Goal: Task Accomplishment & Management: Complete application form

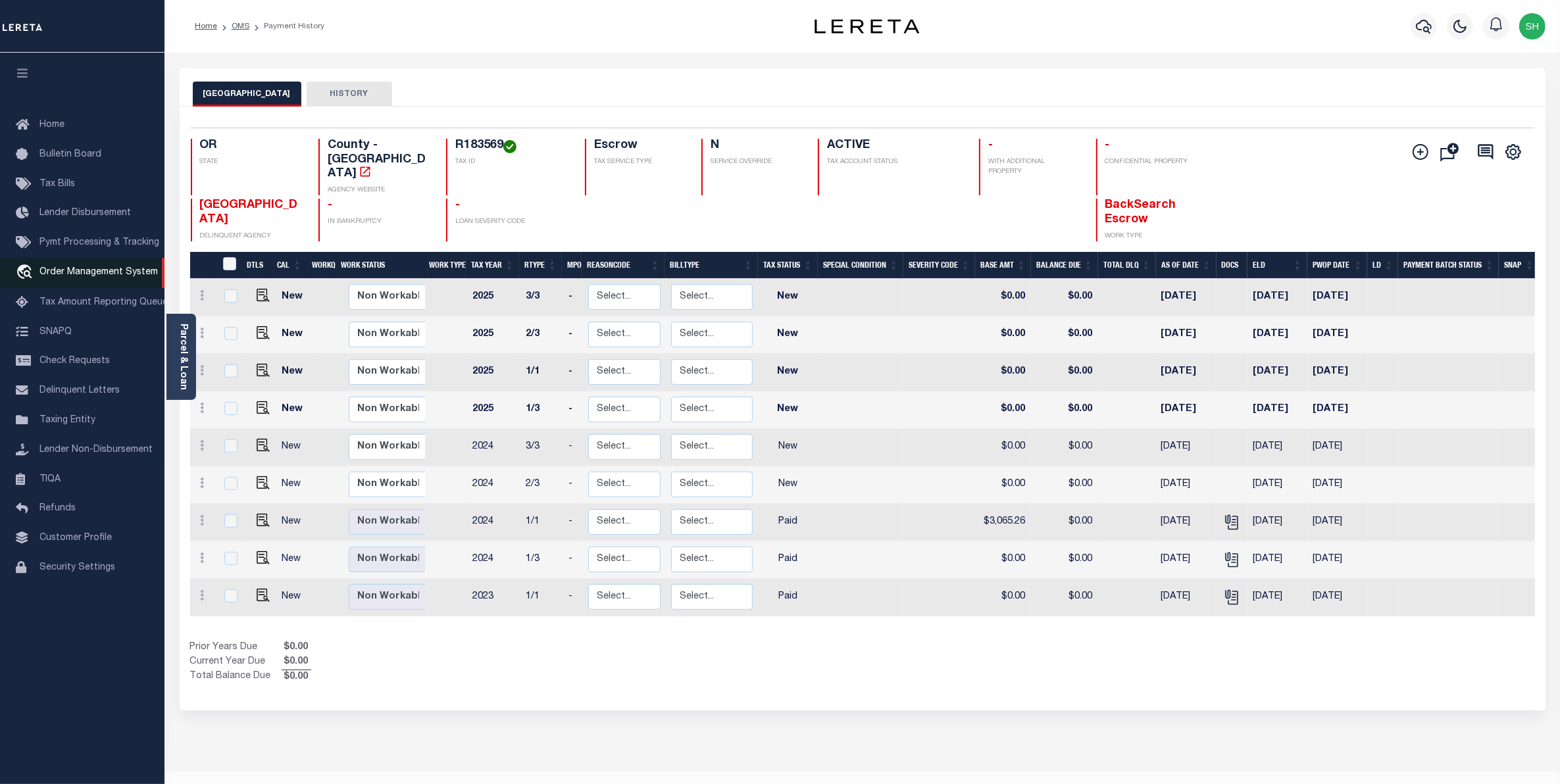
click at [66, 275] on span "Order Management System" at bounding box center [99, 272] width 119 height 9
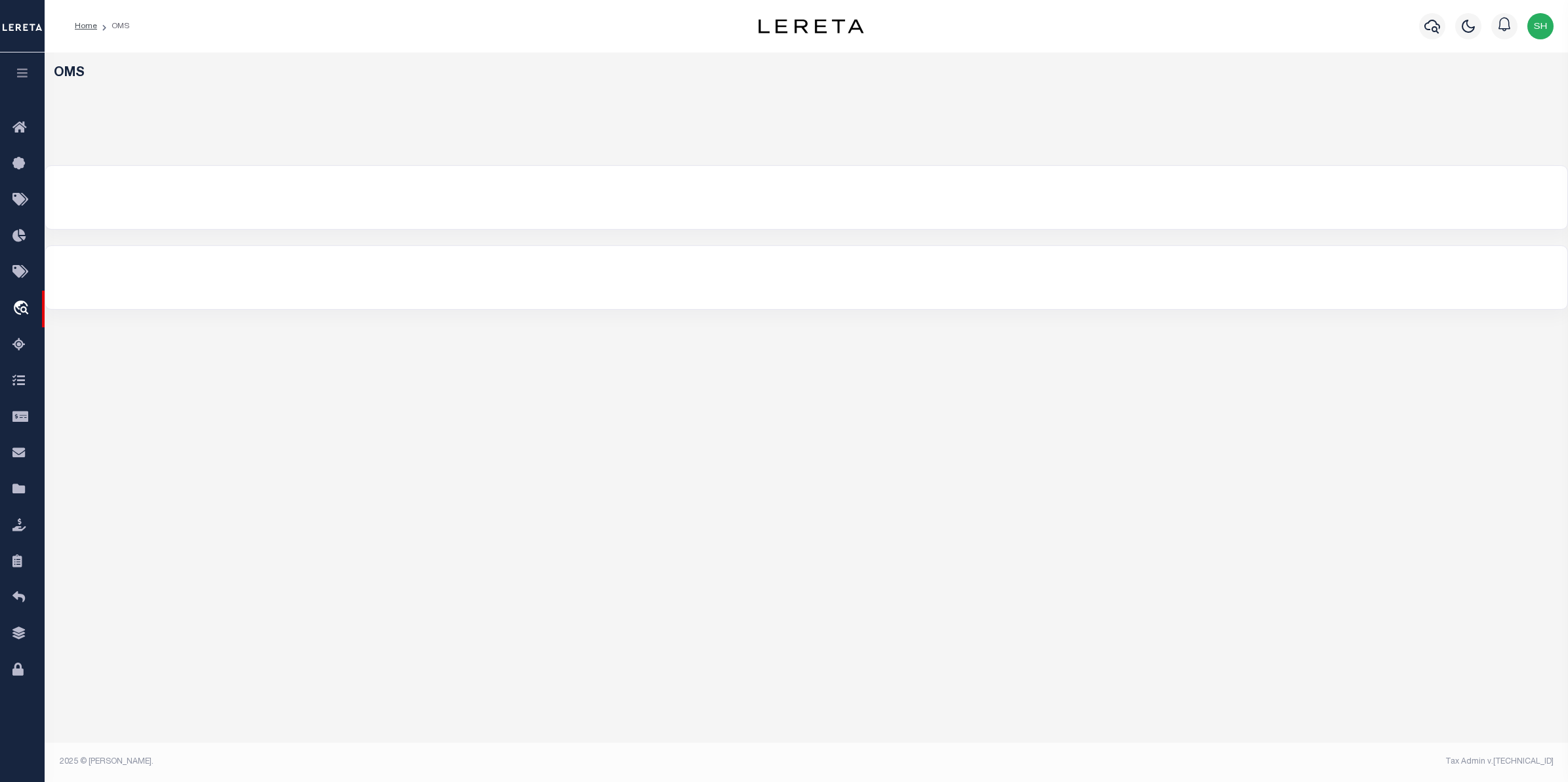
select select "200"
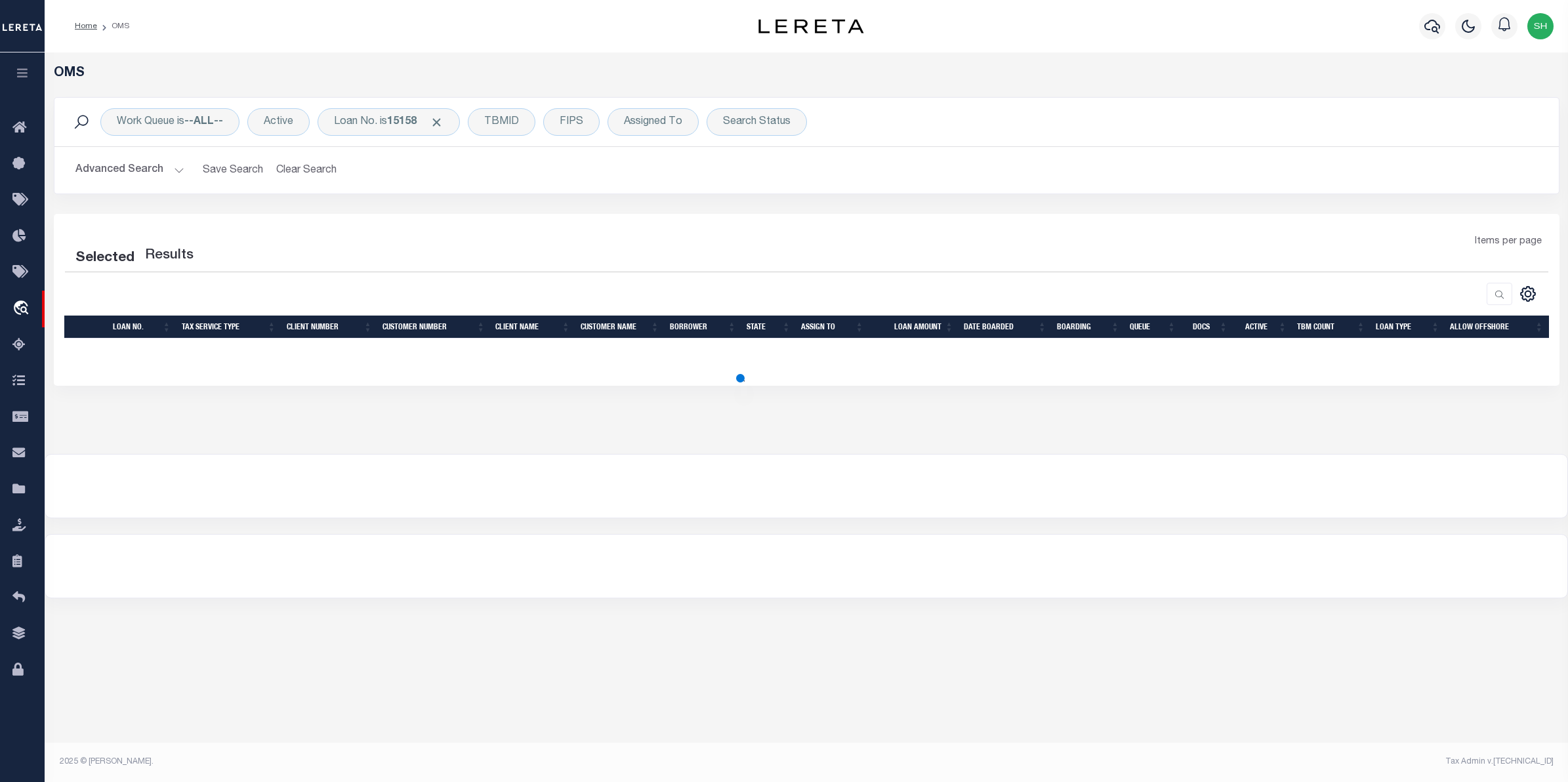
select select "200"
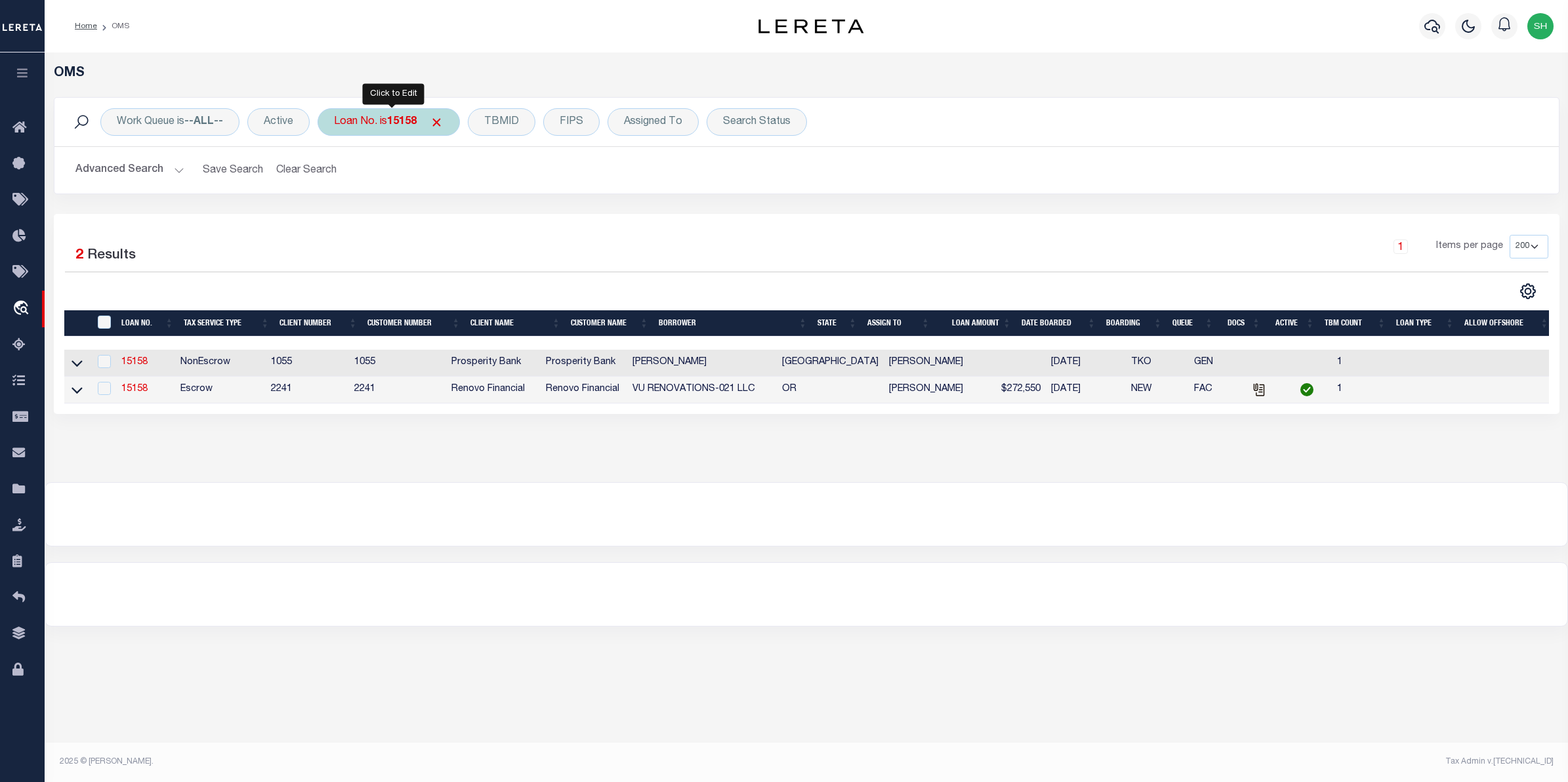
click at [332, 128] on div "Loan No. is 15158" at bounding box center [388, 122] width 142 height 28
type input "10021165"
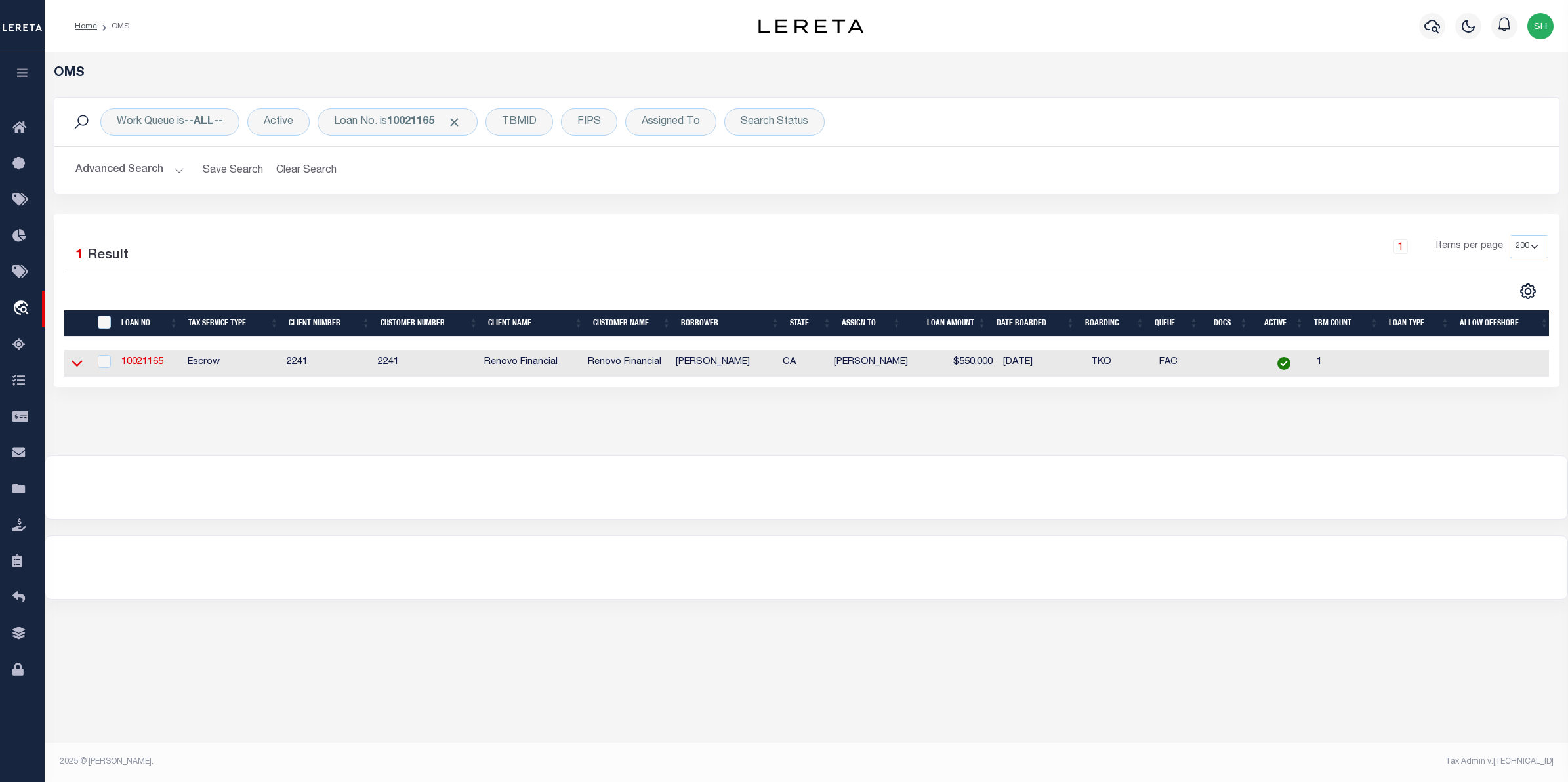
click at [82, 365] on icon at bounding box center [77, 364] width 11 height 7
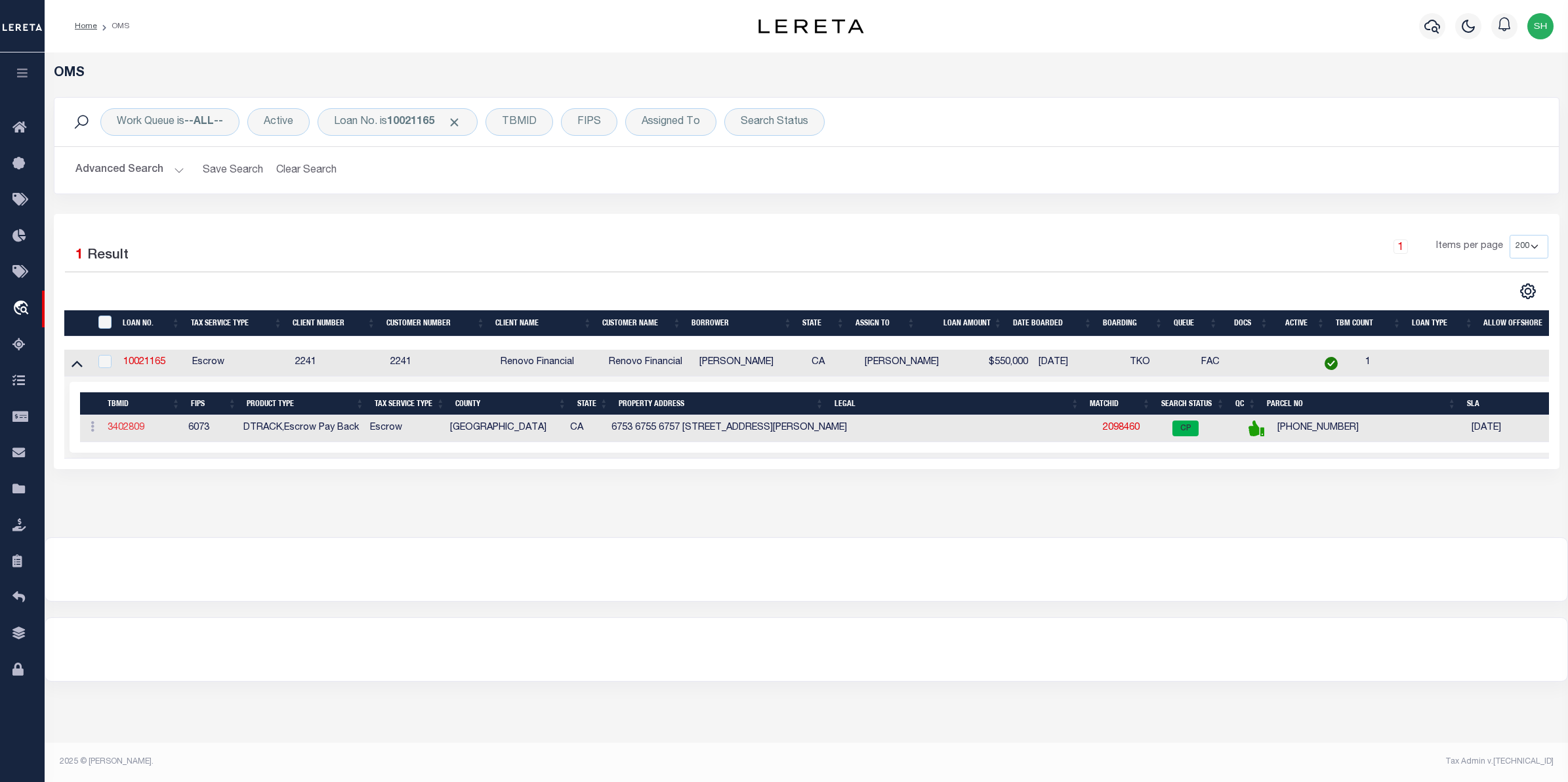
click at [116, 427] on link "3402809" at bounding box center [126, 428] width 37 height 9
type input "10021165"
type input "JON REX RYMER"
select select
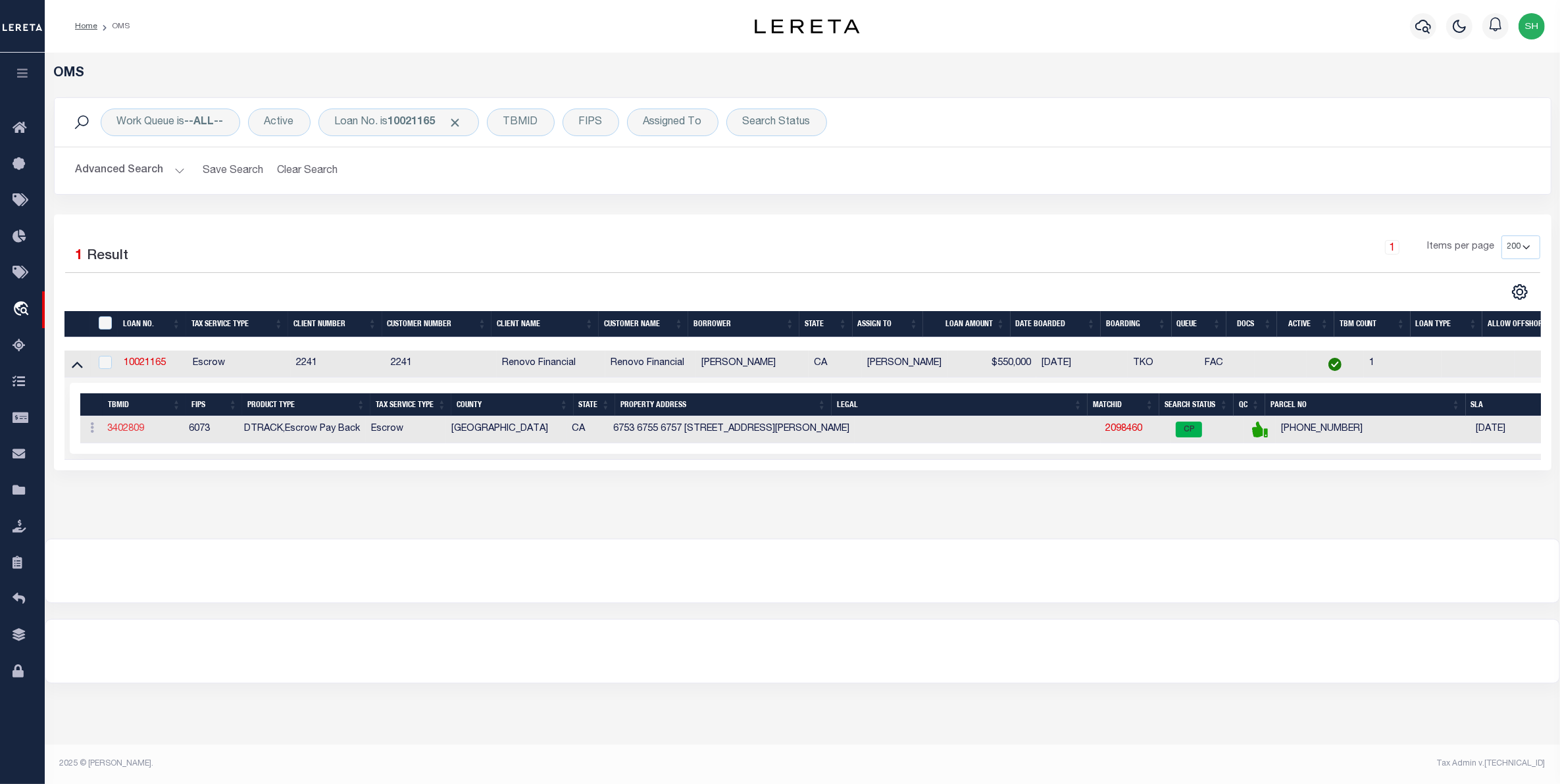
type input "903 MICHIGAN AVENUE"
type input "SAN JOSE CA 95125"
select select "10"
select select "Escrow"
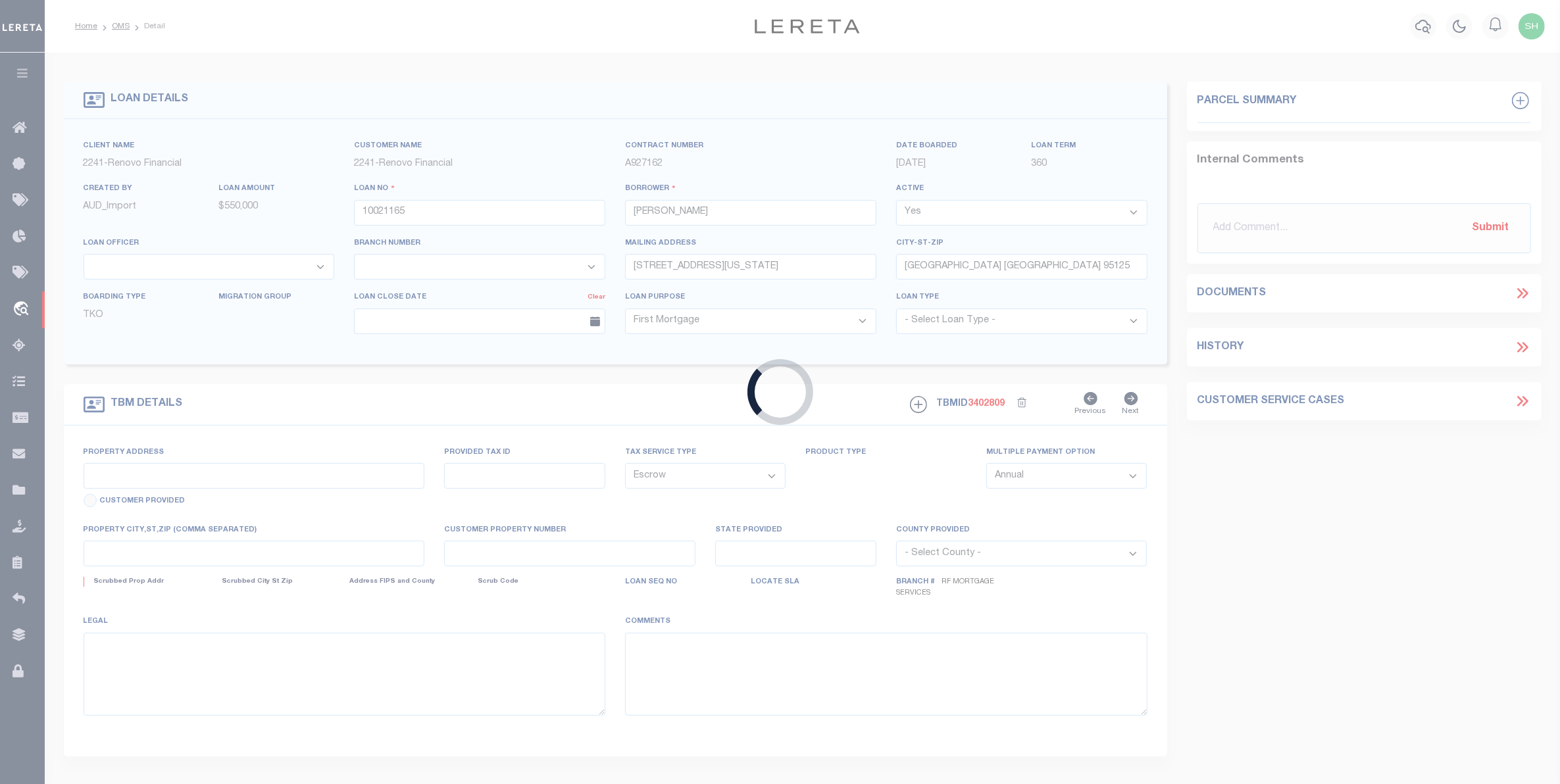
select select "25067"
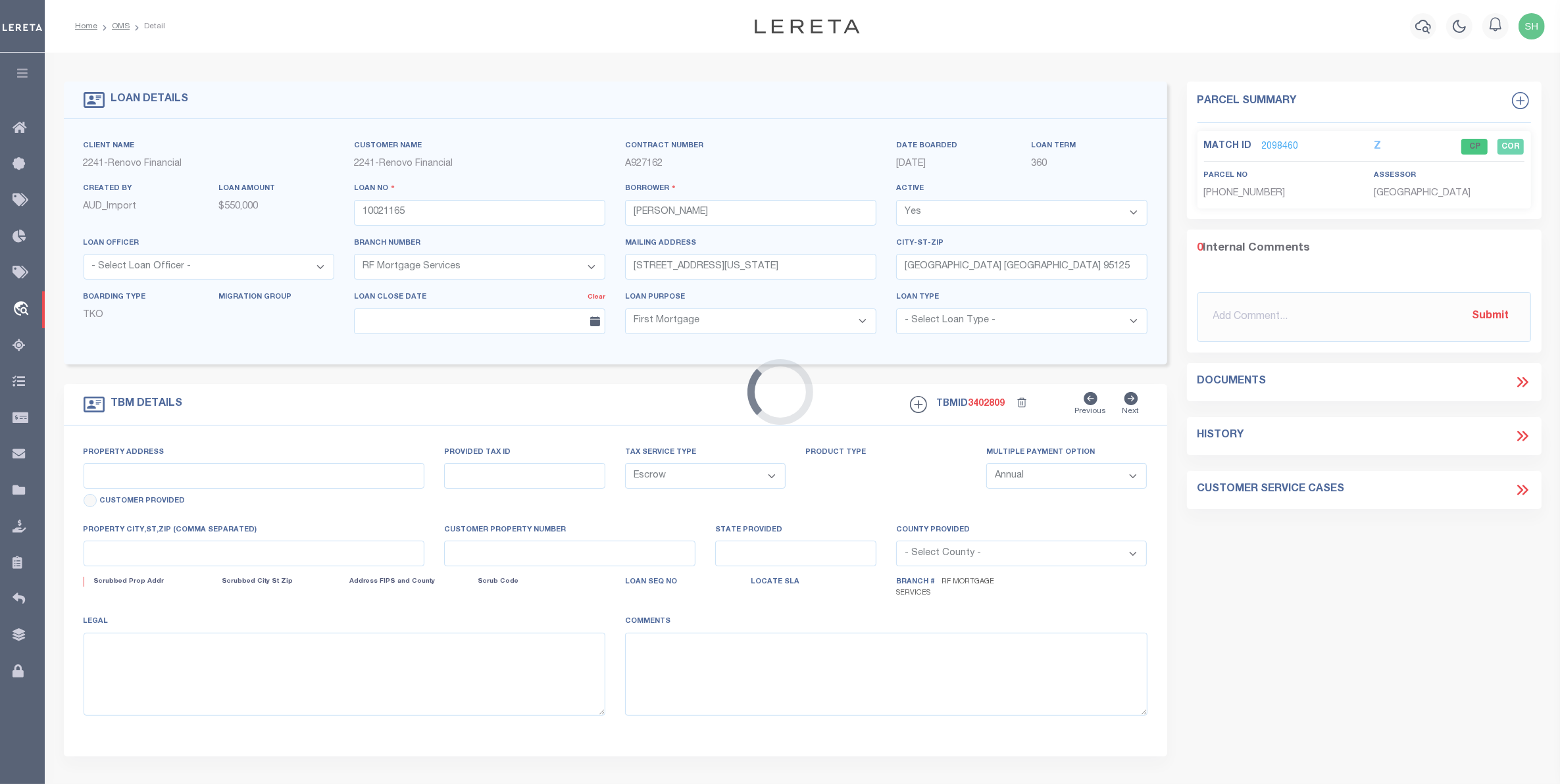
type input "6753 6755 6757 6759 N ELMAN ST"
type input "4315205300"
select select
type input "SAN DIEGO, CA 92111"
type input "a0kUS000007eVFZ"
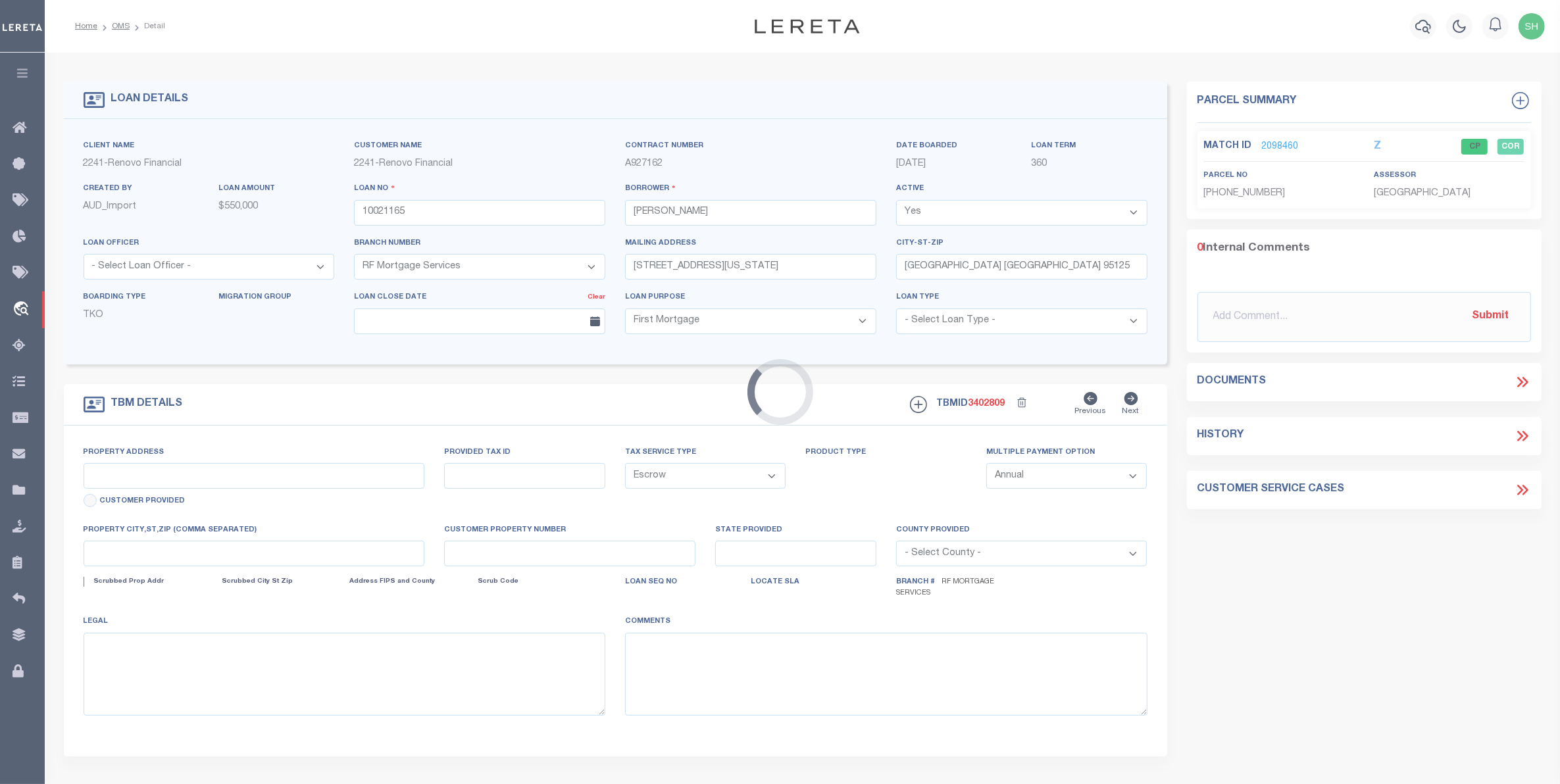
type input "CA"
select select
type textarea "Liability Limited to Customer Provided Parcel"
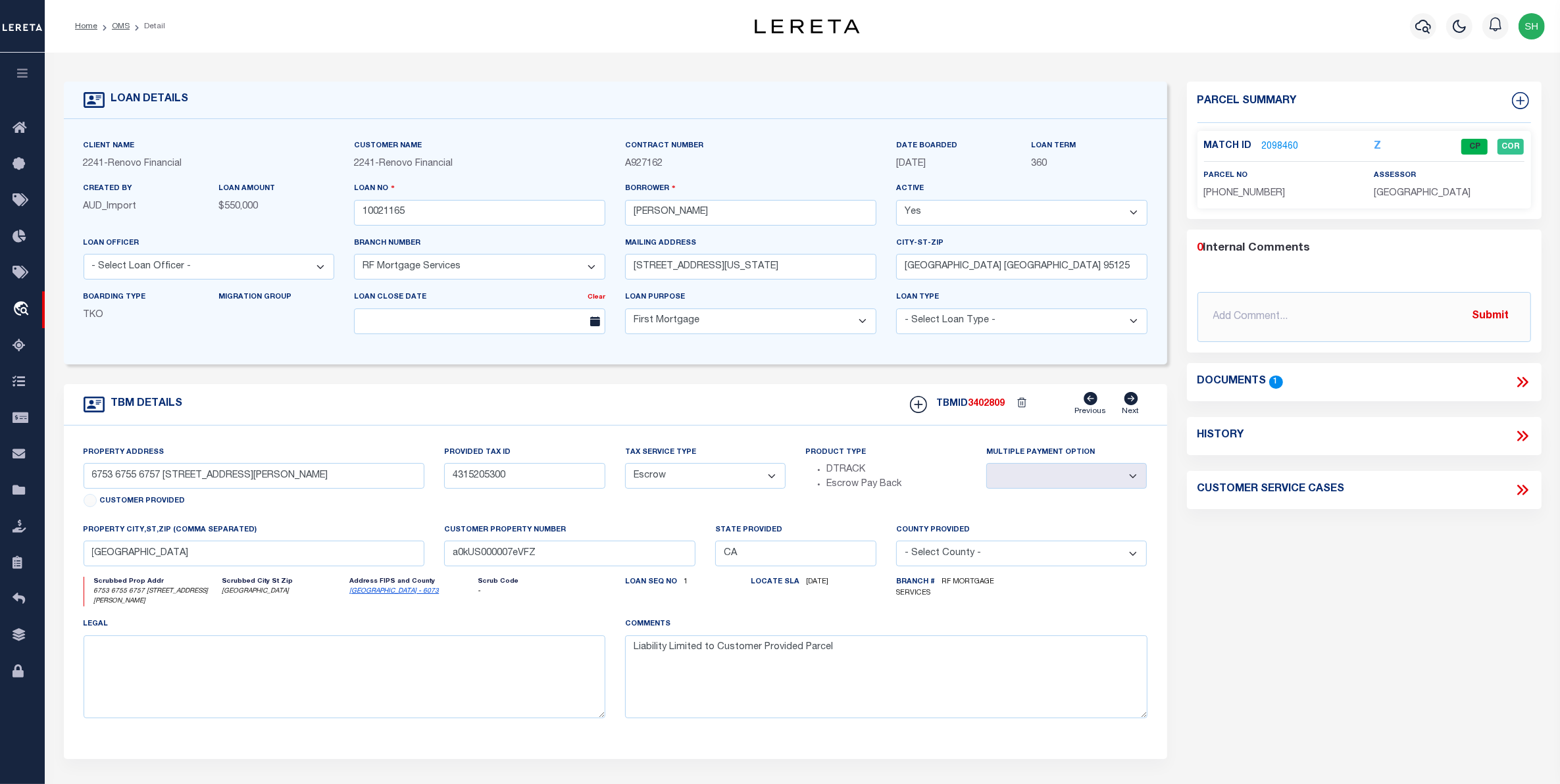
click at [1290, 148] on link "2098460" at bounding box center [1280, 146] width 37 height 14
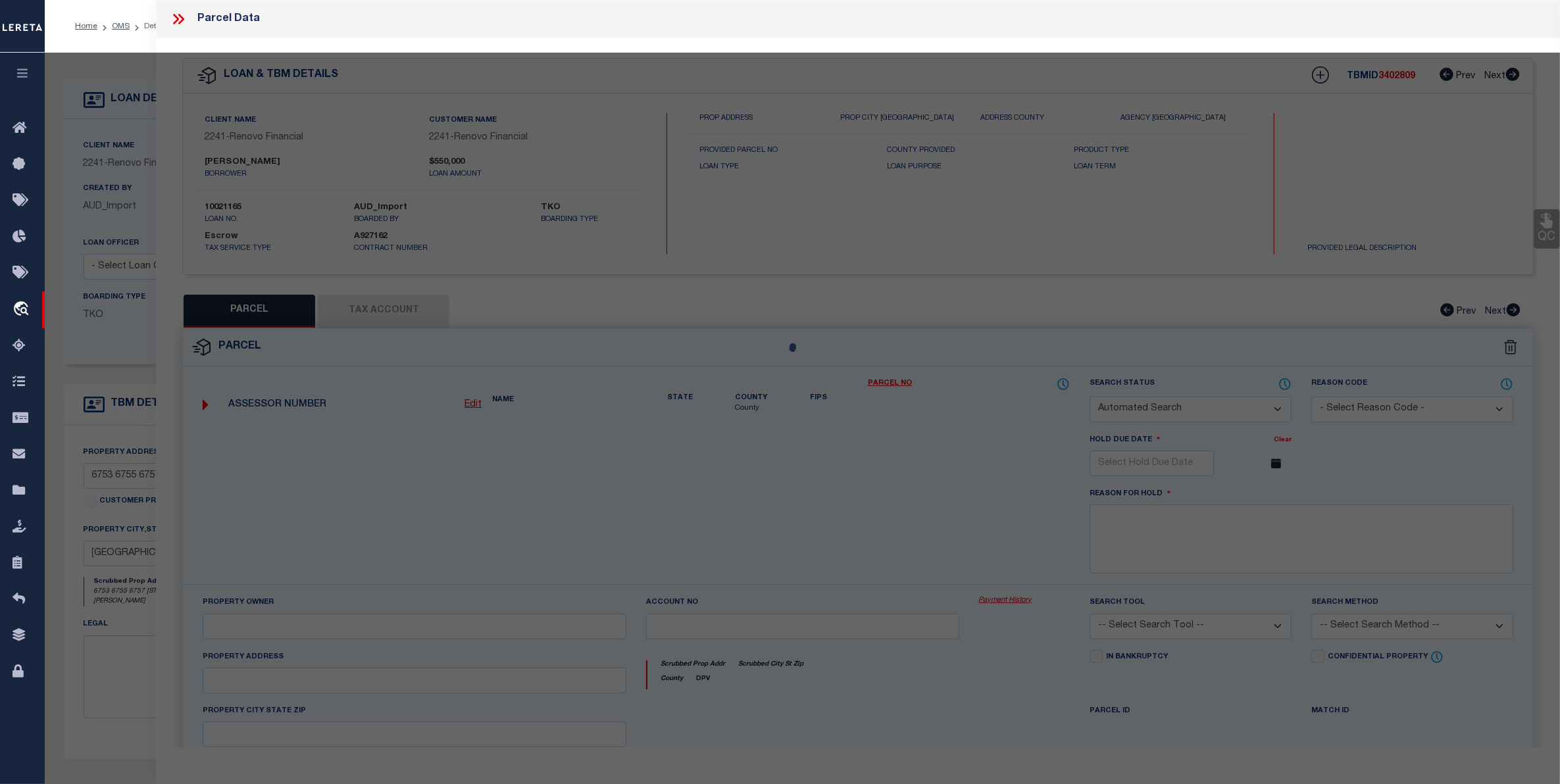
checkbox input "false"
select select "CP"
select select "AGW"
select select
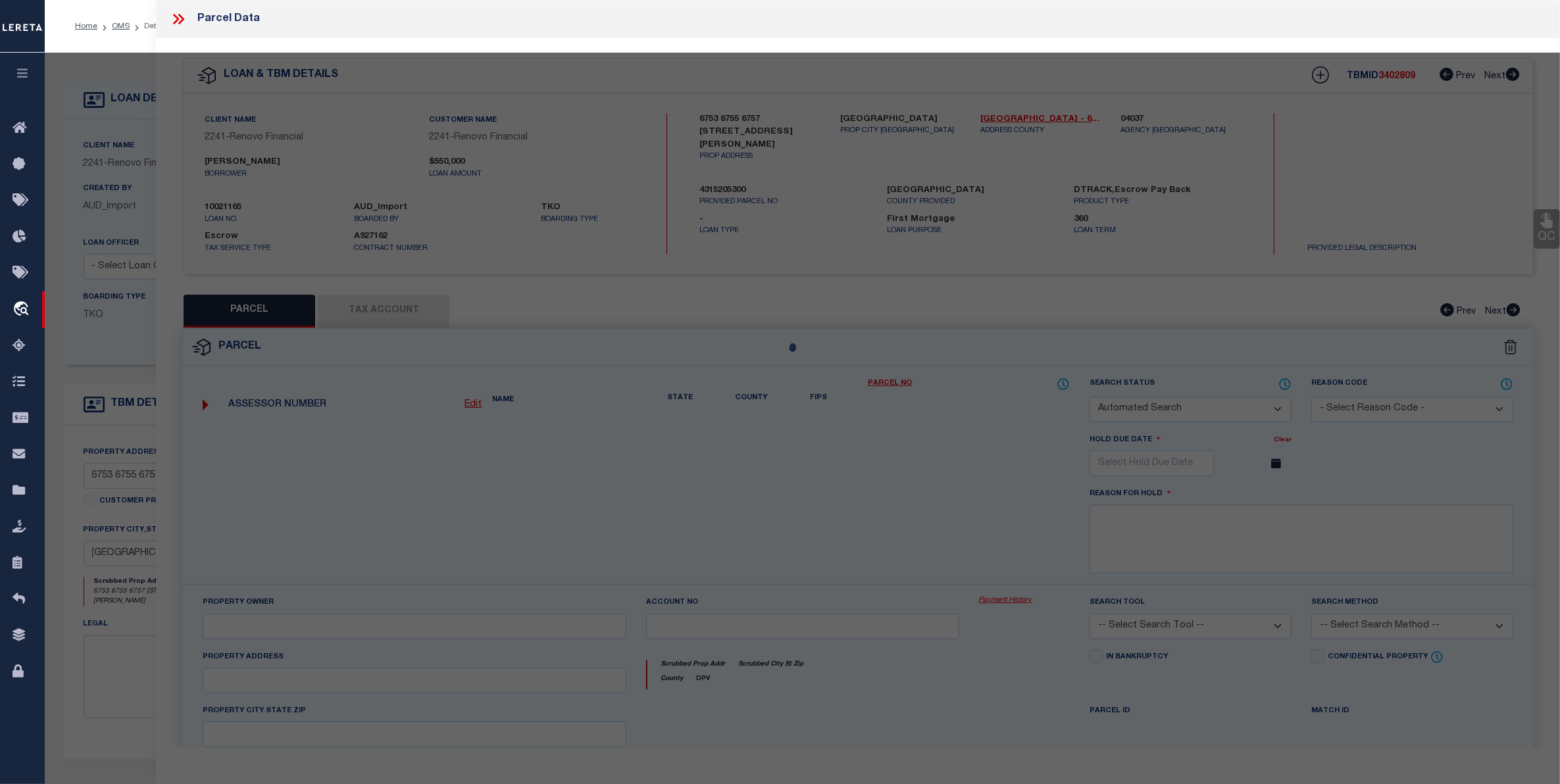
type input "6753 N ELMAN ST"
checkbox input "false"
type input "SAN DIEGO CA 92111"
type textarea "TR 3208 BLK 61*LOT 13*"
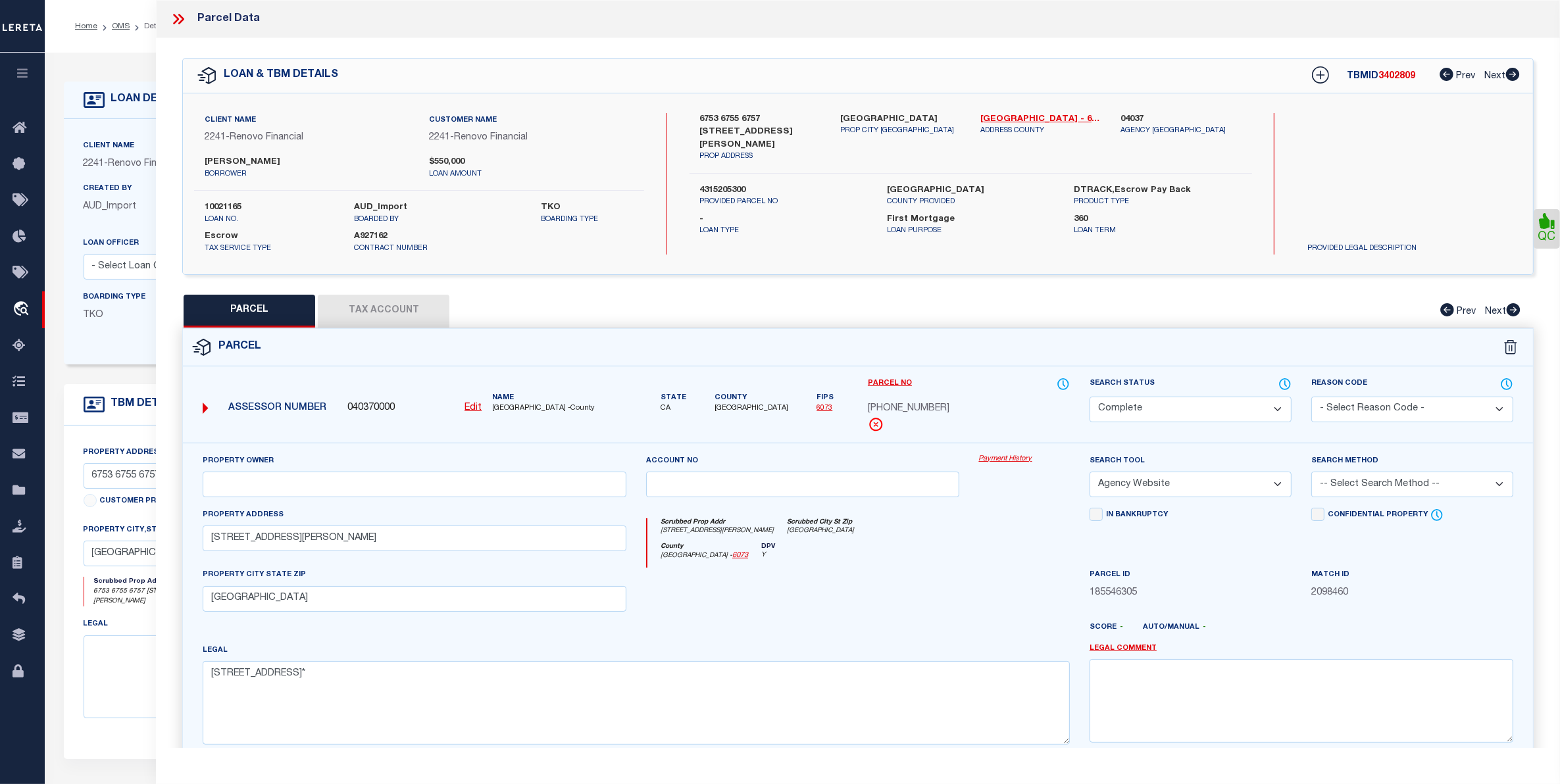
click at [1020, 456] on link "Payment History" at bounding box center [1024, 459] width 91 height 11
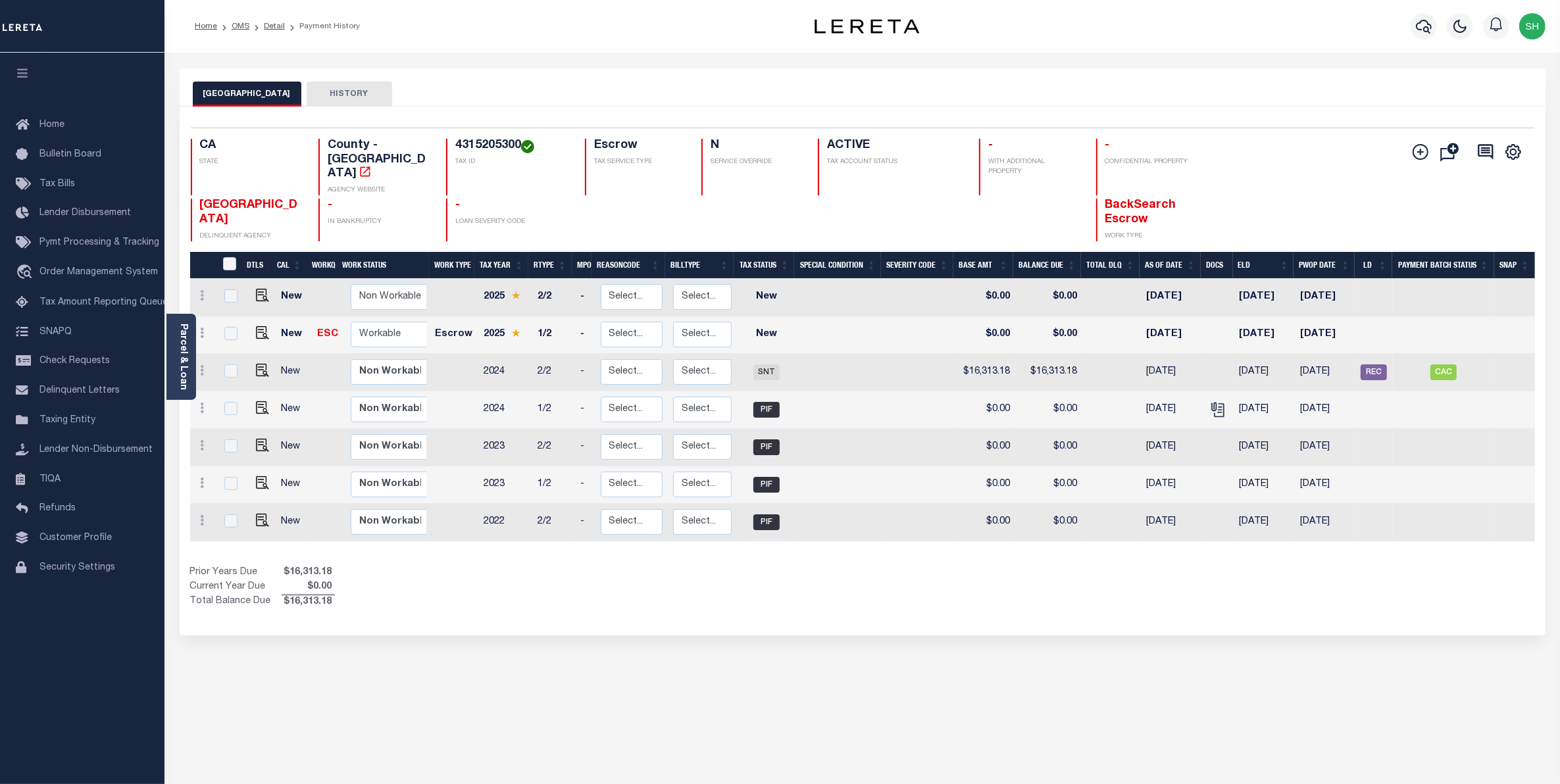
click at [196, 354] on td at bounding box center [204, 372] width 27 height 38
checkbox input "true"
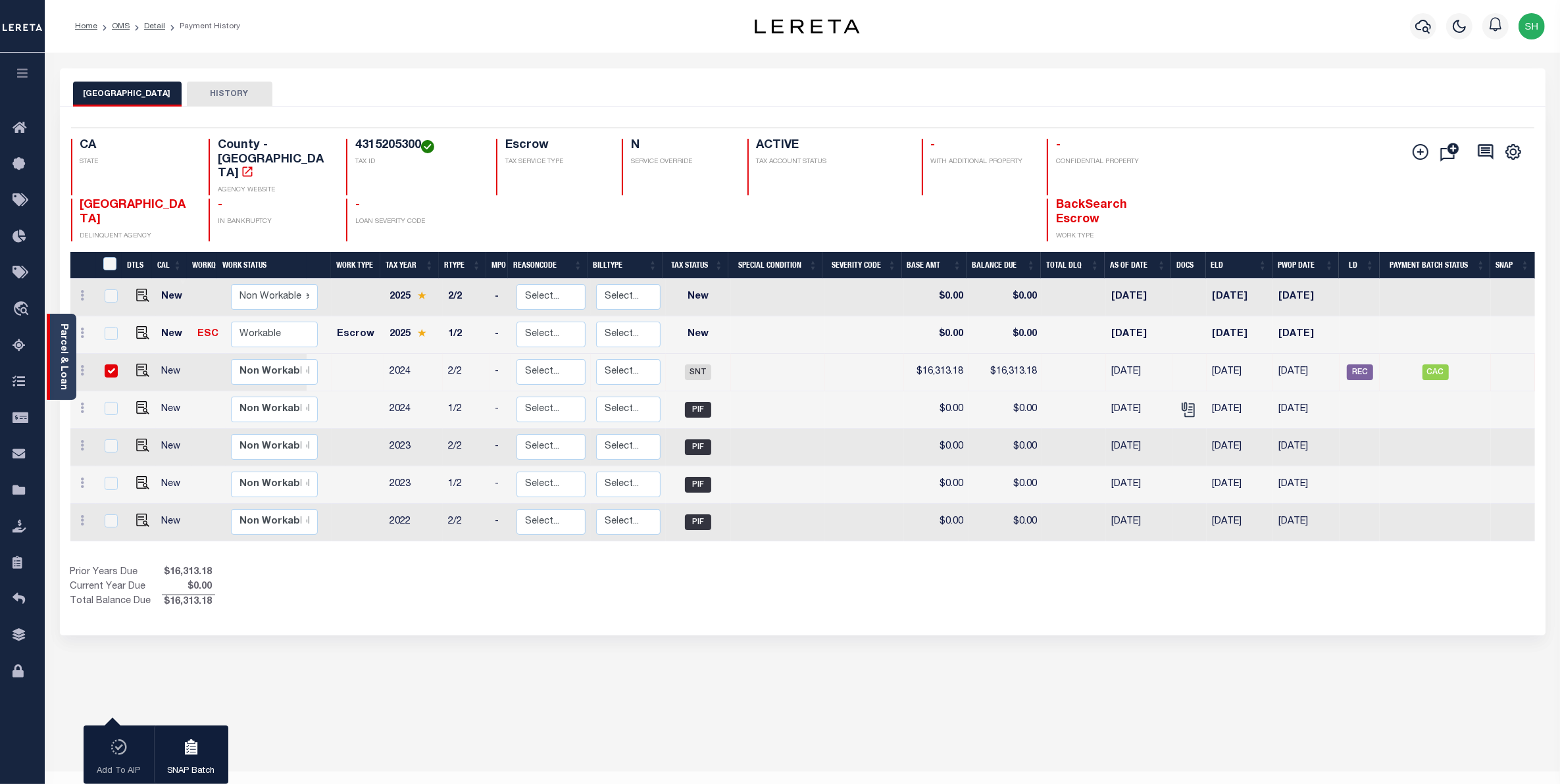
click at [74, 349] on div "Parcel & Loan" at bounding box center [61, 357] width 30 height 86
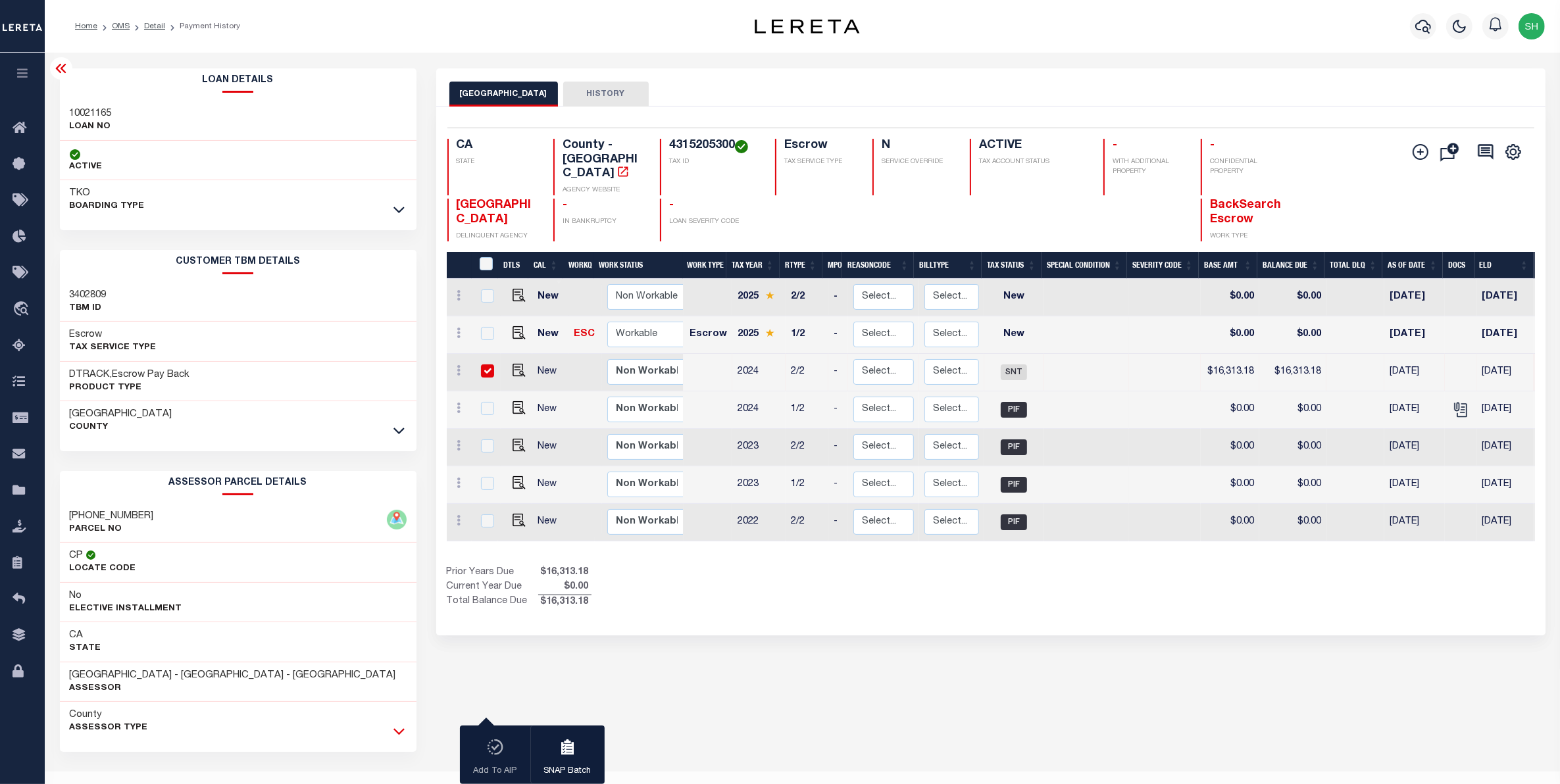
click at [403, 734] on icon at bounding box center [398, 730] width 11 height 14
drag, startPoint x: 230, startPoint y: 753, endPoint x: 70, endPoint y: 745, distance: 160.2
click at [70, 745] on div "6753 6755 6757 6759 N ELMAN ST PropAddr" at bounding box center [238, 761] width 357 height 40
copy h3 "6753 6755 6757 6759 N ELMAN ST"
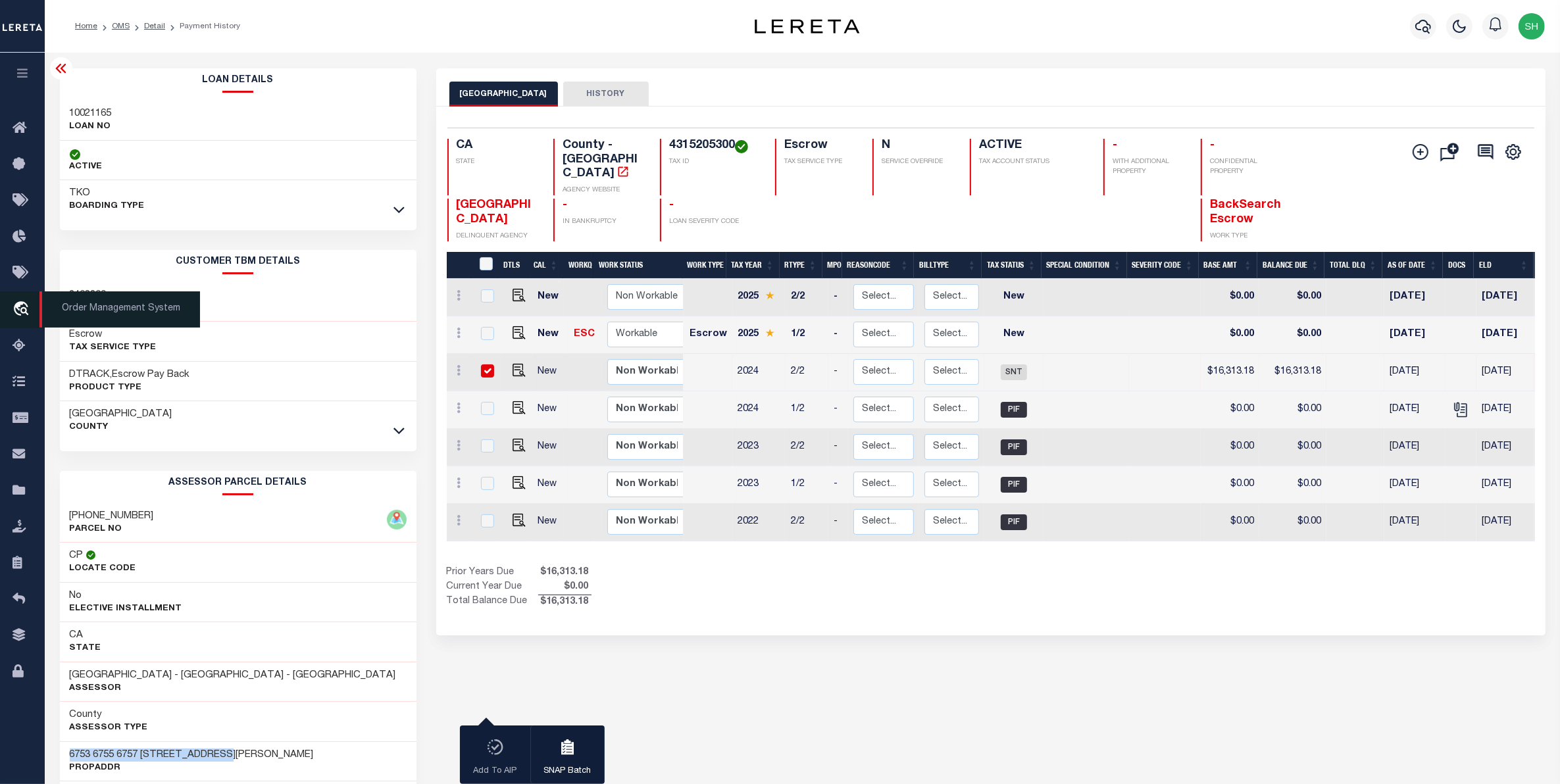
drag, startPoint x: 19, startPoint y: 310, endPoint x: 36, endPoint y: 316, distance: 18.0
click at [19, 310] on icon "travel_explore" at bounding box center [23, 309] width 21 height 17
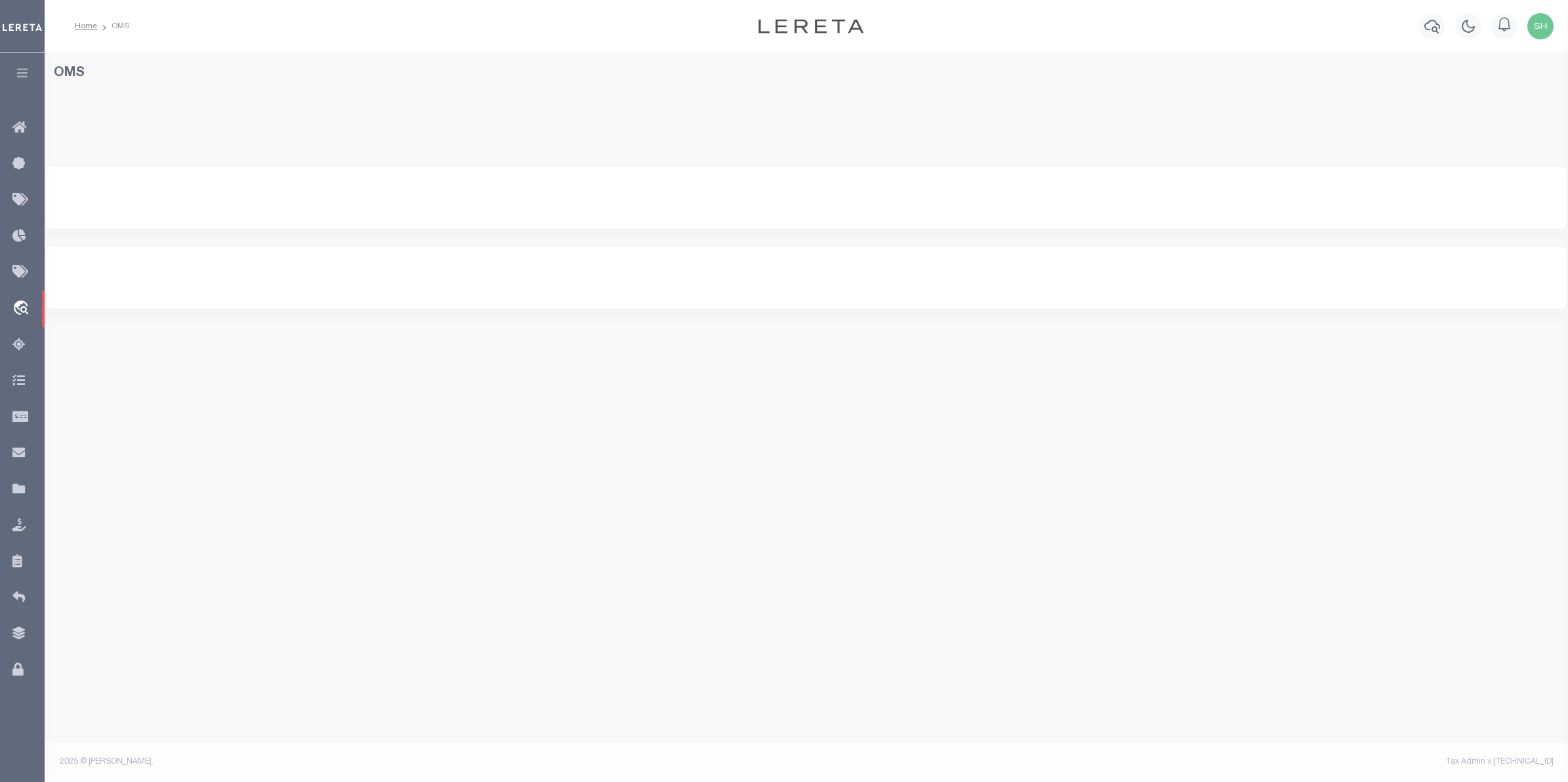
select select "200"
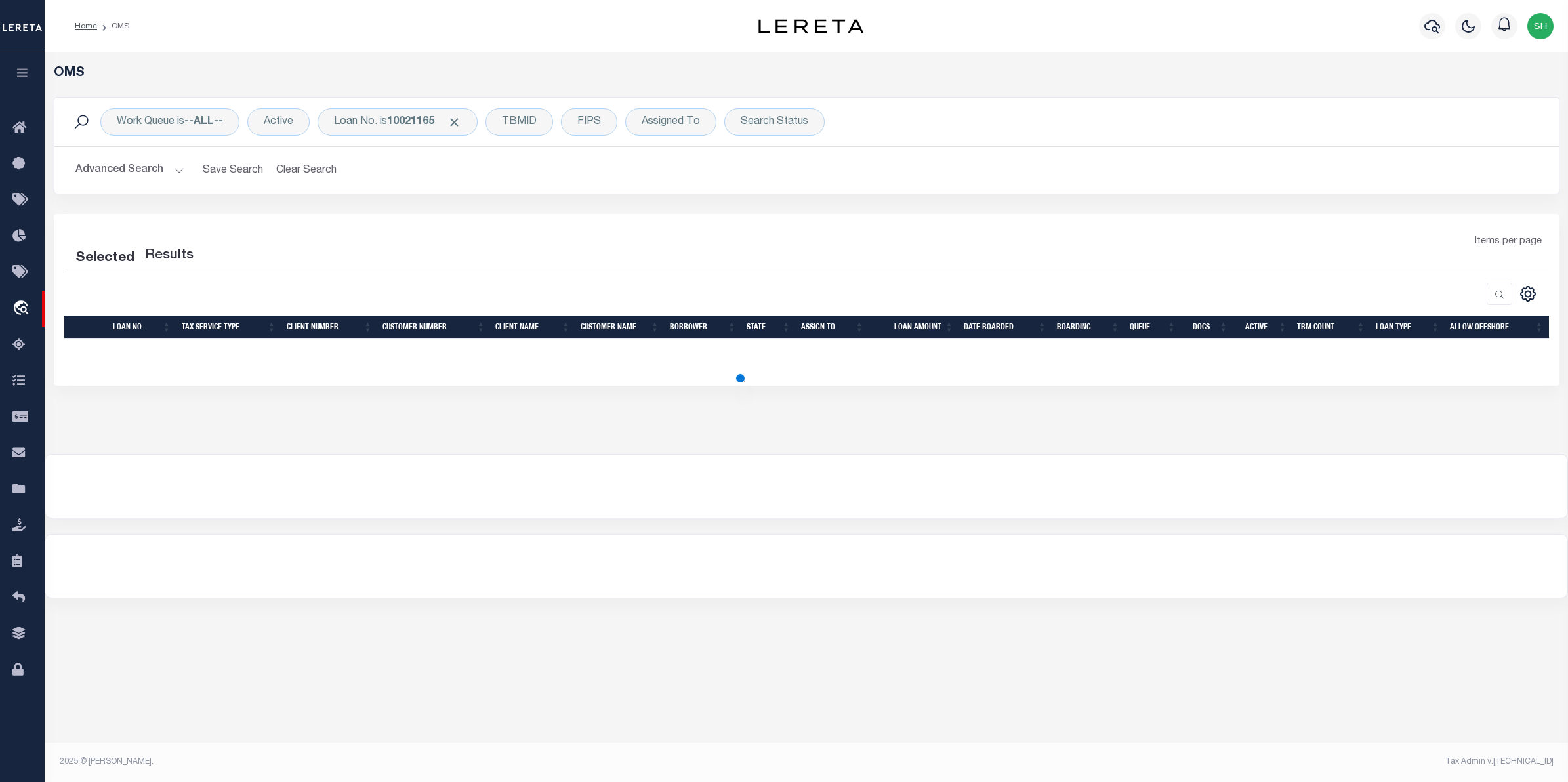
select select "200"
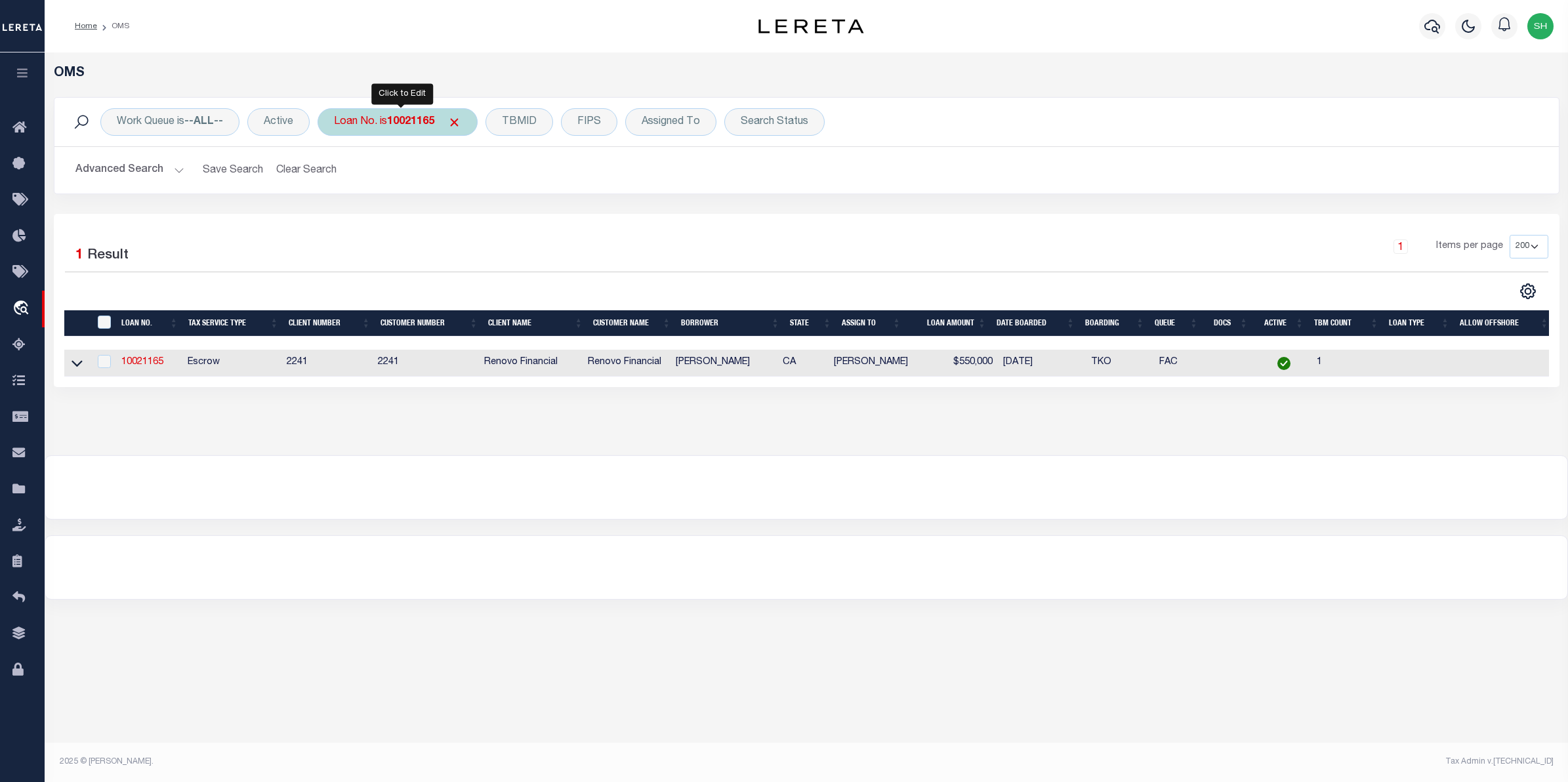
click at [371, 126] on div "Loan No. is 10021165" at bounding box center [397, 122] width 160 height 28
type input "11804449"
click at [507, 211] on input "Apply" at bounding box center [508, 215] width 39 height 22
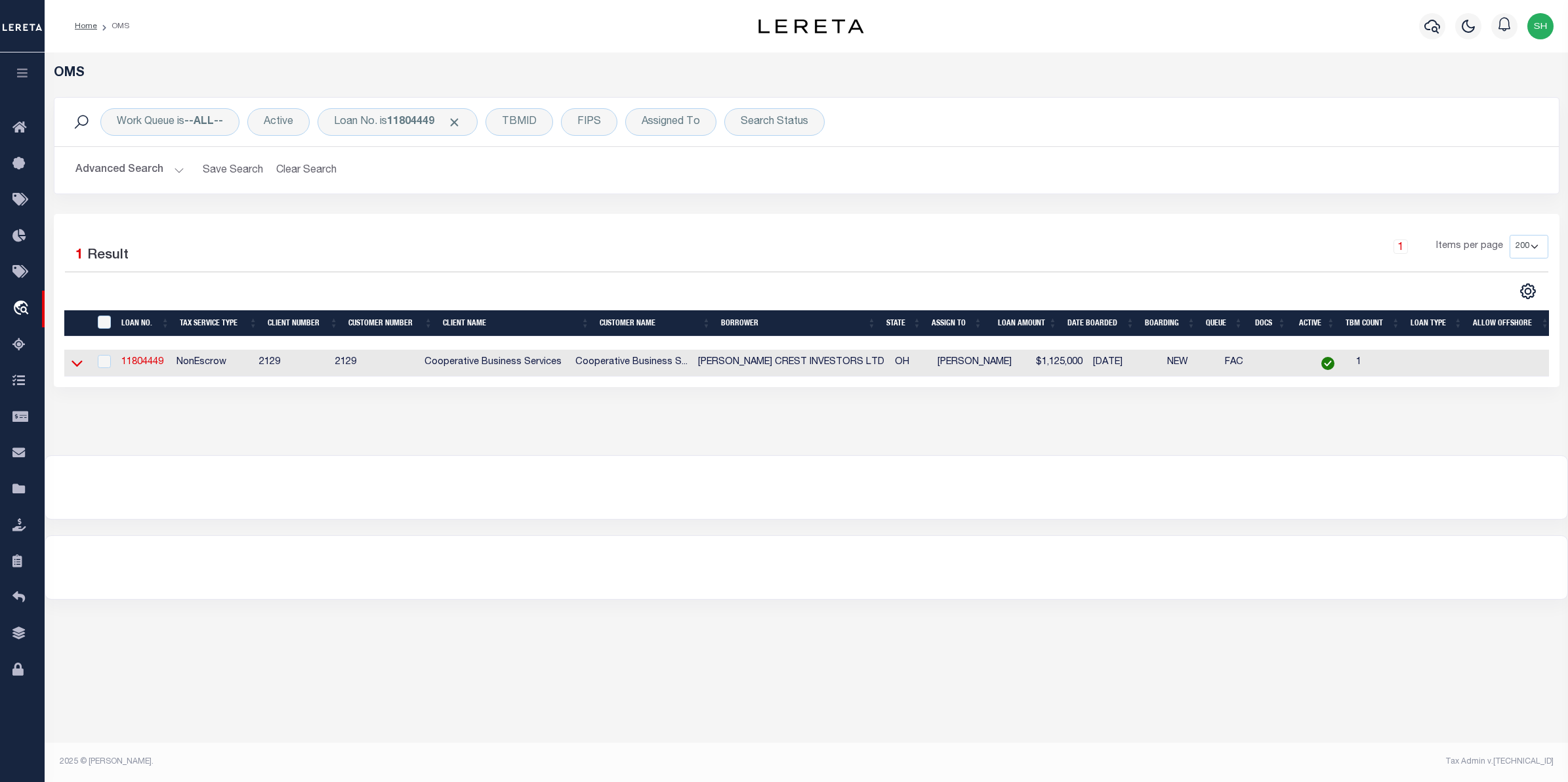
click at [71, 370] on icon at bounding box center [77, 363] width 11 height 14
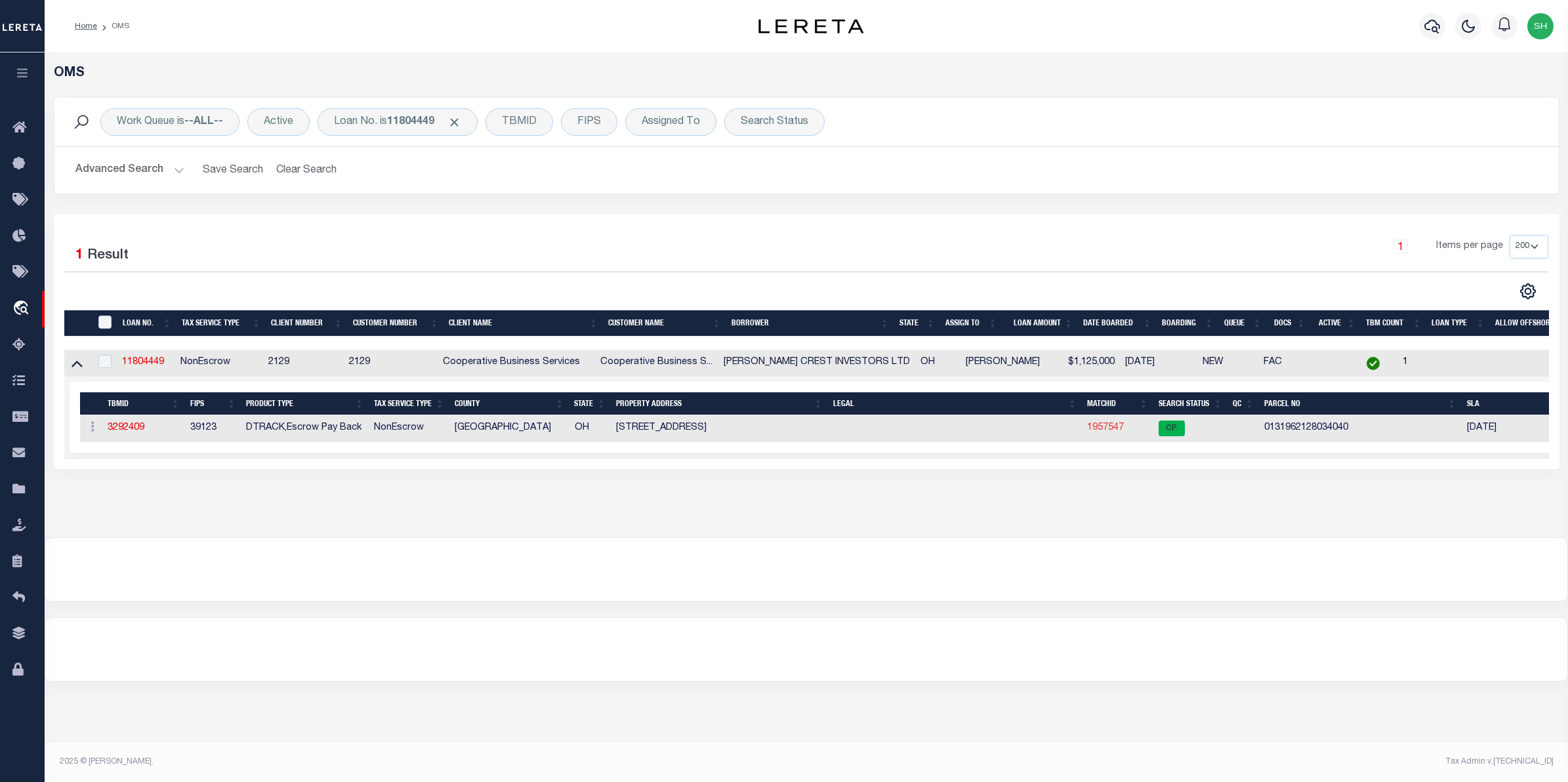
click at [1114, 430] on link "1957547" at bounding box center [1106, 428] width 37 height 9
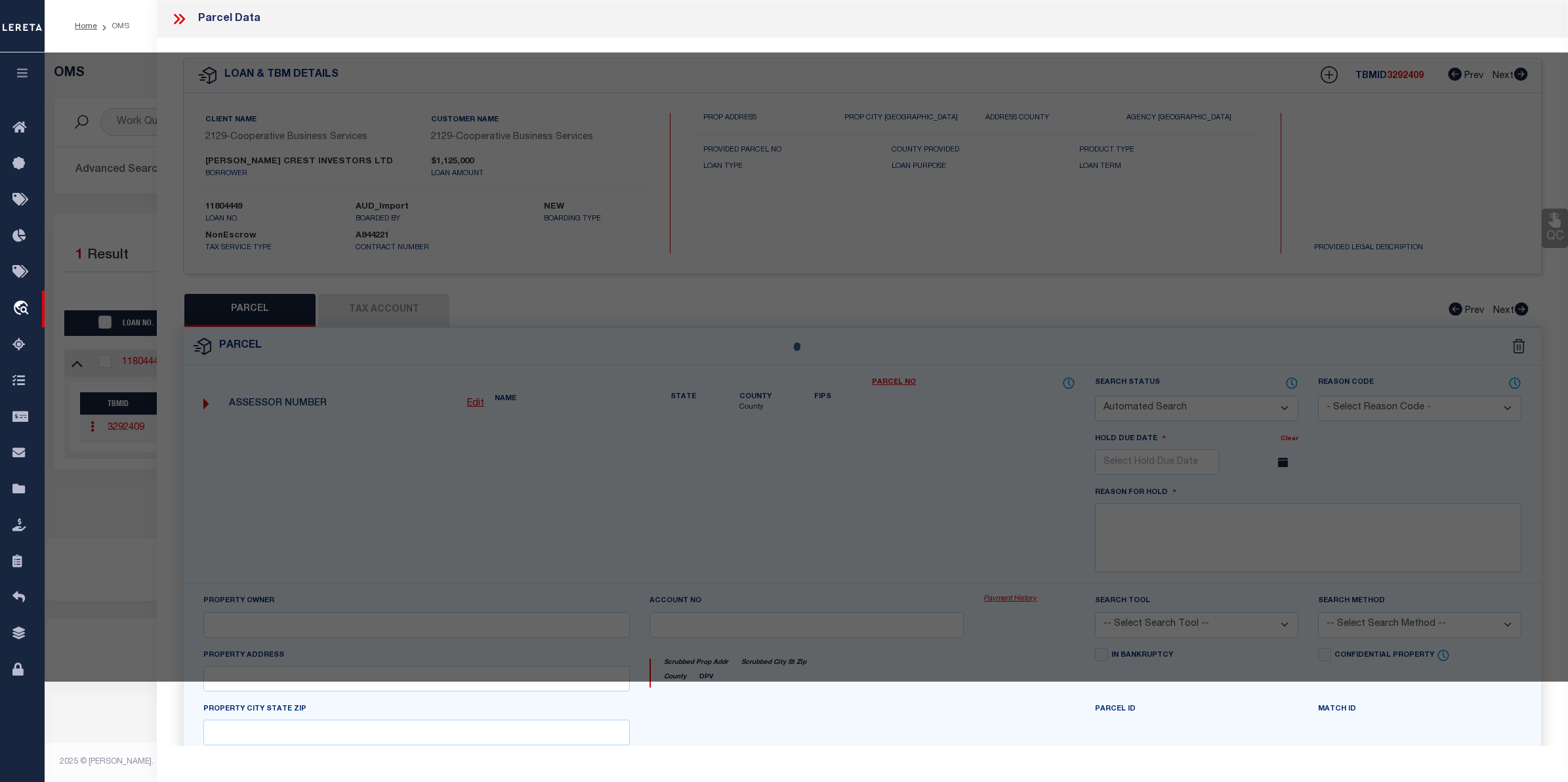
checkbox input "false"
select select "CP"
type input "KNOLL CREST INVESTORS, LTD"
select select
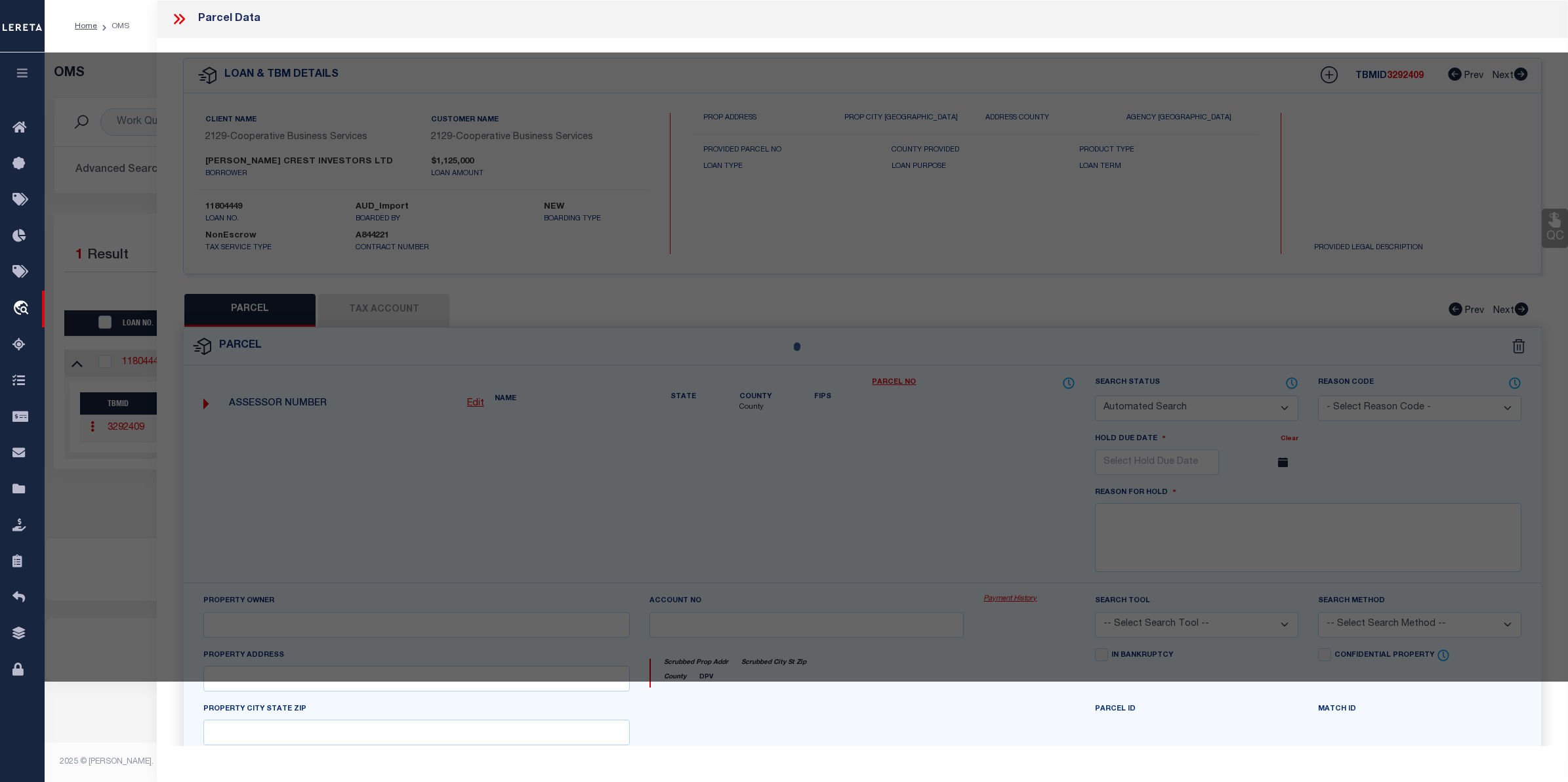
type input "[STREET_ADDRESS]"
checkbox input "false"
type input "PORT CLINTON, OH 43452"
type textarea "Acres 1.5830"
type textarea "Tax ID Special Project"
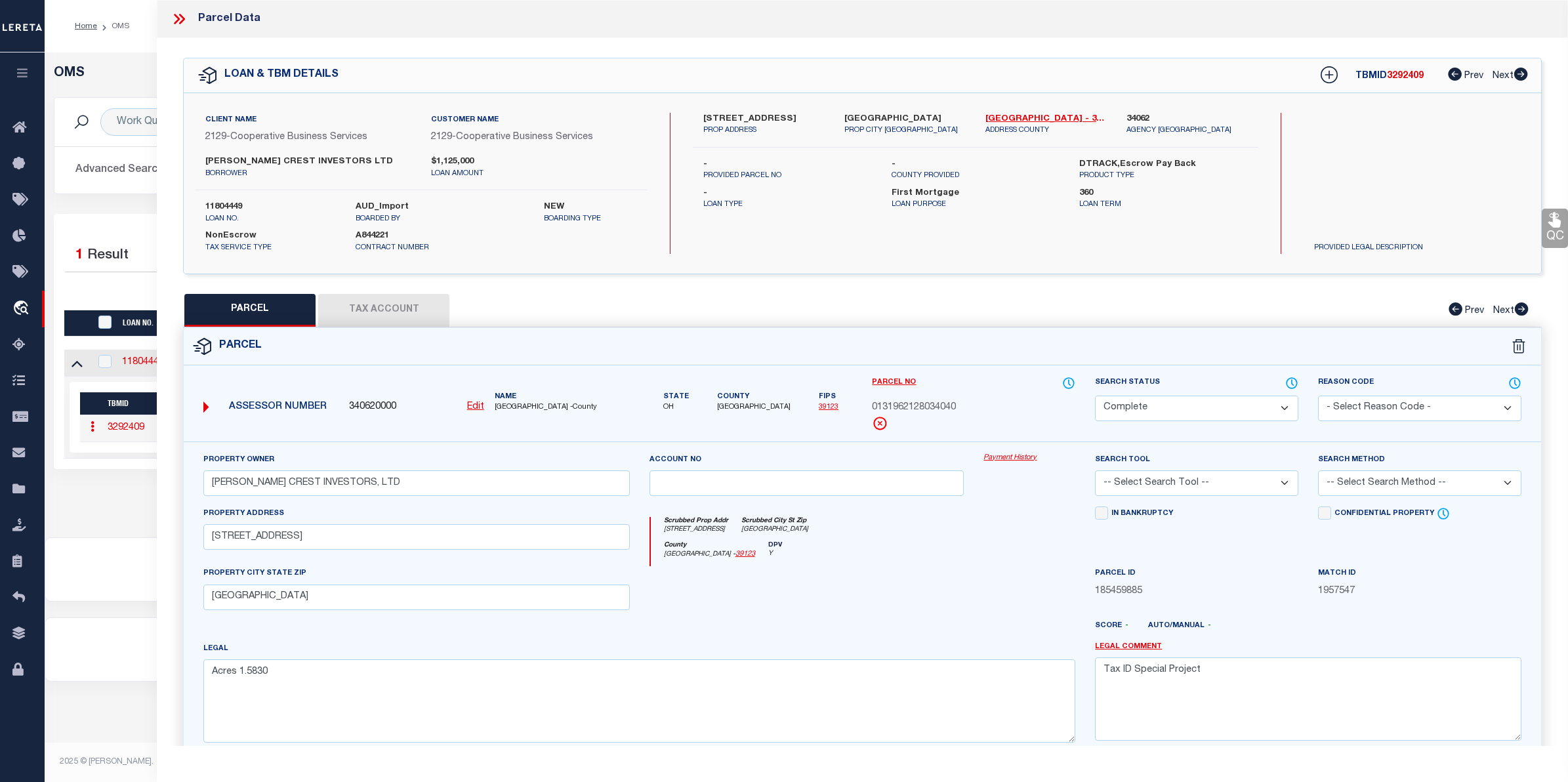
click at [1016, 460] on link "Payment History" at bounding box center [1029, 458] width 92 height 11
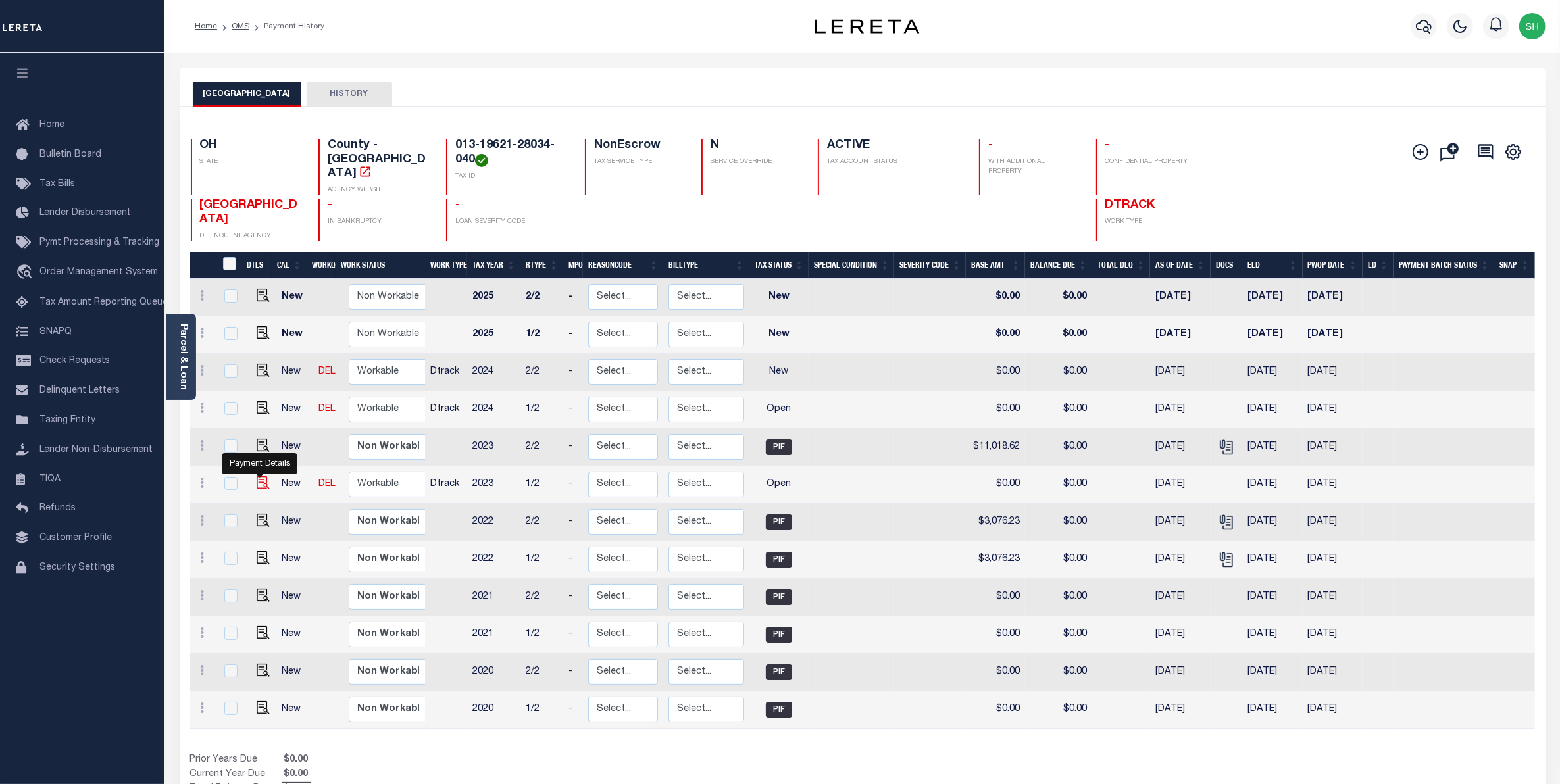
click at [262, 476] on img "" at bounding box center [263, 482] width 13 height 13
checkbox input "true"
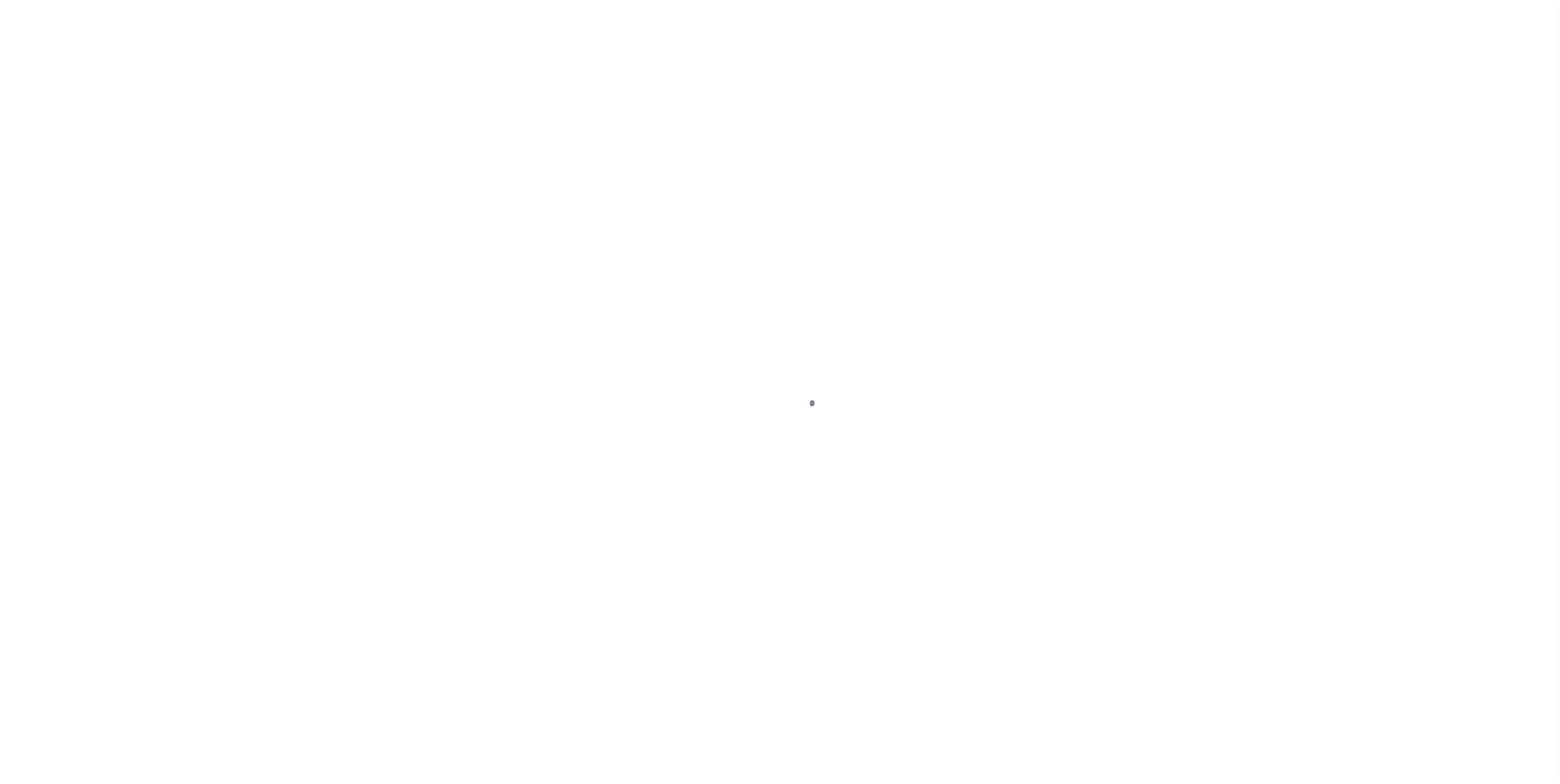
select select "OP2"
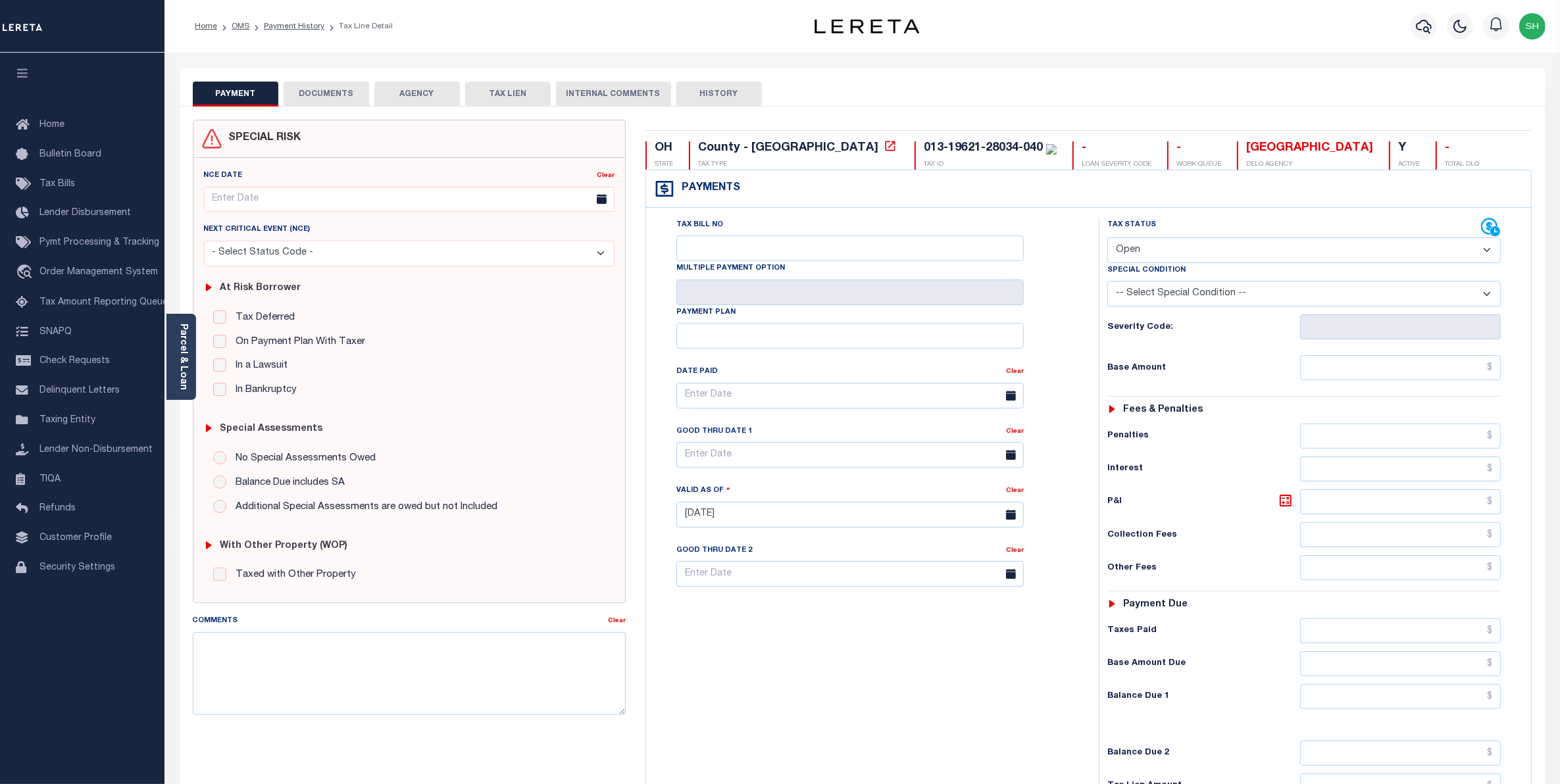
click at [346, 92] on button "DOCUMENTS" at bounding box center [326, 94] width 86 height 25
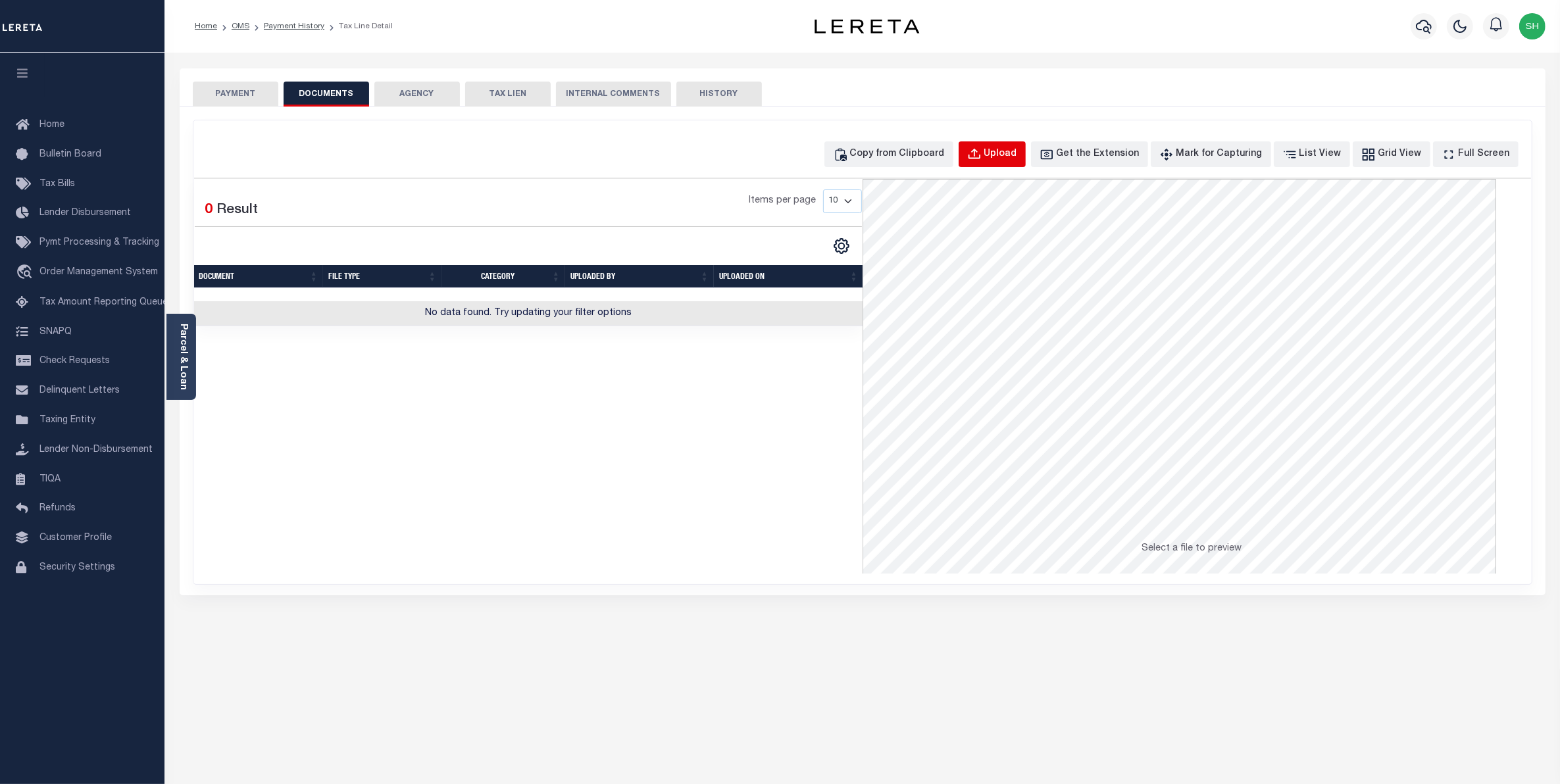
click at [1010, 151] on div "Upload" at bounding box center [1000, 154] width 33 height 15
select select "POP"
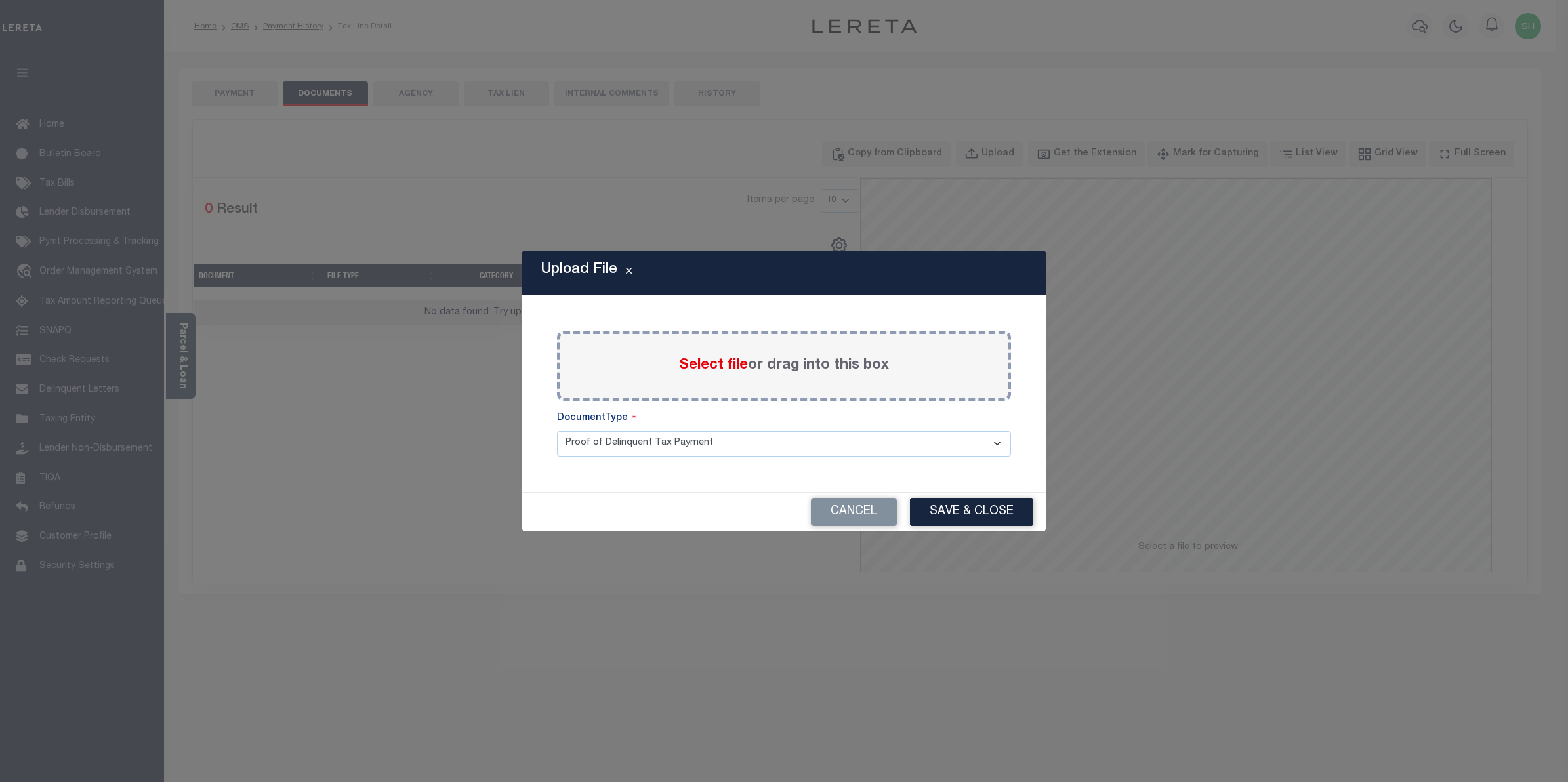
click at [708, 360] on span "Select file" at bounding box center [714, 366] width 69 height 15
click at [0, 0] on input "Select file or drag into this box" at bounding box center [0, 0] width 0 height 0
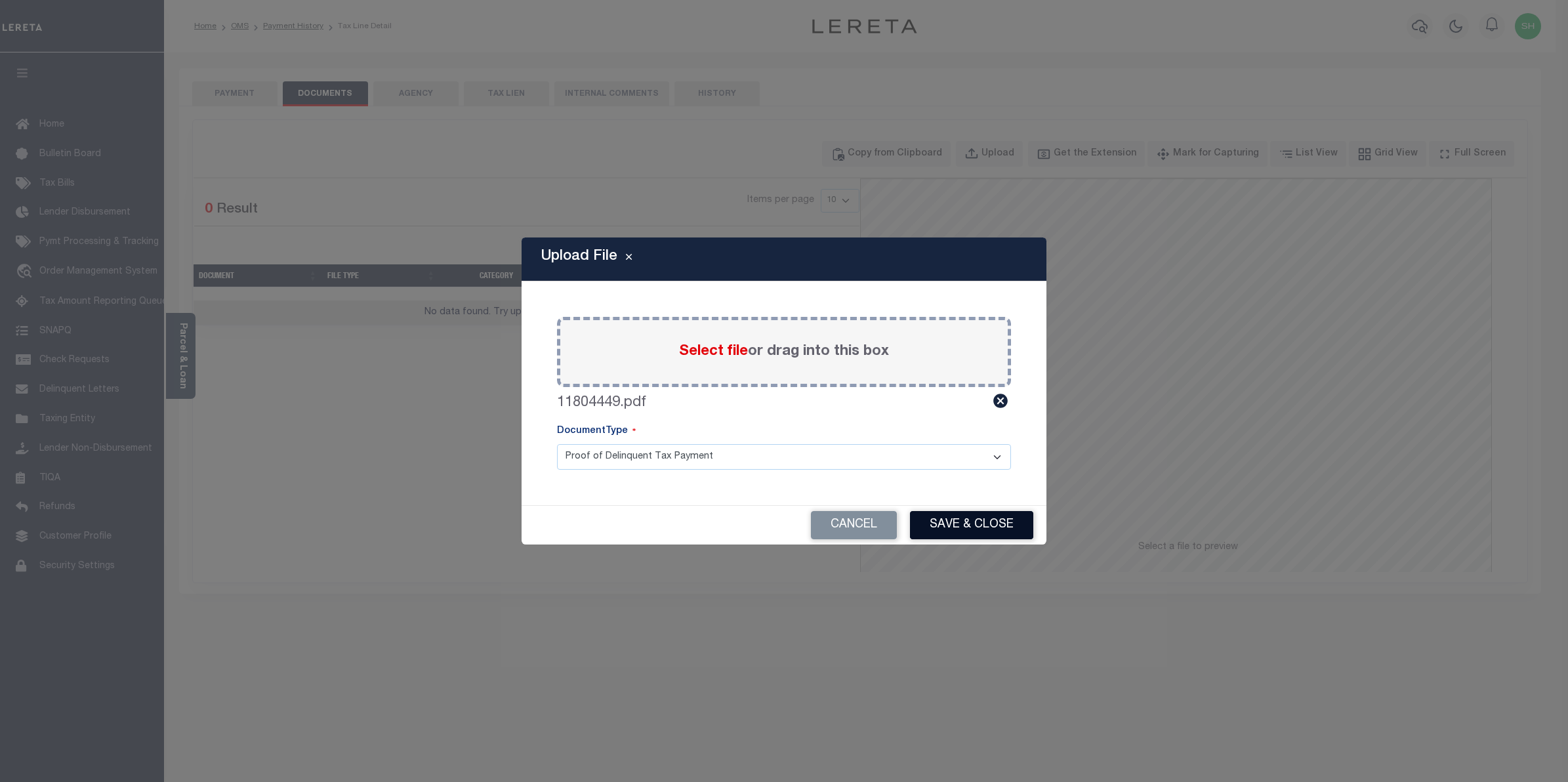
click at [962, 524] on button "Save & Close" at bounding box center [971, 525] width 124 height 28
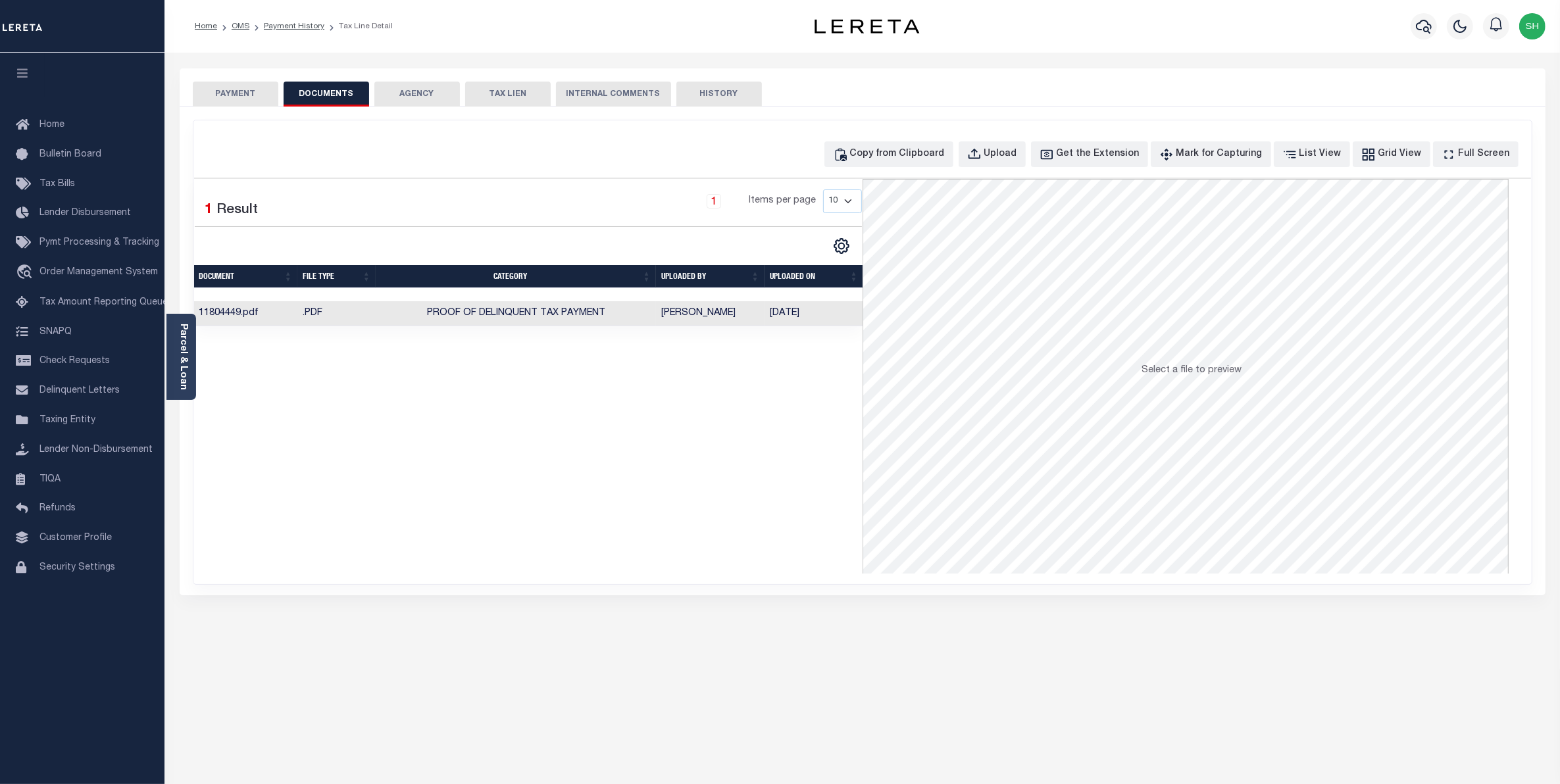
click at [258, 87] on button "PAYMENT" at bounding box center [235, 94] width 86 height 25
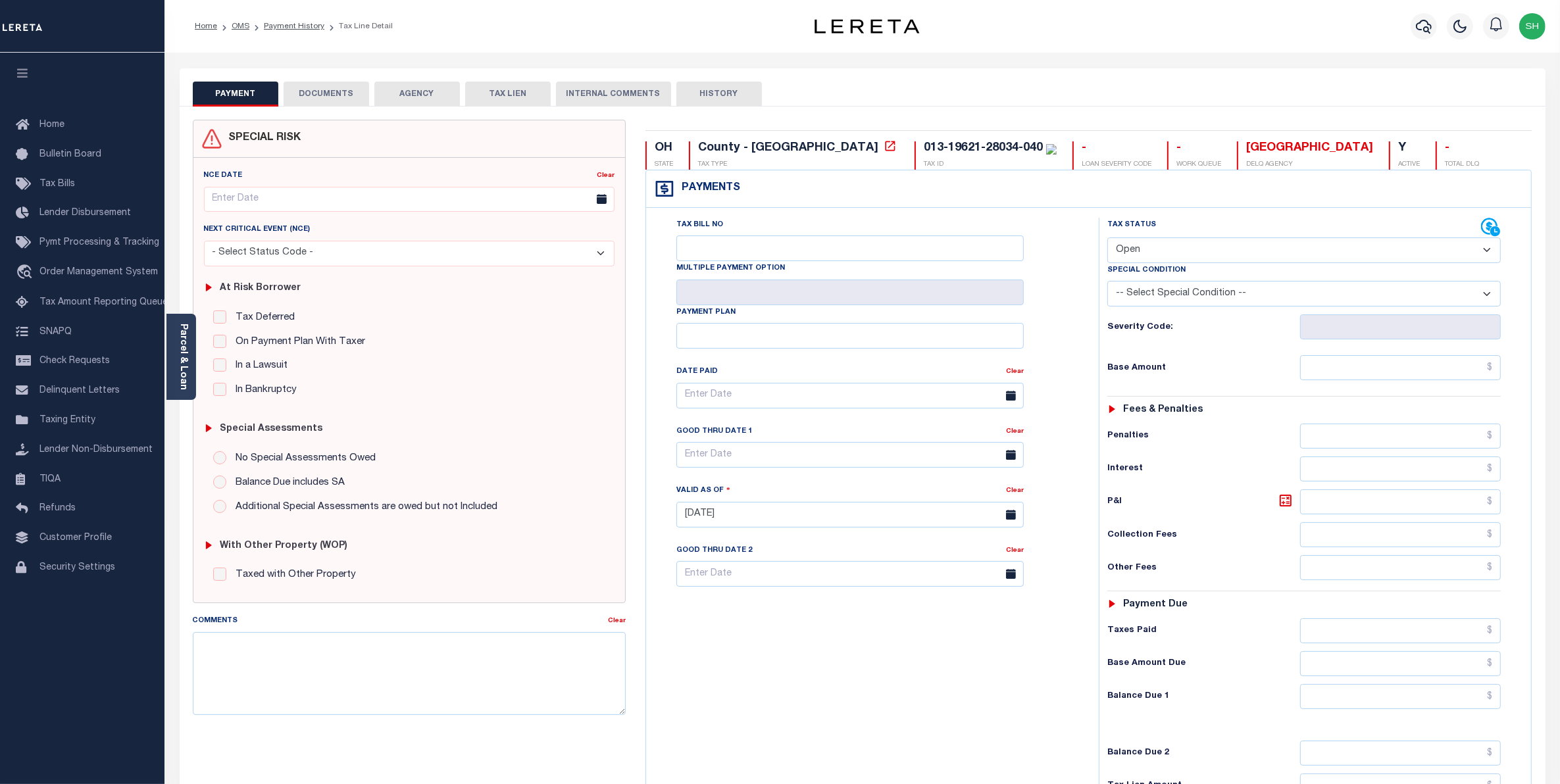
click at [1485, 251] on select "- Select Status Code - Open Due/Unpaid Paid Incomplete No Tax Due Internal Refu…" at bounding box center [1304, 250] width 394 height 26
select select "PYD"
click at [1107, 239] on select "- Select Status Code - Open Due/Unpaid Paid Incomplete No Tax Due Internal Refu…" at bounding box center [1304, 250] width 394 height 26
type input "[DATE]"
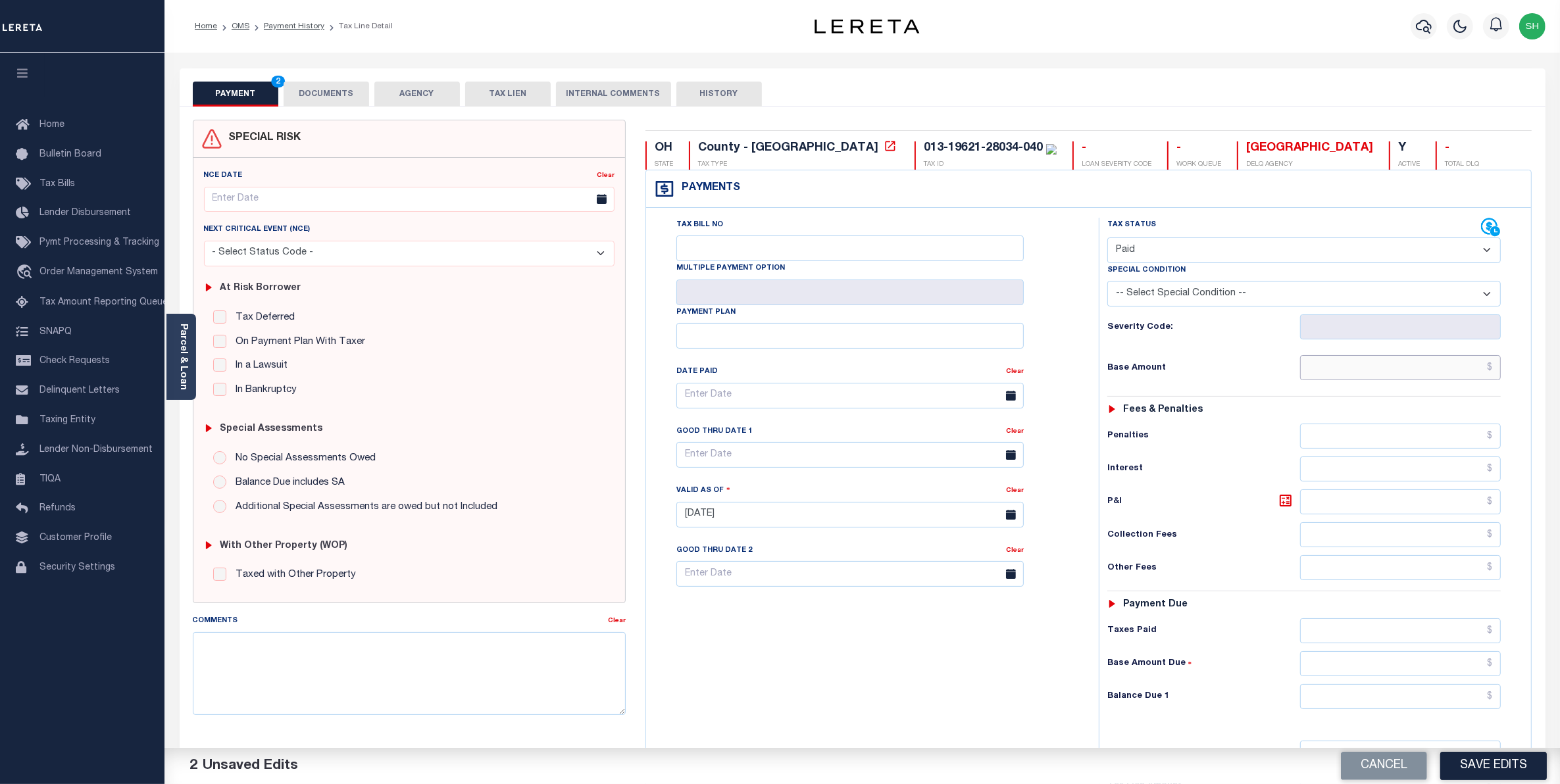
click at [1469, 372] on input "text" at bounding box center [1401, 368] width 202 height 25
type input "$0.00"
click at [1433, 692] on input "text" at bounding box center [1401, 697] width 202 height 25
type input "$0.00"
click at [1491, 757] on button "Save Edits" at bounding box center [1493, 765] width 107 height 28
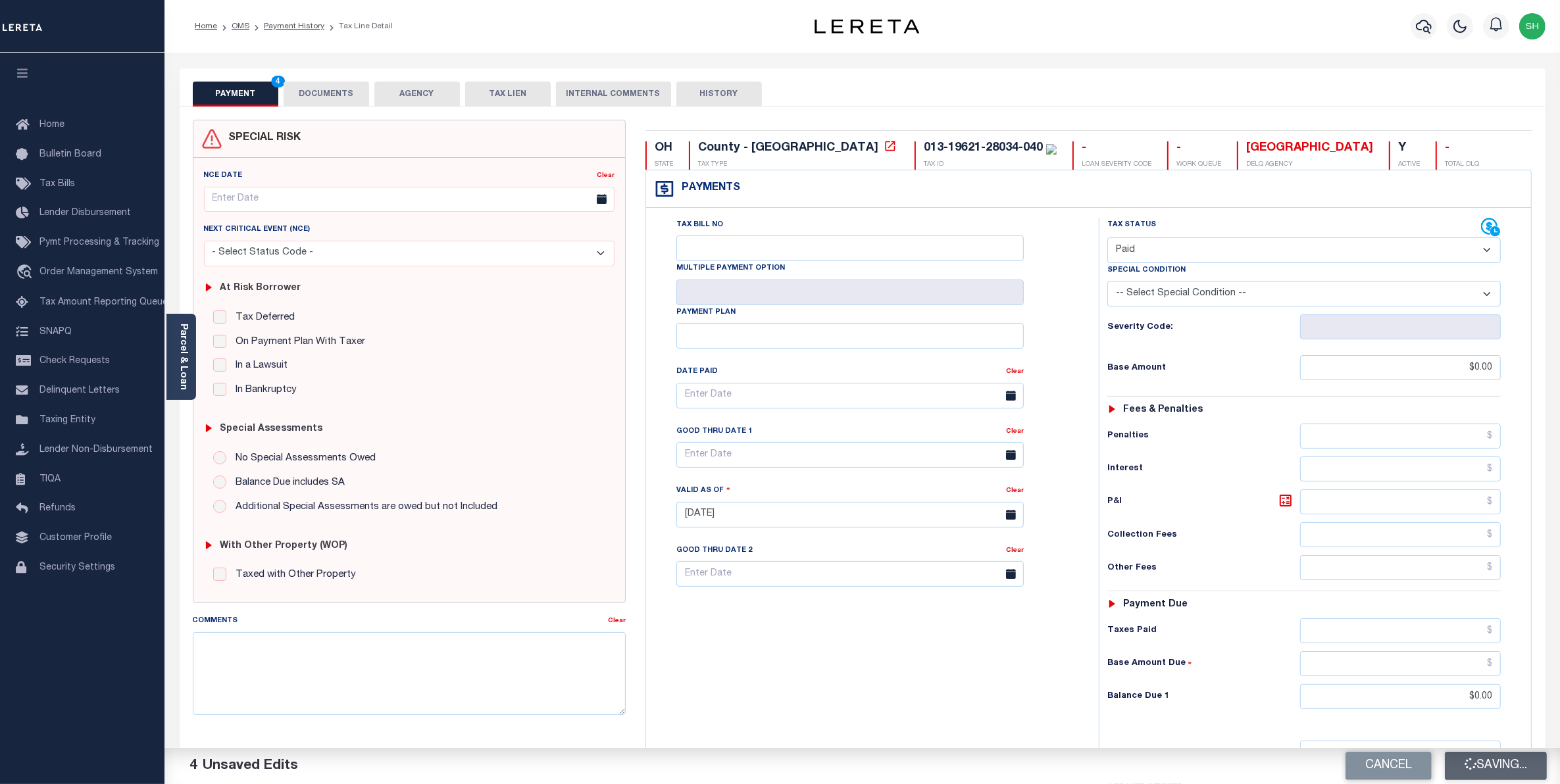
checkbox input "false"
type input "$0"
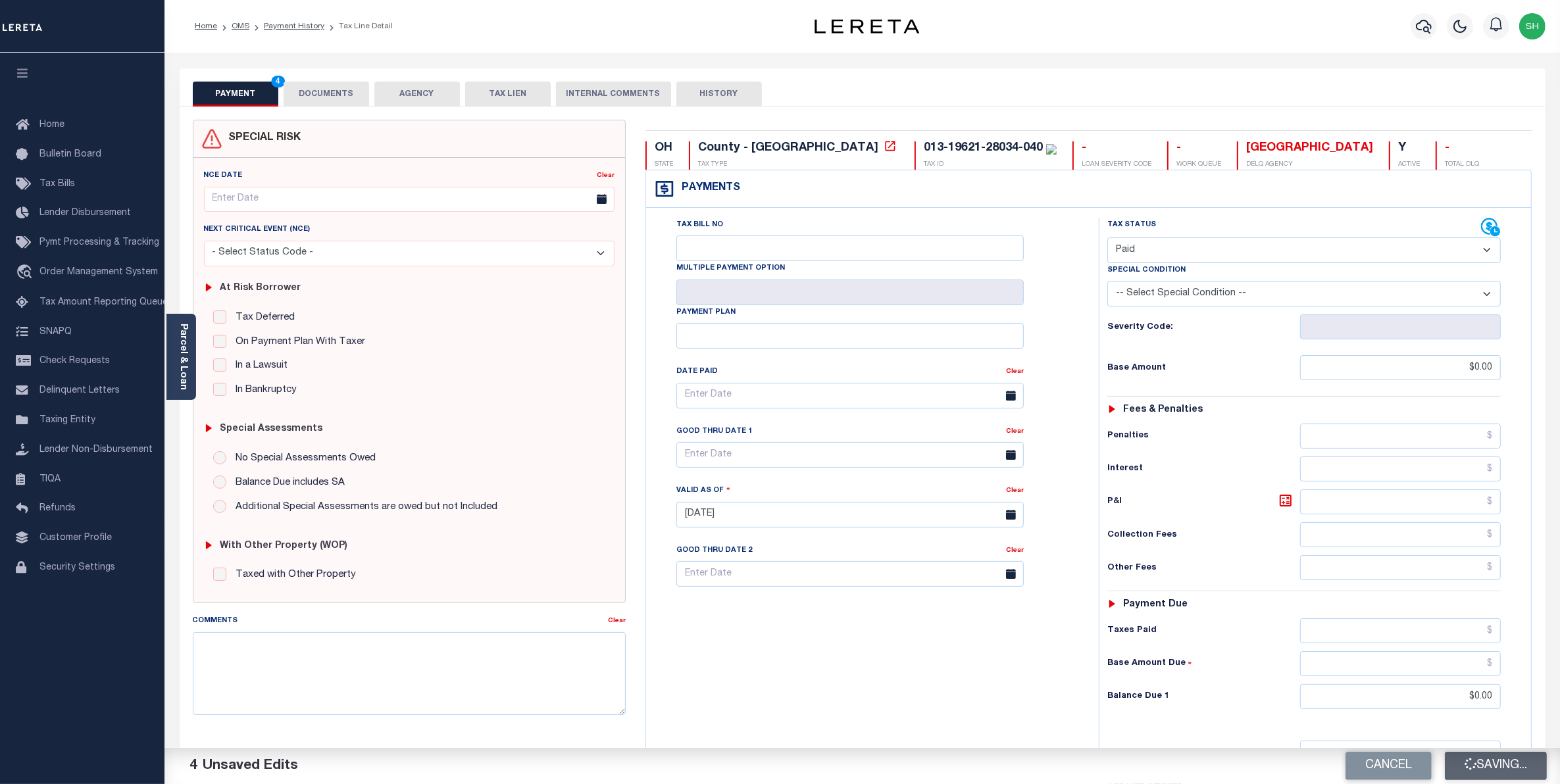
type input "$0"
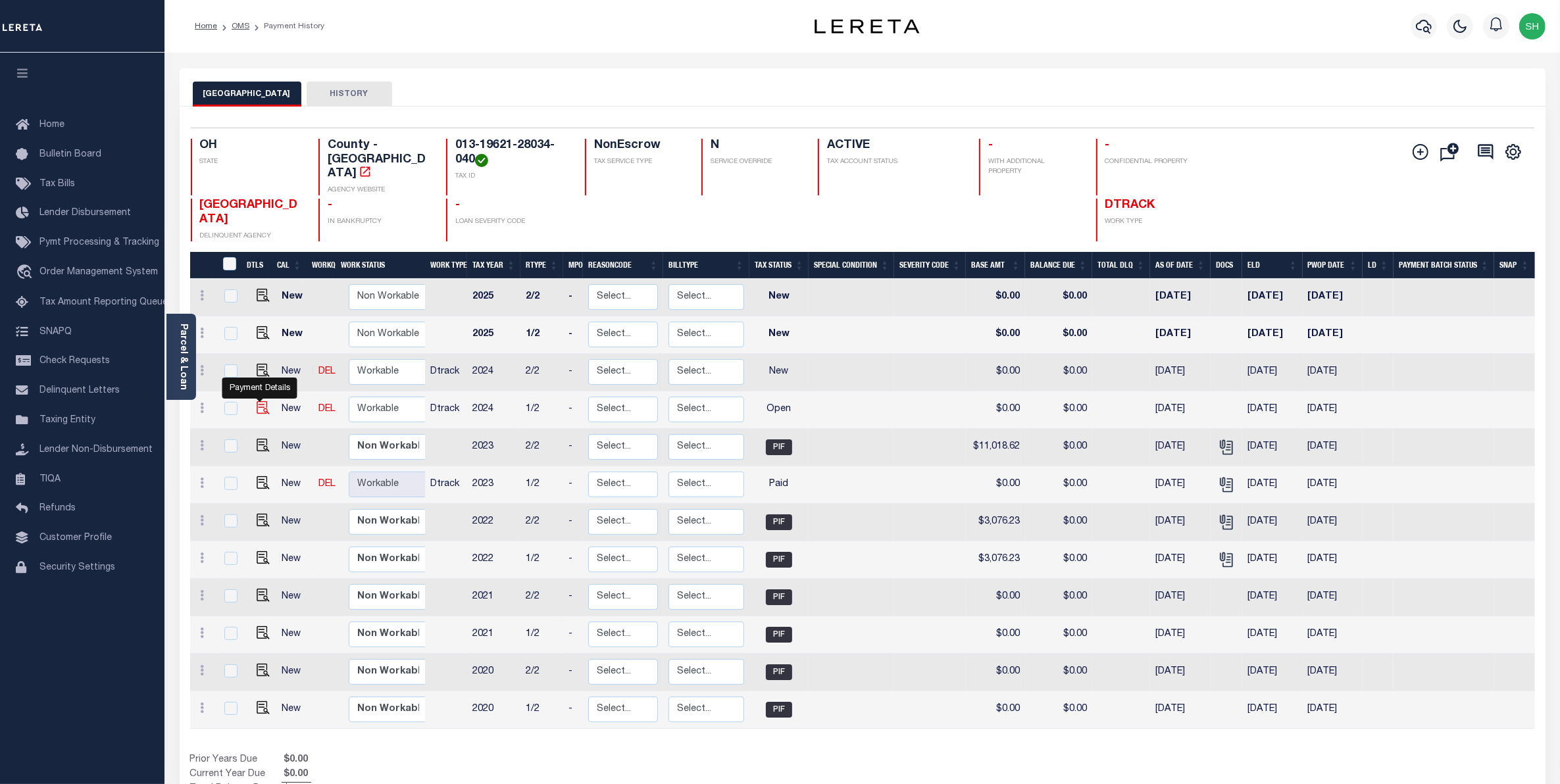
click at [263, 401] on img "" at bounding box center [263, 408] width 13 height 13
checkbox input "true"
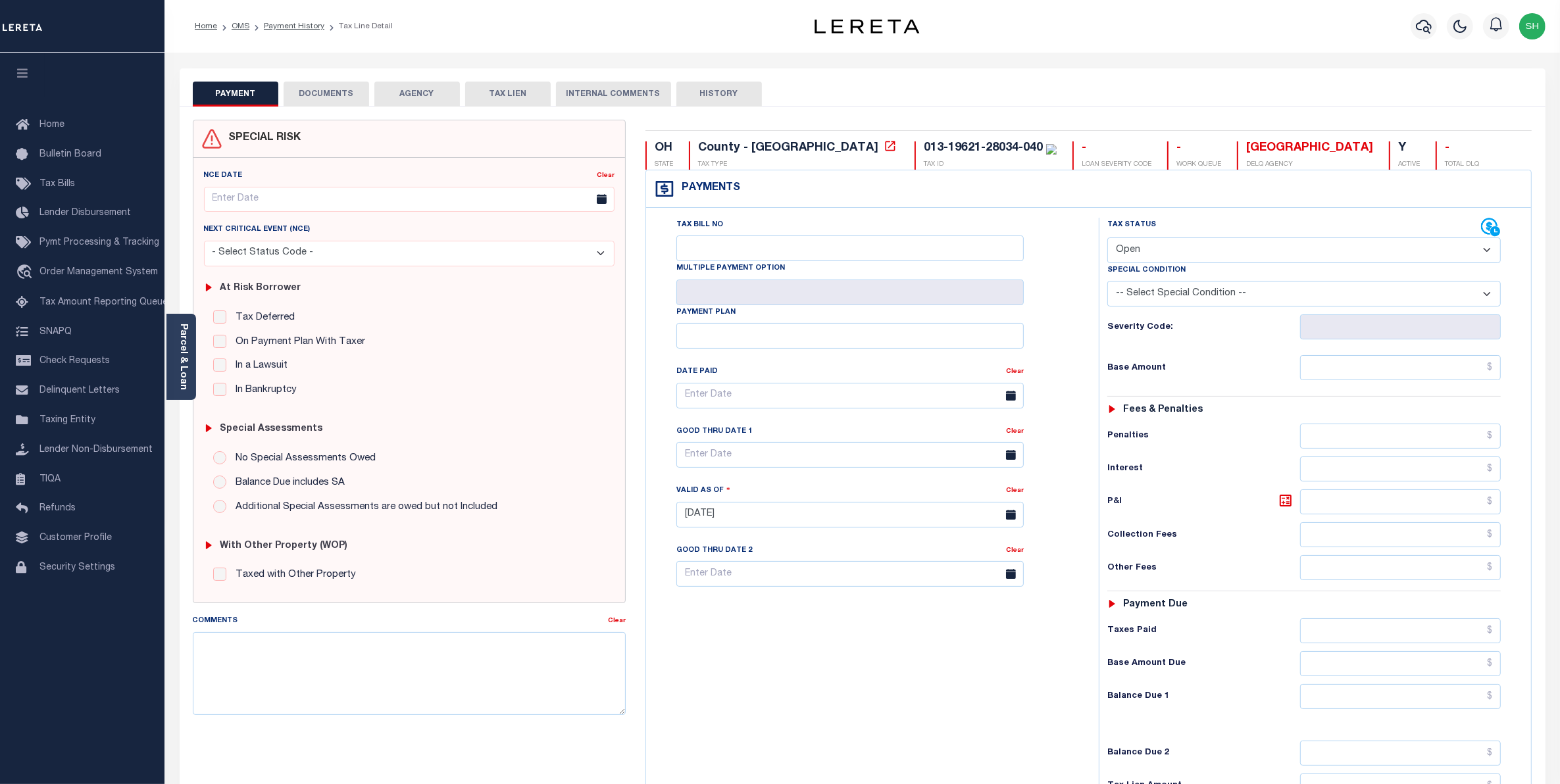
click at [351, 94] on button "DOCUMENTS" at bounding box center [326, 94] width 86 height 25
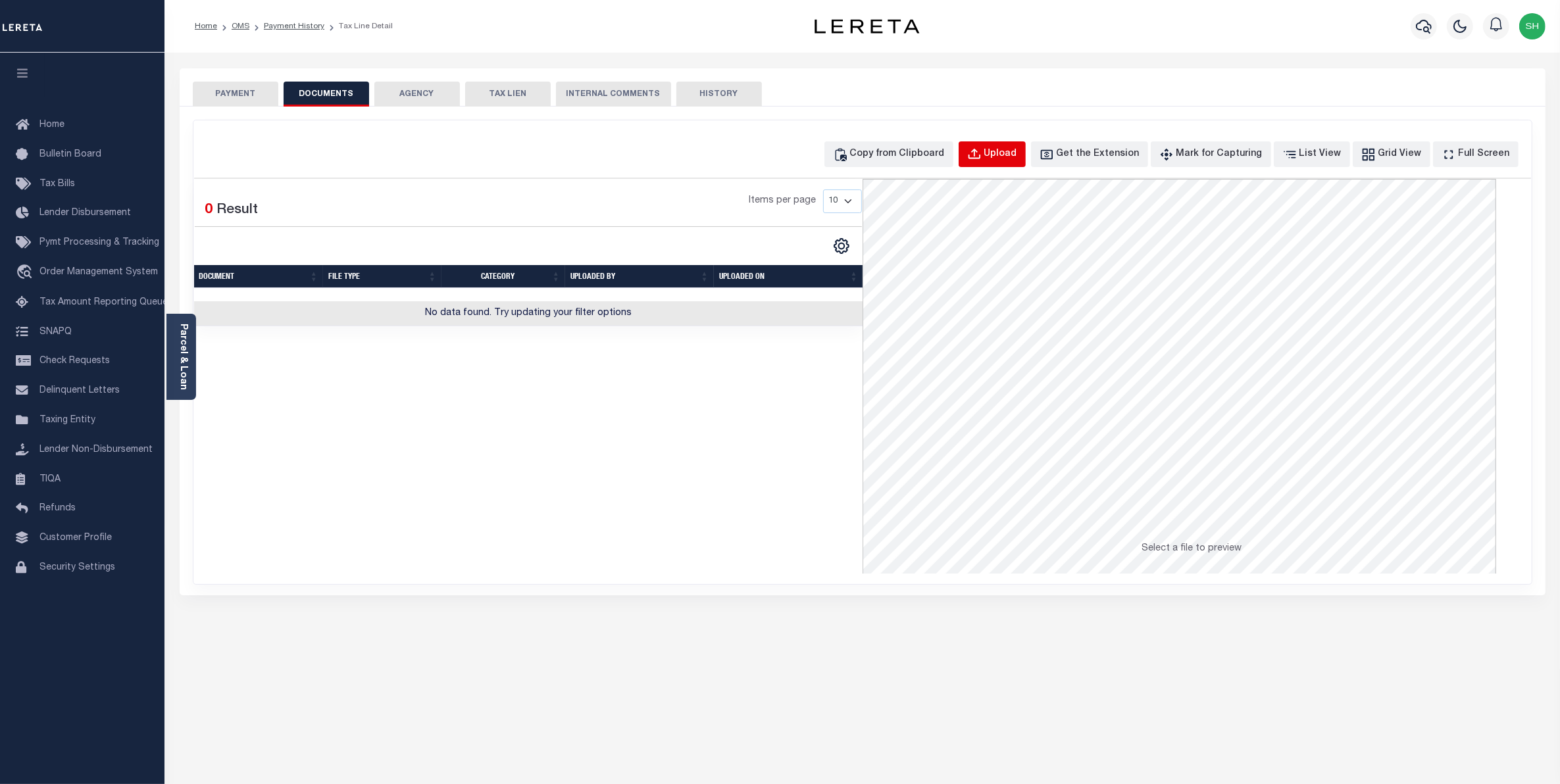
click at [1017, 150] on div "Upload" at bounding box center [1000, 154] width 33 height 15
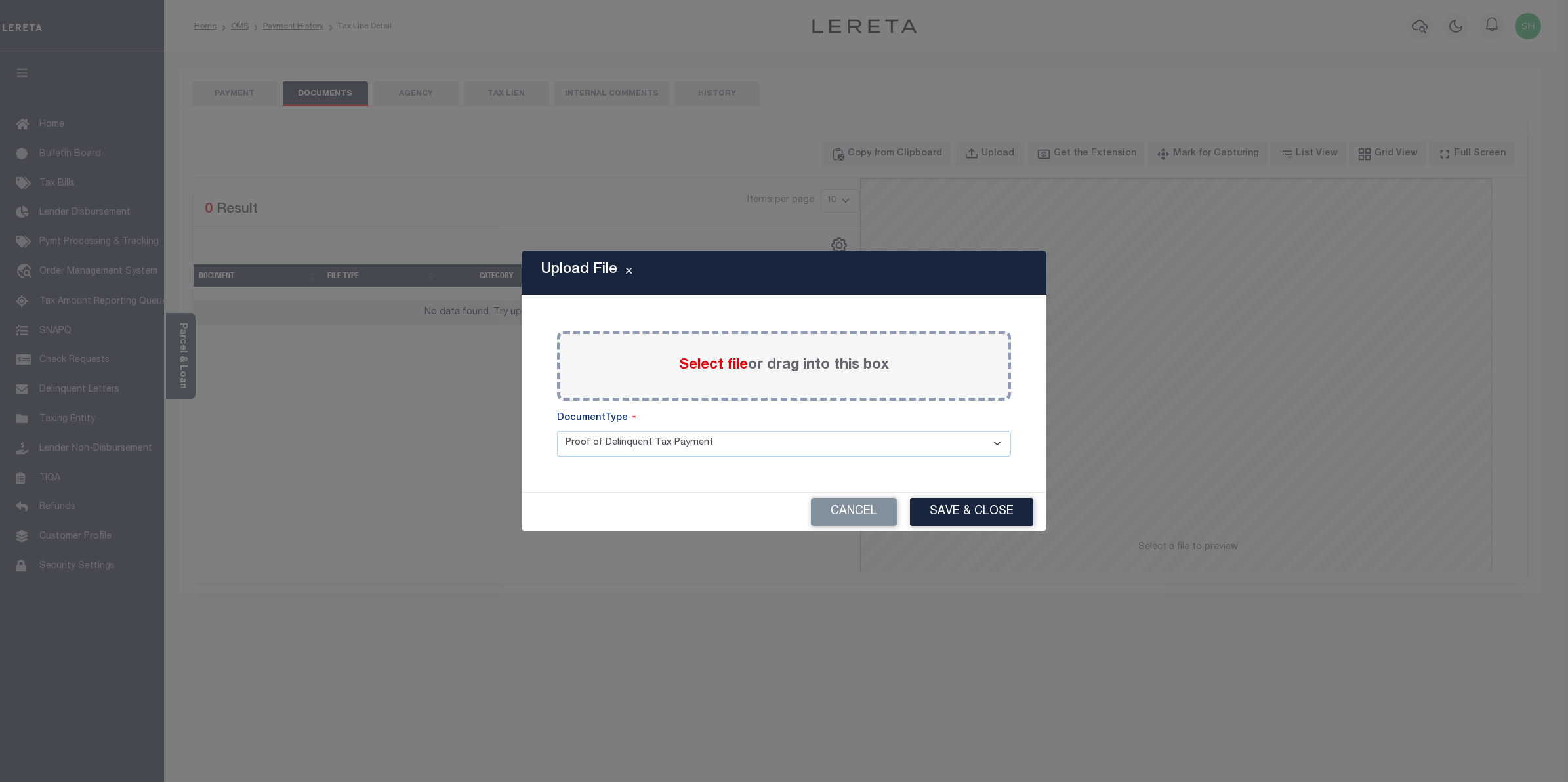
click at [696, 363] on span "Select file" at bounding box center [714, 366] width 69 height 15
click at [0, 0] on input "Select file or drag into this box" at bounding box center [0, 0] width 0 height 0
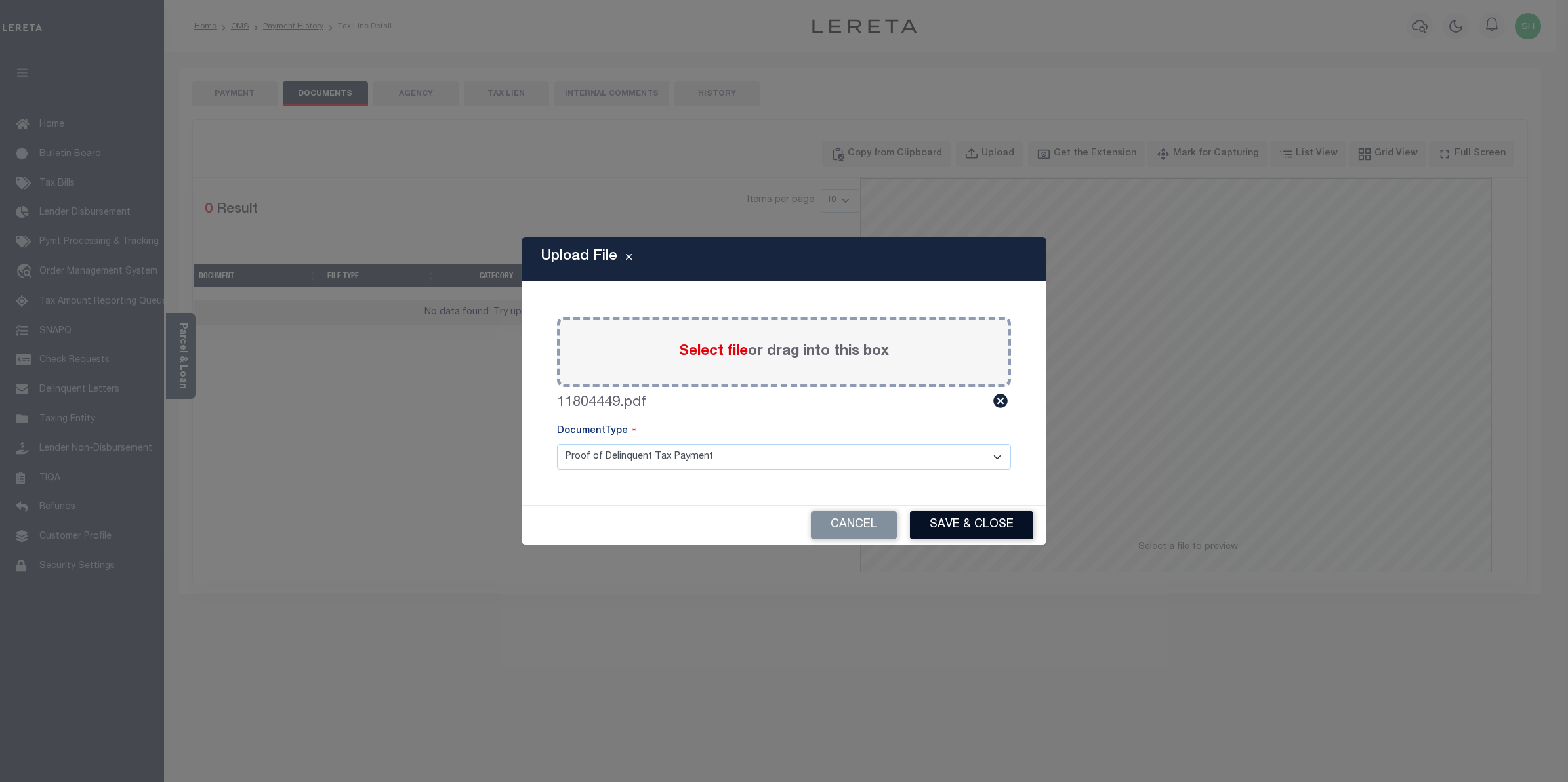
click at [970, 523] on button "Save & Close" at bounding box center [971, 525] width 124 height 28
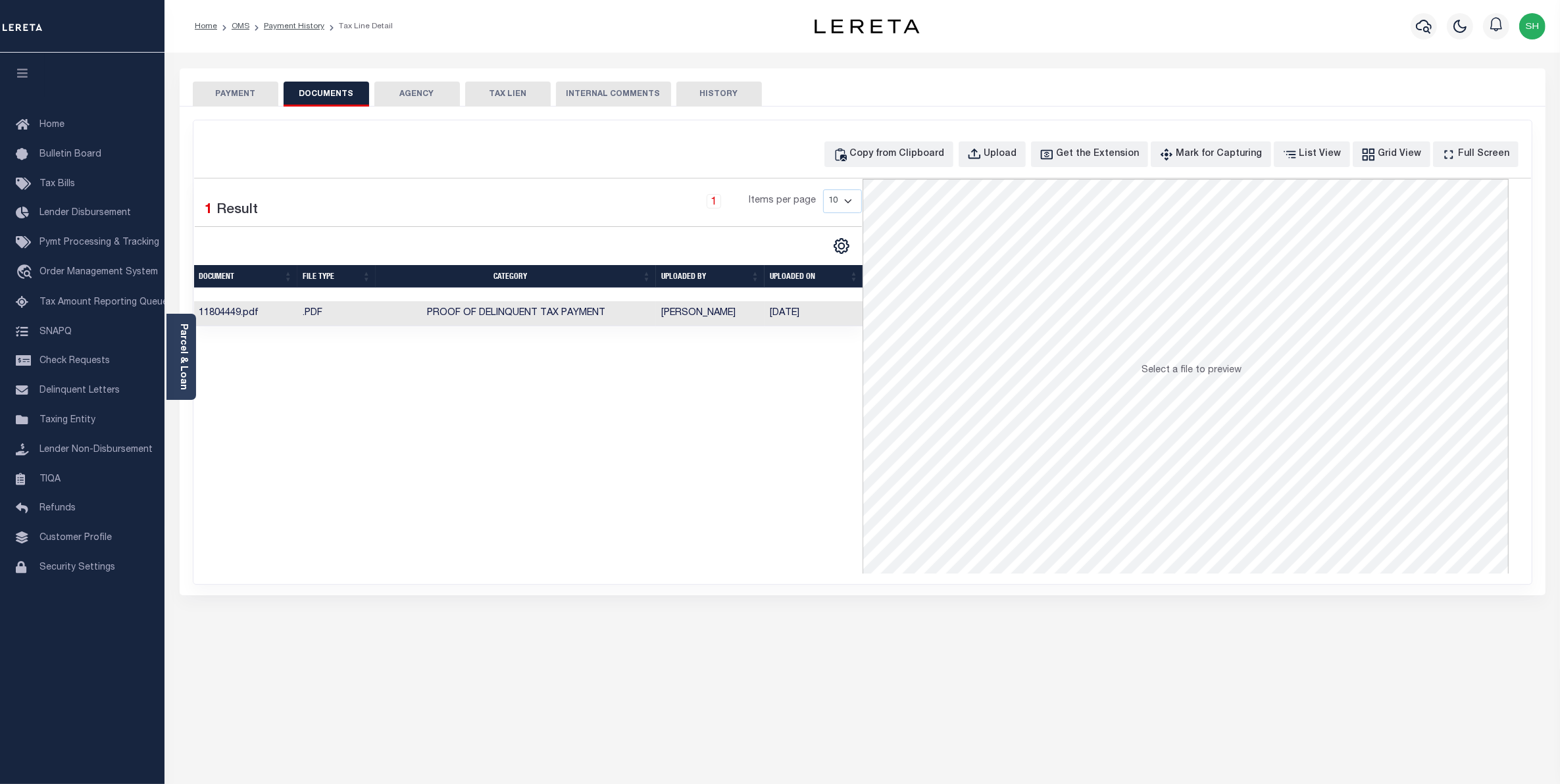
click at [245, 84] on button "PAYMENT" at bounding box center [235, 94] width 86 height 25
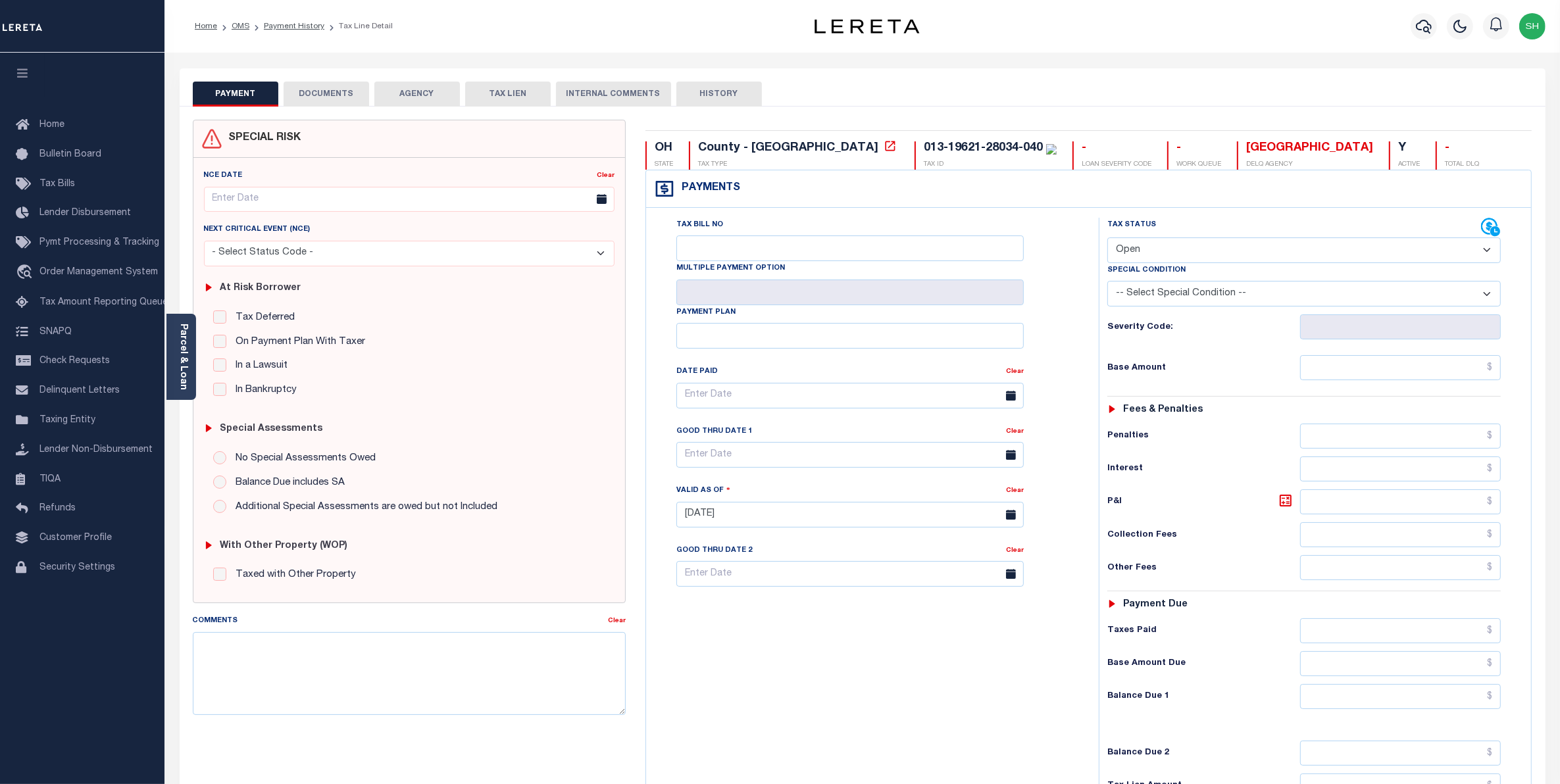
click at [1487, 252] on select "- Select Status Code - Open Due/Unpaid Paid Incomplete No Tax Due Internal Refu…" at bounding box center [1304, 250] width 394 height 26
select select "PYD"
click at [1107, 239] on select "- Select Status Code - Open Due/Unpaid Paid Incomplete No Tax Due Internal Refu…" at bounding box center [1304, 250] width 394 height 26
type input "10/01/2025"
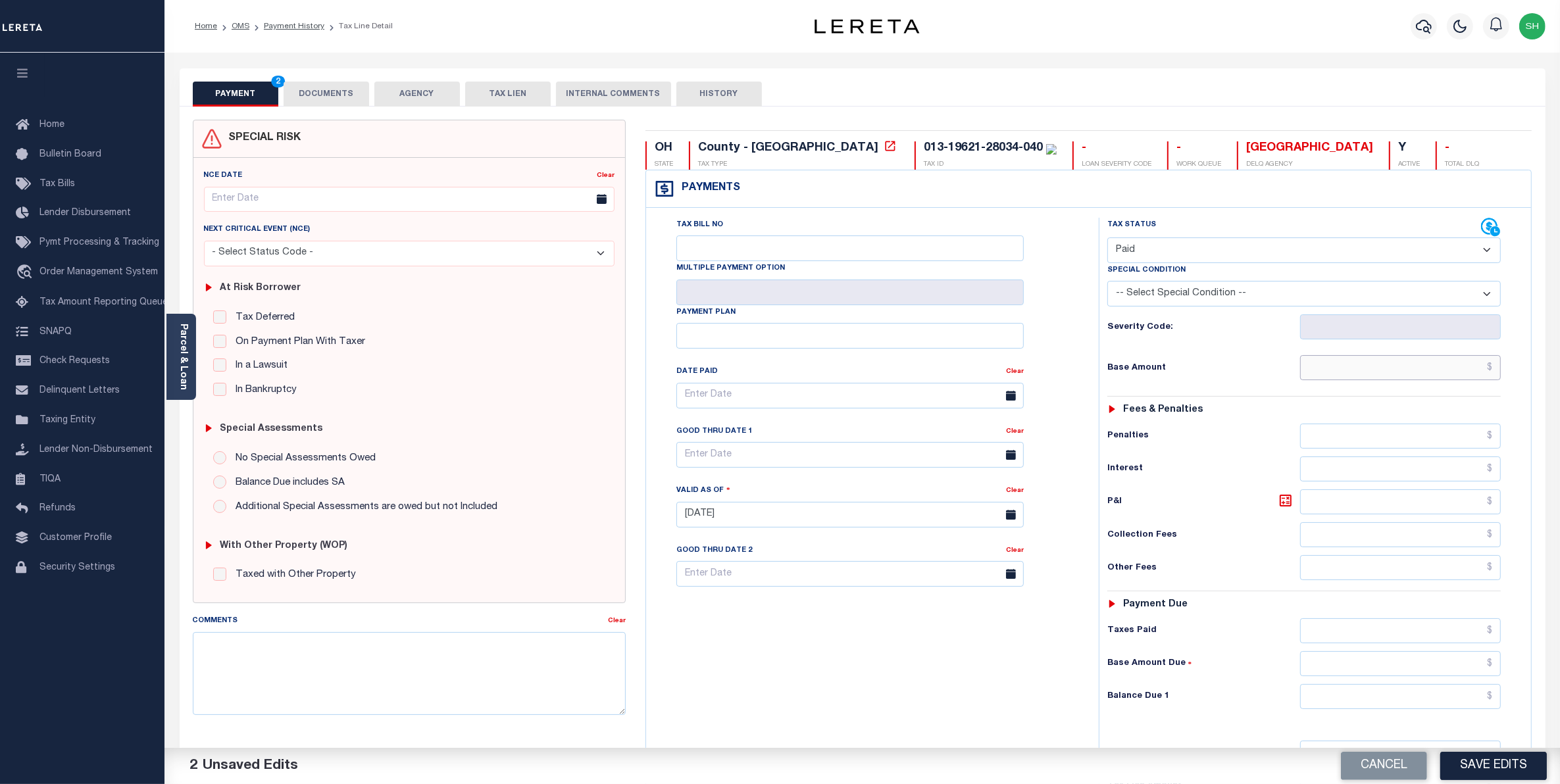
click at [1455, 368] on input "text" at bounding box center [1401, 368] width 202 height 25
type input "$0.00"
click at [1474, 695] on input "text" at bounding box center [1401, 697] width 202 height 25
type input "$0.00"
click at [1480, 763] on button "Save Edits" at bounding box center [1493, 765] width 107 height 28
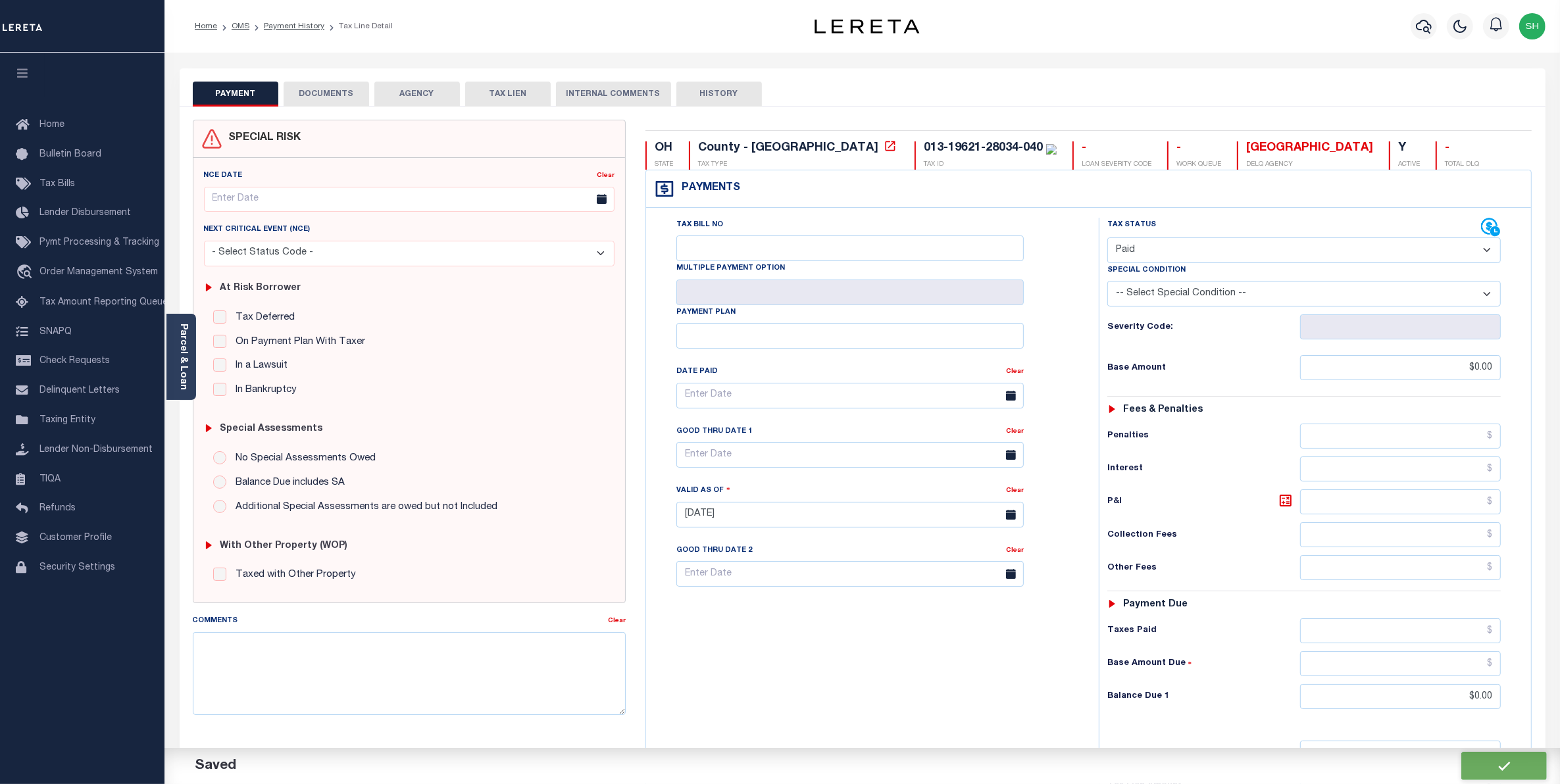
checkbox input "false"
type input "$0"
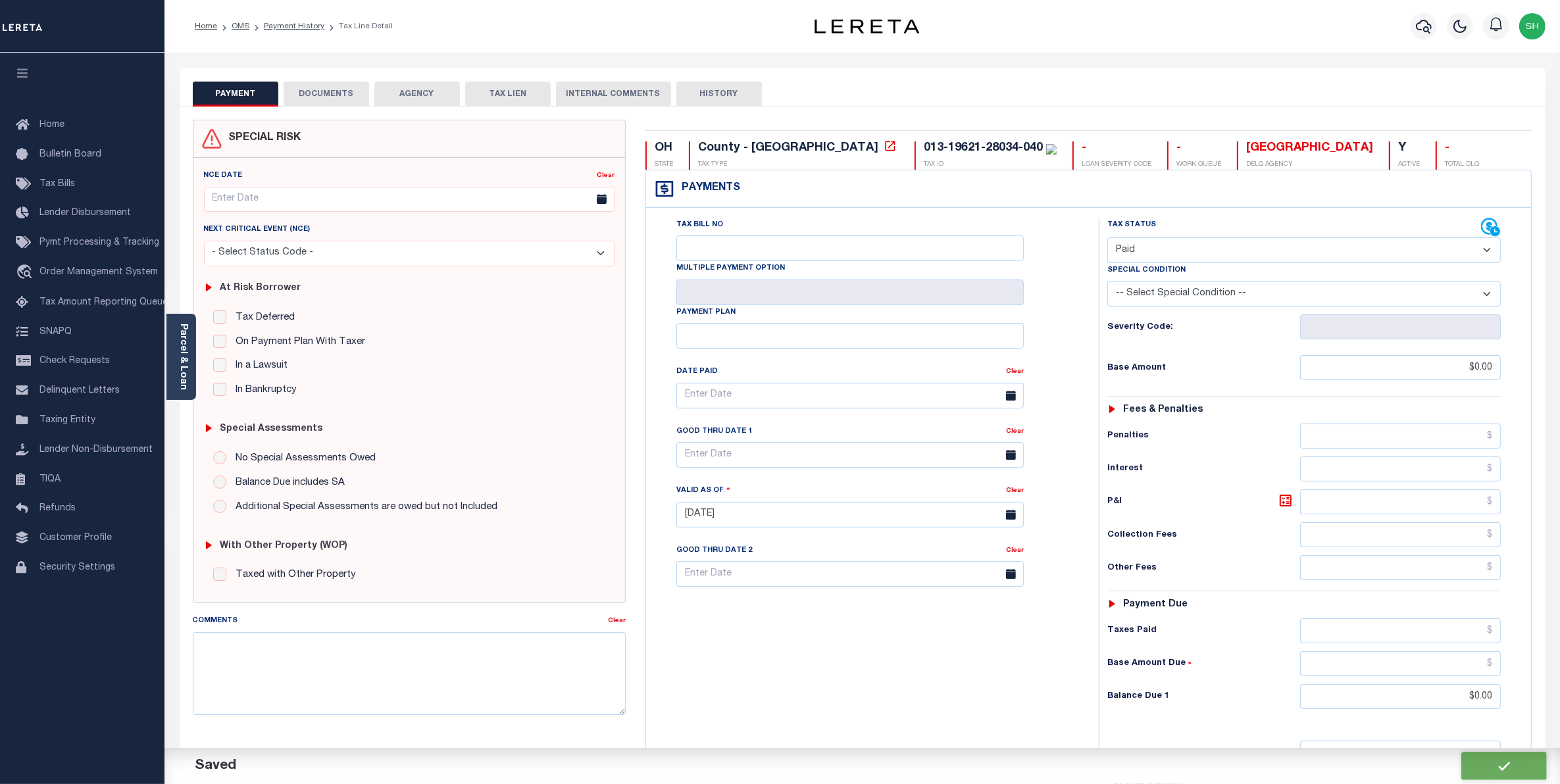
type input "$0"
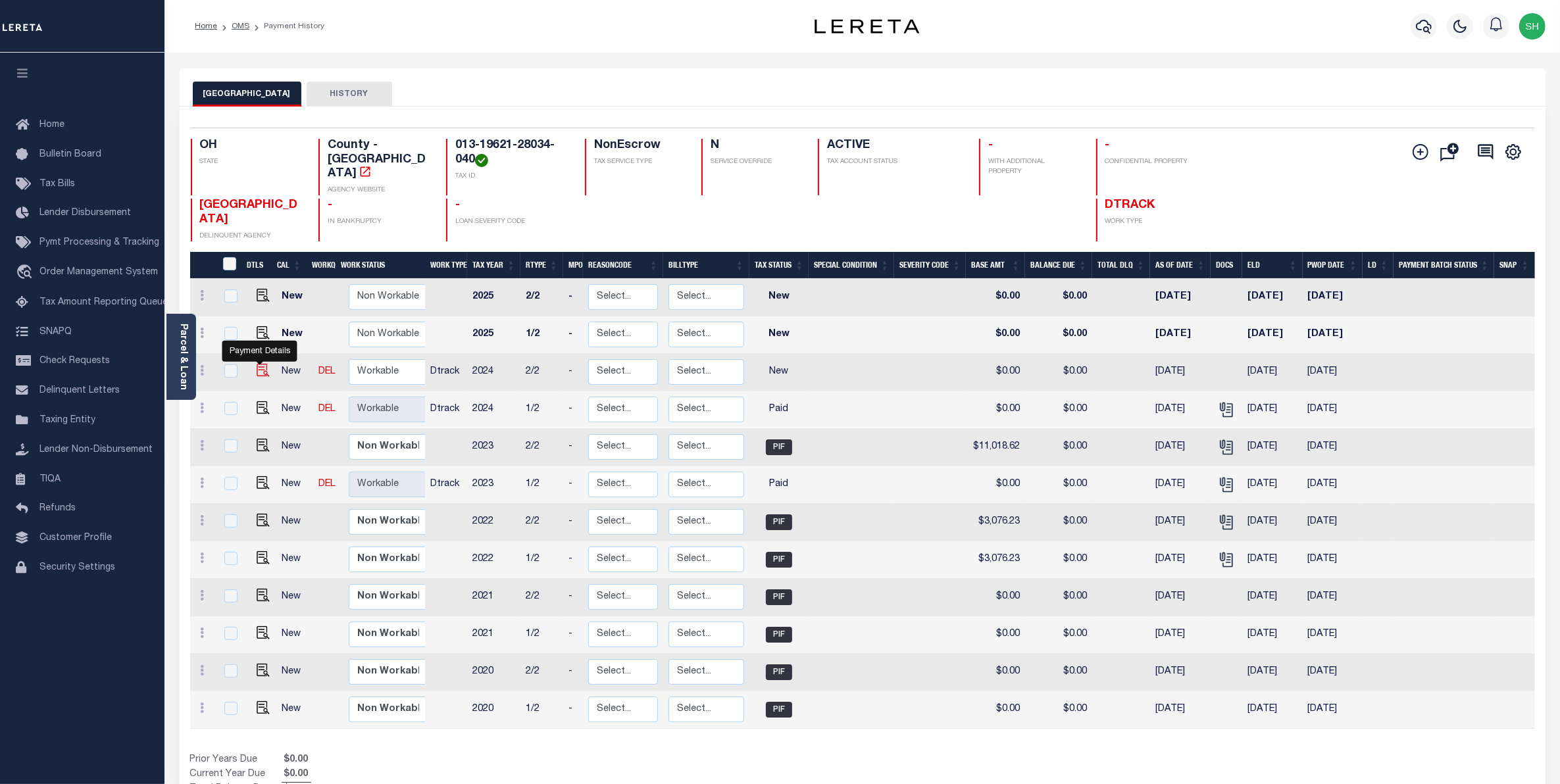
click at [263, 364] on img "" at bounding box center [263, 370] width 13 height 13
checkbox input "true"
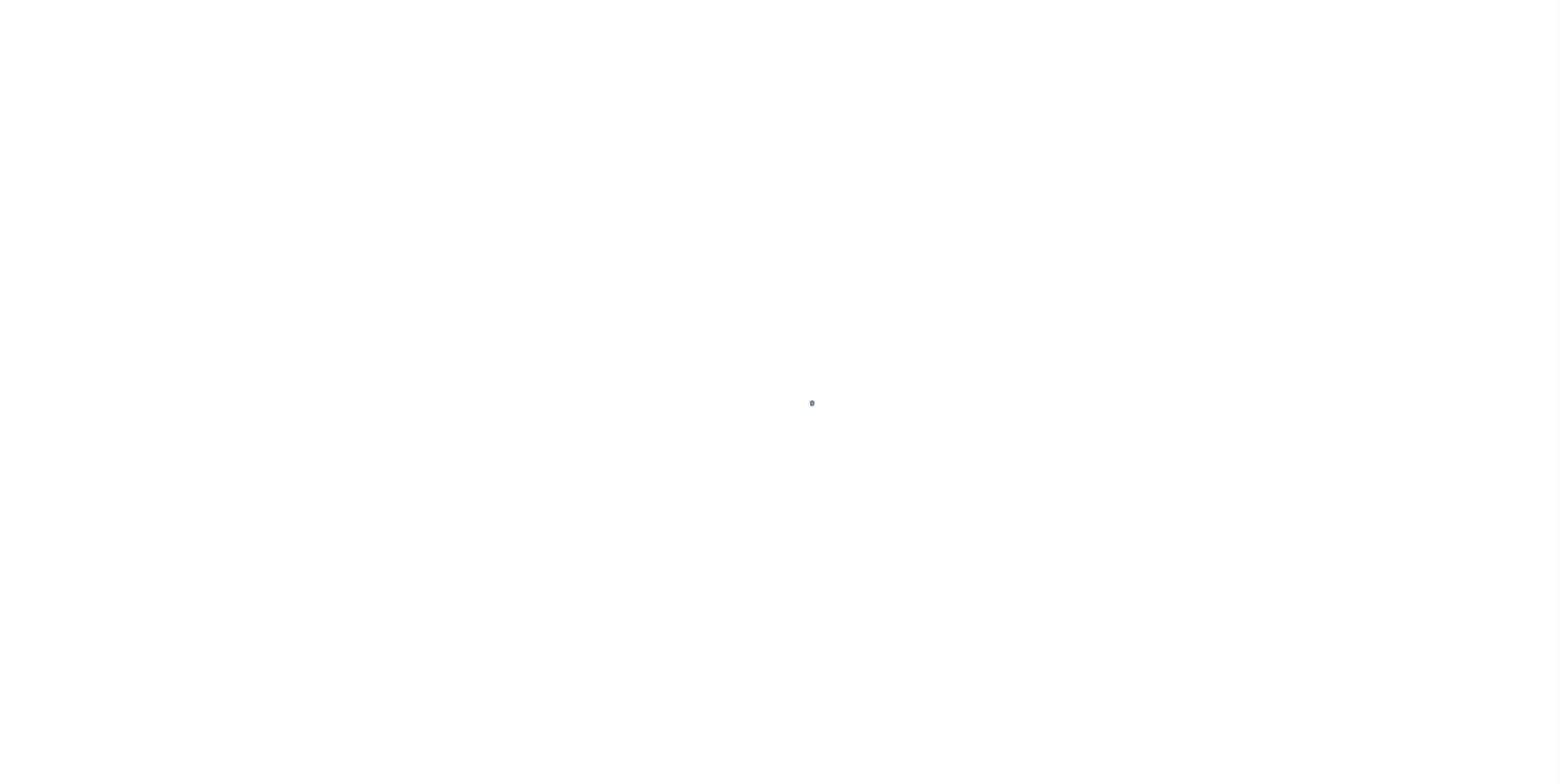
select select "NW2"
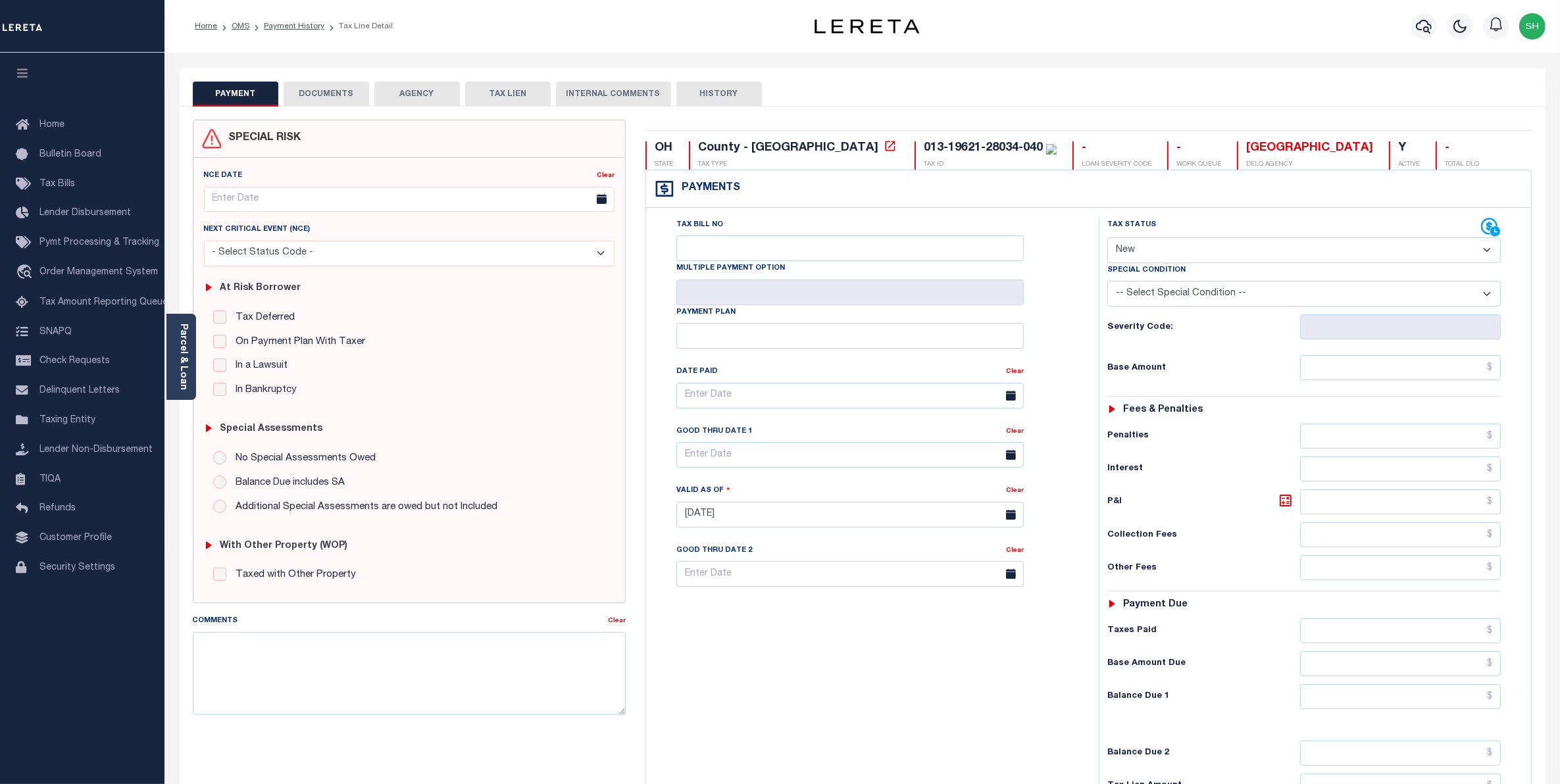
click at [347, 99] on button "DOCUMENTS" at bounding box center [326, 94] width 86 height 25
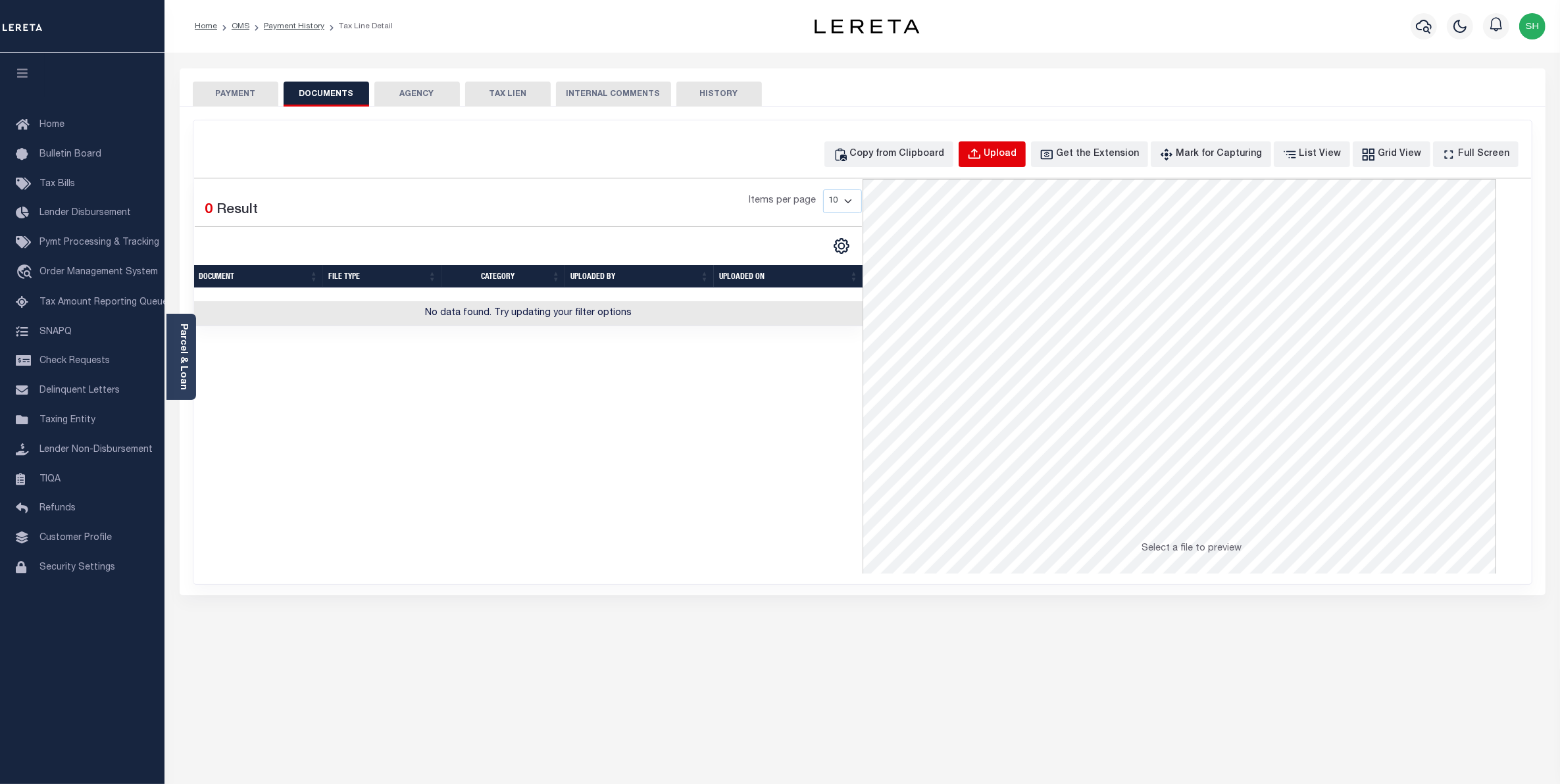
click at [1017, 153] on div "Upload" at bounding box center [1000, 154] width 33 height 15
select select "POP"
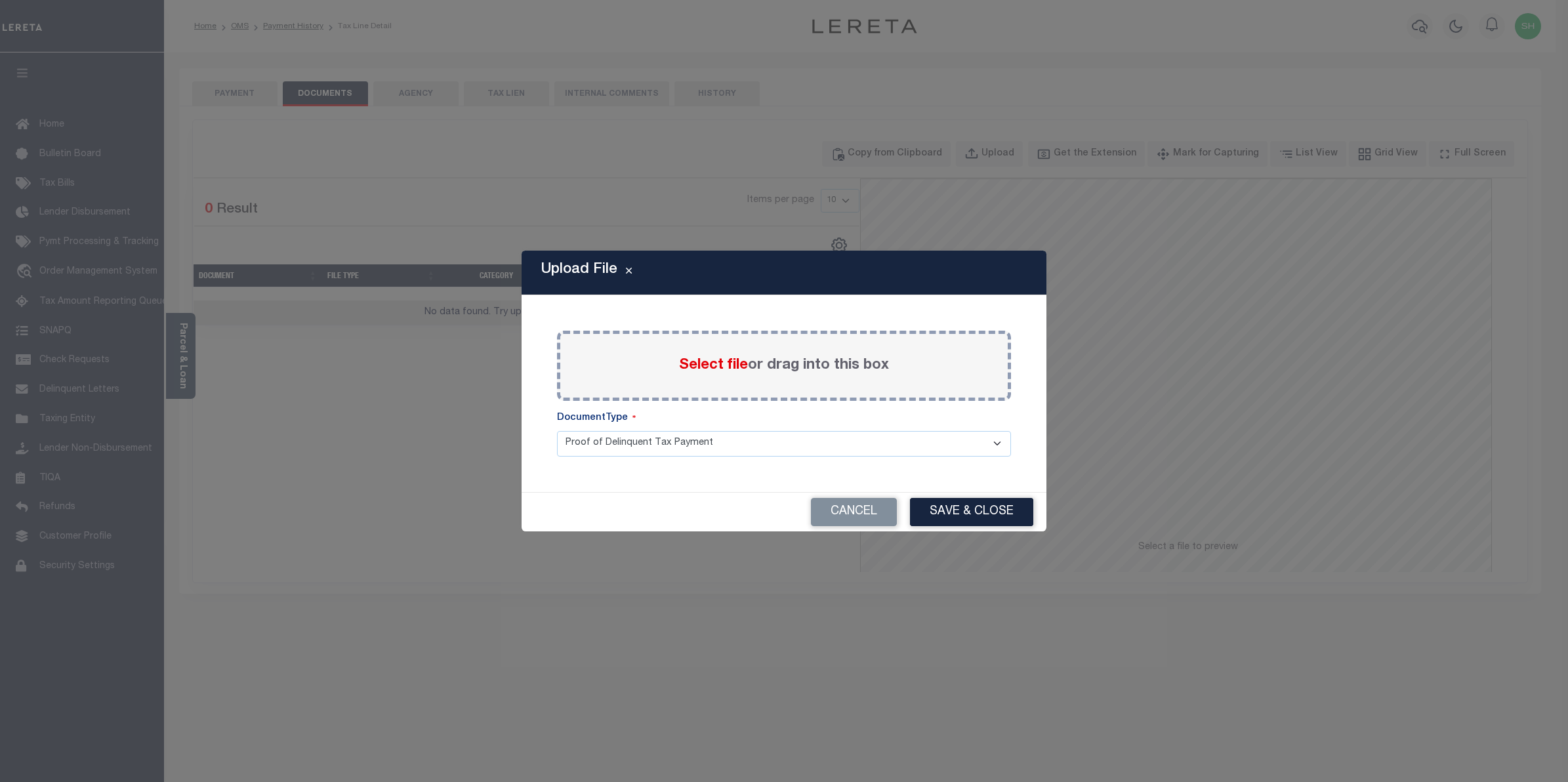
click at [707, 362] on span "Select file" at bounding box center [714, 366] width 69 height 15
click at [0, 0] on input "Select file or drag into this box" at bounding box center [0, 0] width 0 height 0
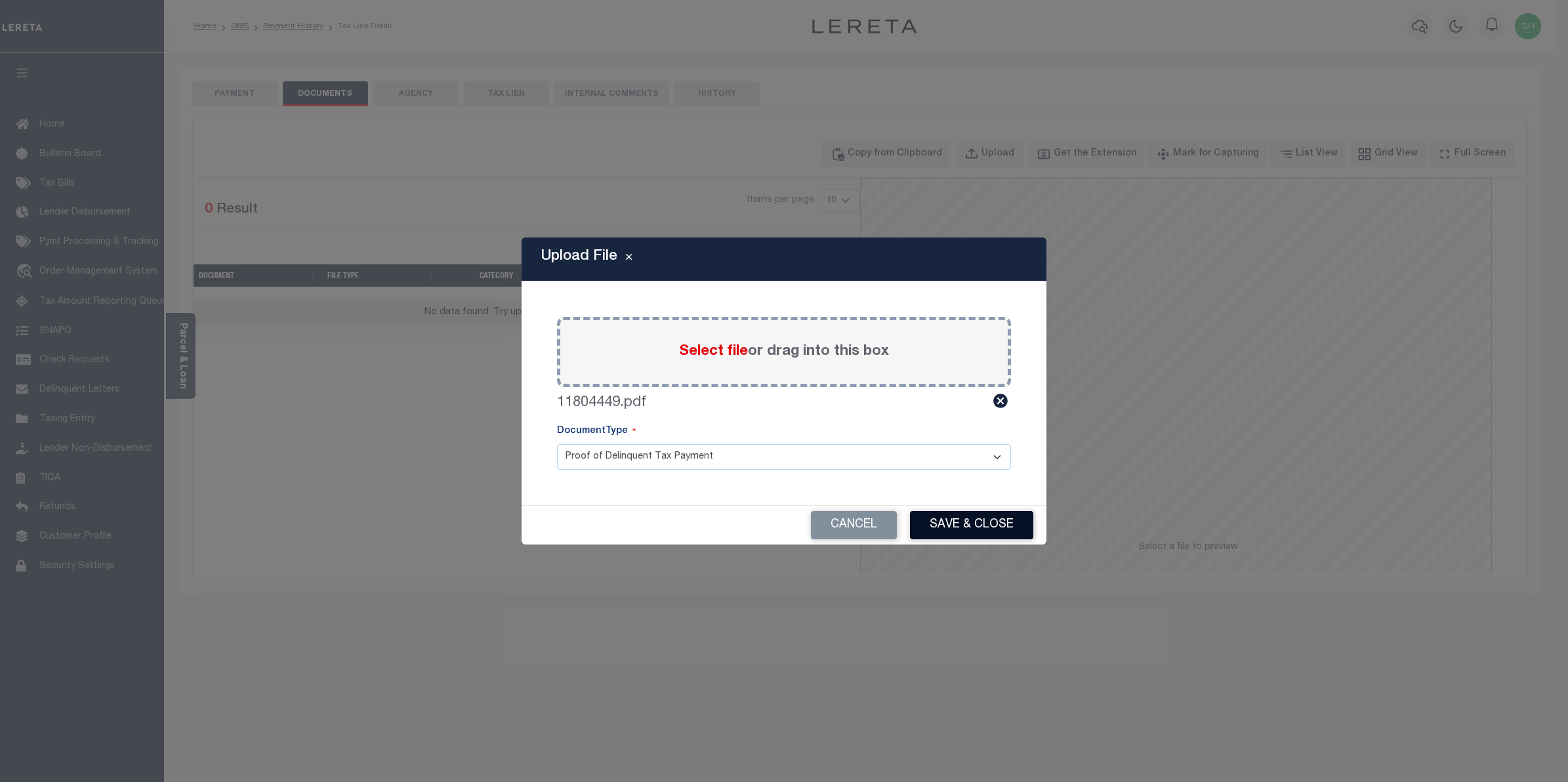
click at [960, 529] on button "Save & Close" at bounding box center [971, 525] width 124 height 28
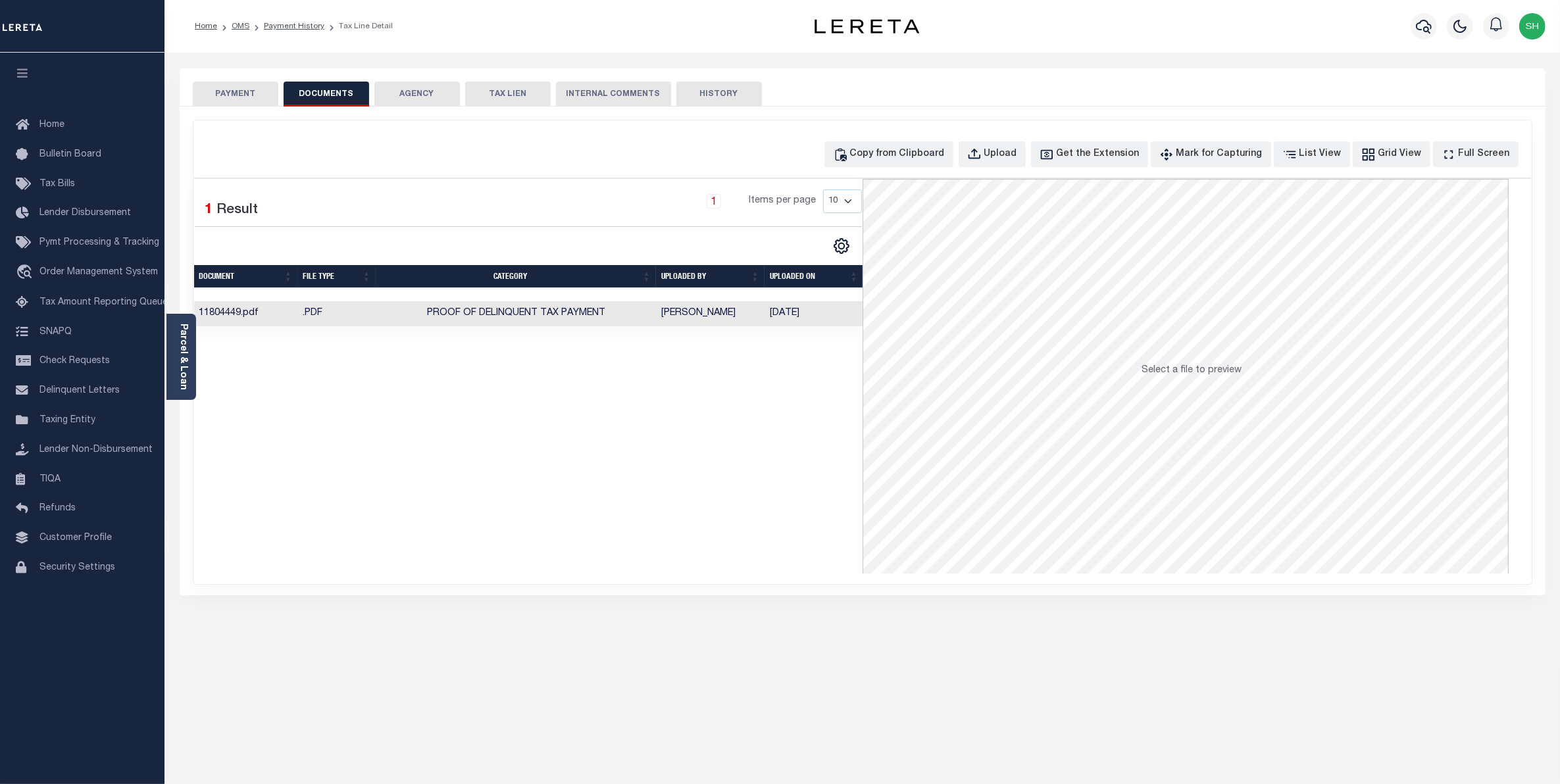
click at [241, 87] on button "PAYMENT" at bounding box center [235, 94] width 86 height 25
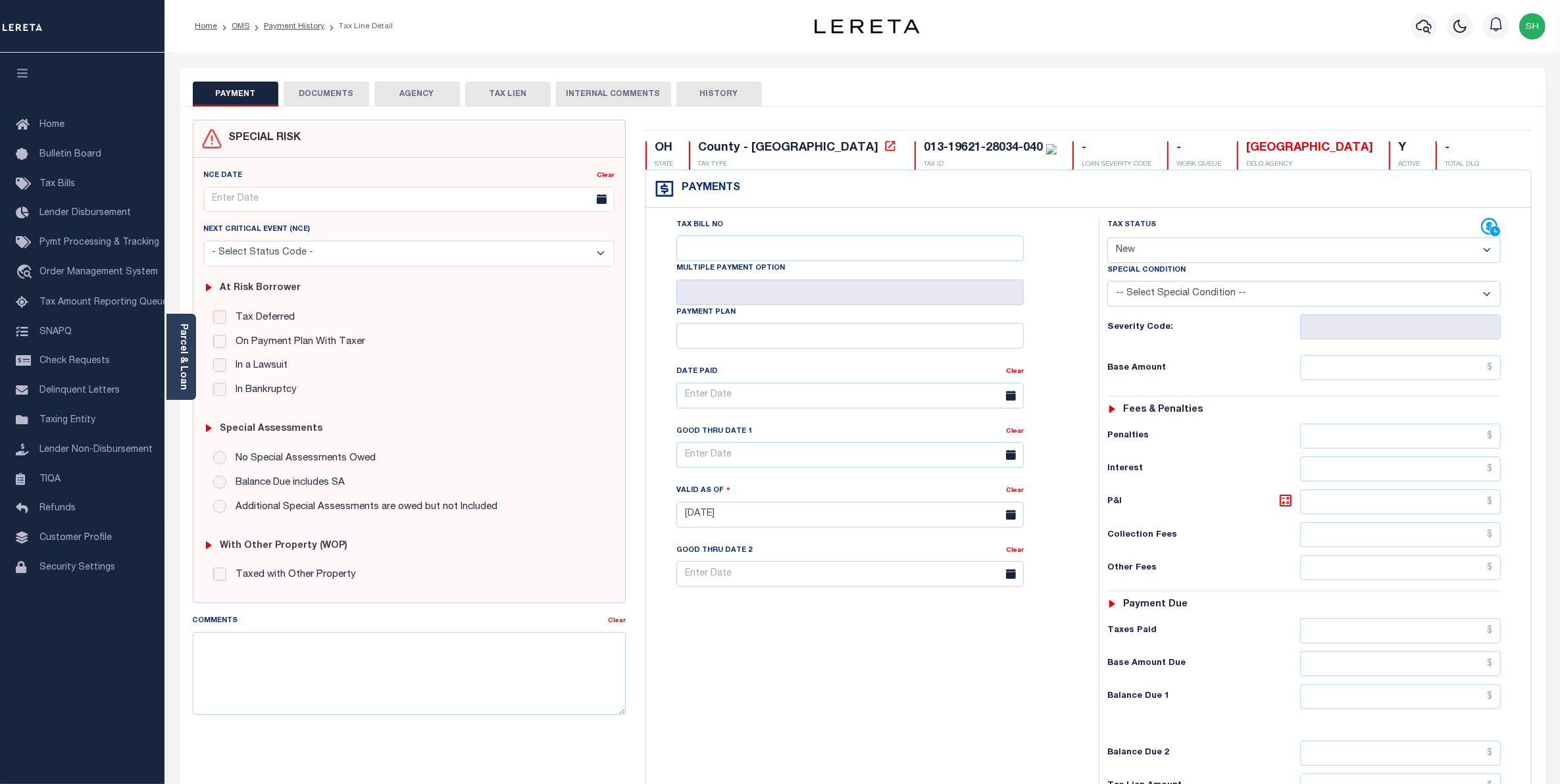
click at [1488, 252] on select "- Select Status Code - Open Due/Unpaid Paid Incomplete No Tax Due Internal Refu…" at bounding box center [1304, 250] width 394 height 26
select select "PYD"
click at [1107, 239] on select "- Select Status Code - Open Due/Unpaid Paid Incomplete No Tax Due Internal Refu…" at bounding box center [1304, 250] width 394 height 26
type input "10/01/2025"
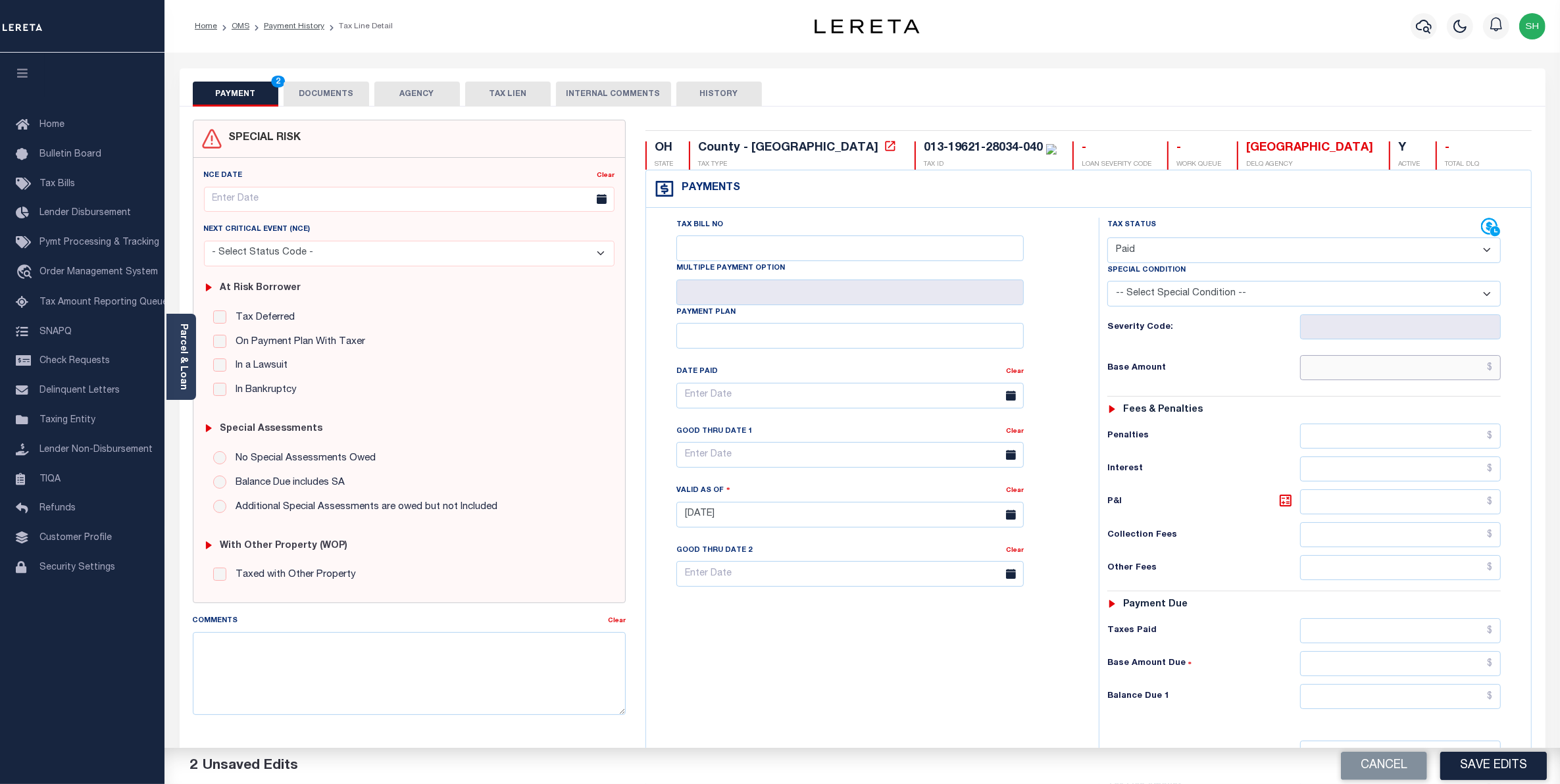
click at [1452, 370] on input "text" at bounding box center [1401, 368] width 202 height 25
type input "$0.00"
click at [1465, 708] on input "text" at bounding box center [1401, 697] width 202 height 25
type input "$0.00"
click at [1478, 774] on button "Save Edits" at bounding box center [1493, 765] width 107 height 28
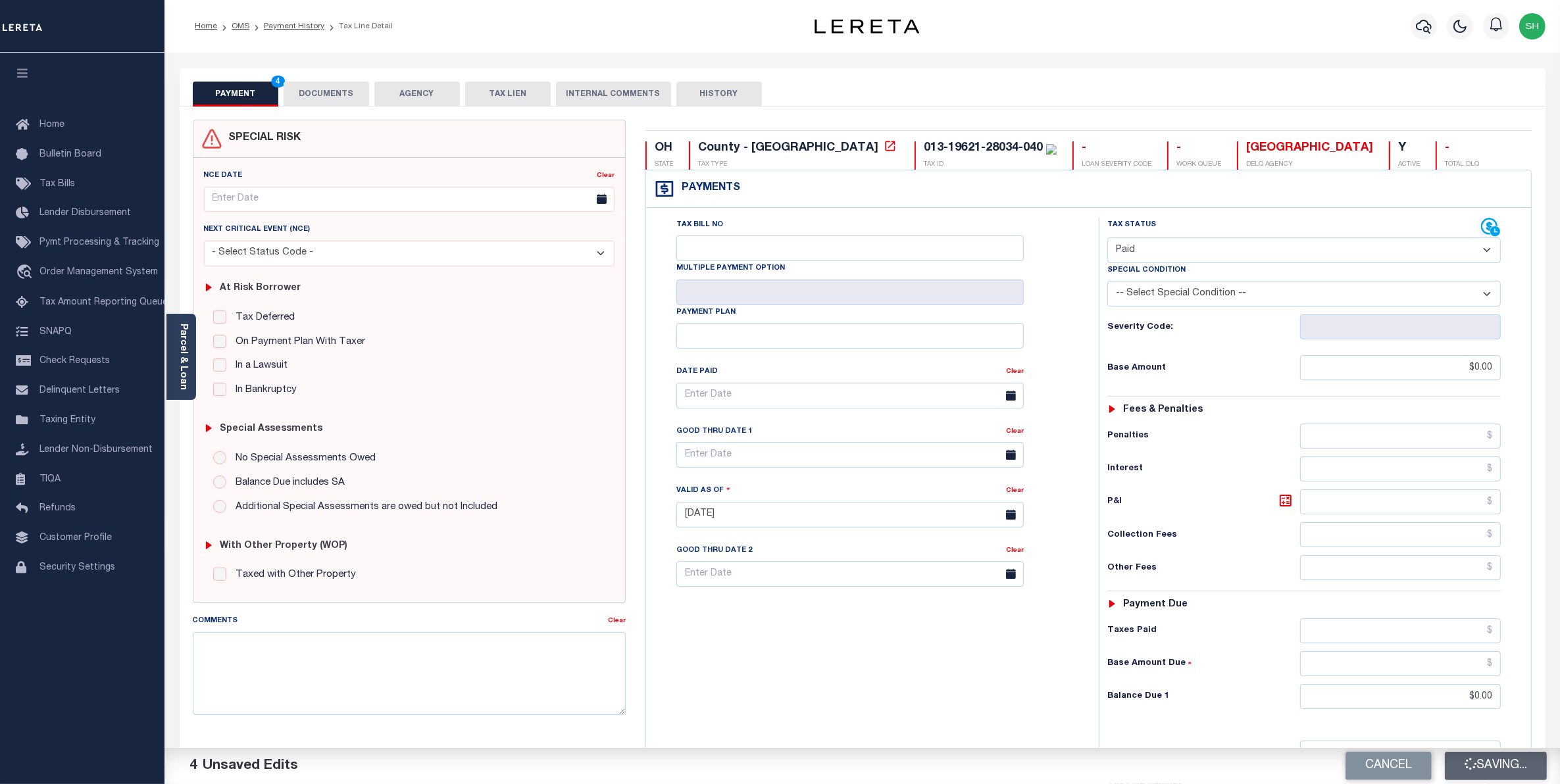
checkbox input "false"
type input "$0"
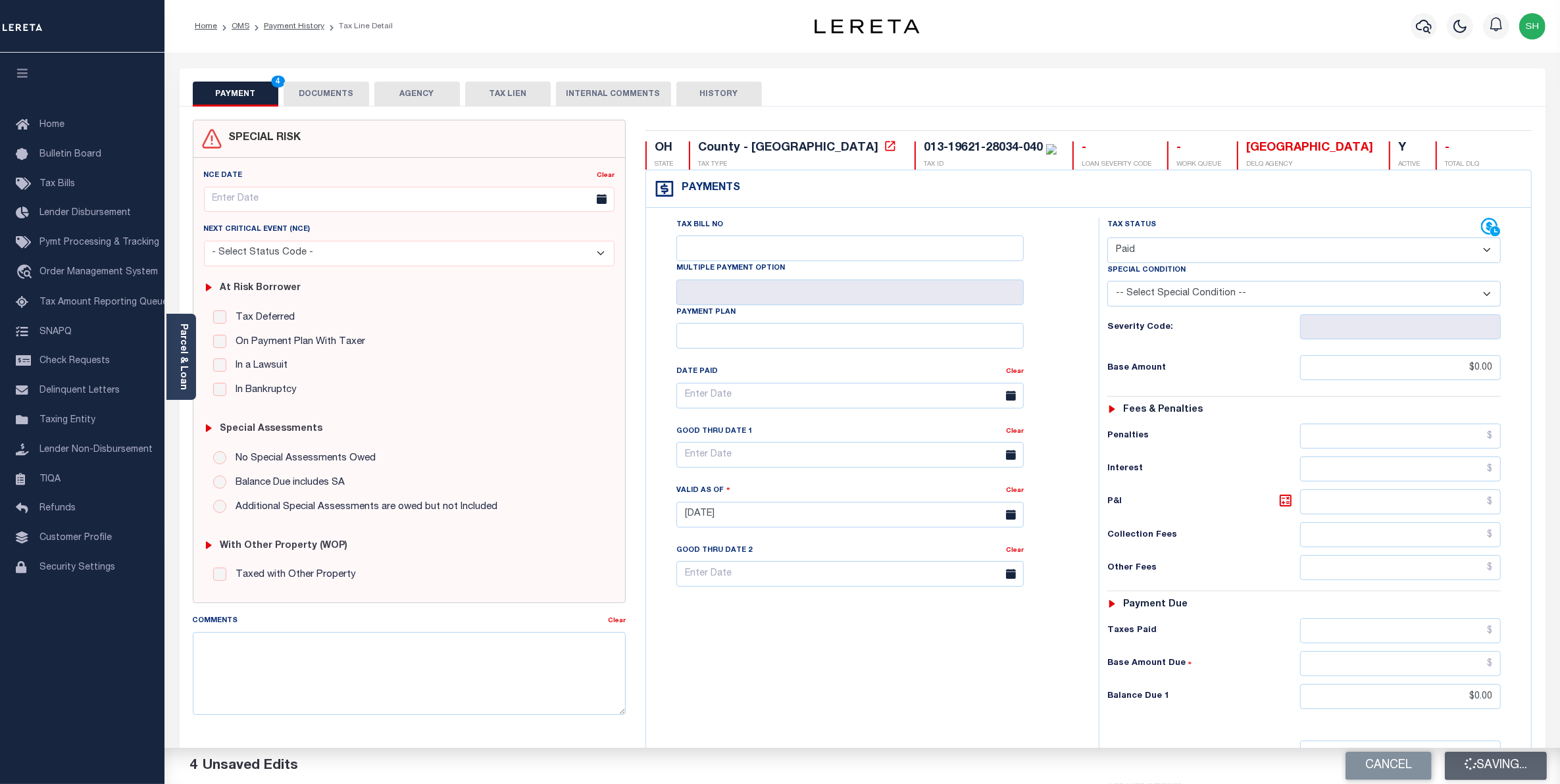
type input "$0"
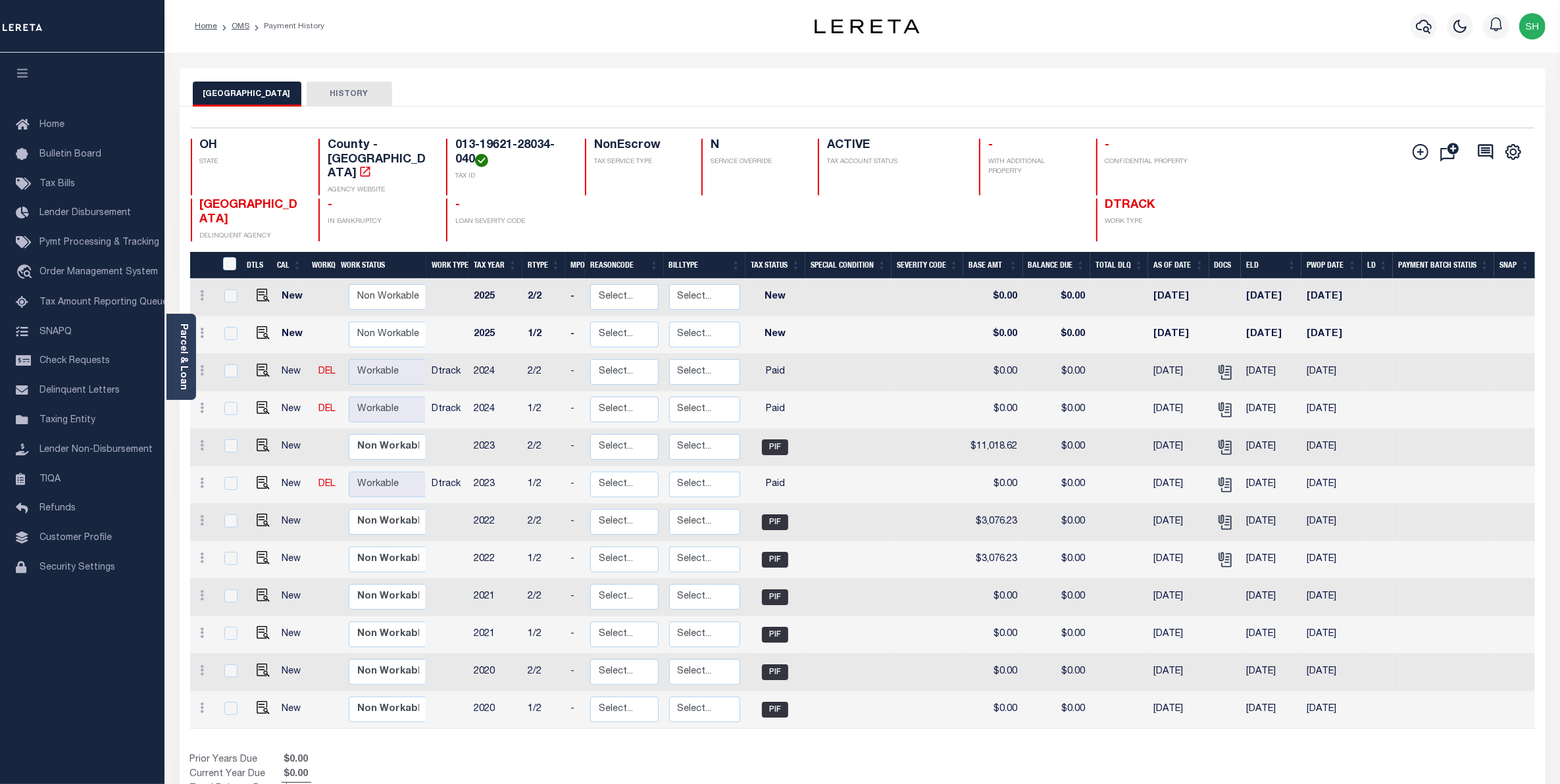
click at [1036, 74] on div "OTTAWA COUNTY HISTORY" at bounding box center [863, 87] width 1366 height 38
click at [62, 276] on span "Order Management System" at bounding box center [99, 272] width 119 height 9
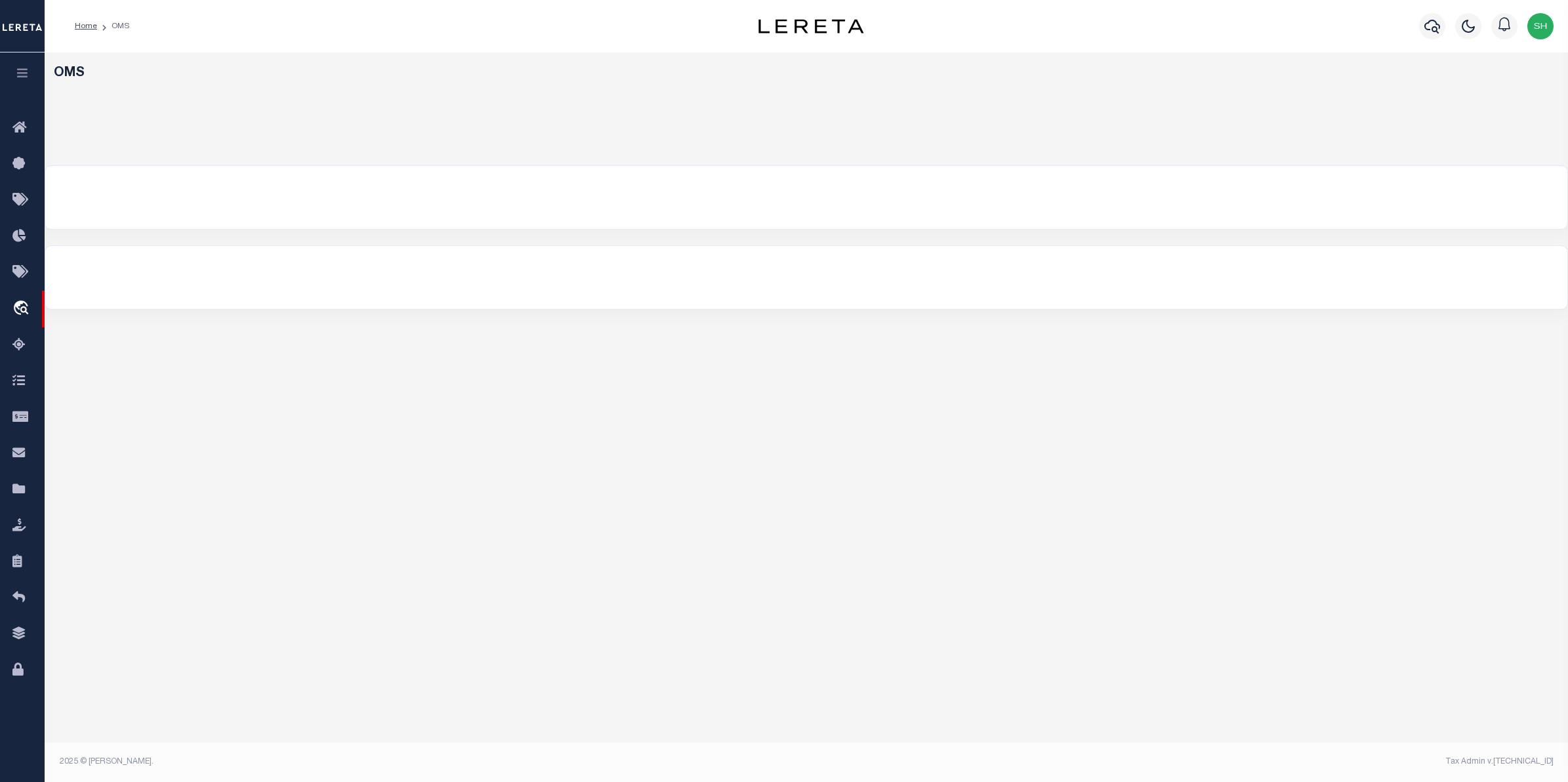
select select "200"
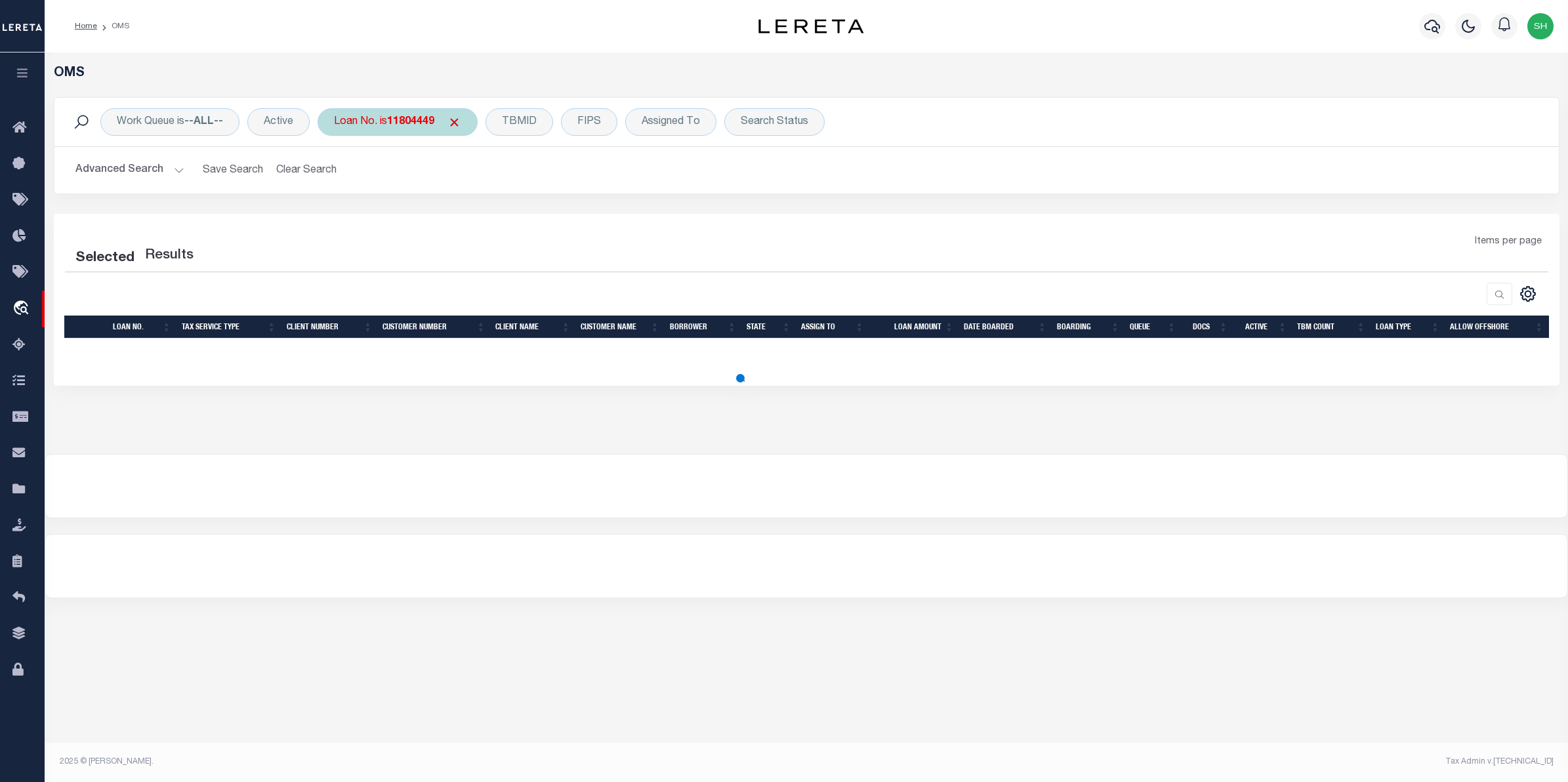
select select "200"
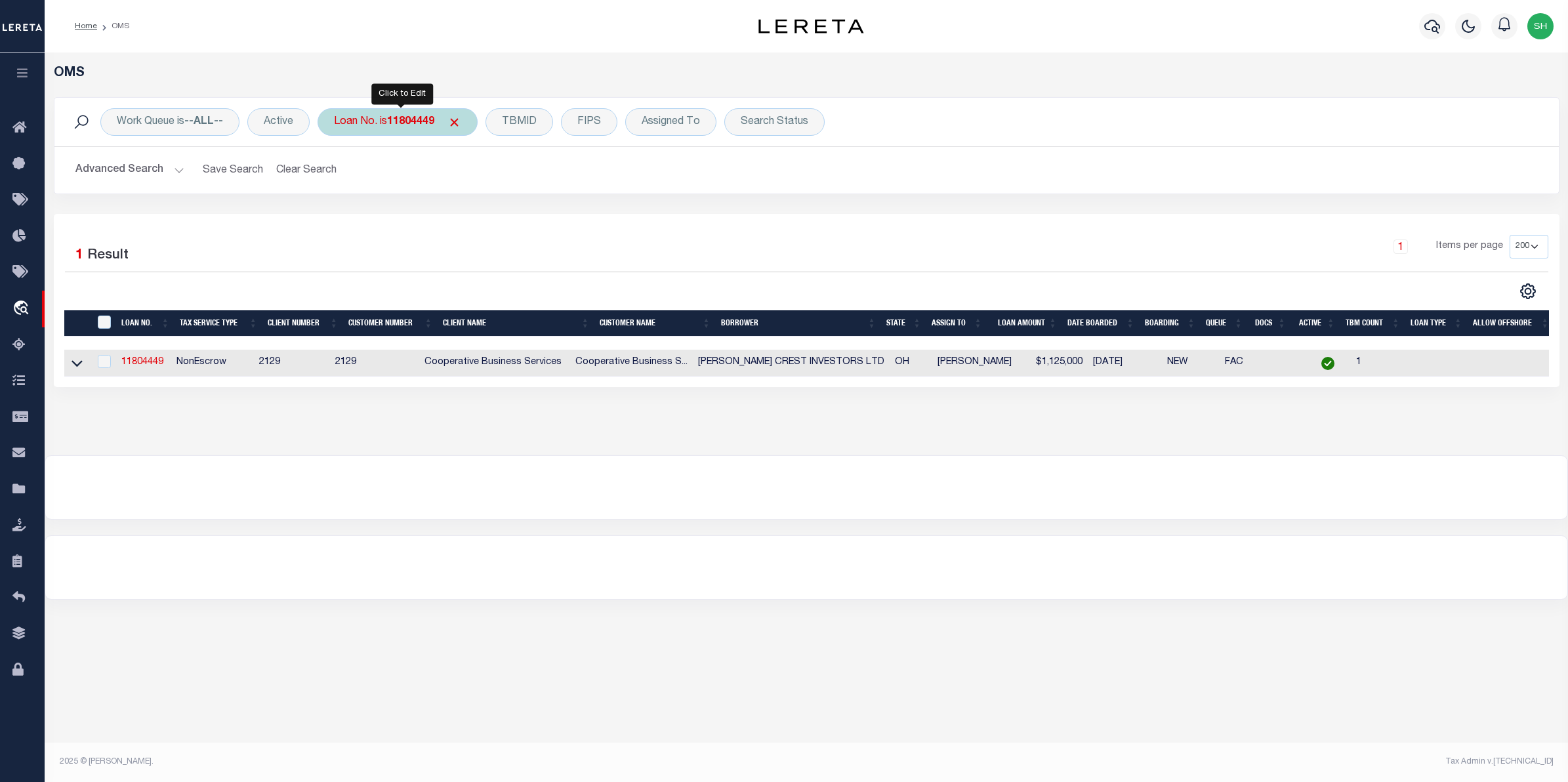
click at [395, 112] on div "Loan No. is 11804449" at bounding box center [397, 122] width 160 height 28
type input "5121083044"
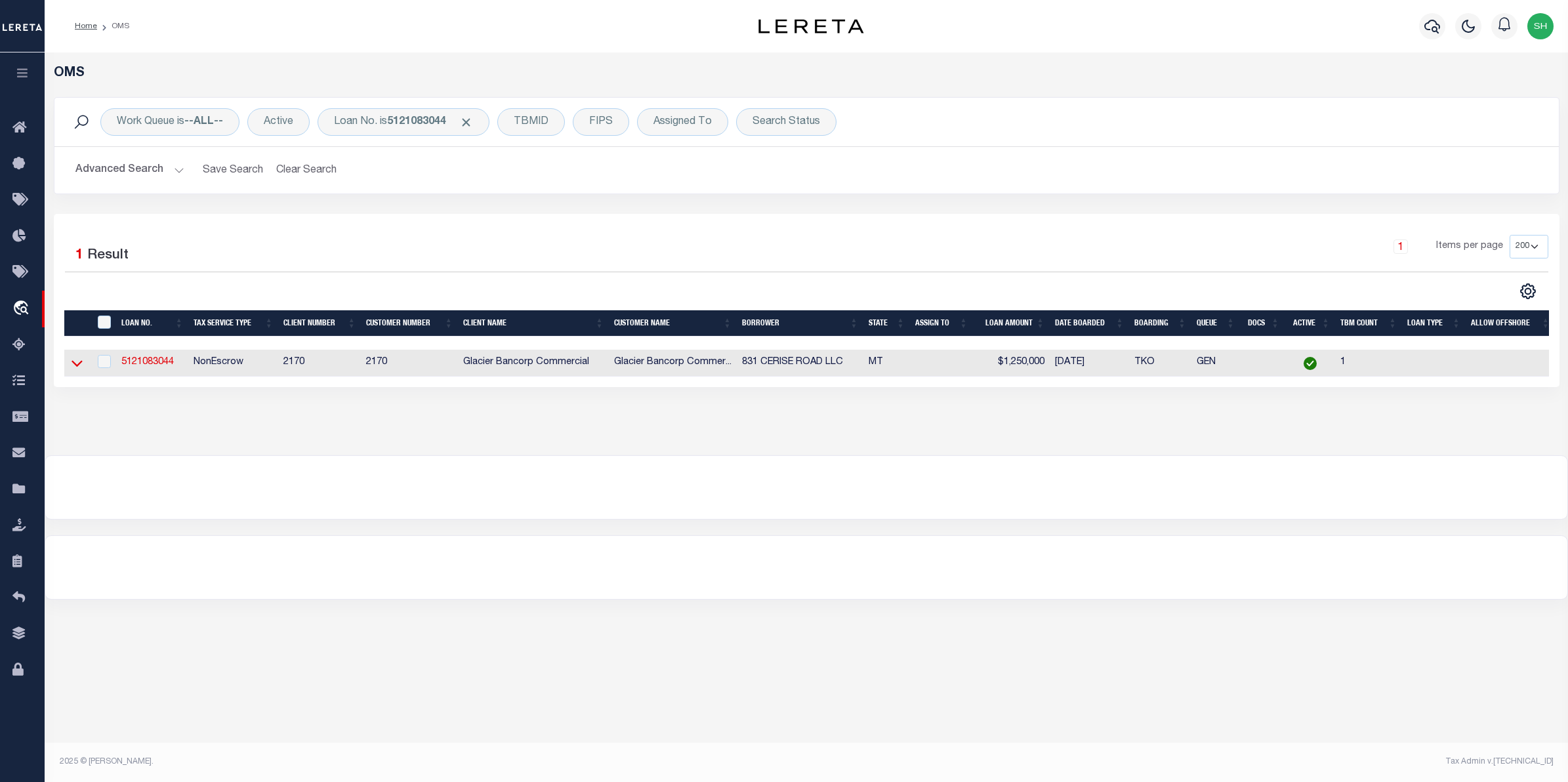
click at [81, 364] on icon at bounding box center [77, 364] width 11 height 7
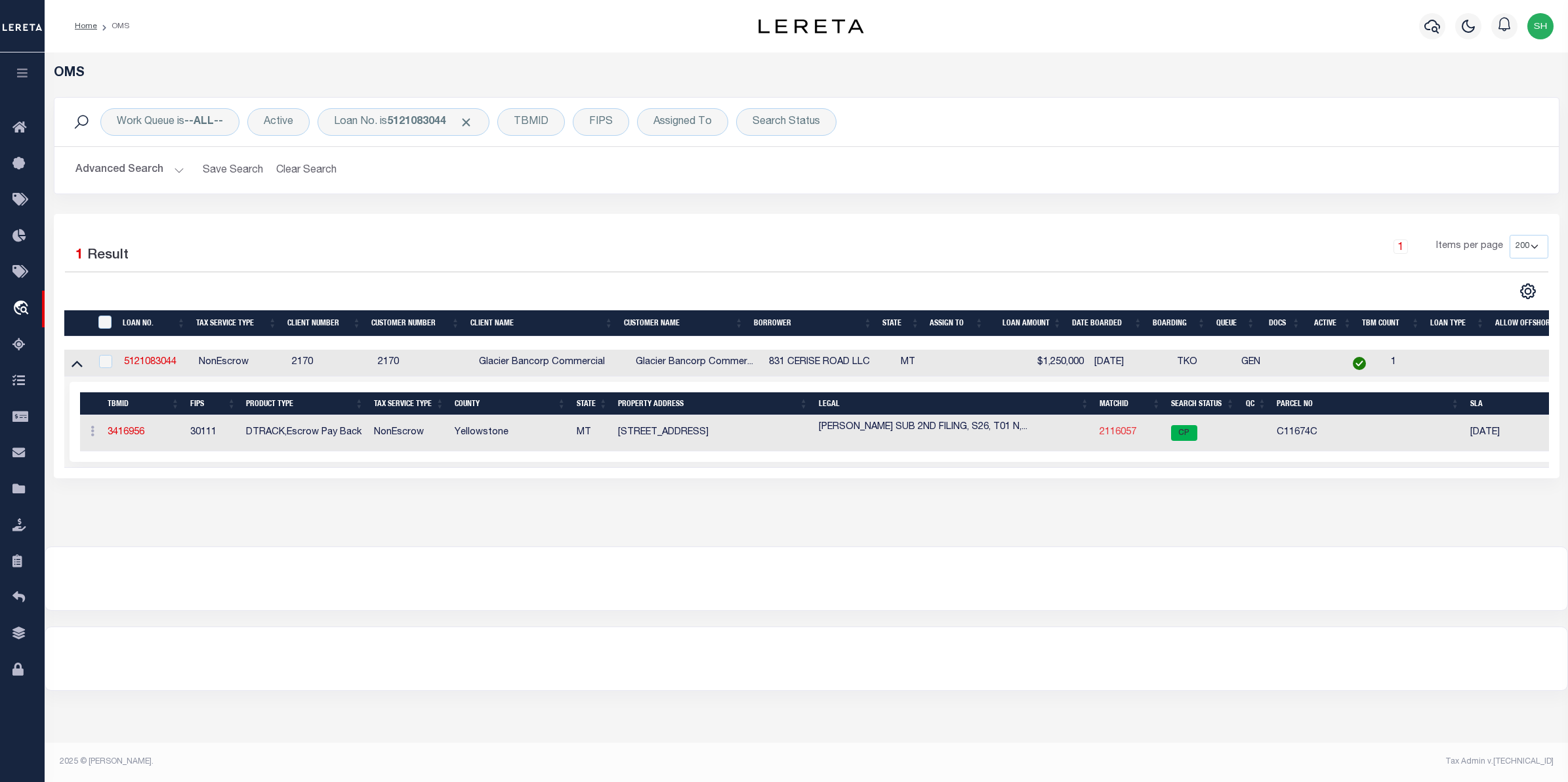
click at [1110, 434] on link "2116057" at bounding box center [1118, 432] width 37 height 9
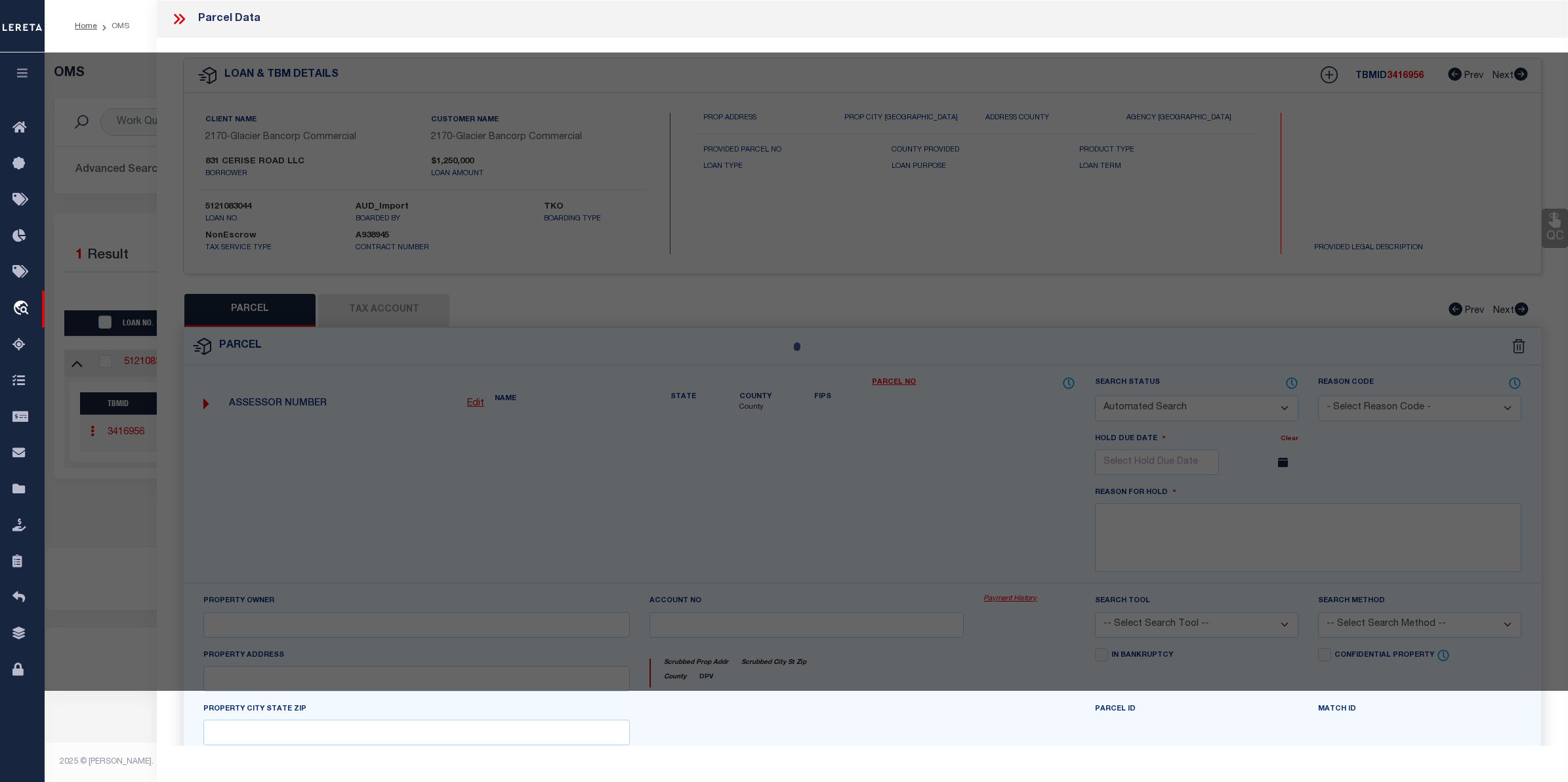
checkbox input "false"
select select "CP"
type input "831 CERISE ROAD LLC"
type input "[STREET_ADDRESS]"
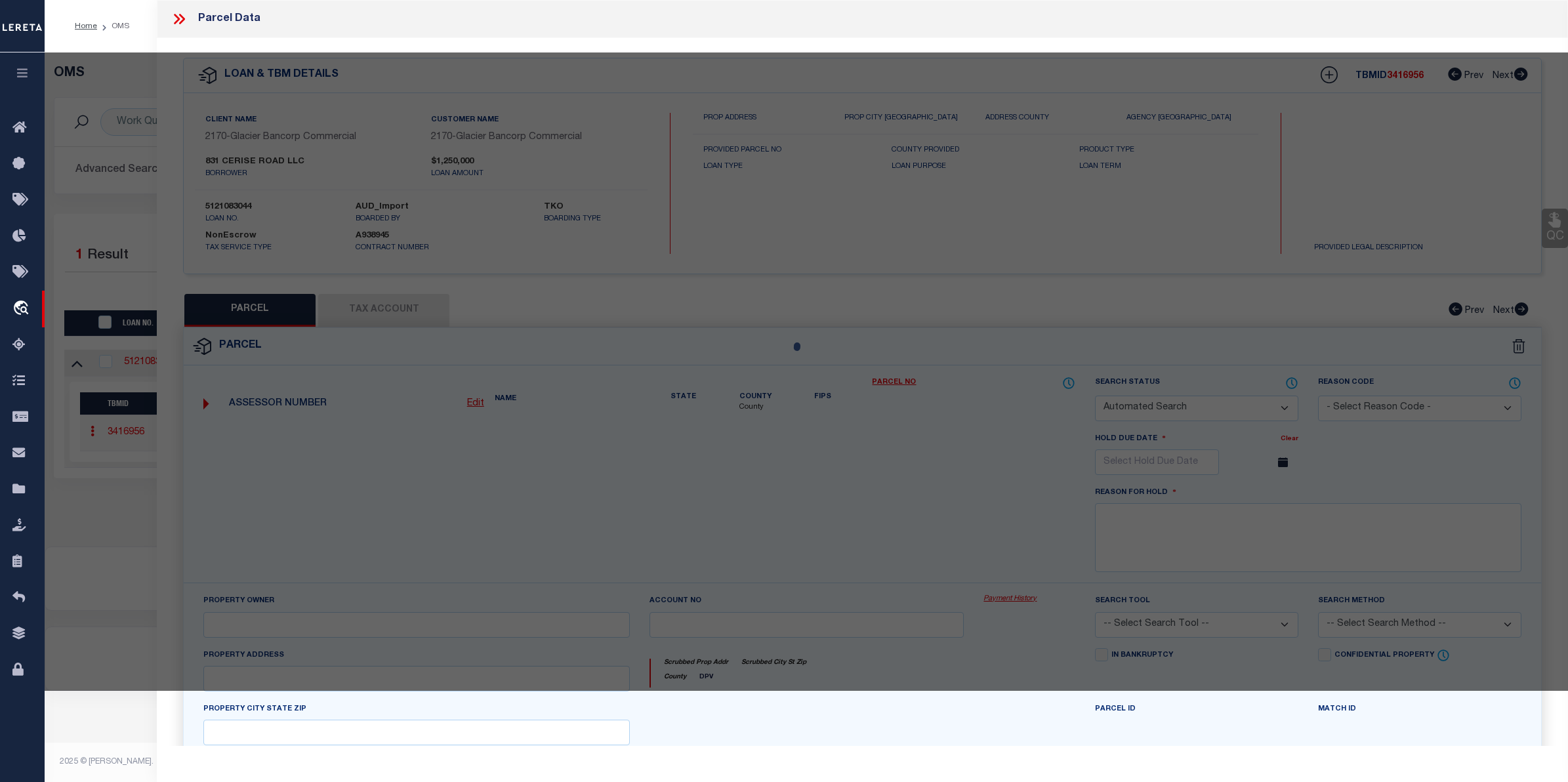
checkbox input "false"
type input "BILLINGS, MT 59101"
type textarea "[PERSON_NAME] SUB 2ND FILING, S26, T01 N, R26 E, BLOCK 2, Lot 12 - 13, 5.079 AC…"
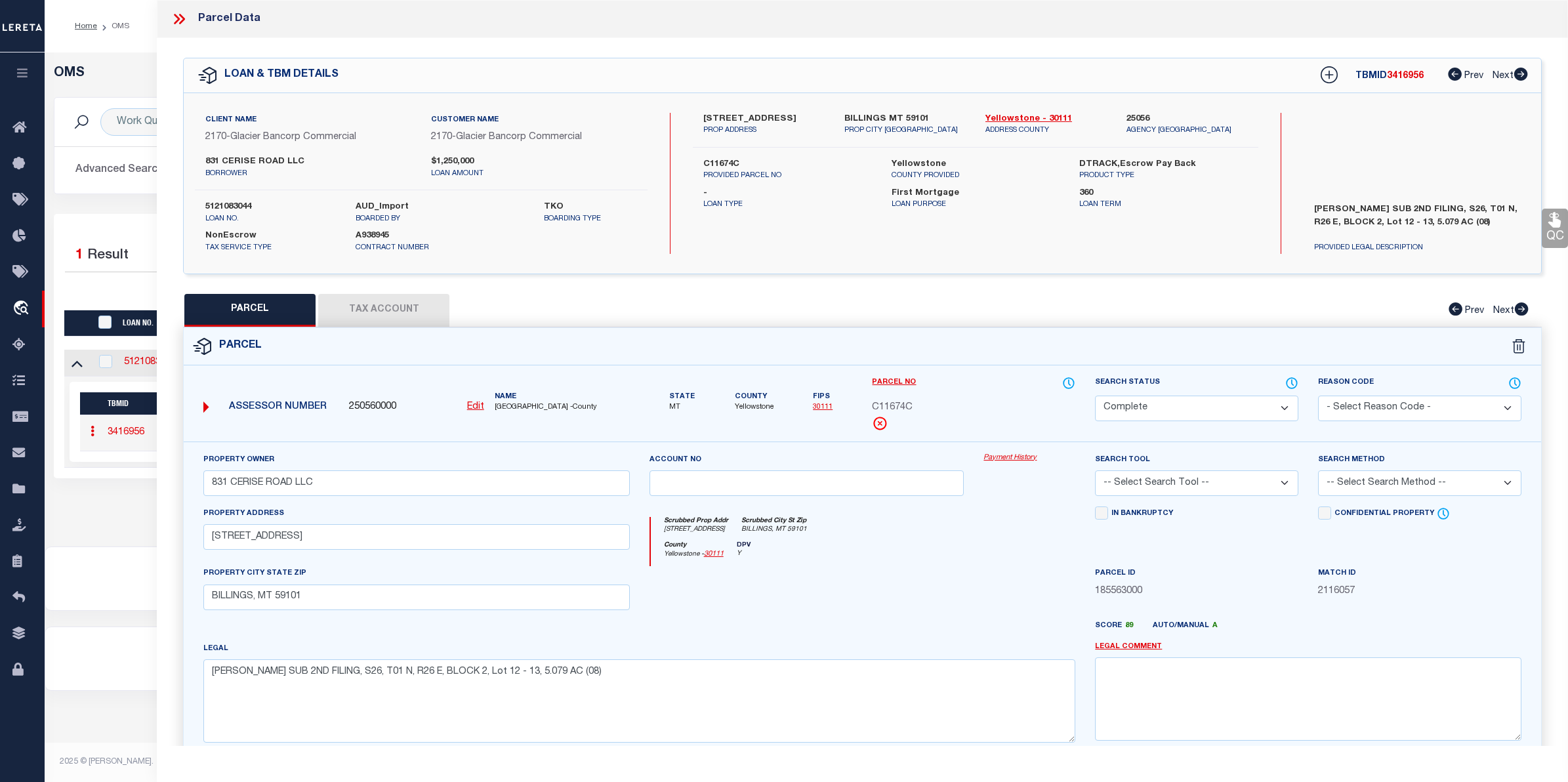
click at [1014, 456] on link "Payment History" at bounding box center [1029, 458] width 92 height 11
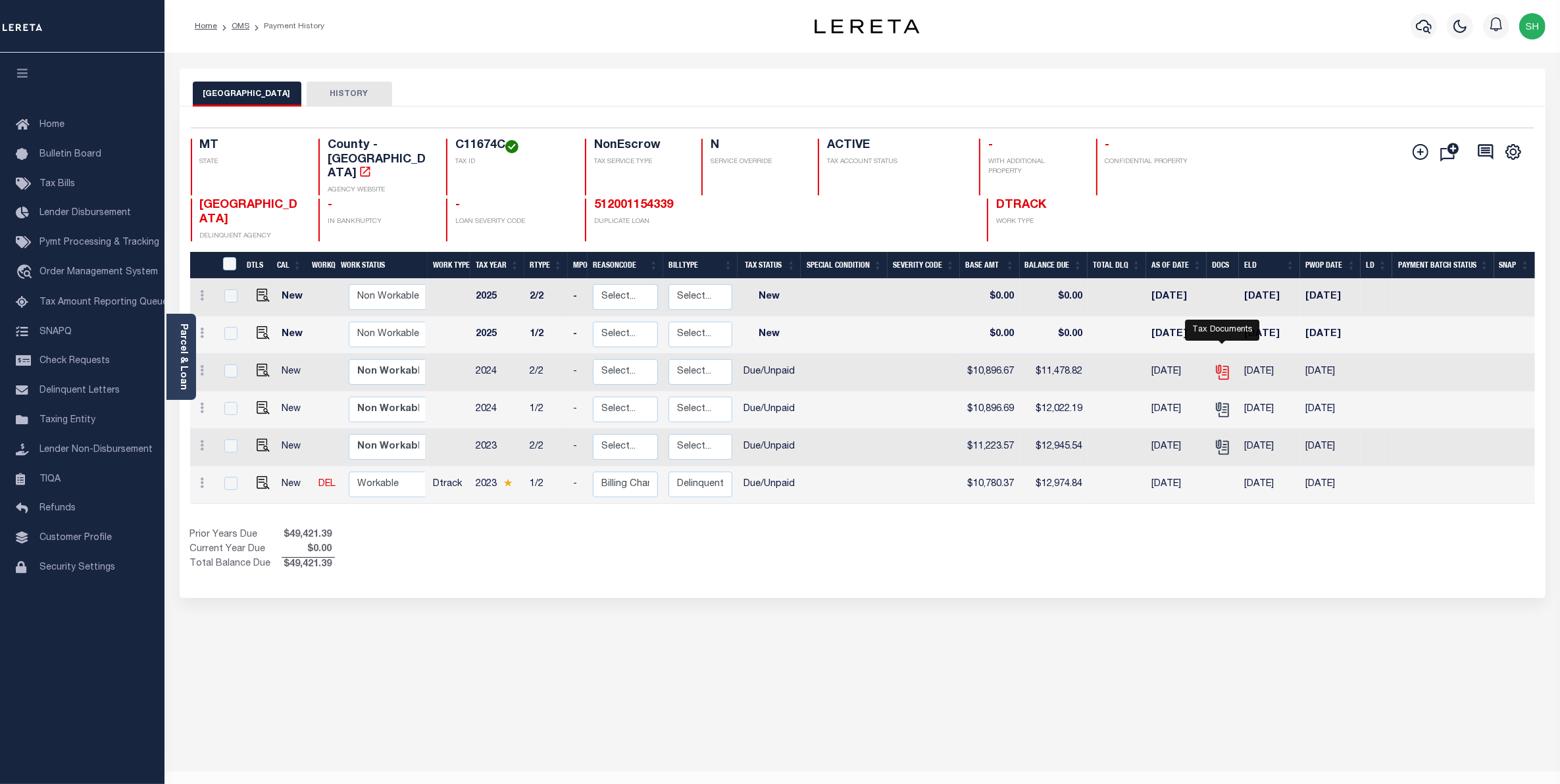
click at [1223, 364] on icon "" at bounding box center [1222, 370] width 11 height 11
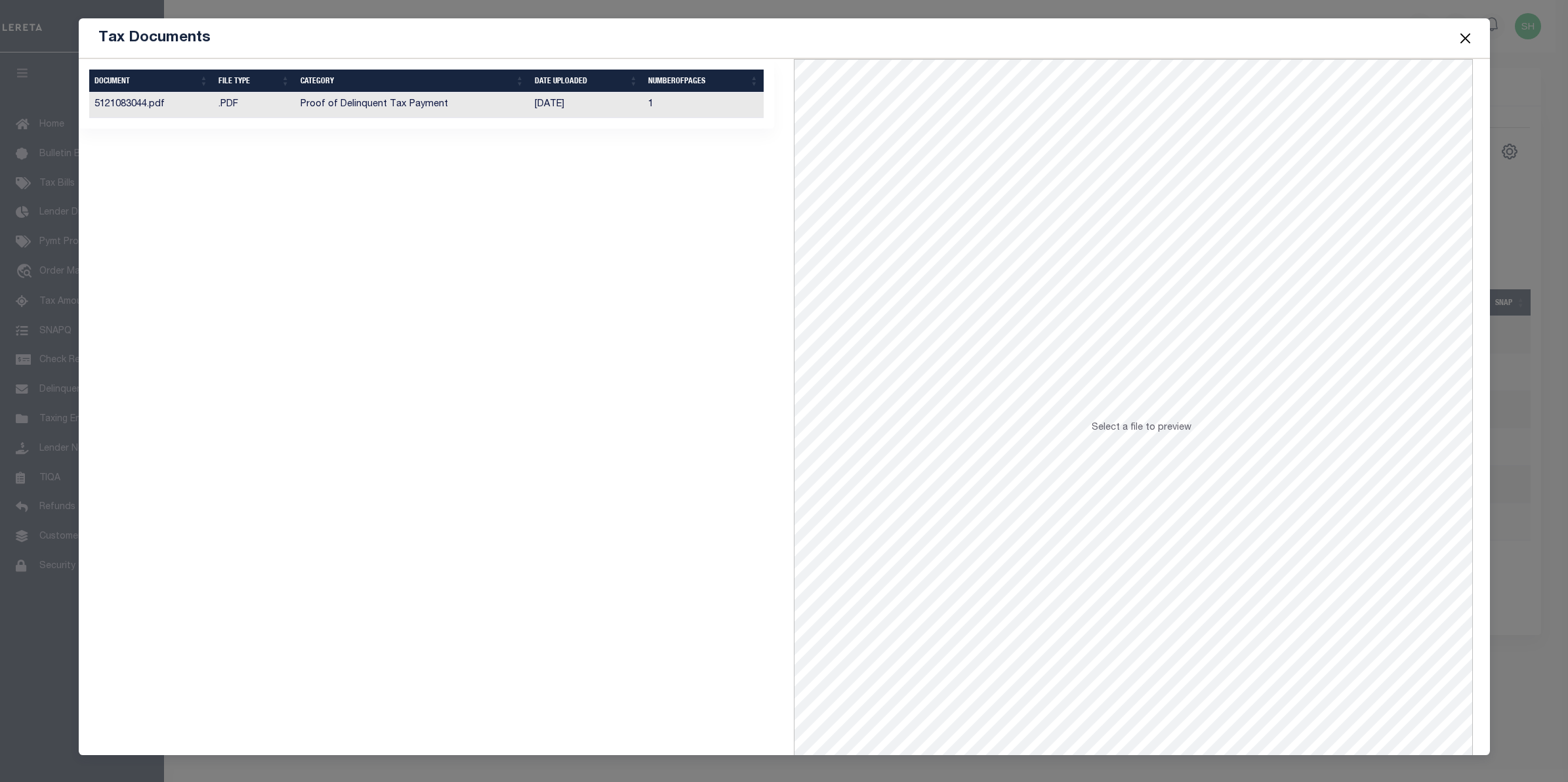
click at [393, 106] on td "Proof of Delinquent Tax Payment" at bounding box center [412, 105] width 234 height 26
click at [1471, 42] on button "Close" at bounding box center [1465, 38] width 17 height 17
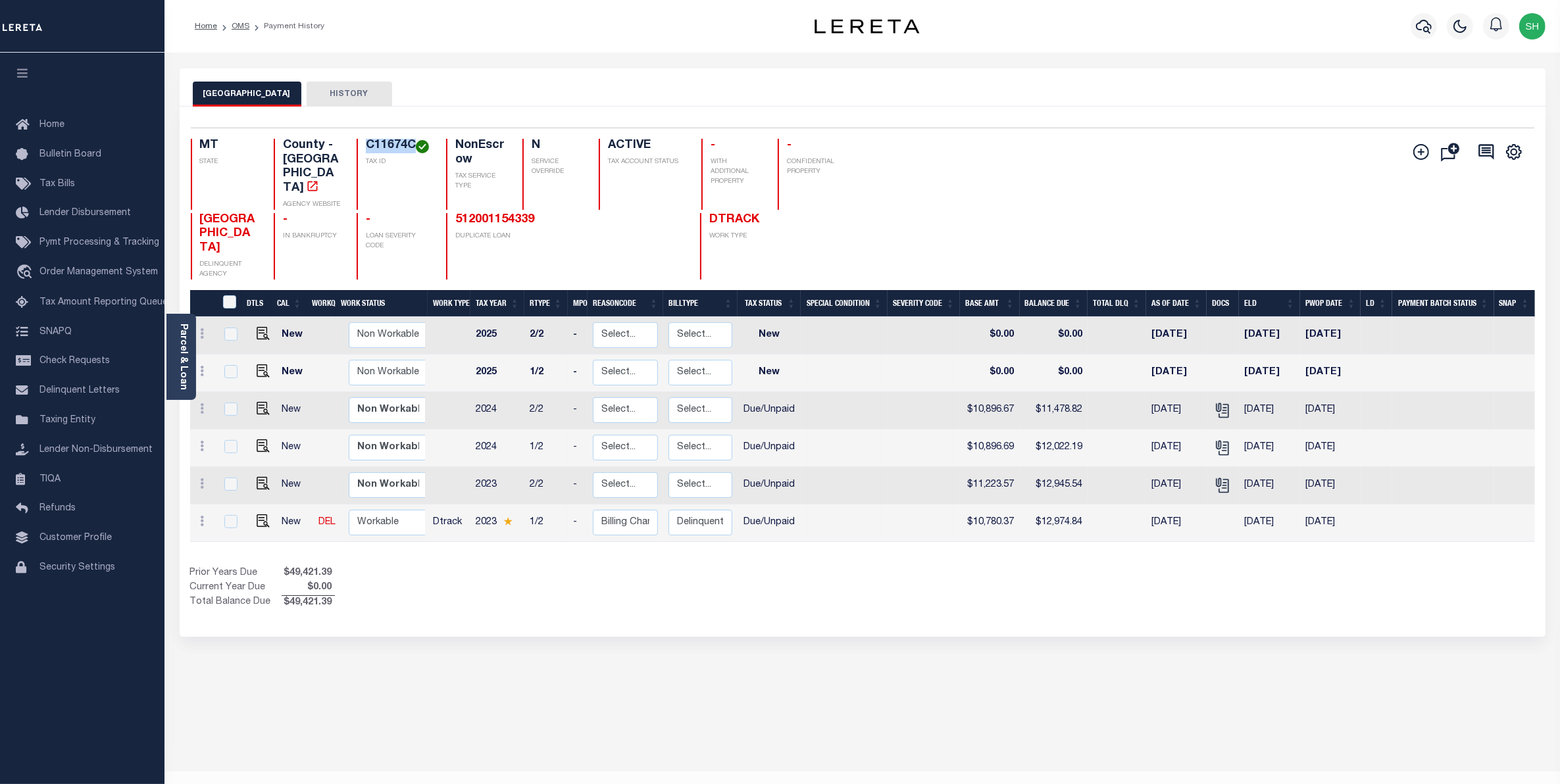
drag, startPoint x: 415, startPoint y: 144, endPoint x: 364, endPoint y: 139, distance: 51.2
click at [366, 139] on h4 "C11674C" at bounding box center [398, 146] width 64 height 15
copy h4 "C11674C"
click at [70, 277] on span "Order Management System" at bounding box center [99, 272] width 119 height 9
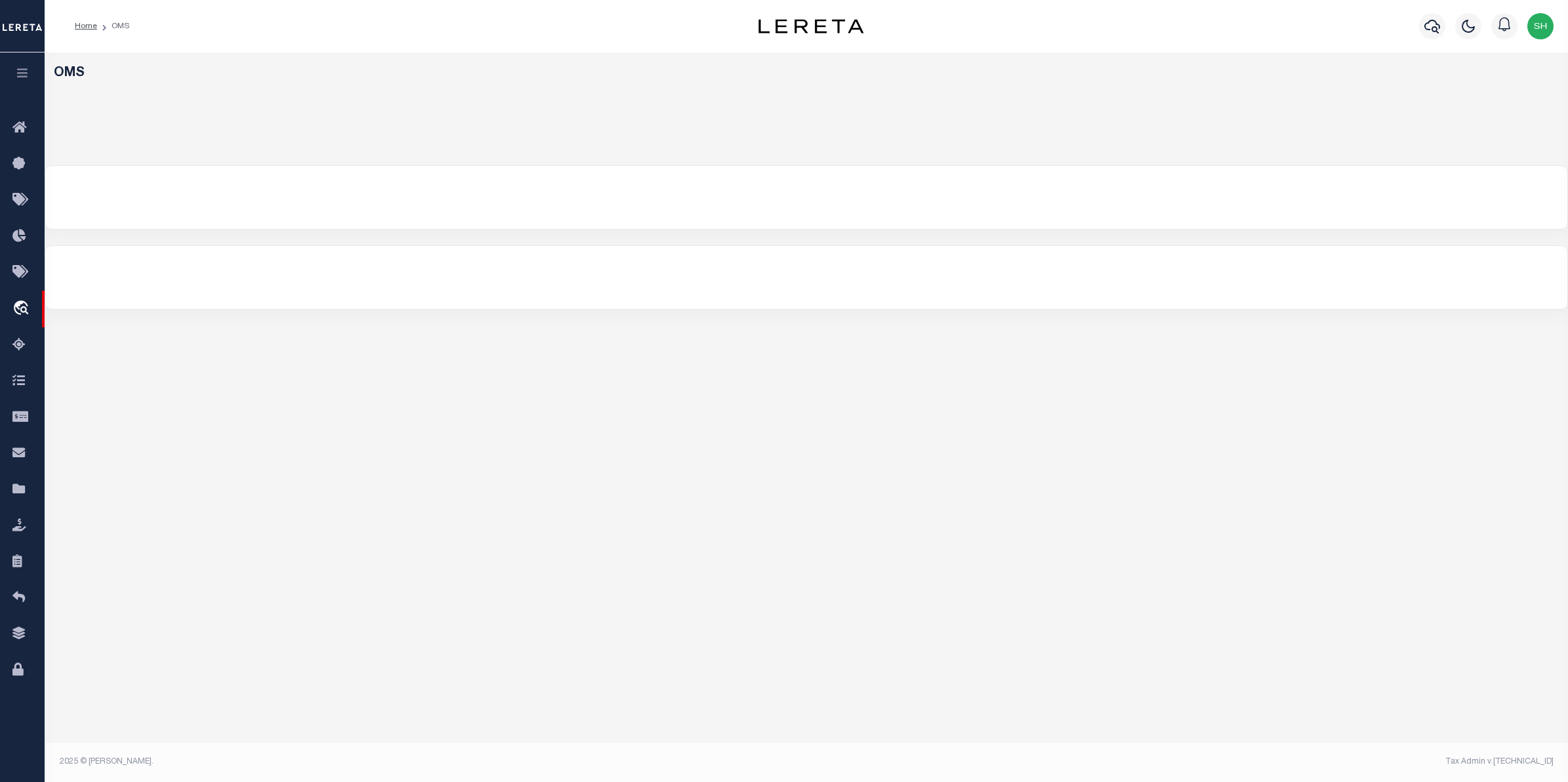
select select "200"
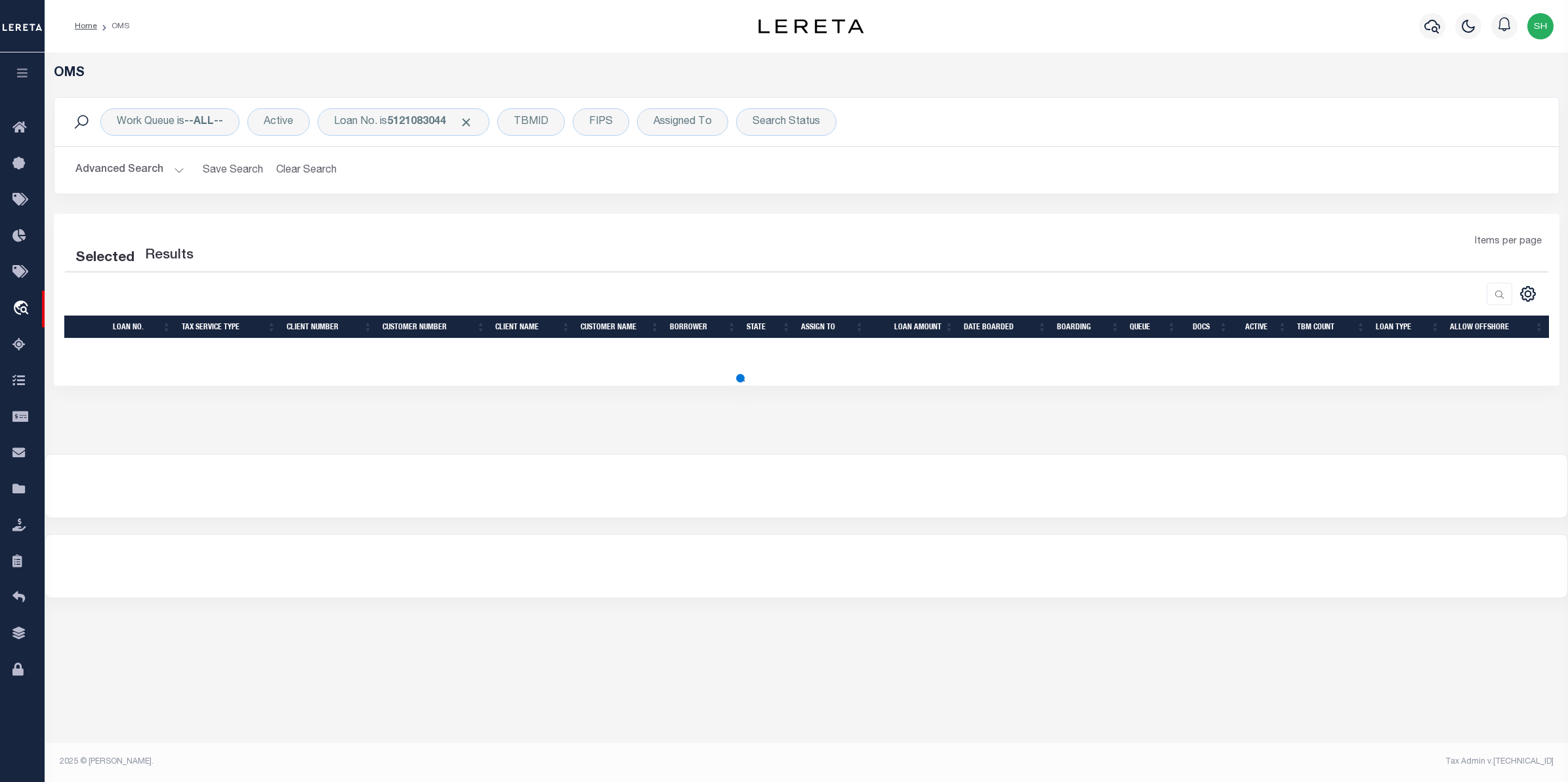
select select "200"
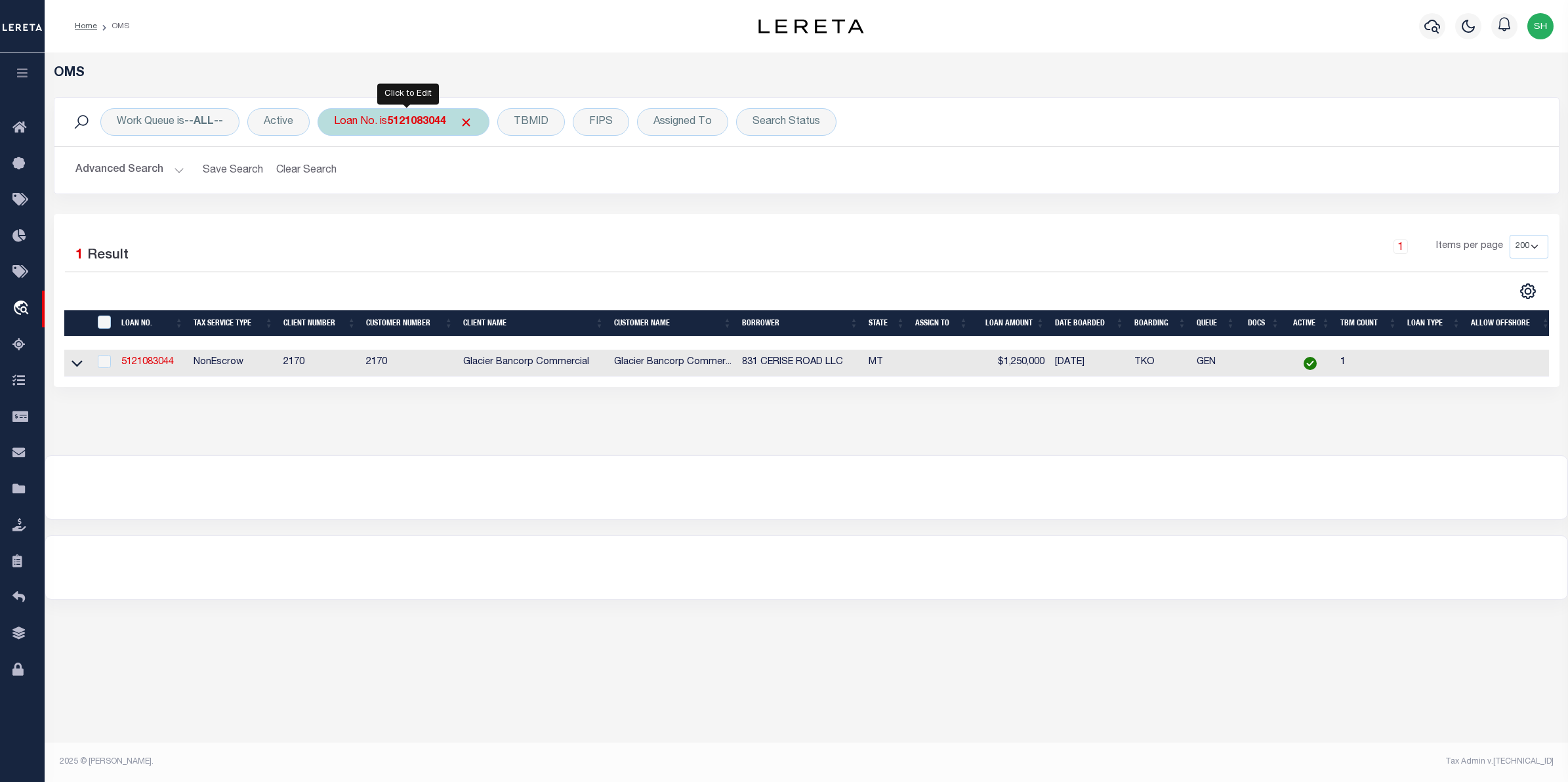
click at [368, 117] on div "Loan No. is 5121083044" at bounding box center [403, 122] width 172 height 28
type input "133269"
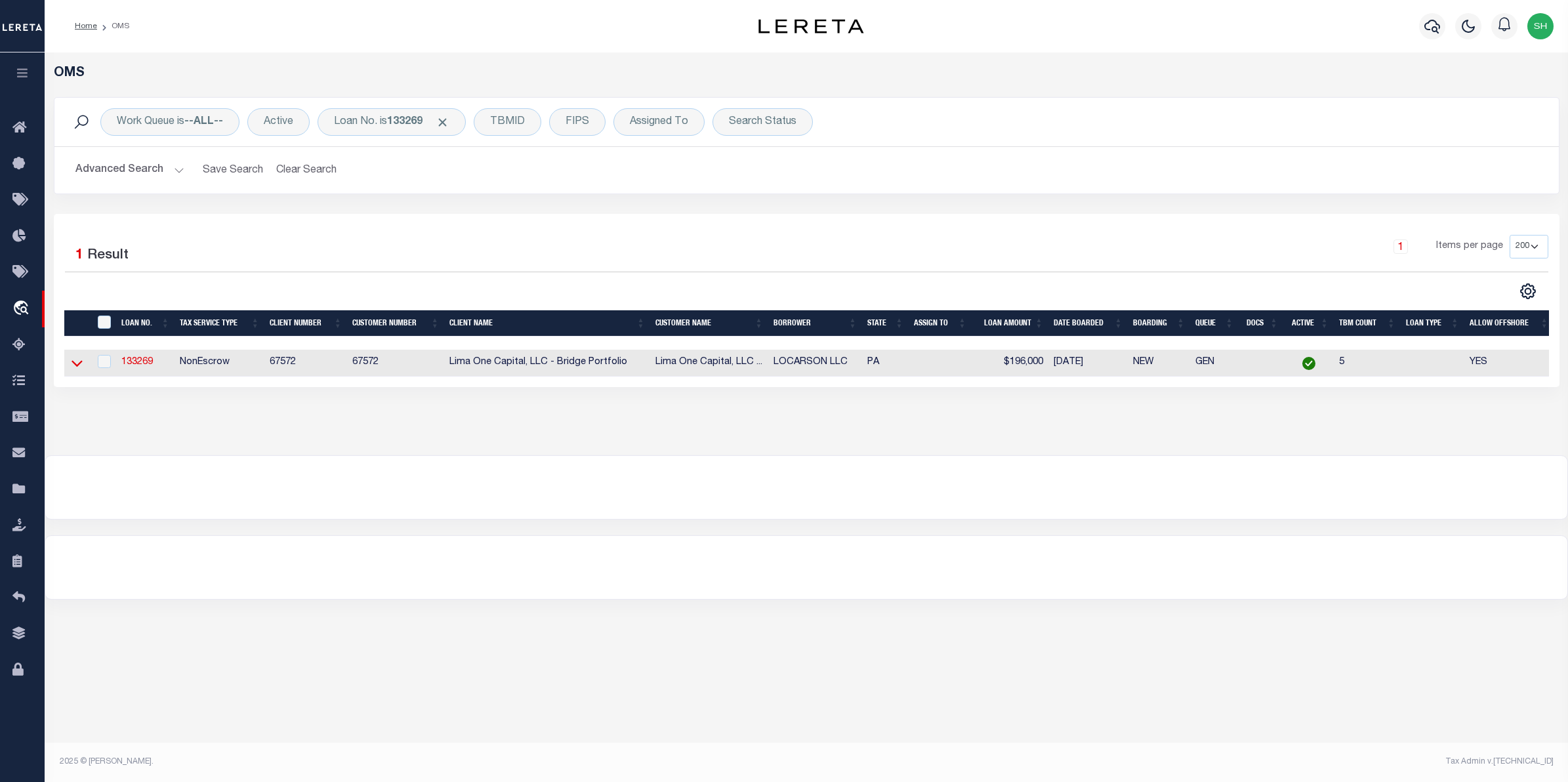
click at [77, 361] on icon at bounding box center [77, 363] width 11 height 14
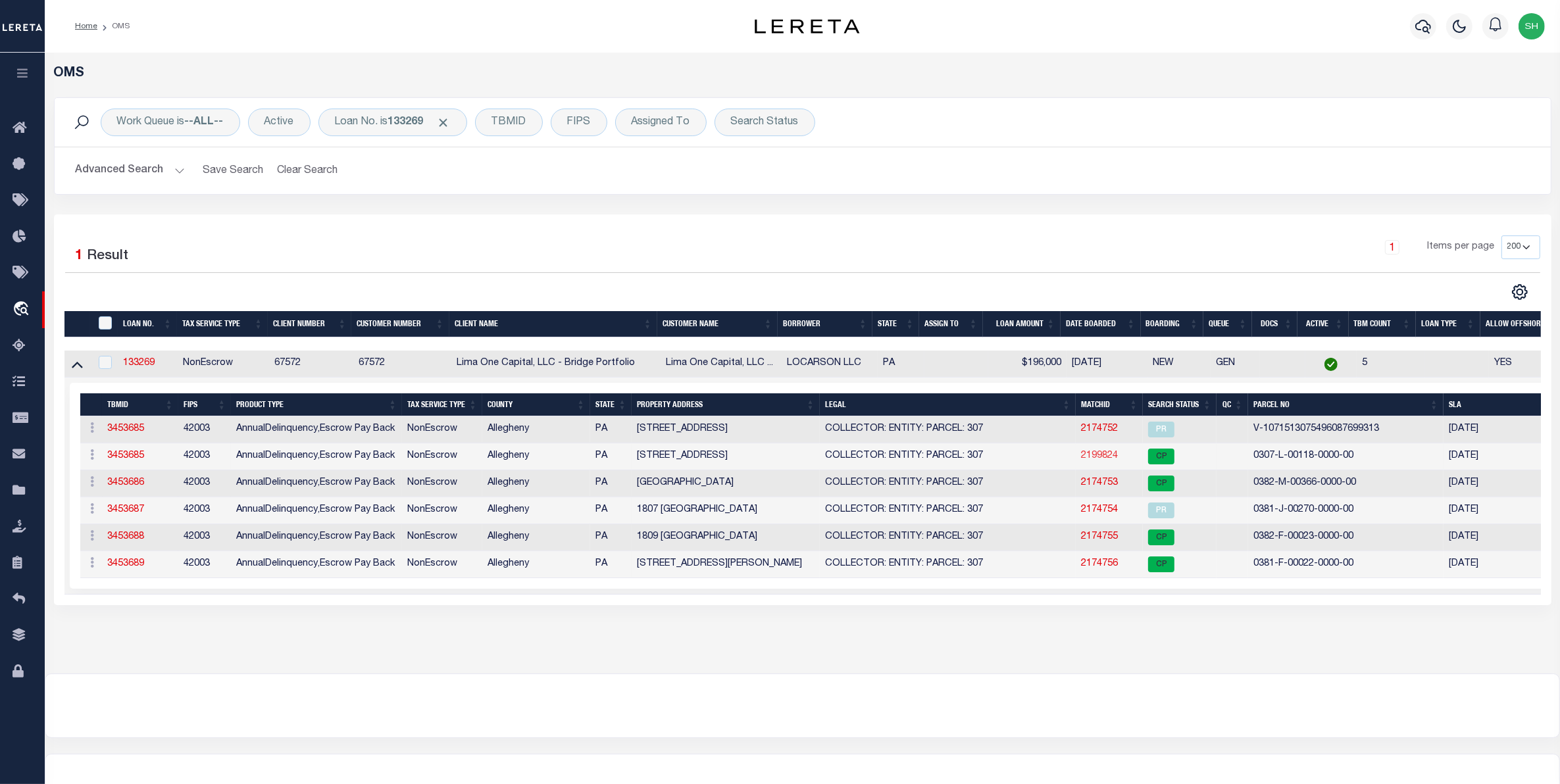
click at [1103, 461] on link "2199824" at bounding box center [1099, 456] width 37 height 9
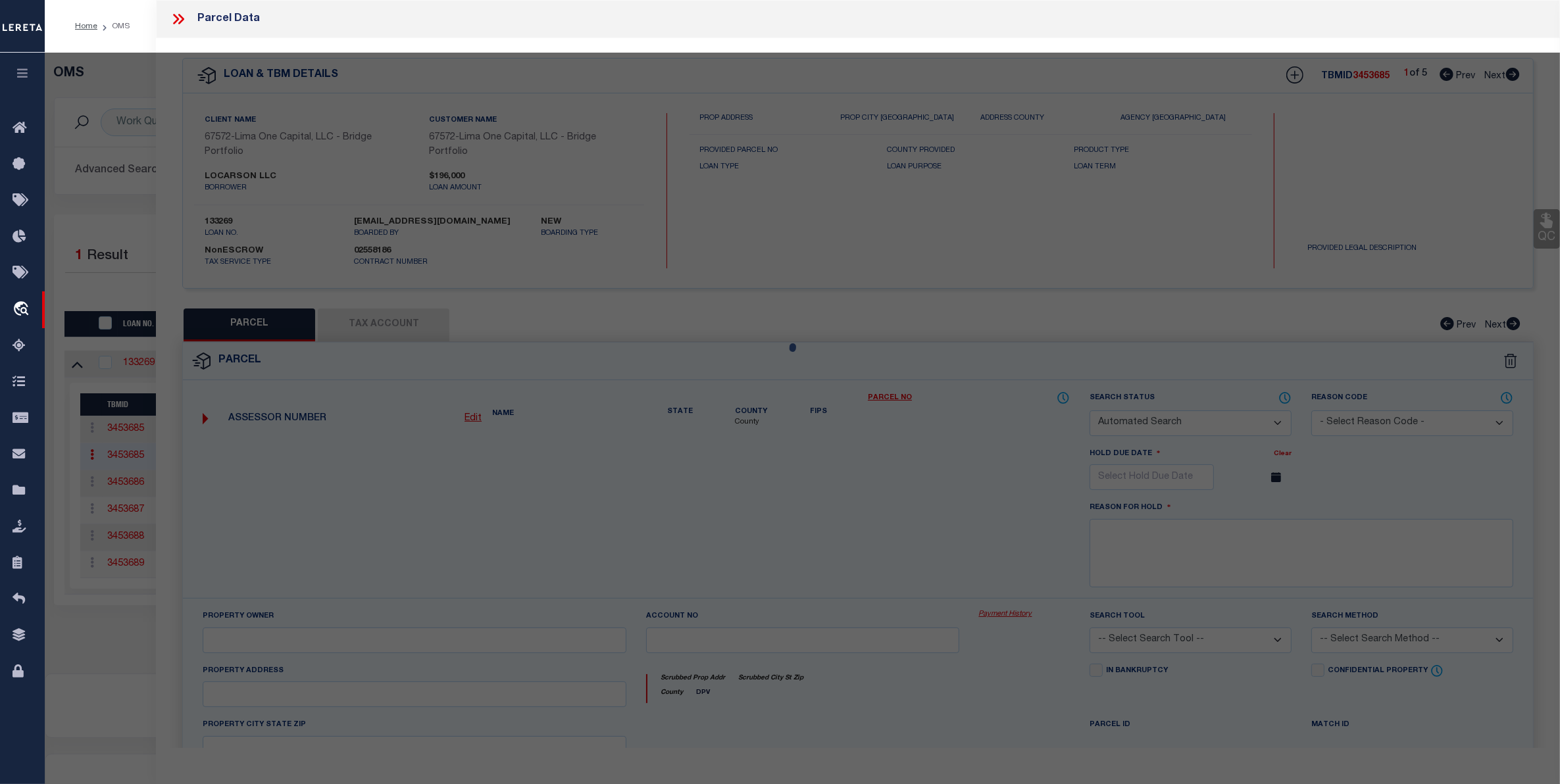
checkbox input "false"
select select "CP"
type input "LOCARSON LLC"
select select "AGW"
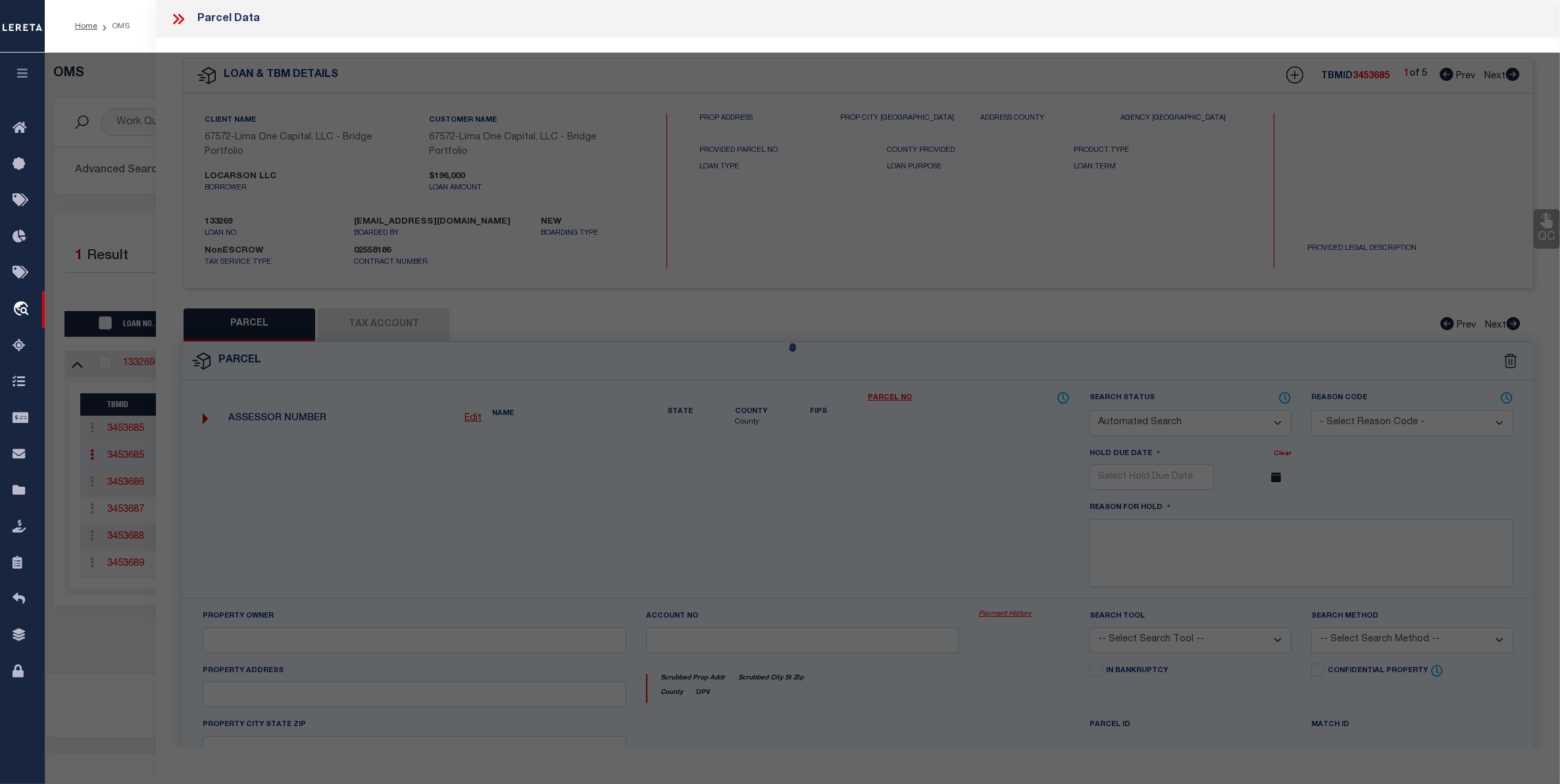
select select "ADD"
type input "714 UNION AVE MC"
type input "KEESPORT, PA 15132"
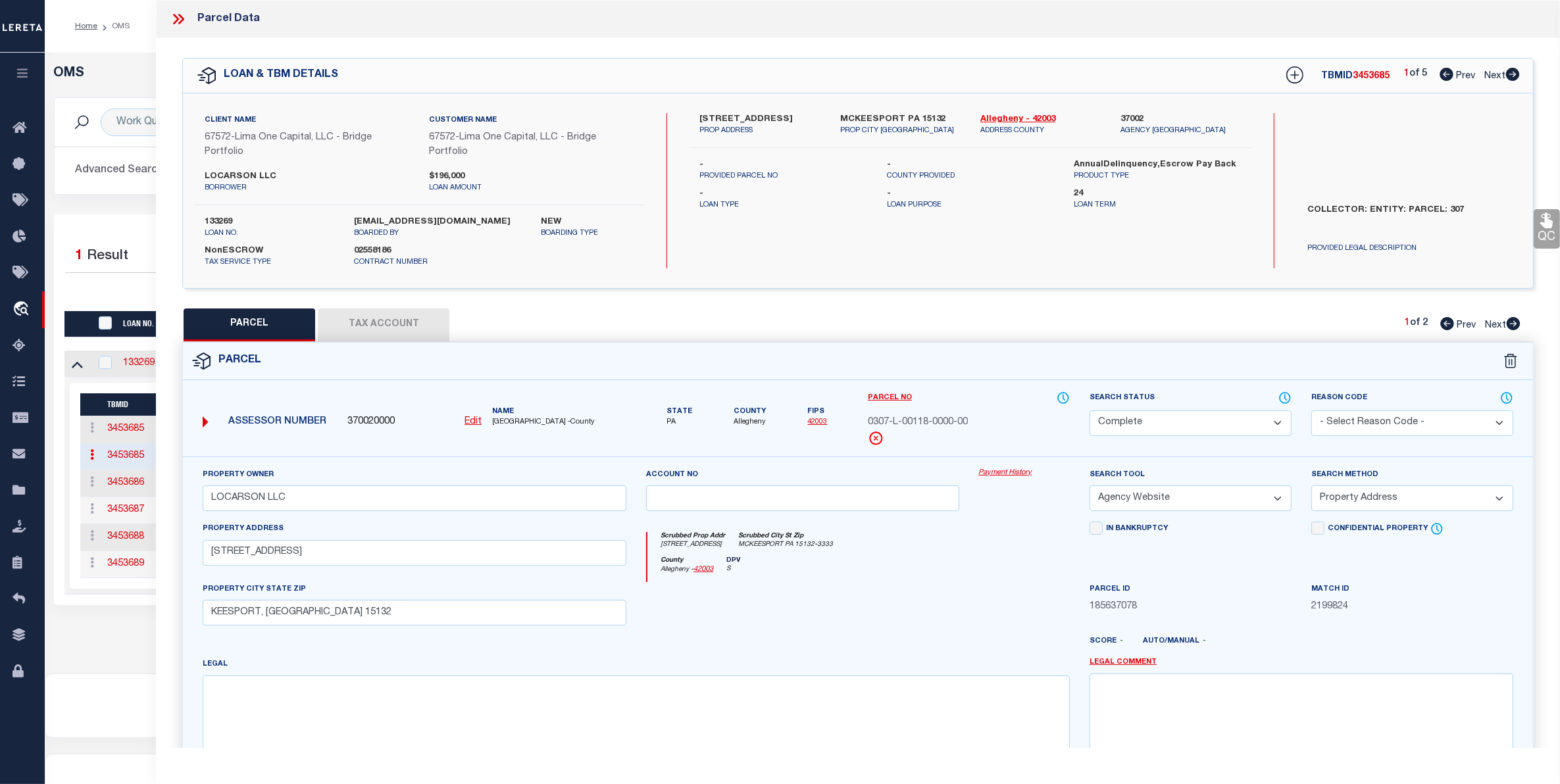
click at [1012, 469] on link "Payment History" at bounding box center [1024, 473] width 91 height 11
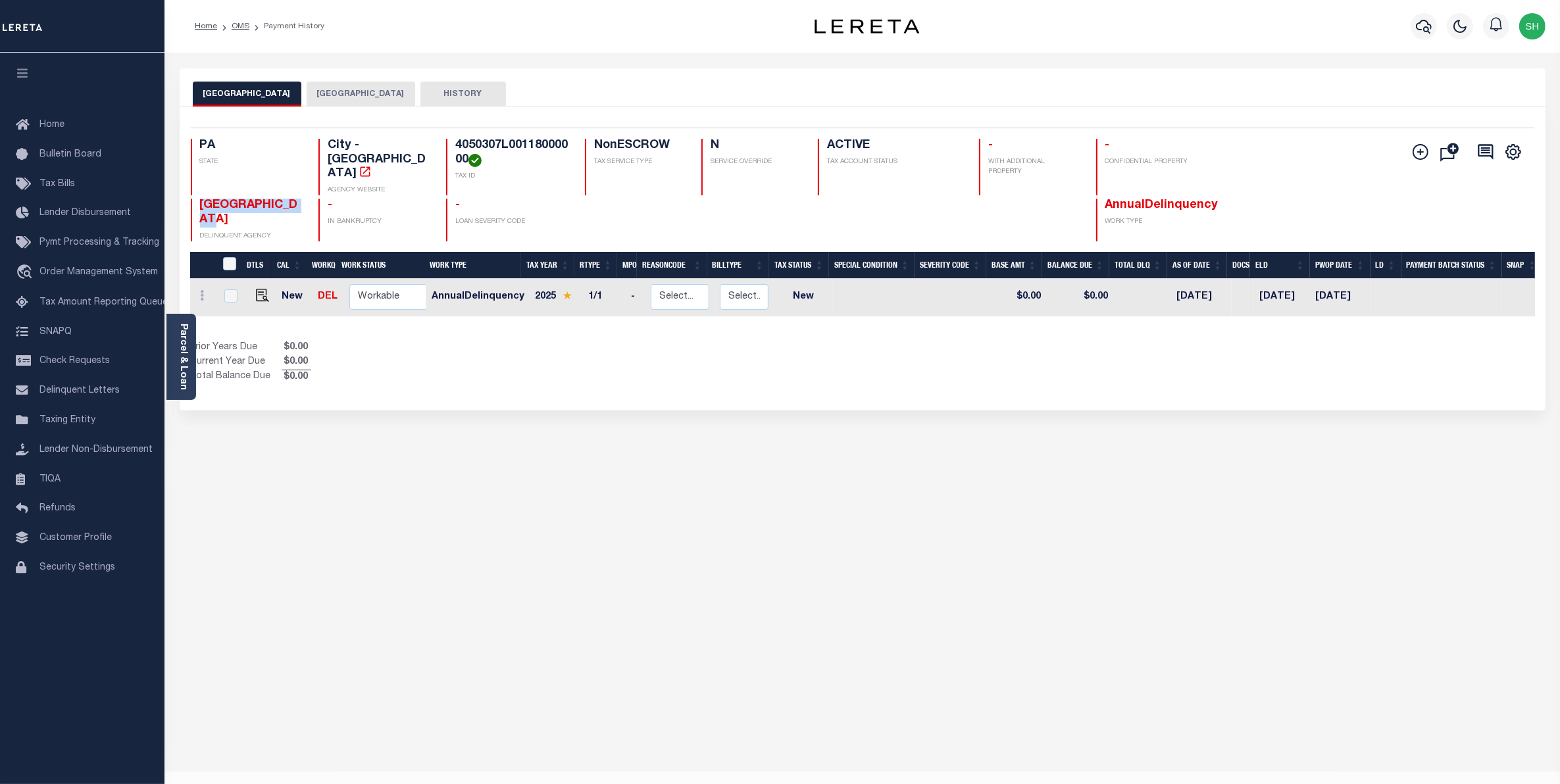
drag, startPoint x: 238, startPoint y: 208, endPoint x: 202, endPoint y: 188, distance: 41.2
click at [202, 199] on h4 "[GEOGRAPHIC_DATA]" at bounding box center [251, 213] width 103 height 28
click at [316, 90] on button "[GEOGRAPHIC_DATA]" at bounding box center [361, 94] width 109 height 25
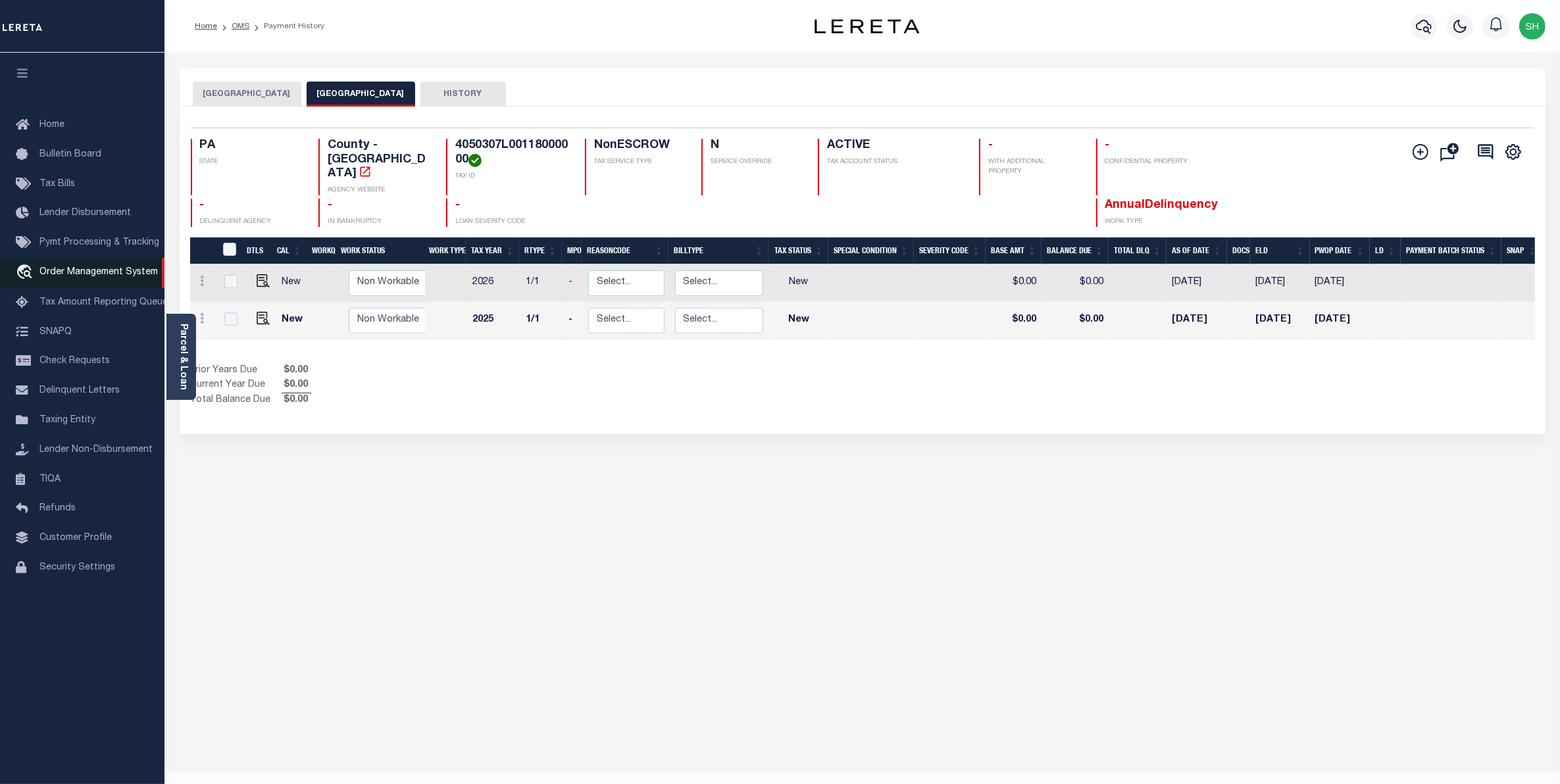
click at [76, 277] on span "Order Management System" at bounding box center [99, 272] width 119 height 9
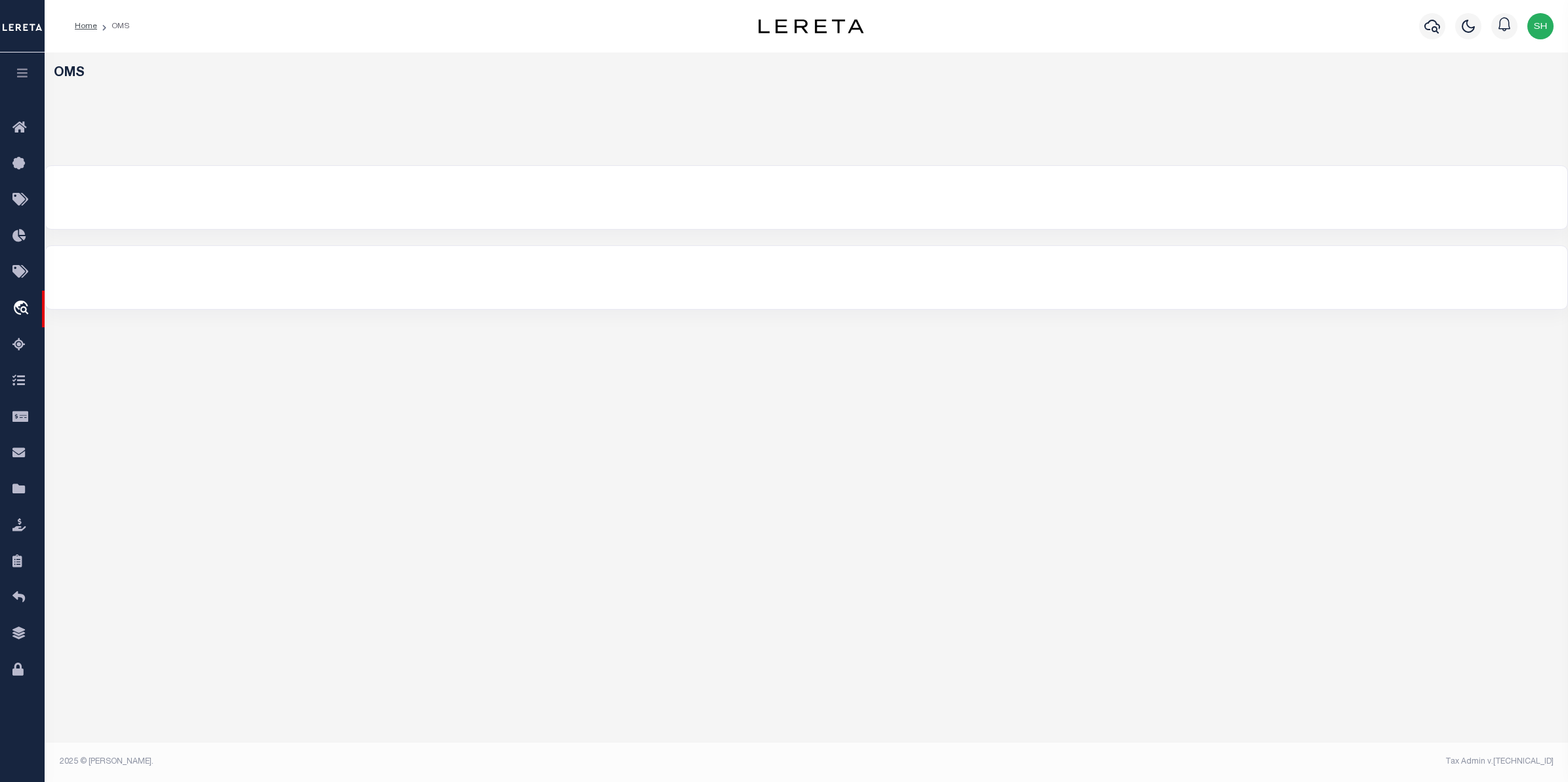
select select "200"
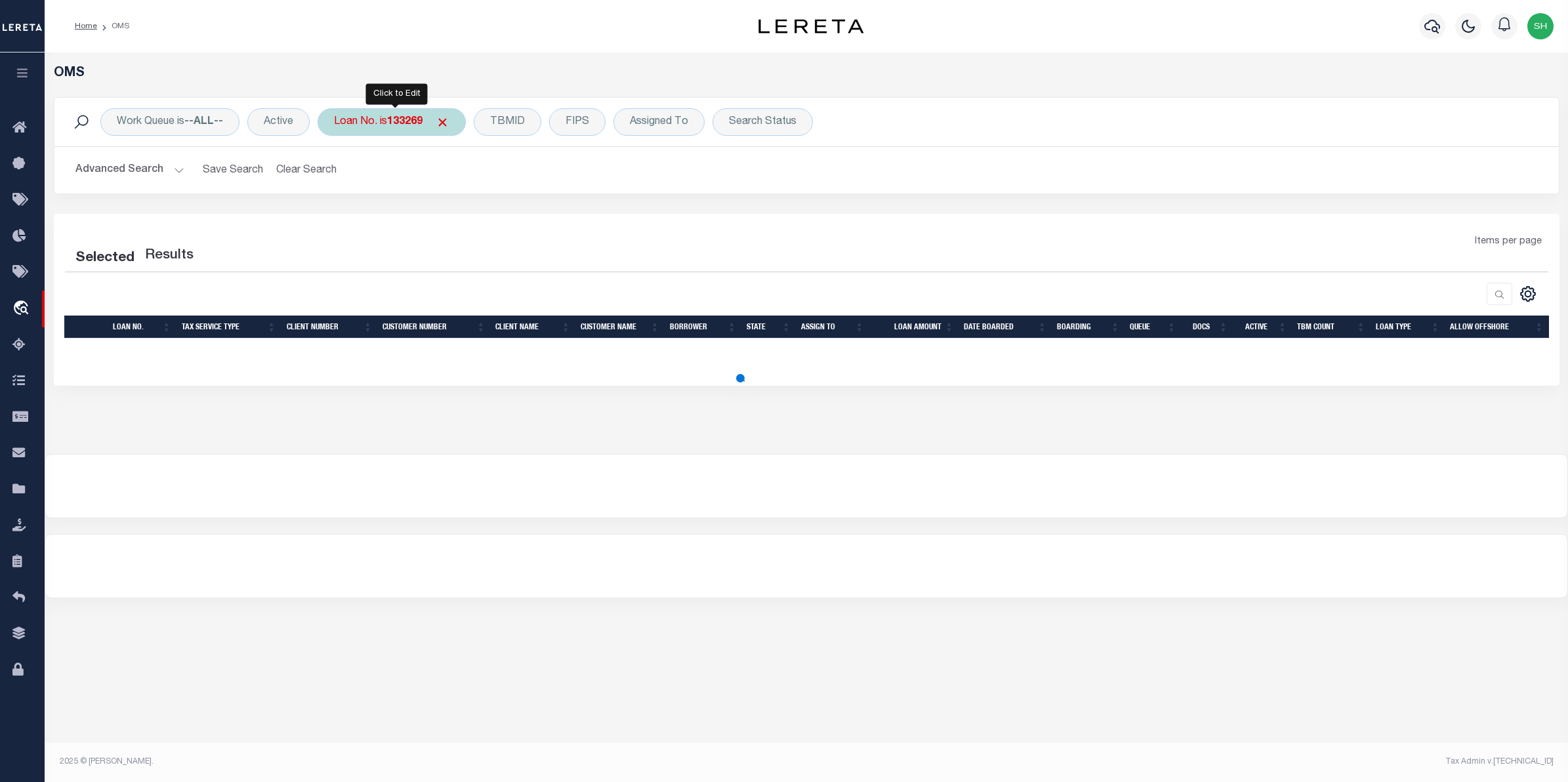
select select "200"
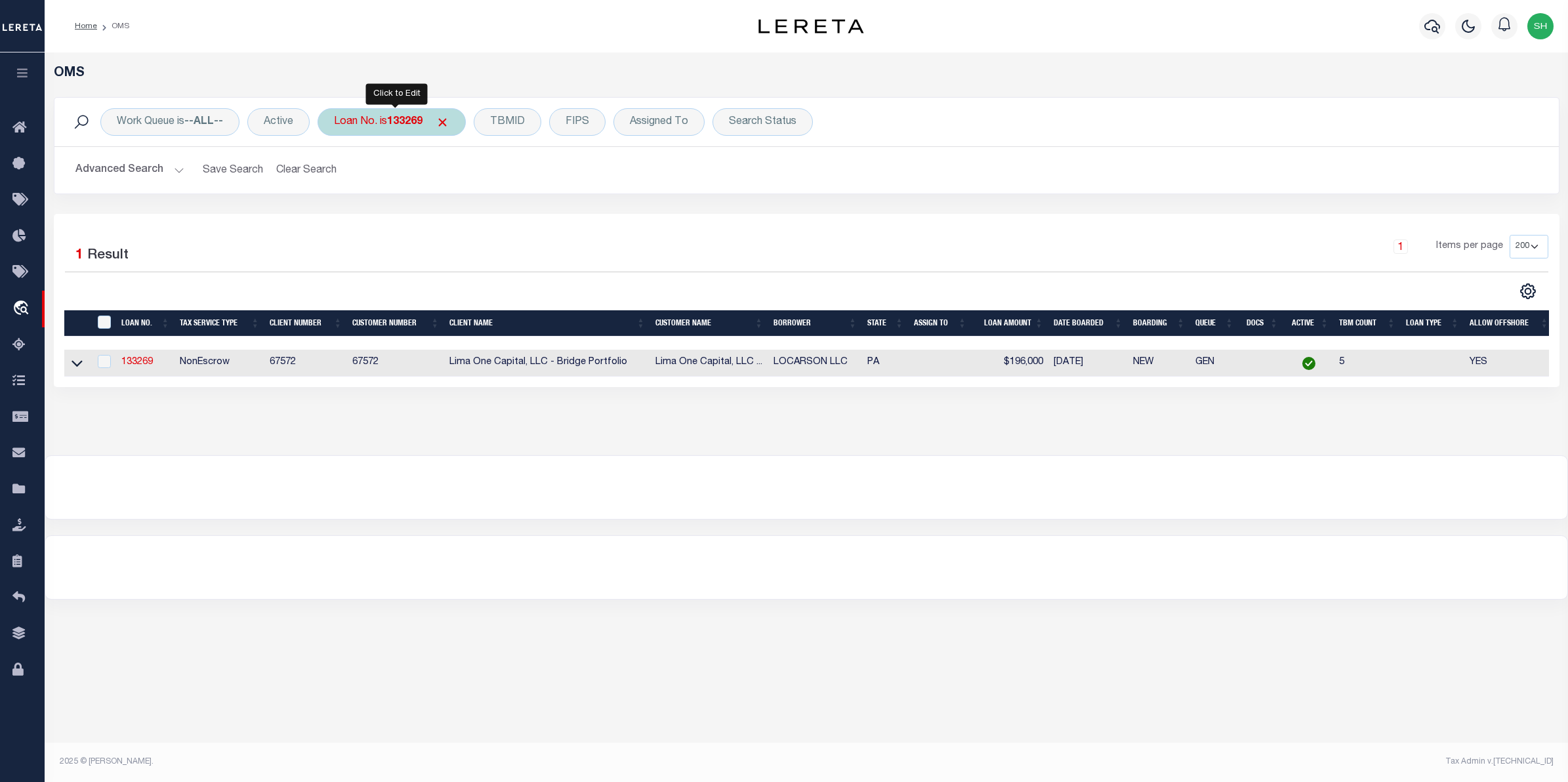
click at [395, 130] on div "Loan No. is 133269" at bounding box center [392, 122] width 148 height 28
type input "133269"
click at [79, 366] on icon at bounding box center [77, 364] width 11 height 7
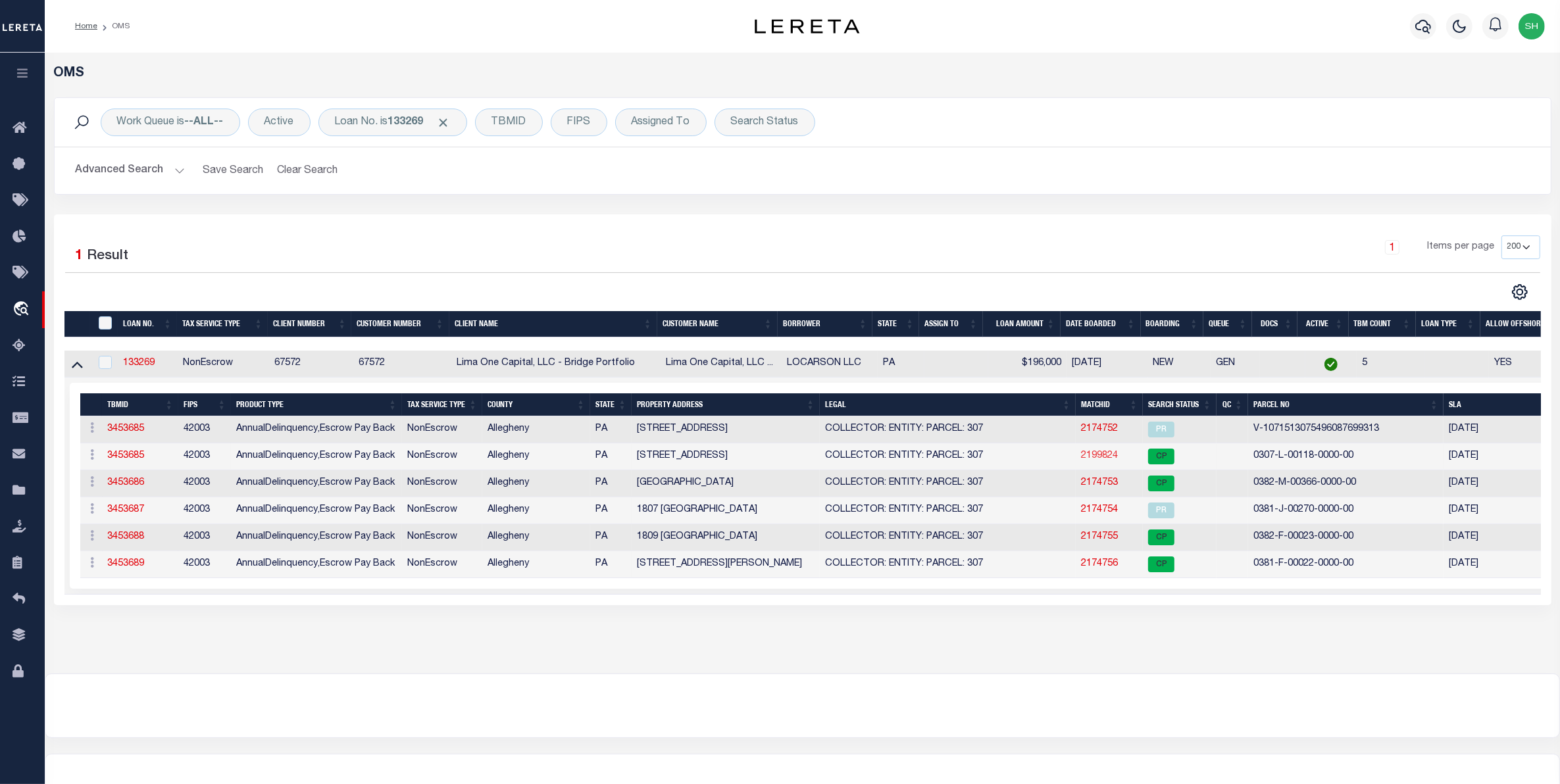
click at [1094, 459] on link "2199824" at bounding box center [1099, 456] width 37 height 9
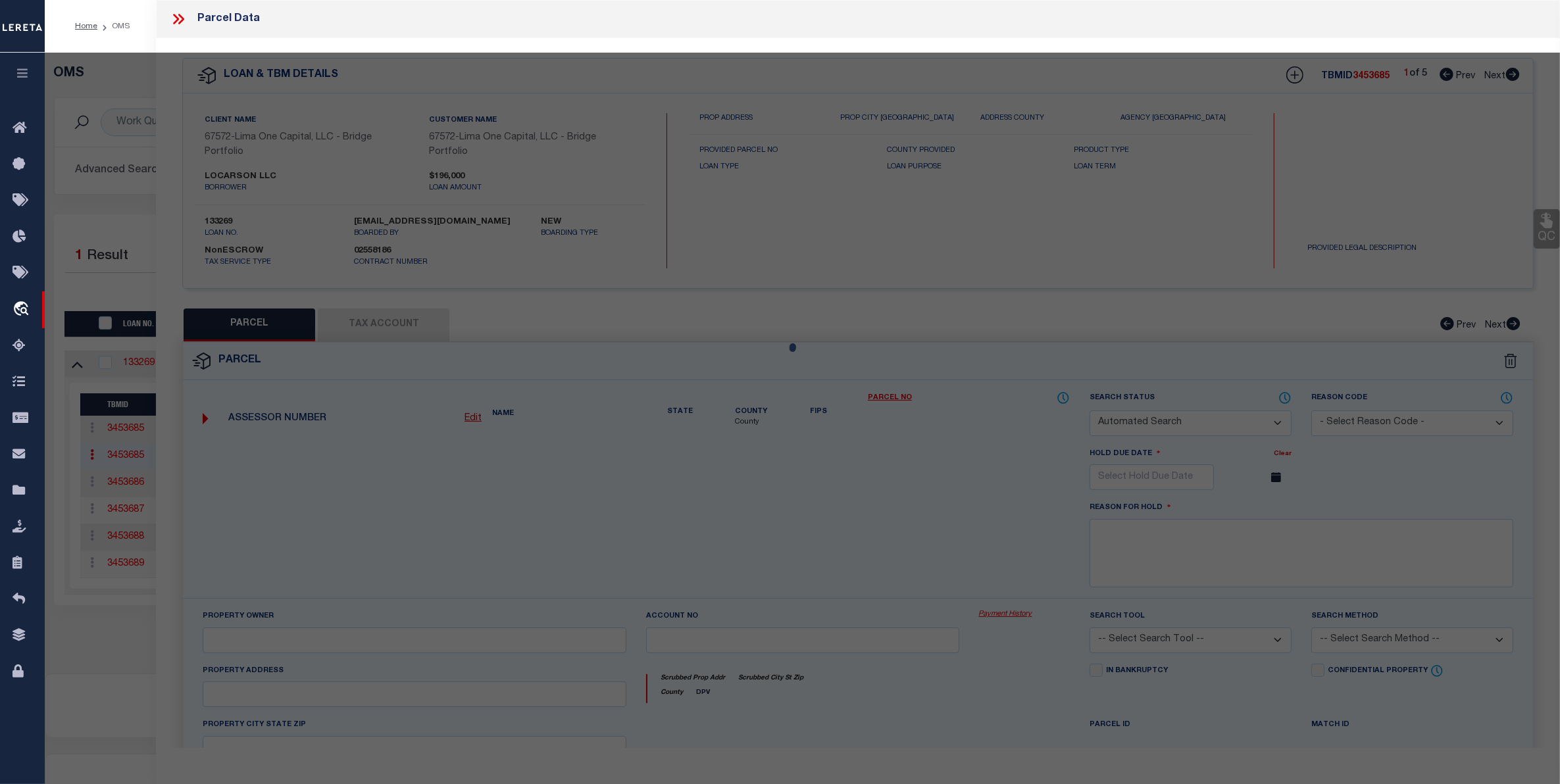
checkbox input "false"
select select "CP"
type input "LOCARSON LLC"
select select "AGW"
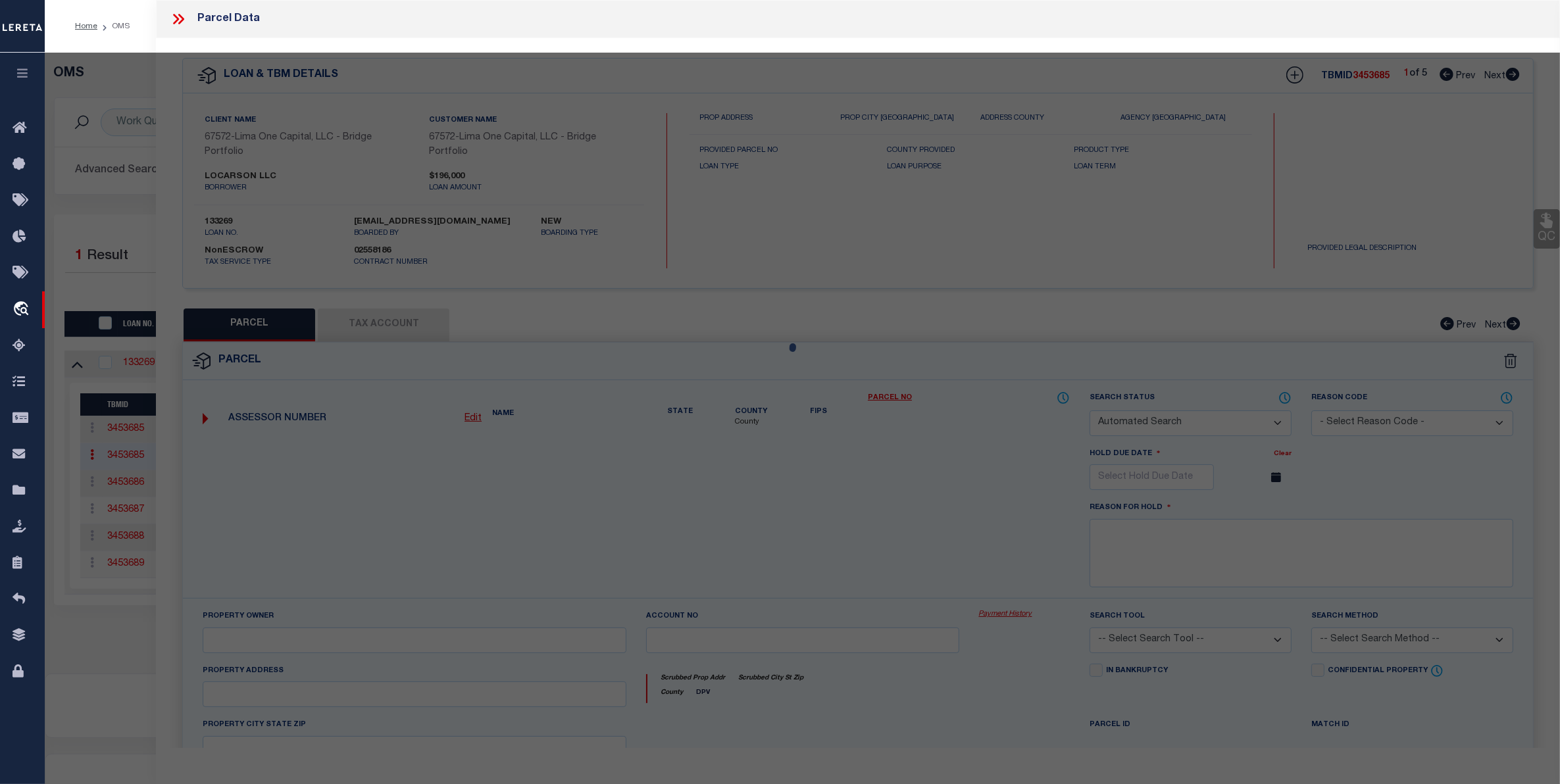
select select "ADD"
type input "714 UNION AVE MC"
type input "KEESPORT, PA 15132"
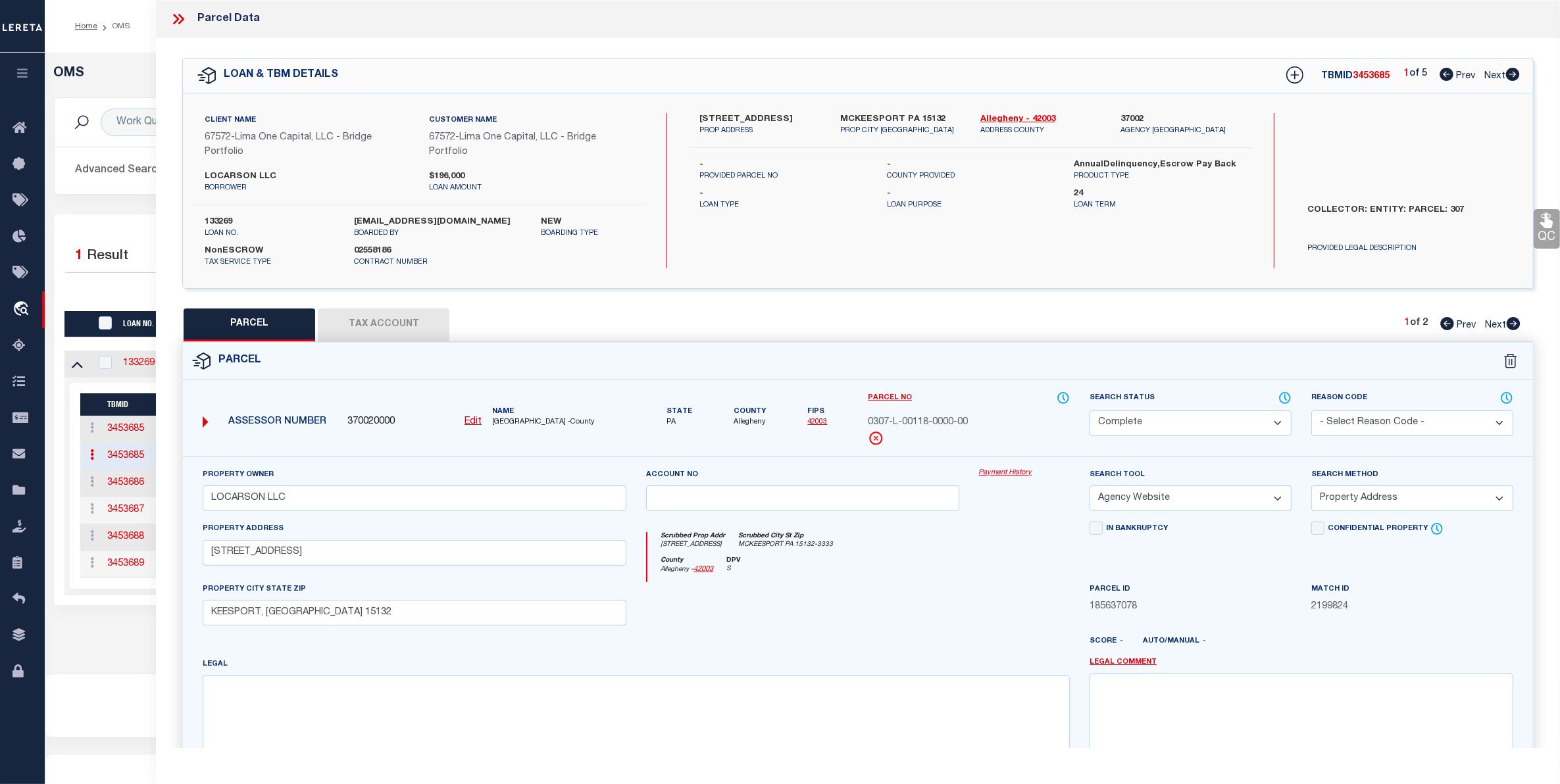
click at [992, 477] on link "Payment History" at bounding box center [1024, 473] width 91 height 11
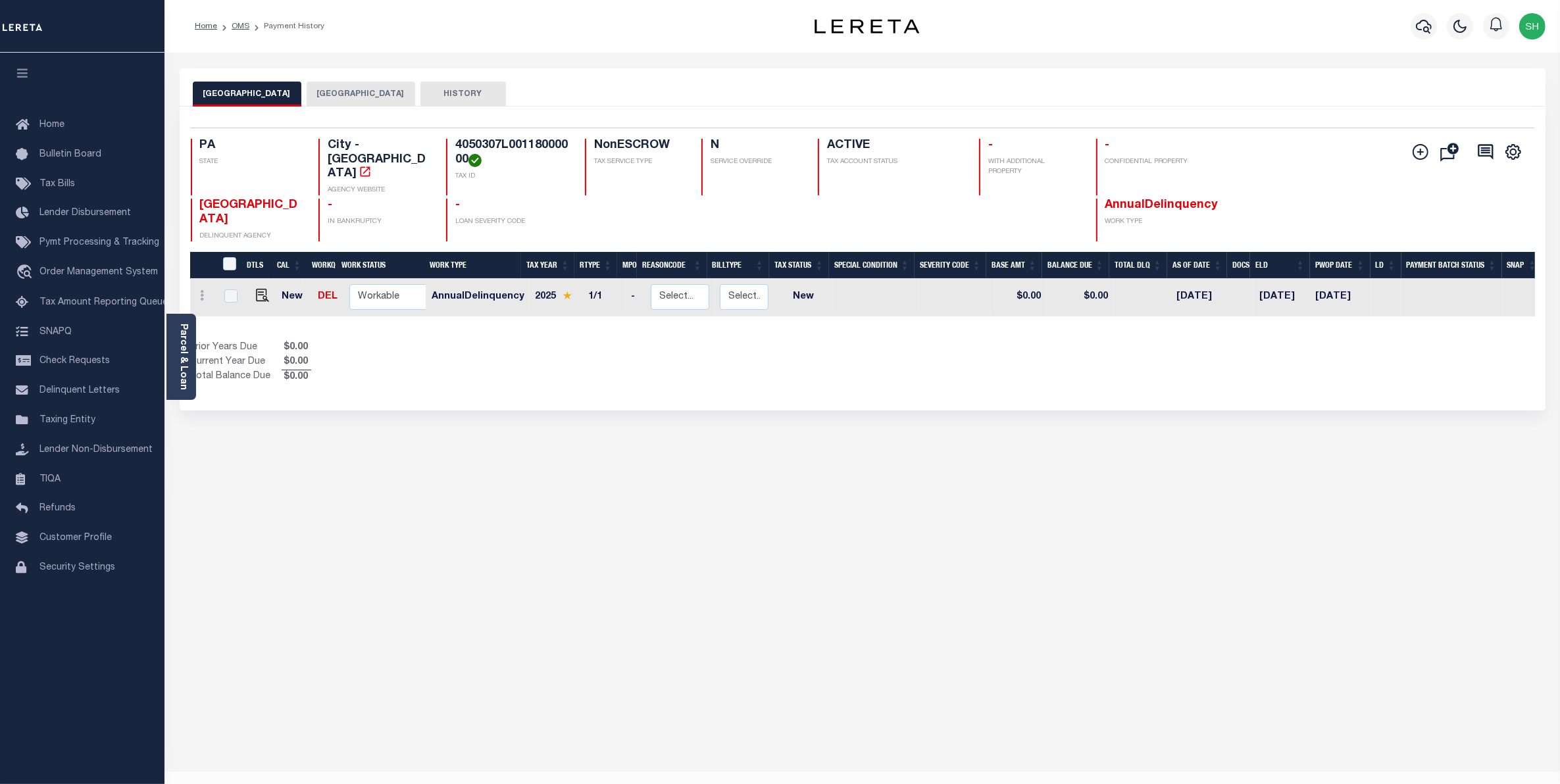
click at [341, 87] on button "[GEOGRAPHIC_DATA]" at bounding box center [361, 94] width 109 height 25
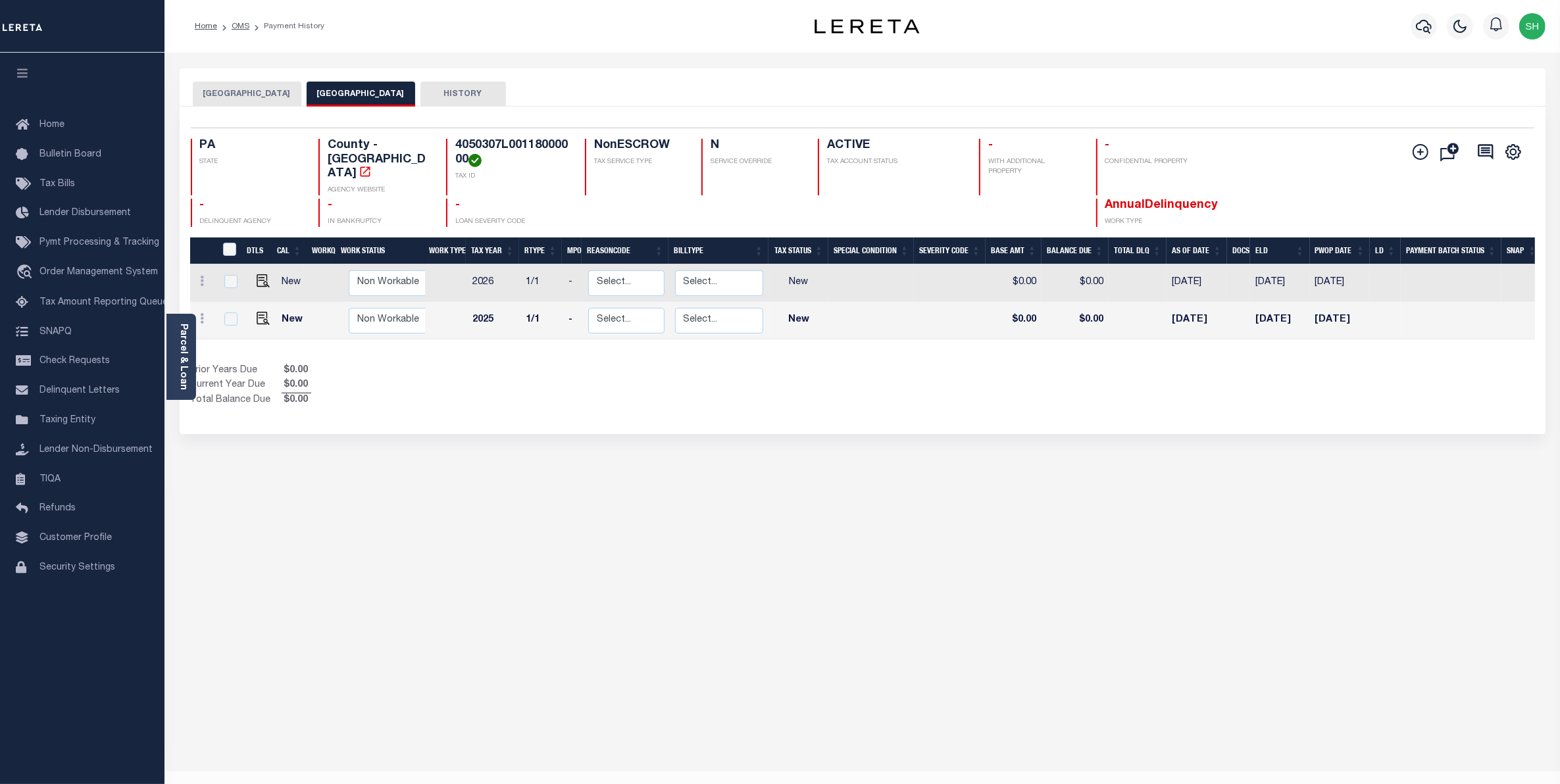
click at [251, 96] on button "[GEOGRAPHIC_DATA]" at bounding box center [247, 94] width 109 height 25
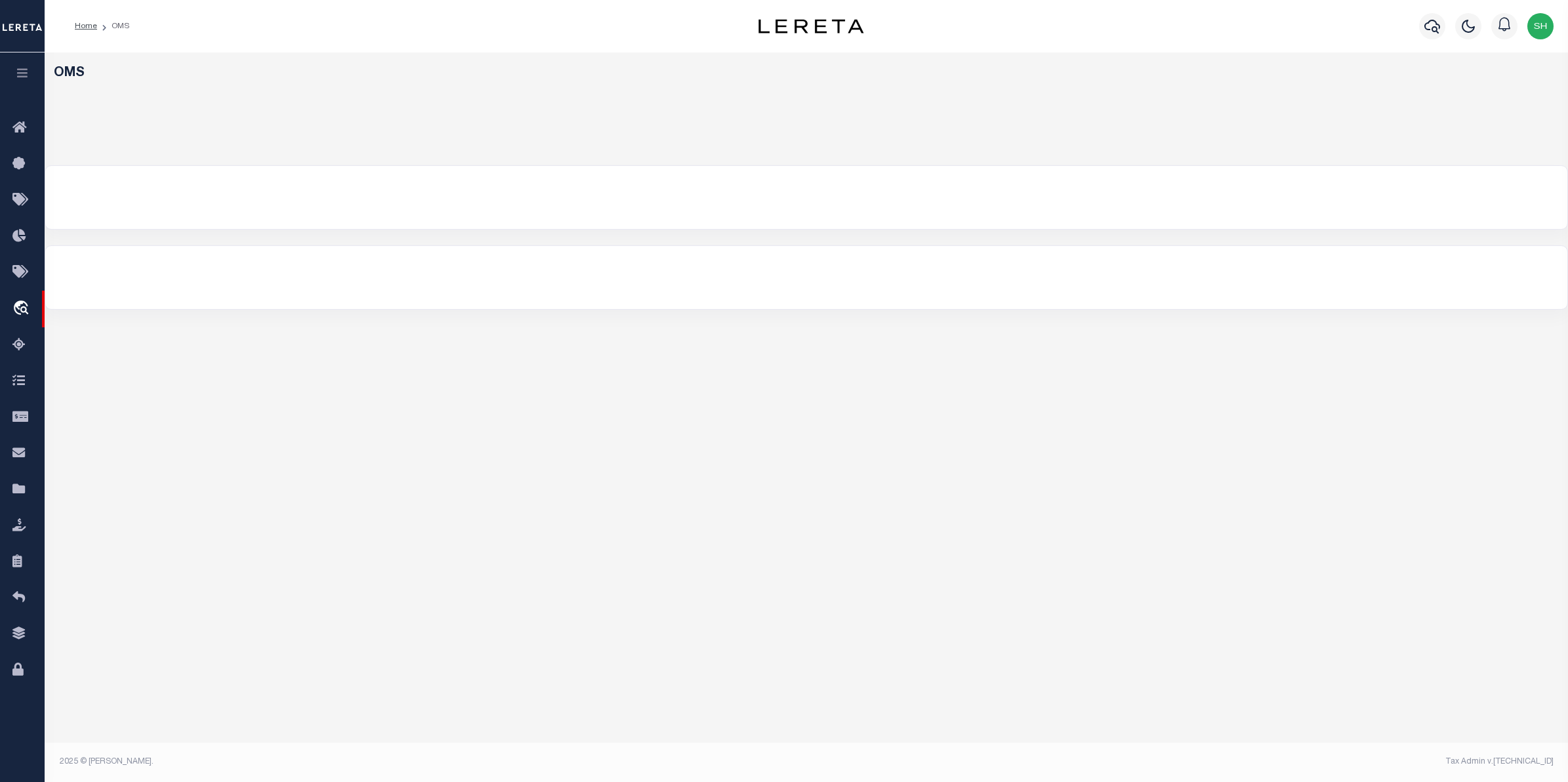
select select "200"
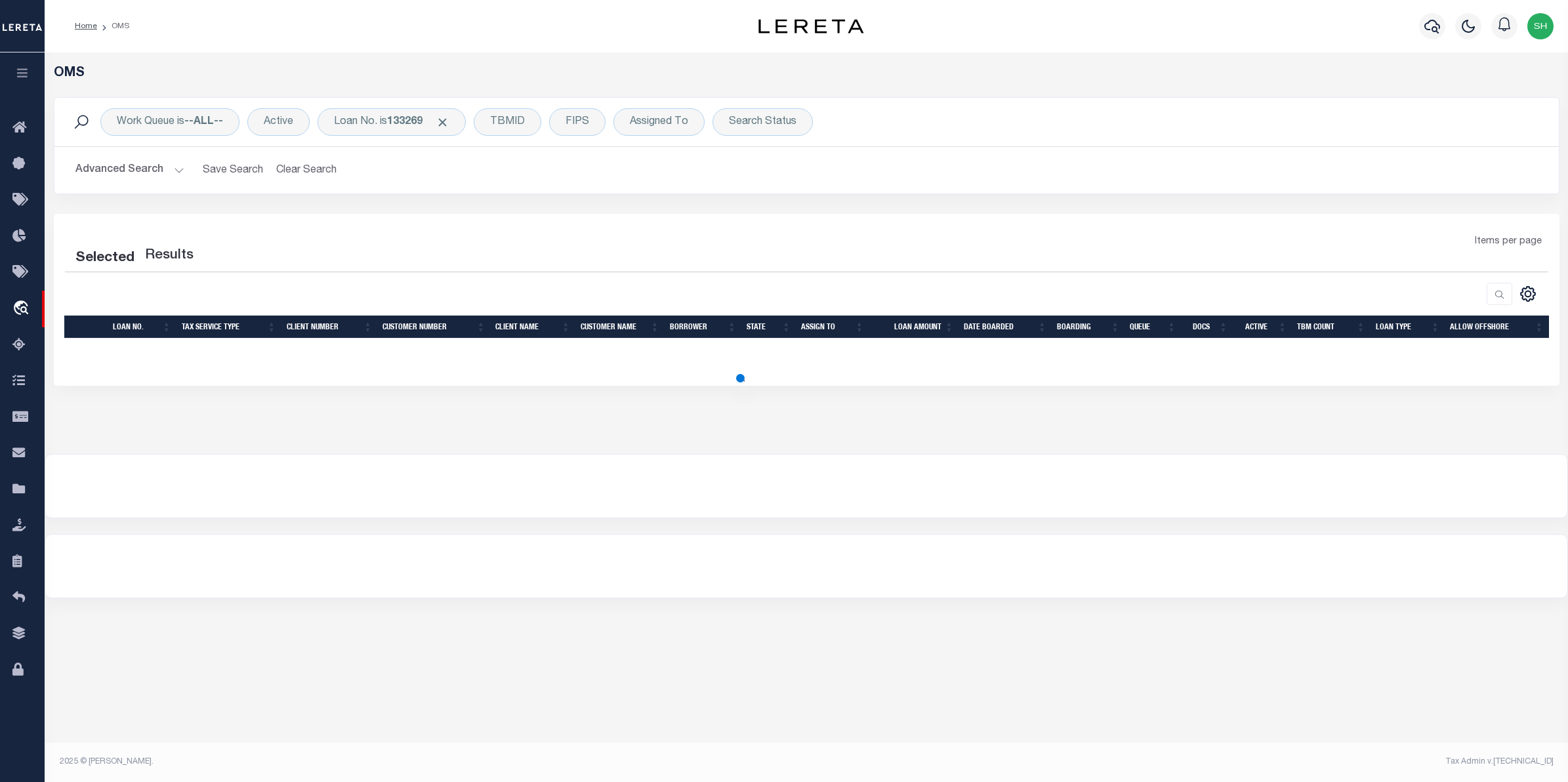
select select "200"
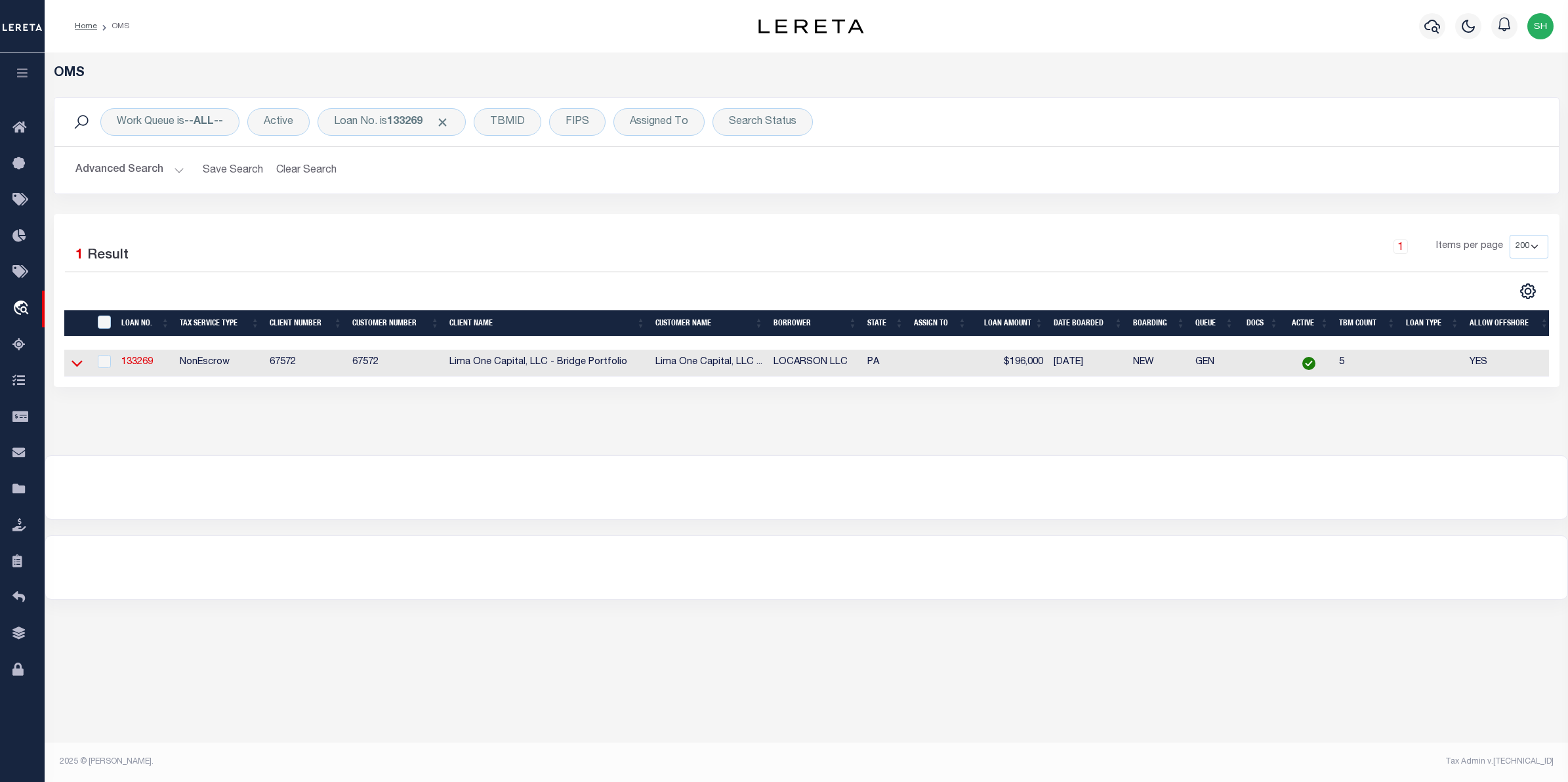
click at [73, 365] on icon at bounding box center [77, 364] width 11 height 7
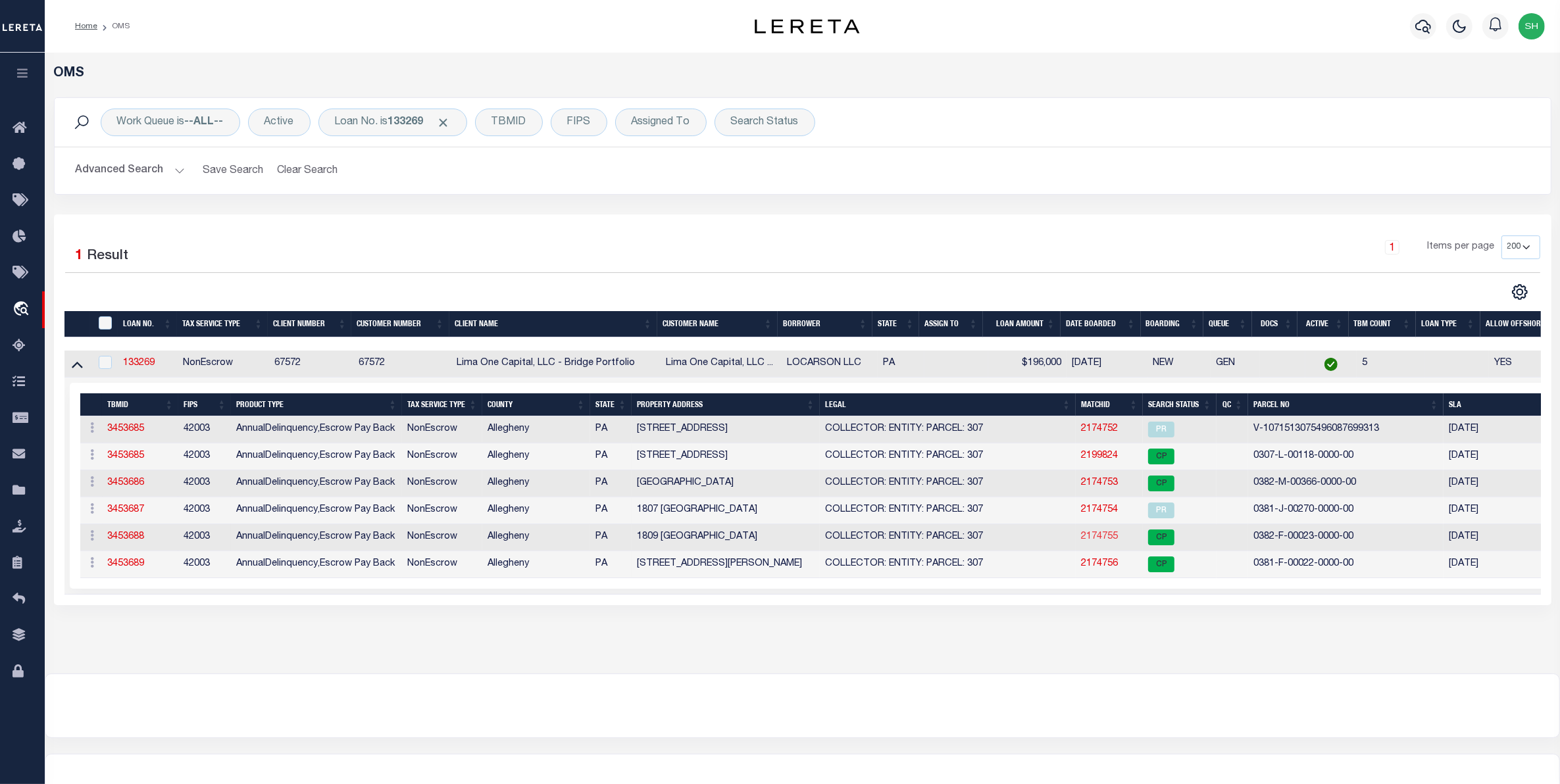
click at [1102, 537] on link "2174755" at bounding box center [1099, 537] width 37 height 9
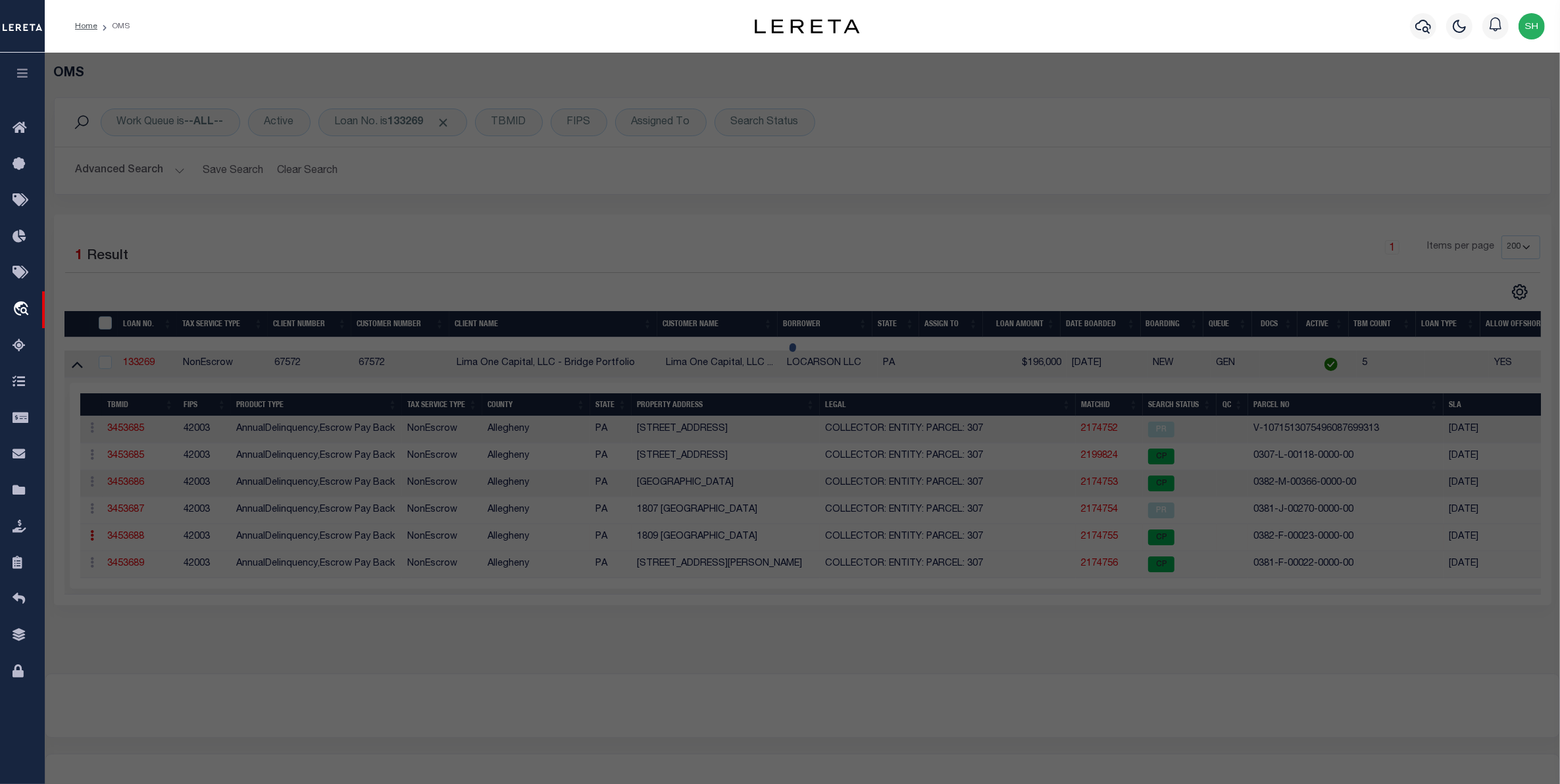
select select "AS"
select select
checkbox input "false"
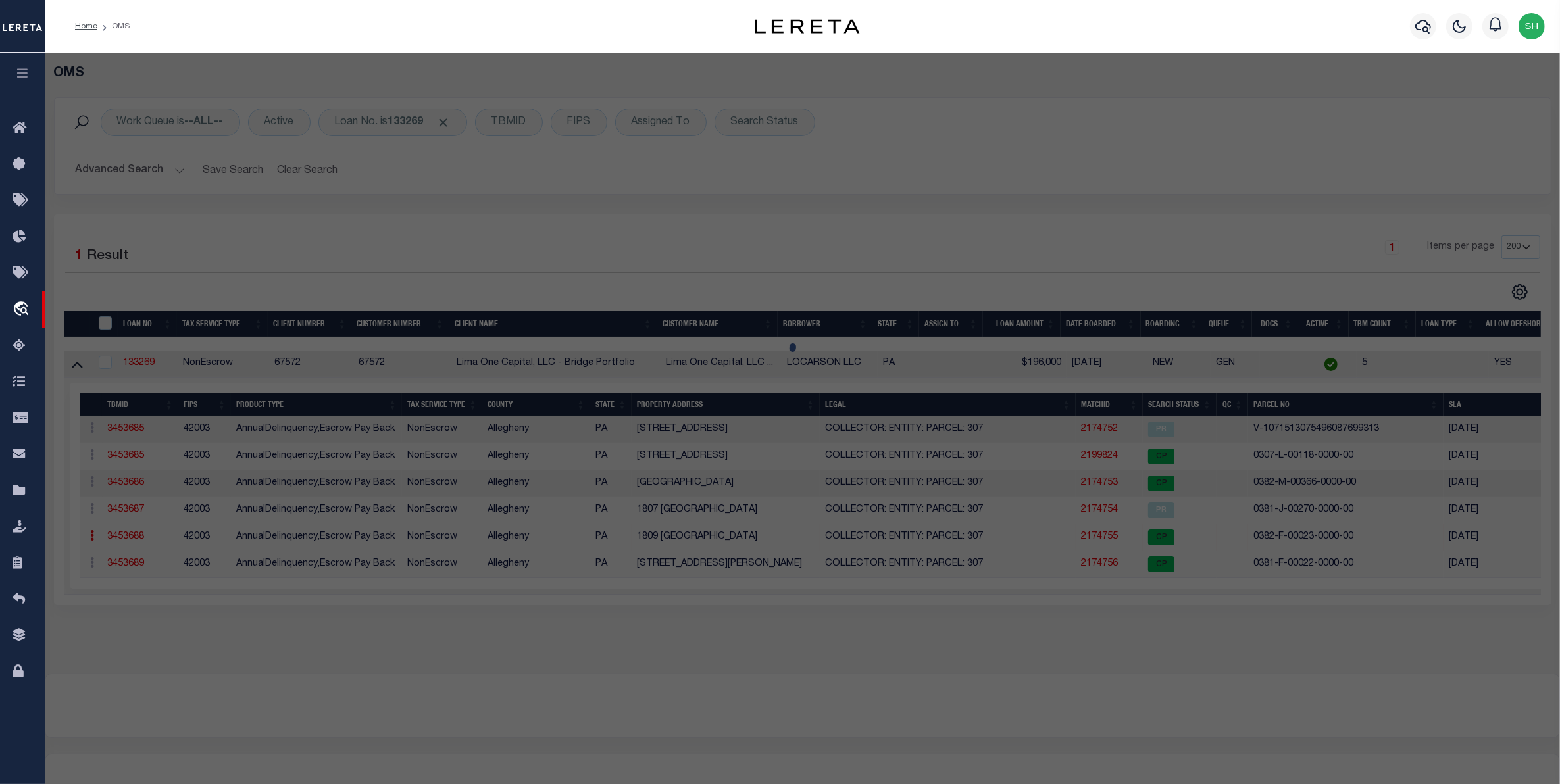
select select "CP"
type input "LOCARSON LLC"
select select "AGW"
select select "ADD"
type input "1809 CORNELL STREET"
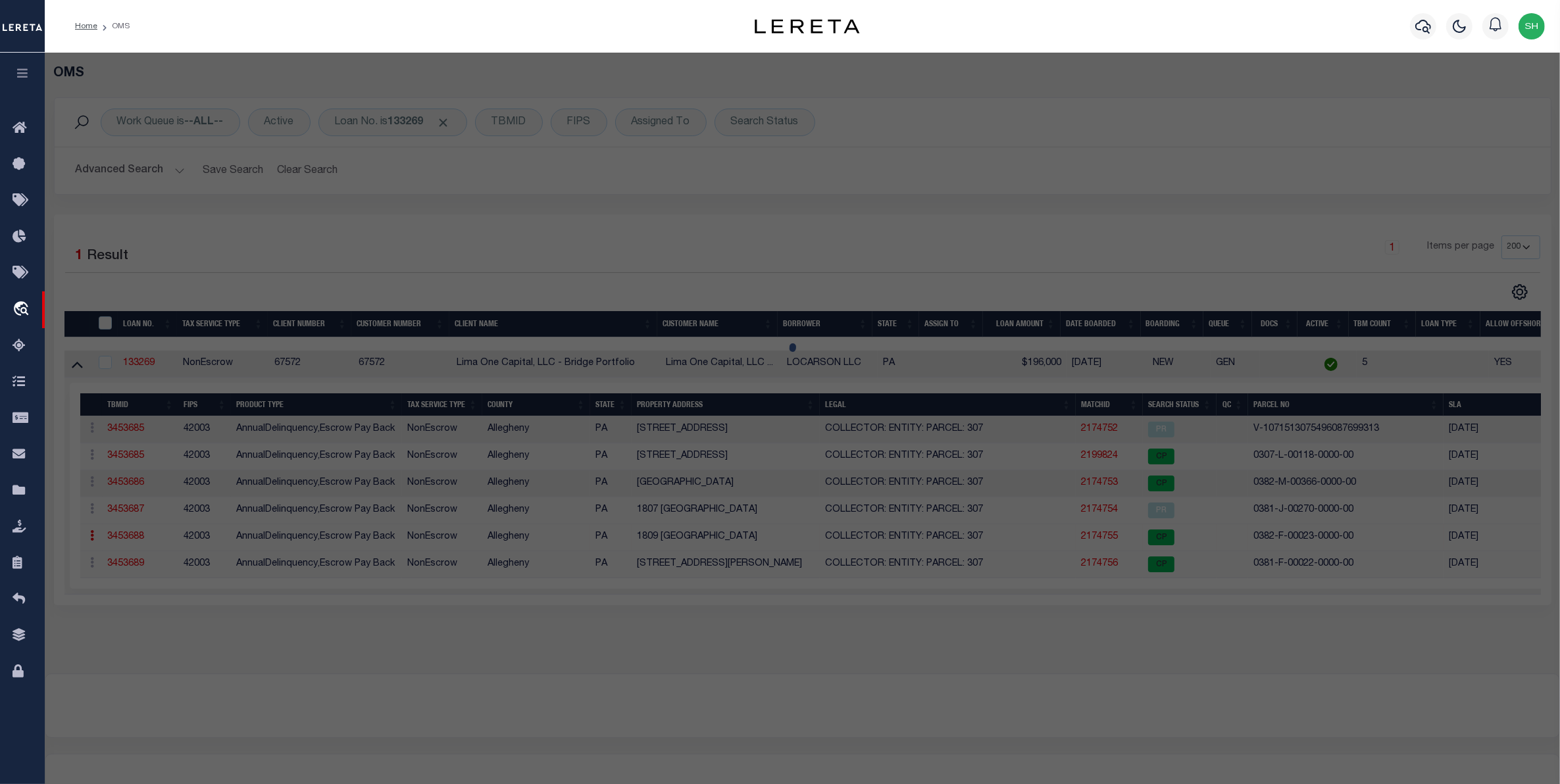
type input "MCKEESPORT PA 15132"
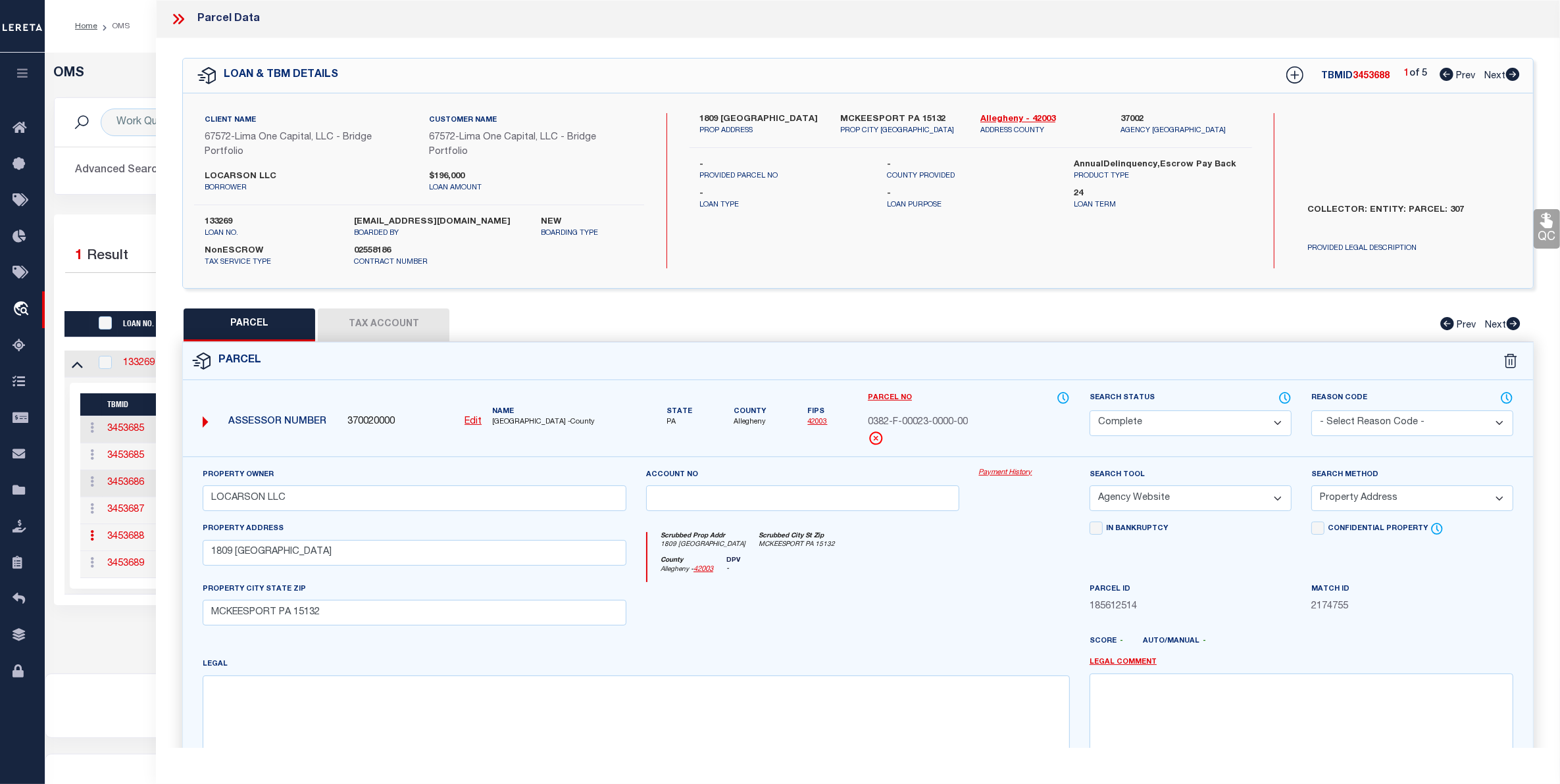
click at [1011, 475] on link "Payment History" at bounding box center [1024, 473] width 91 height 11
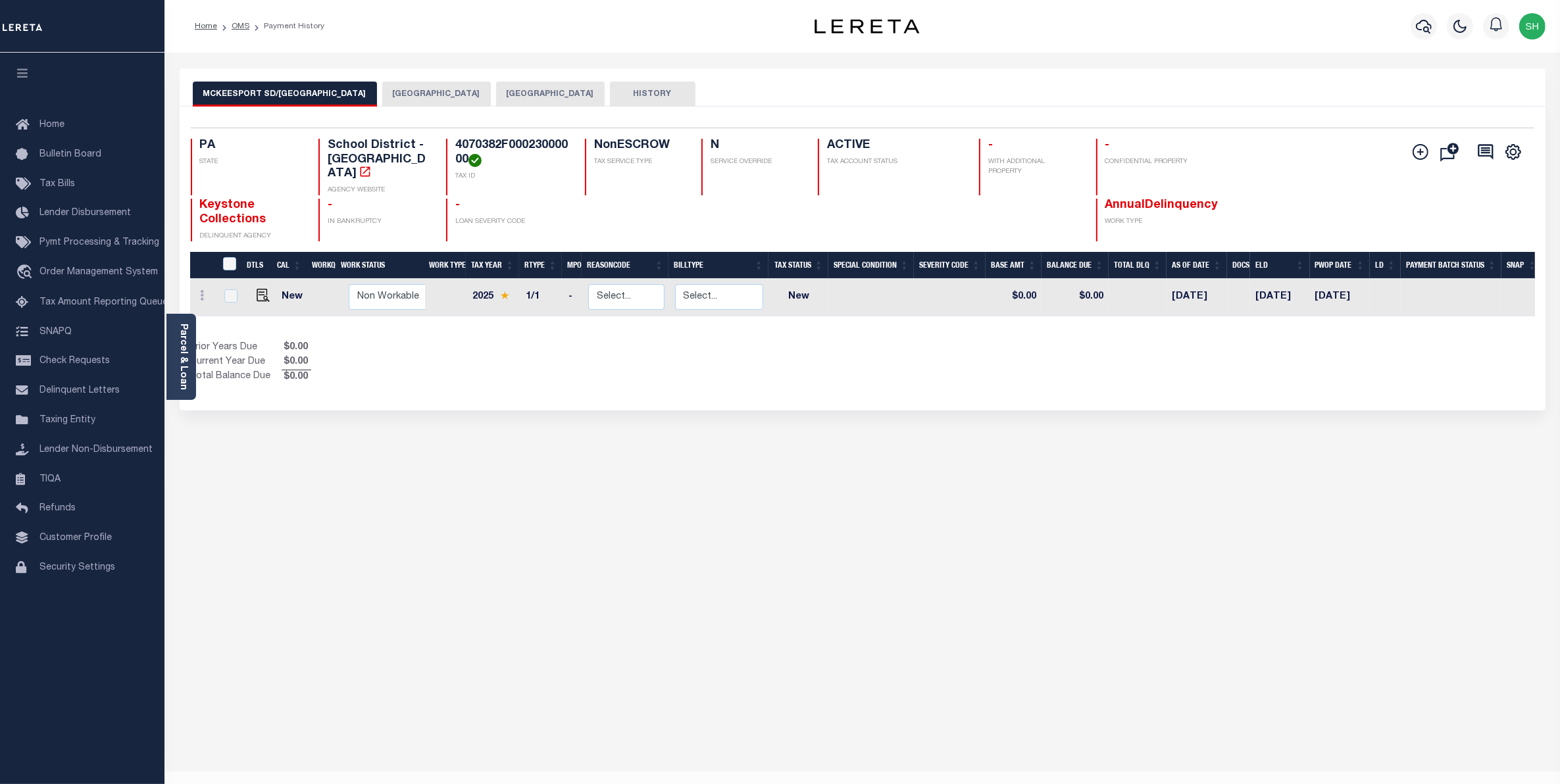
click at [446, 90] on button "[GEOGRAPHIC_DATA]" at bounding box center [436, 94] width 109 height 25
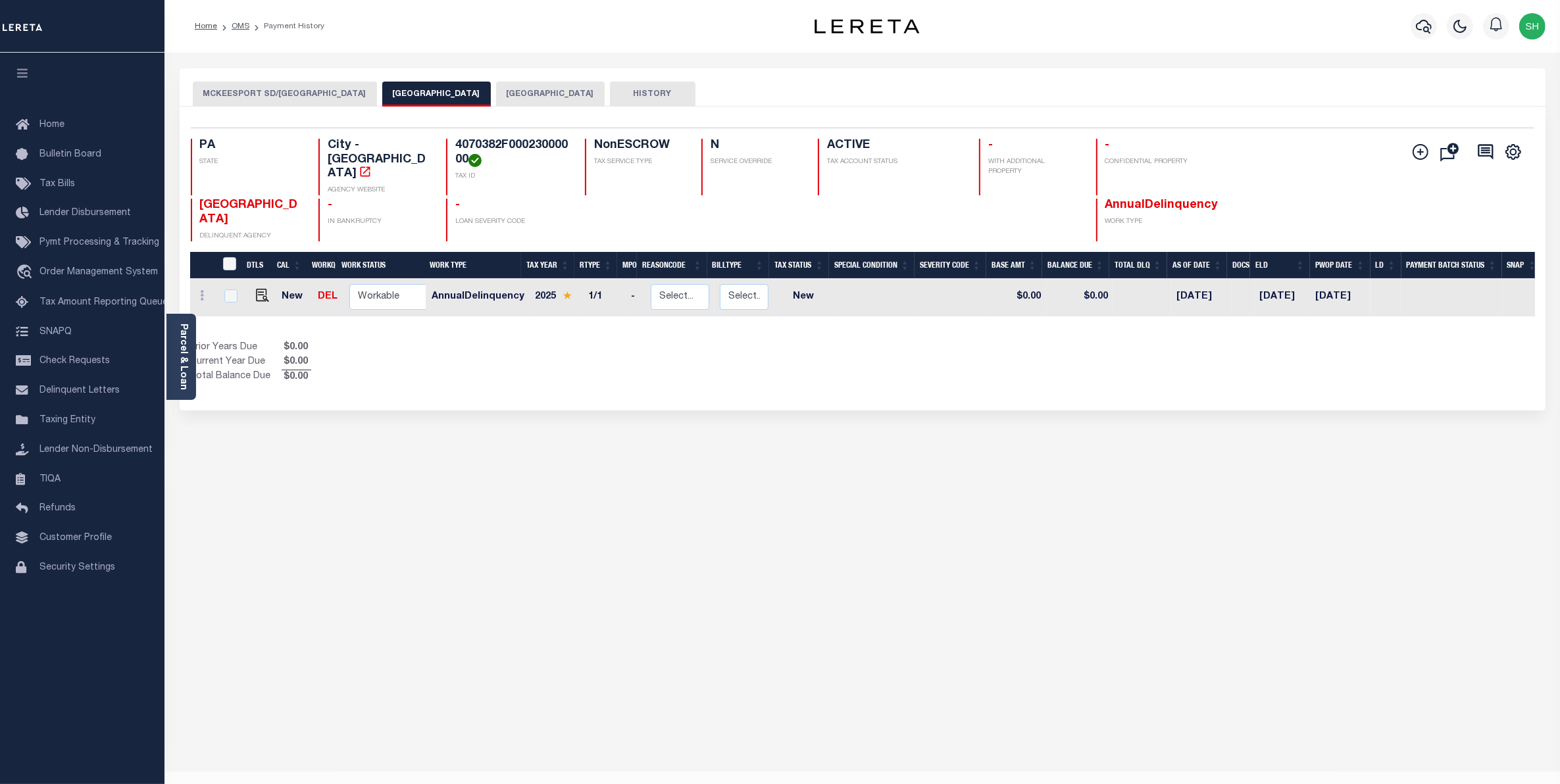
click at [516, 96] on button "[GEOGRAPHIC_DATA]" at bounding box center [550, 94] width 109 height 25
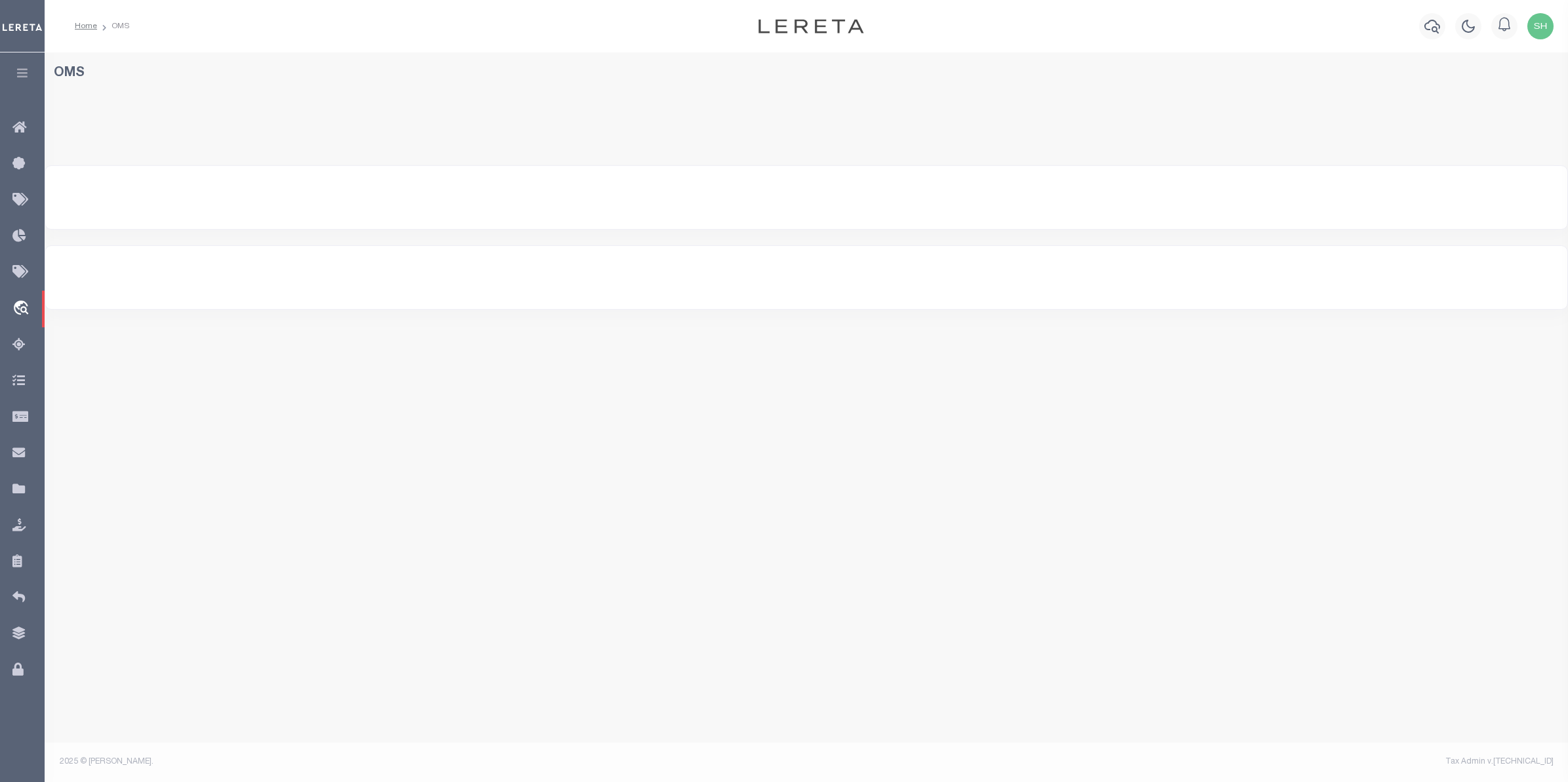
select select "200"
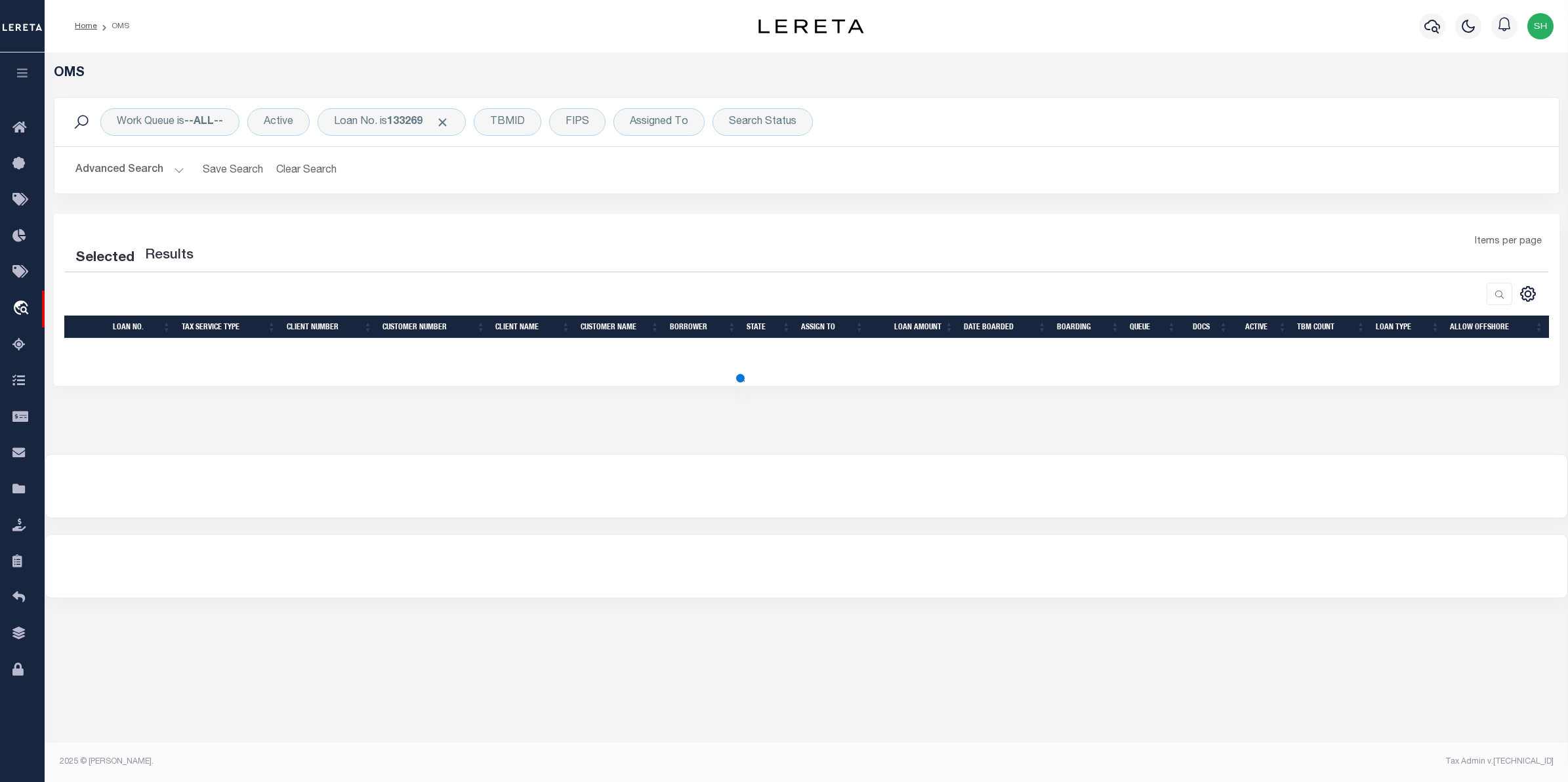
select select "200"
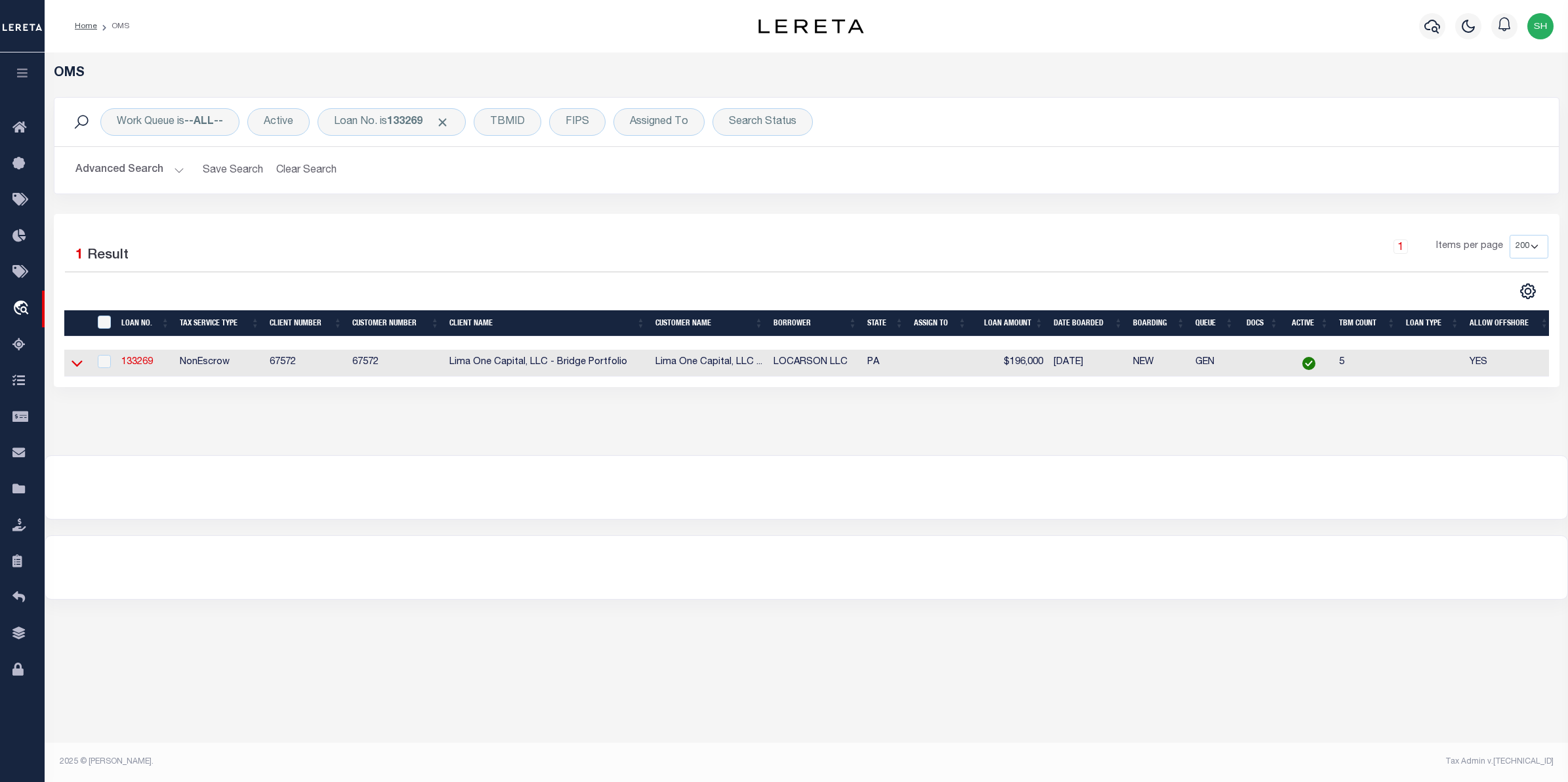
click at [79, 365] on icon at bounding box center [77, 363] width 11 height 14
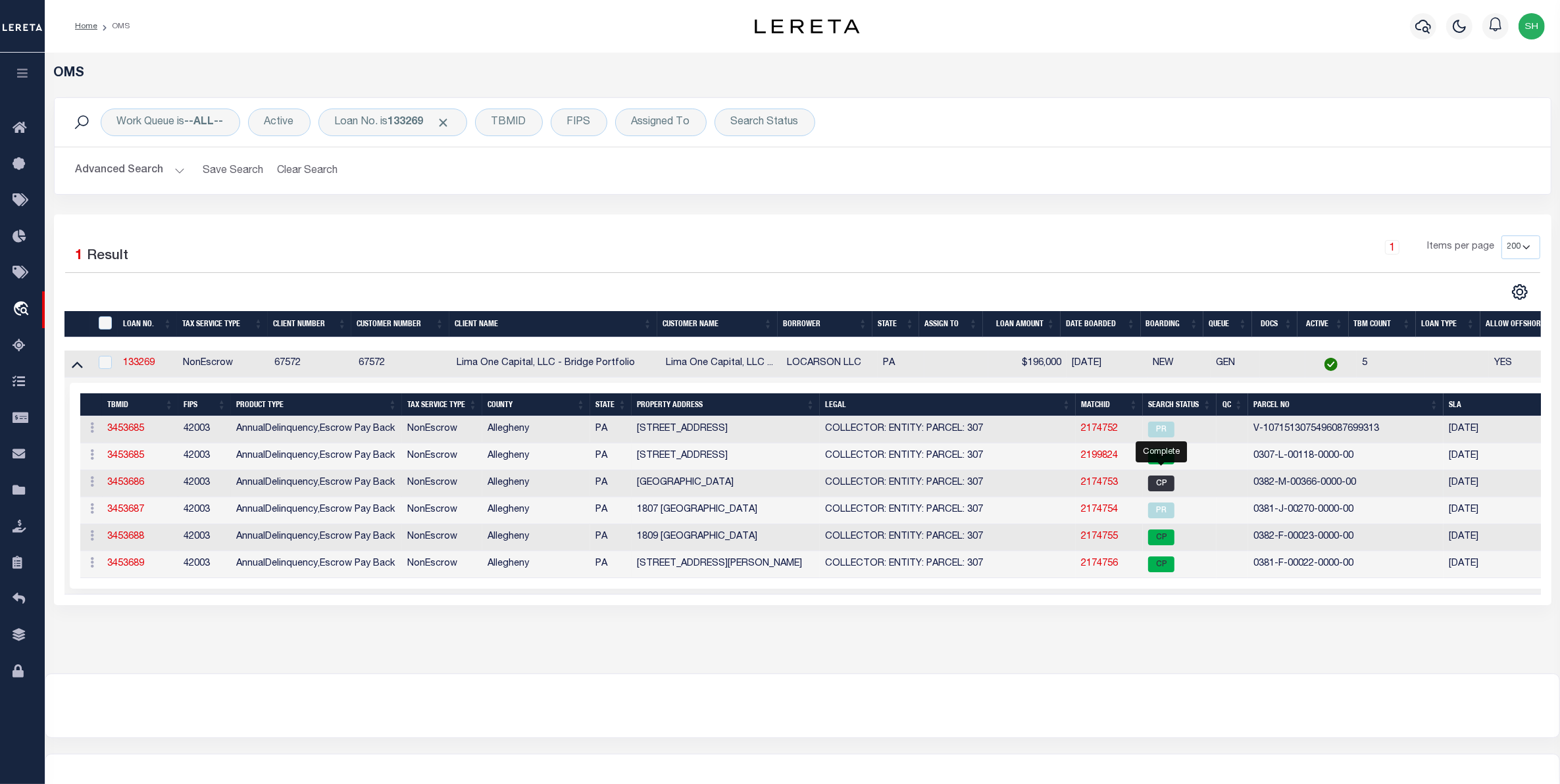
click at [1162, 488] on span "CP" at bounding box center [1161, 483] width 27 height 16
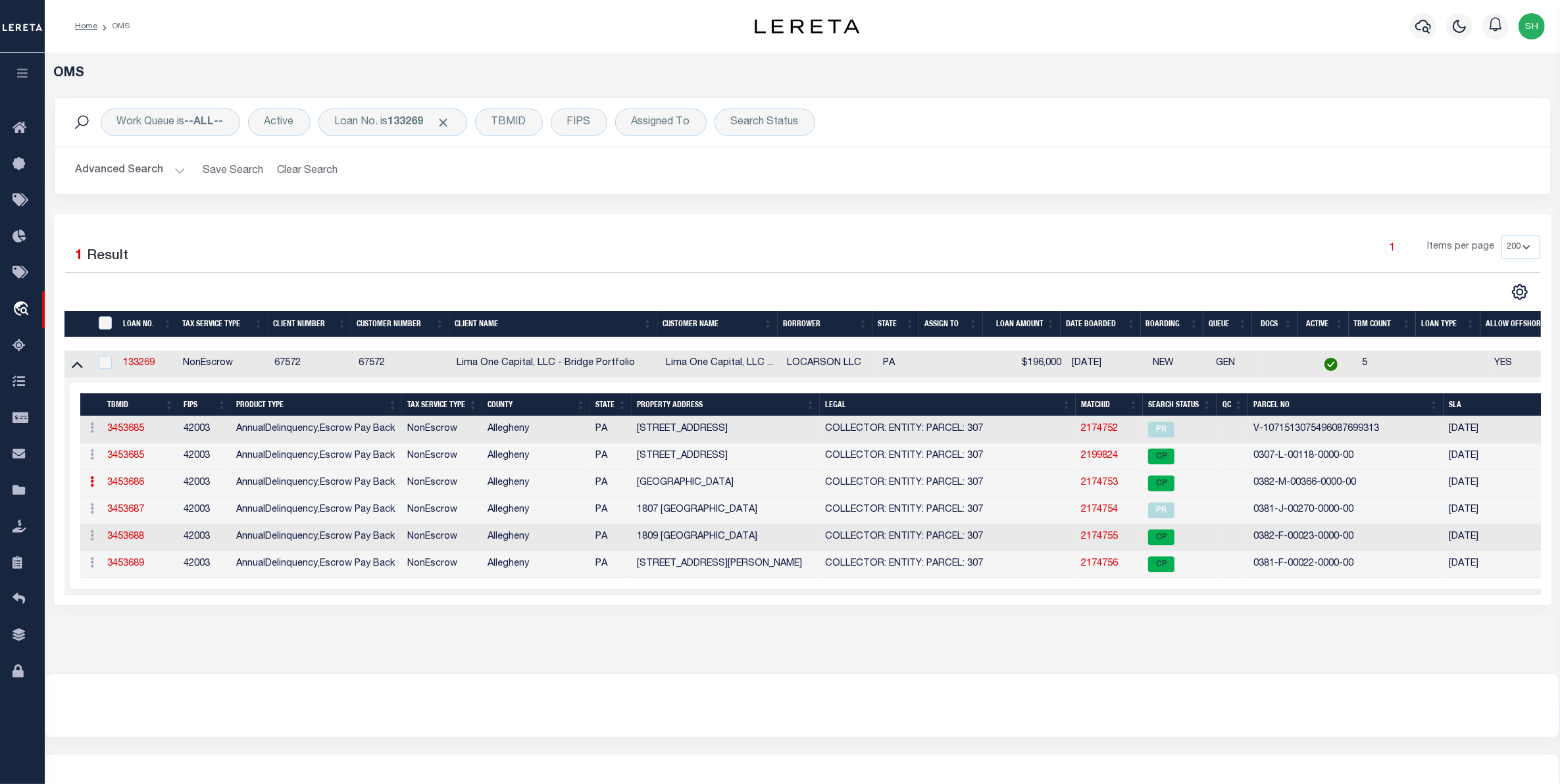
click at [1102, 485] on link "2174753" at bounding box center [1099, 482] width 37 height 9
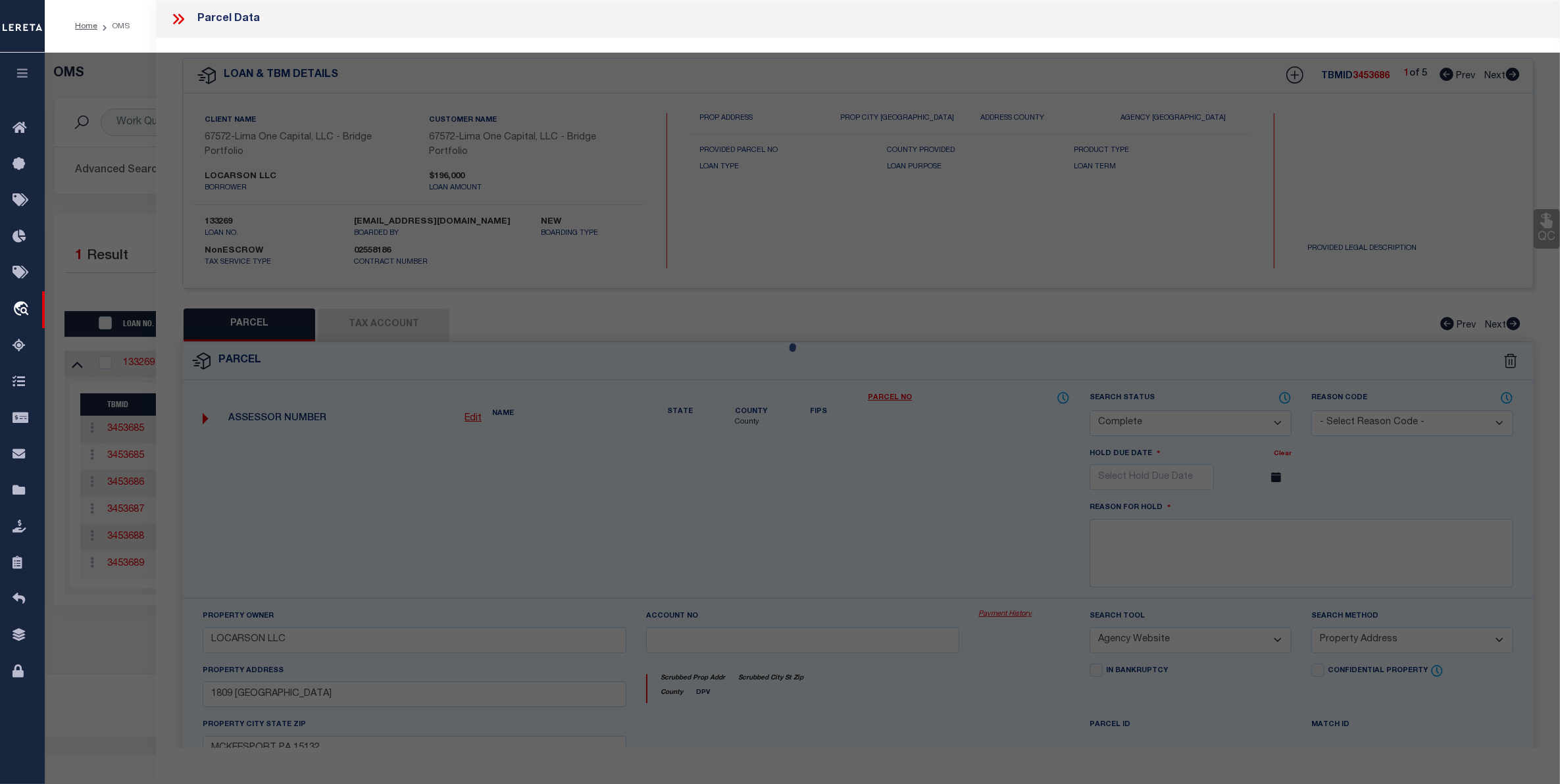
select select "AS"
select select
checkbox input "false"
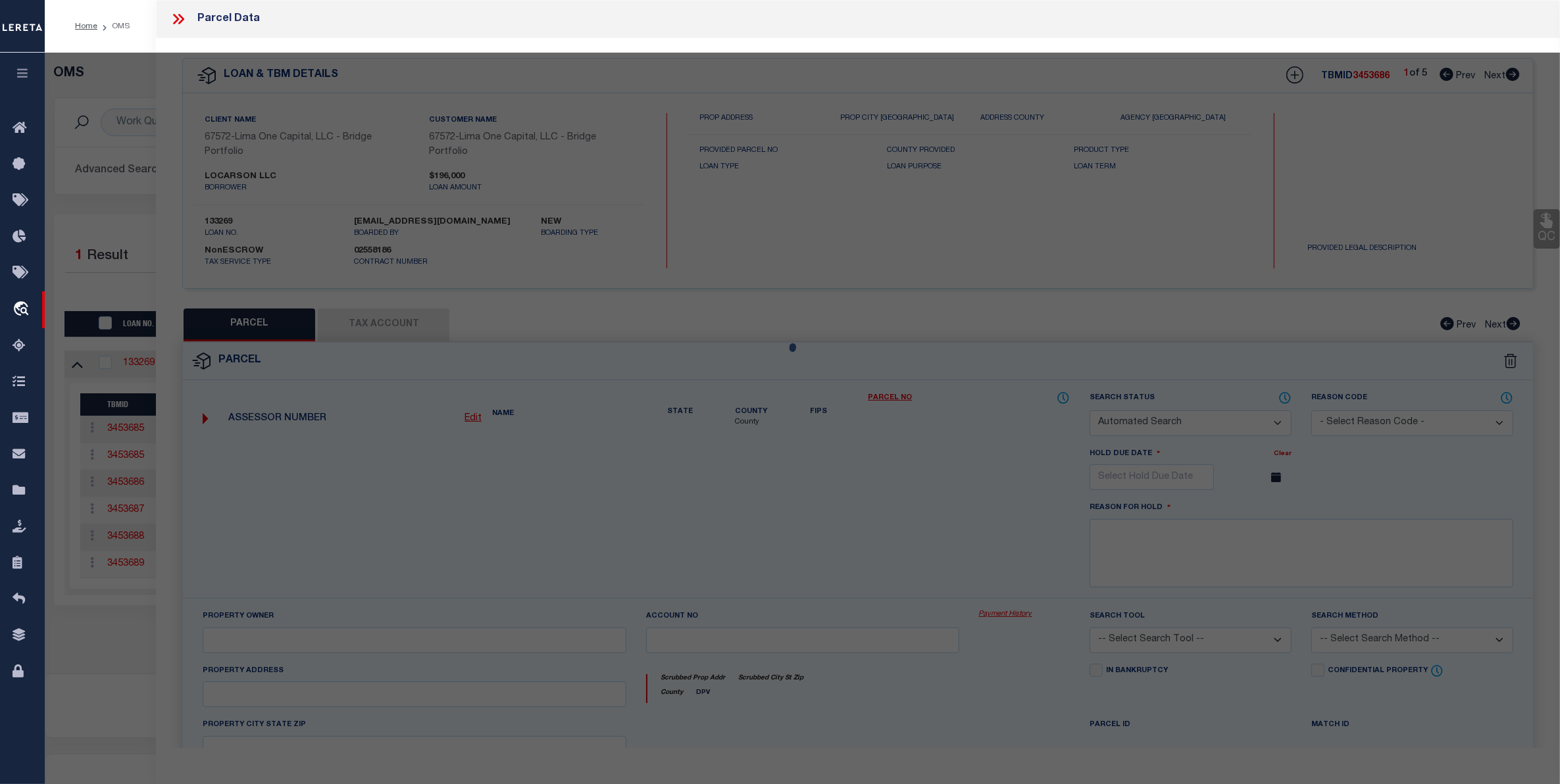
select select "CP"
type input "LOCARSON LLC"
select select "AGW"
select select "LEG"
type input "1724 FEDERAL STREET"
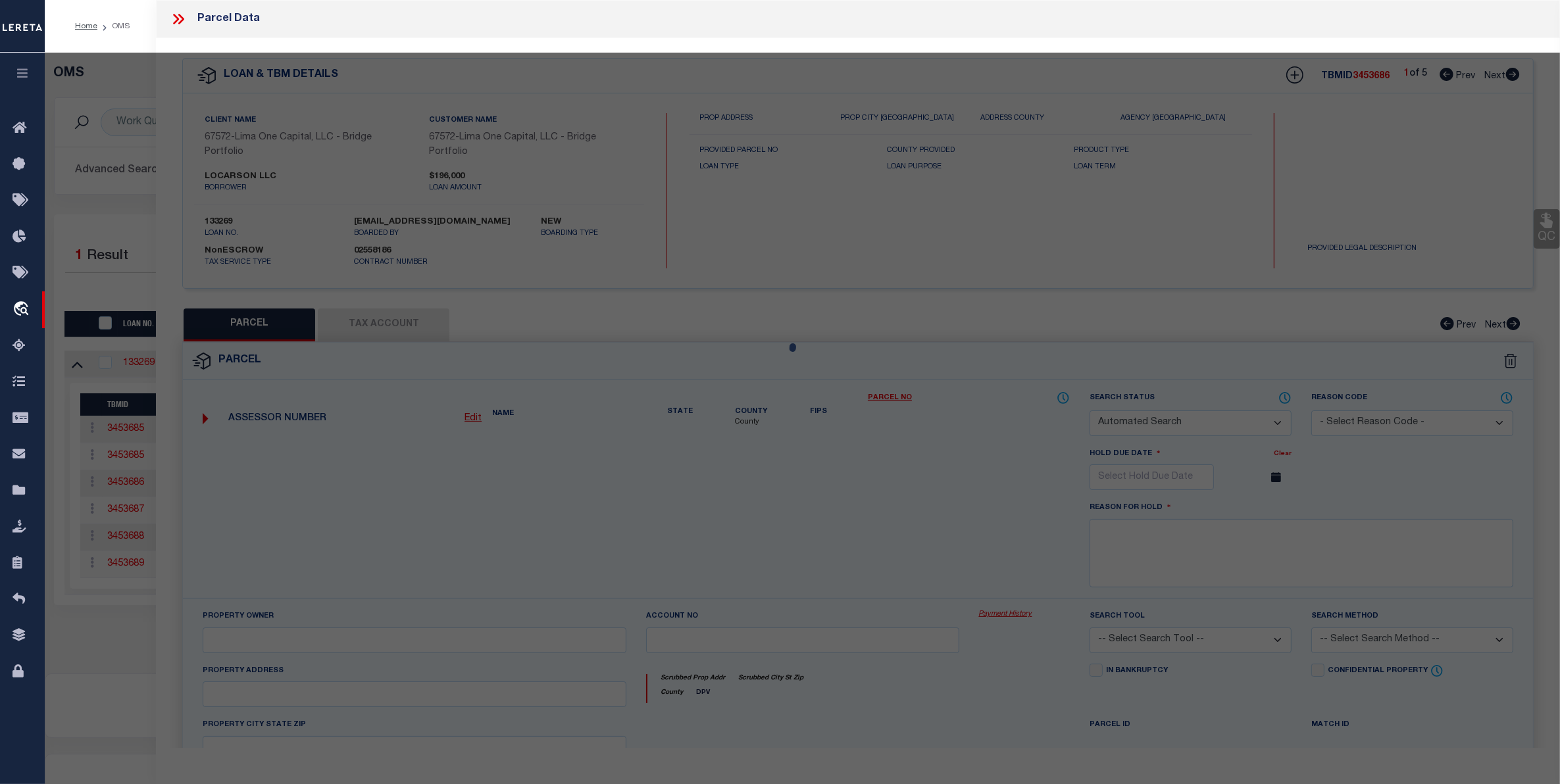
type input "MCKEESPORT PA 15132"
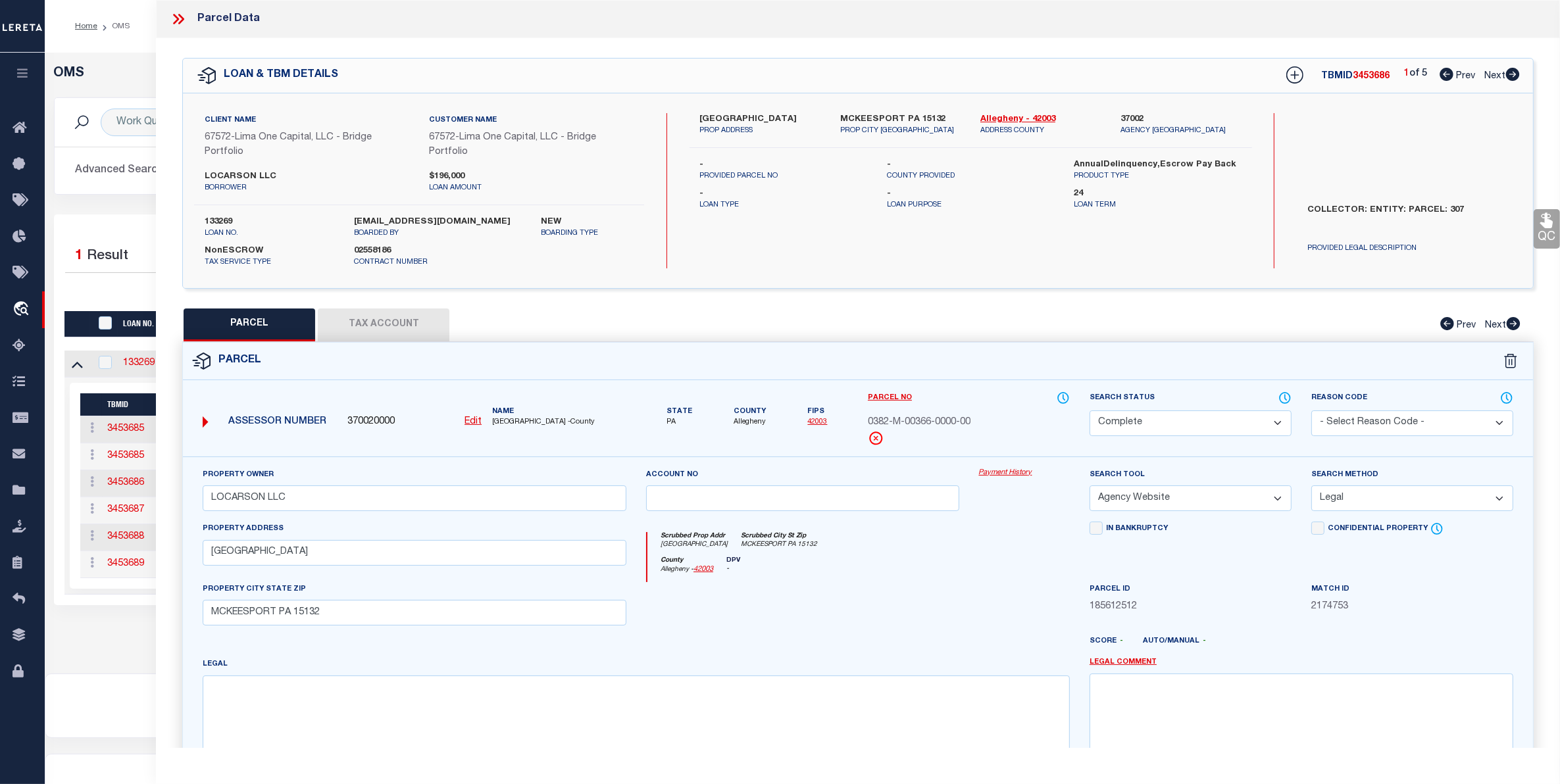
click at [1011, 475] on link "Payment History" at bounding box center [1024, 473] width 91 height 11
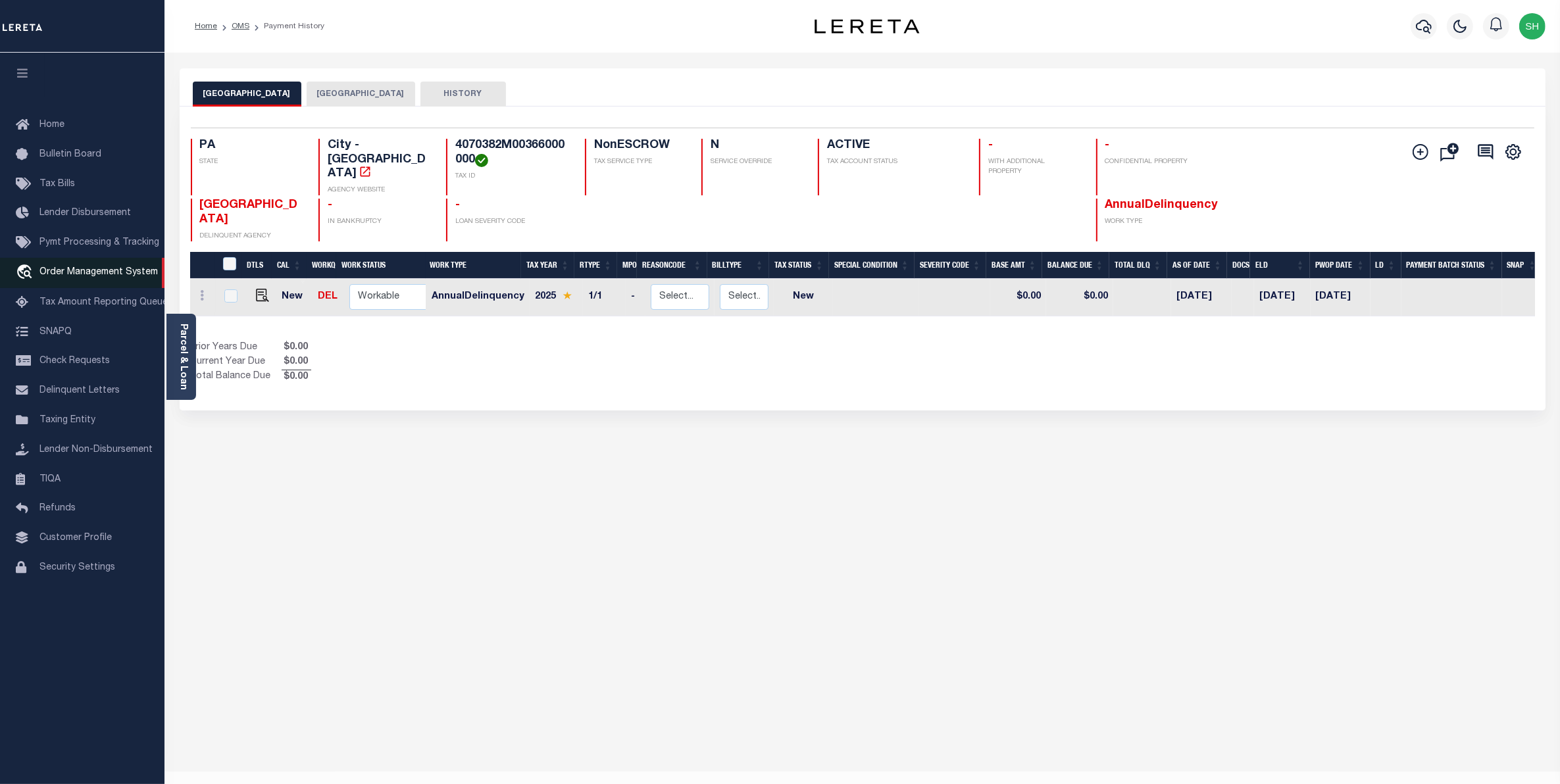
click at [89, 276] on span "Order Management System" at bounding box center [99, 272] width 119 height 9
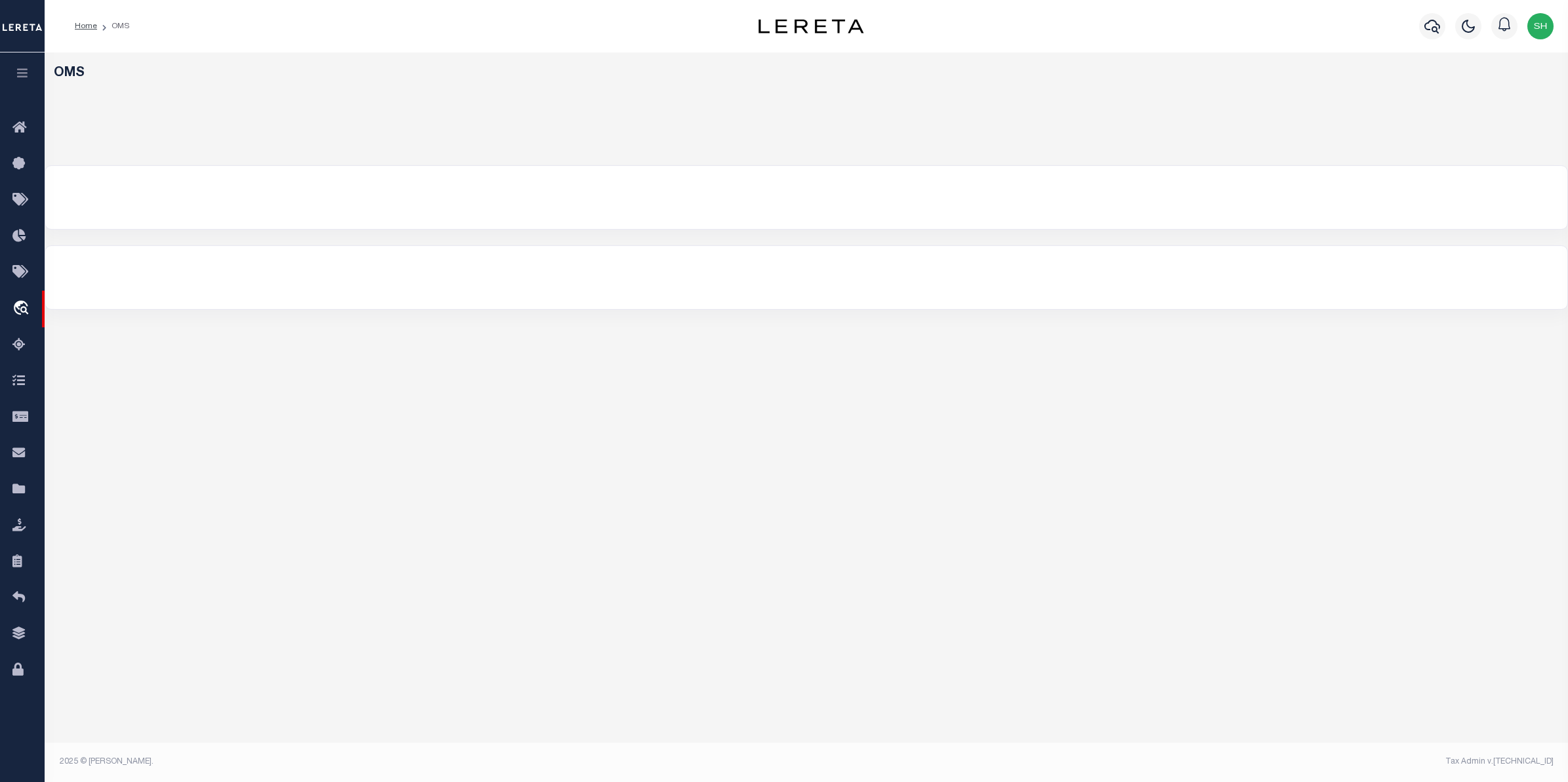
select select "200"
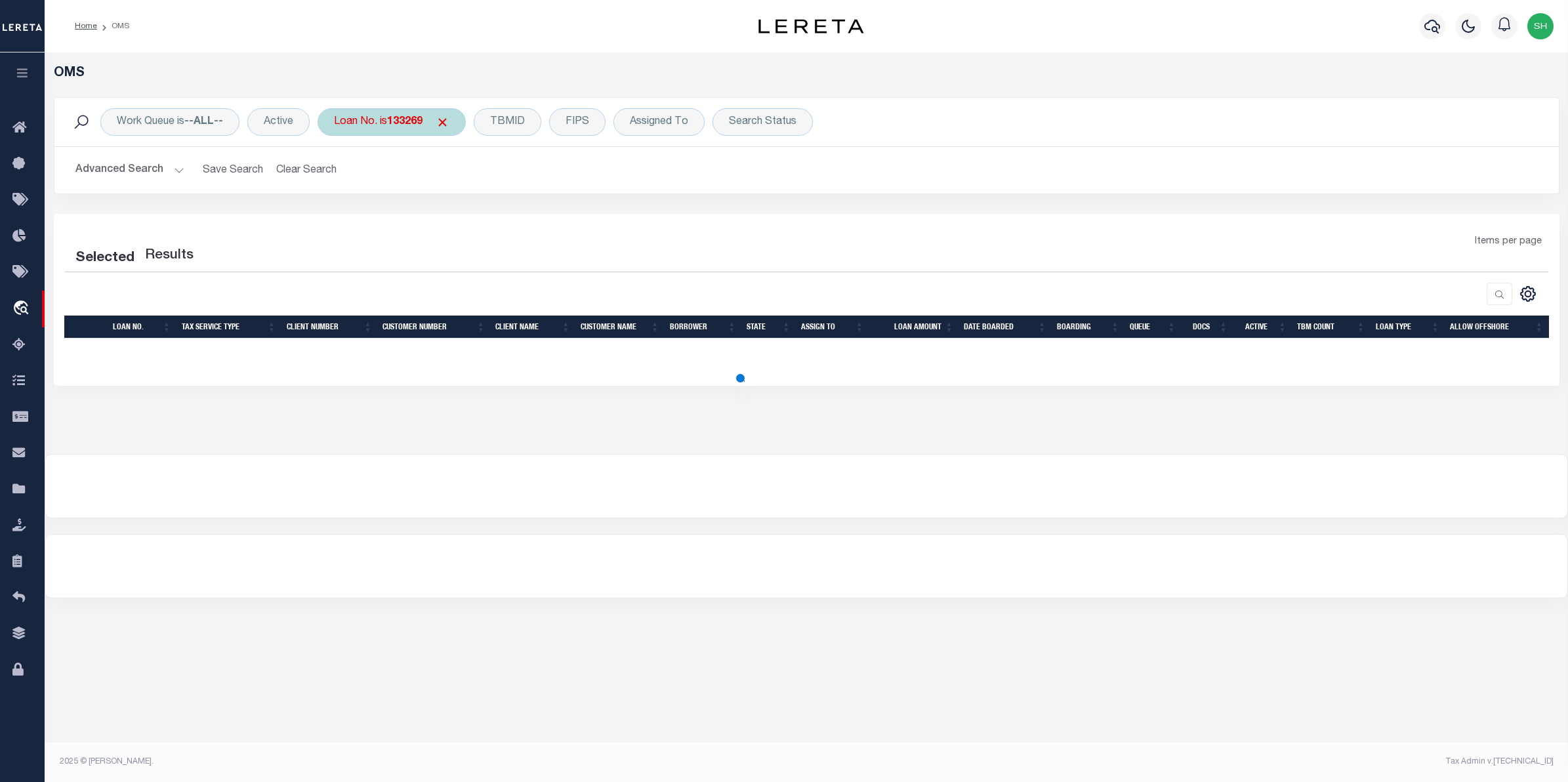
select select "200"
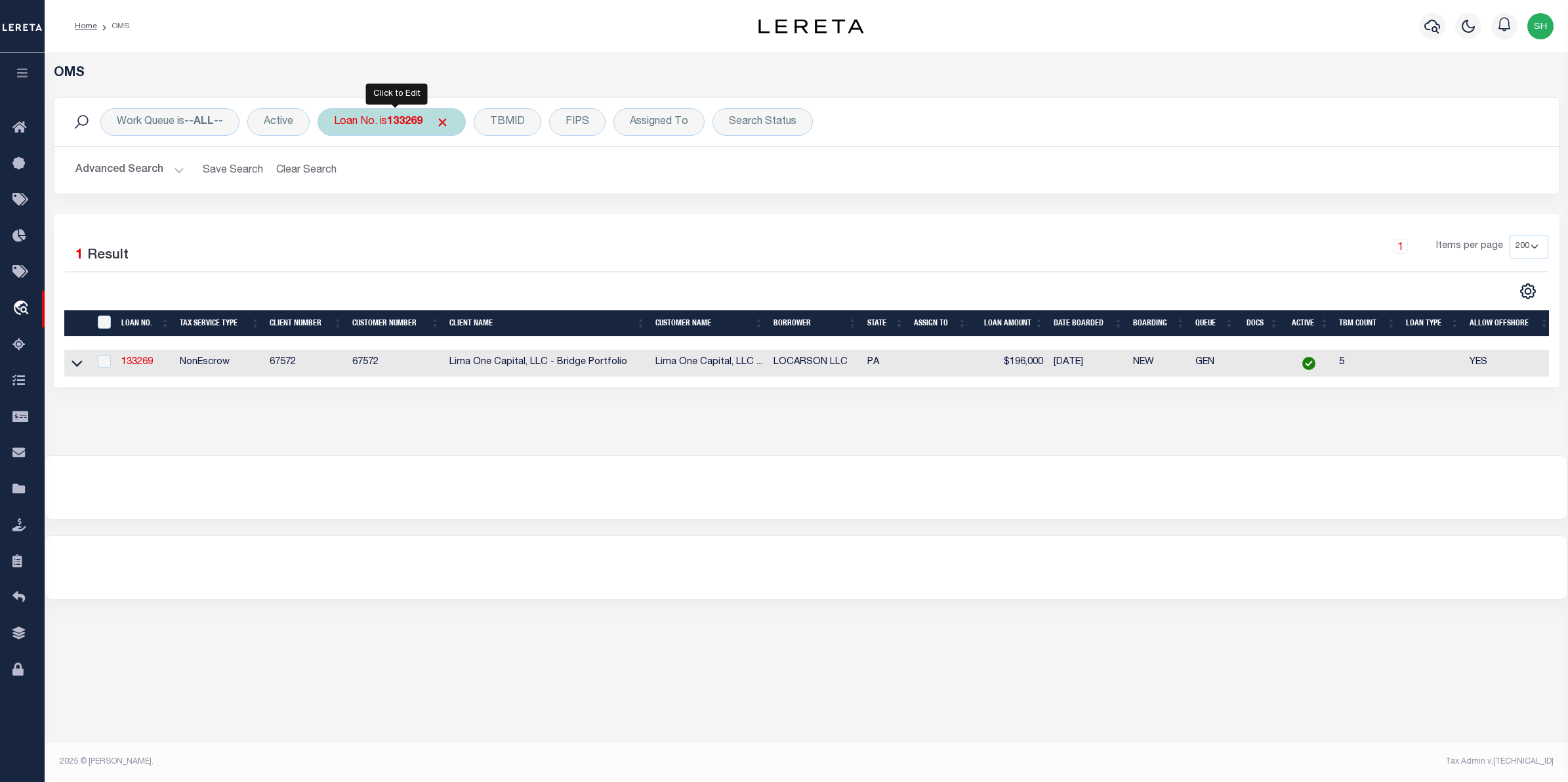
click at [392, 117] on b "133269" at bounding box center [405, 122] width 36 height 11
type input "48447"
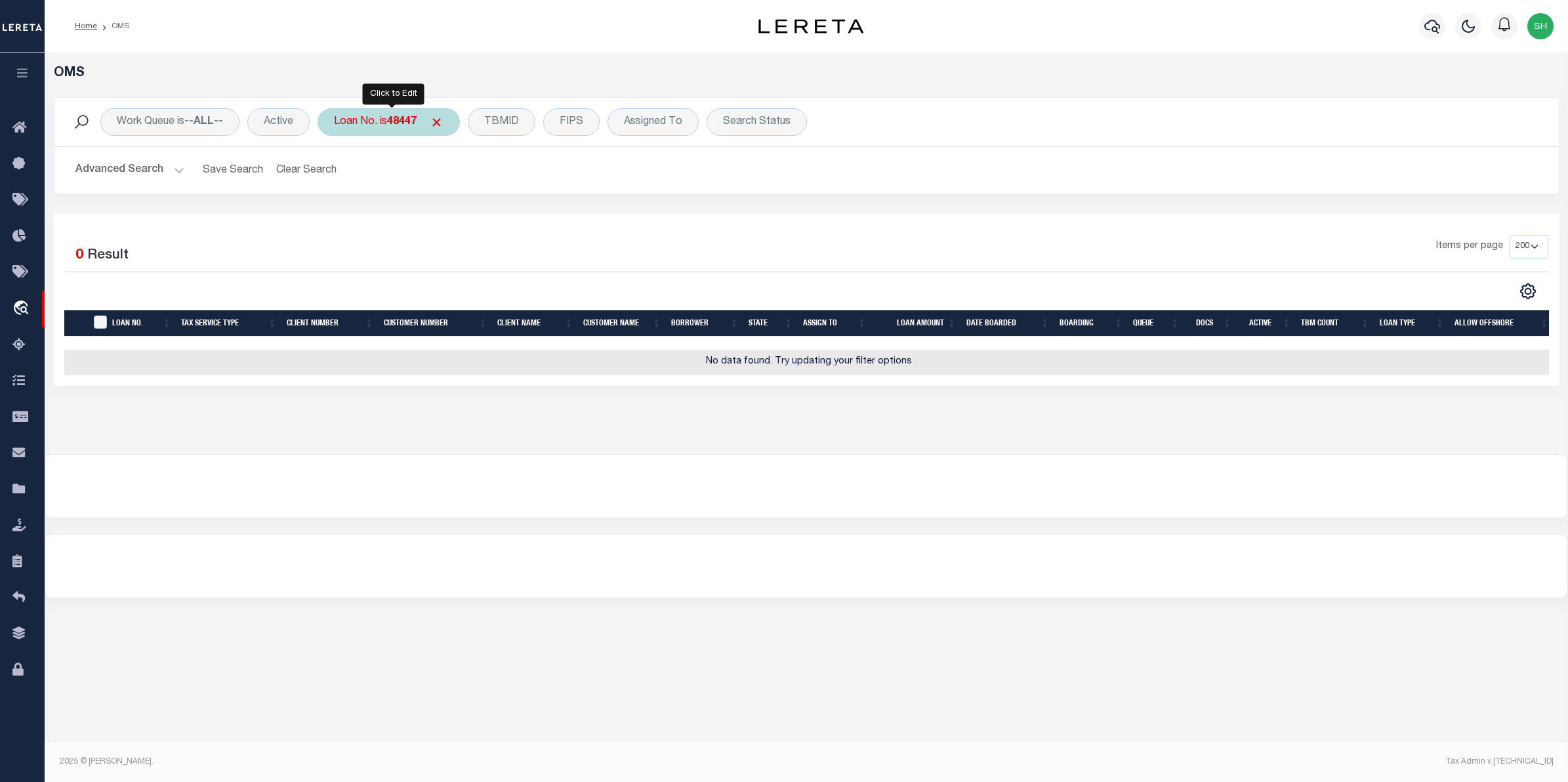
click at [395, 117] on b "48447" at bounding box center [401, 122] width 30 height 11
type input "10020450"
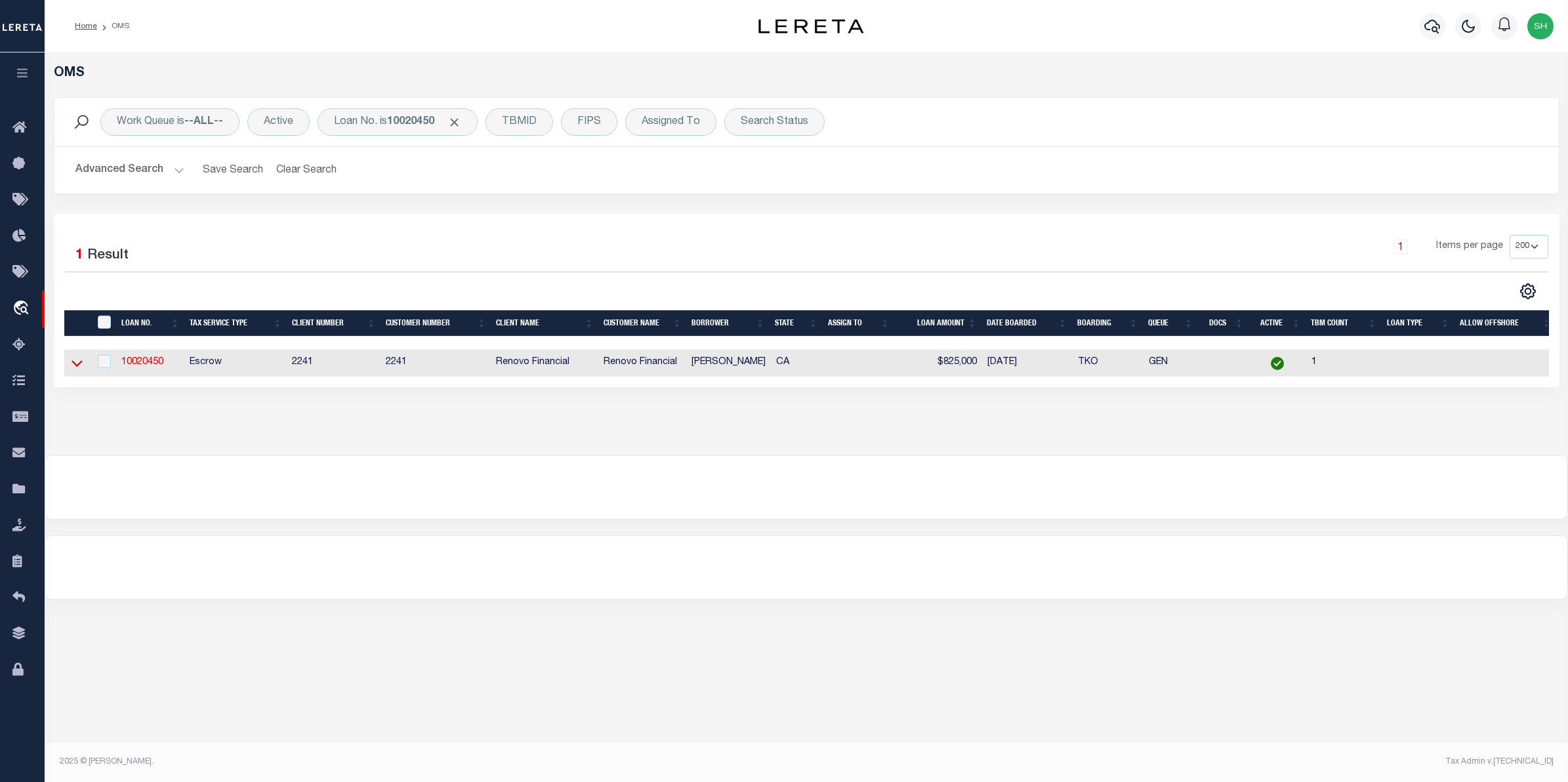
click at [77, 363] on icon at bounding box center [77, 363] width 11 height 14
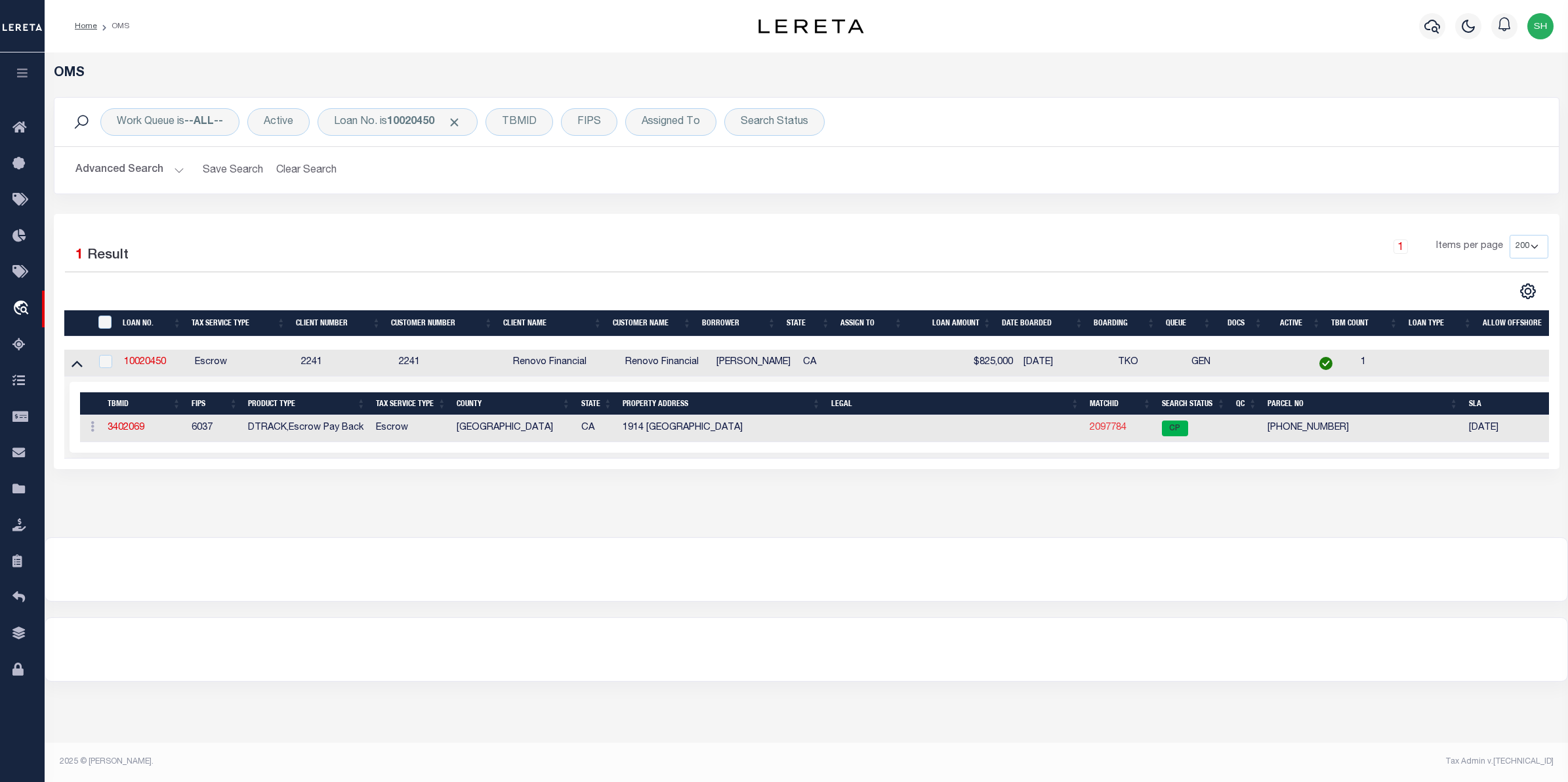
click at [1114, 428] on link "2097784" at bounding box center [1108, 428] width 37 height 9
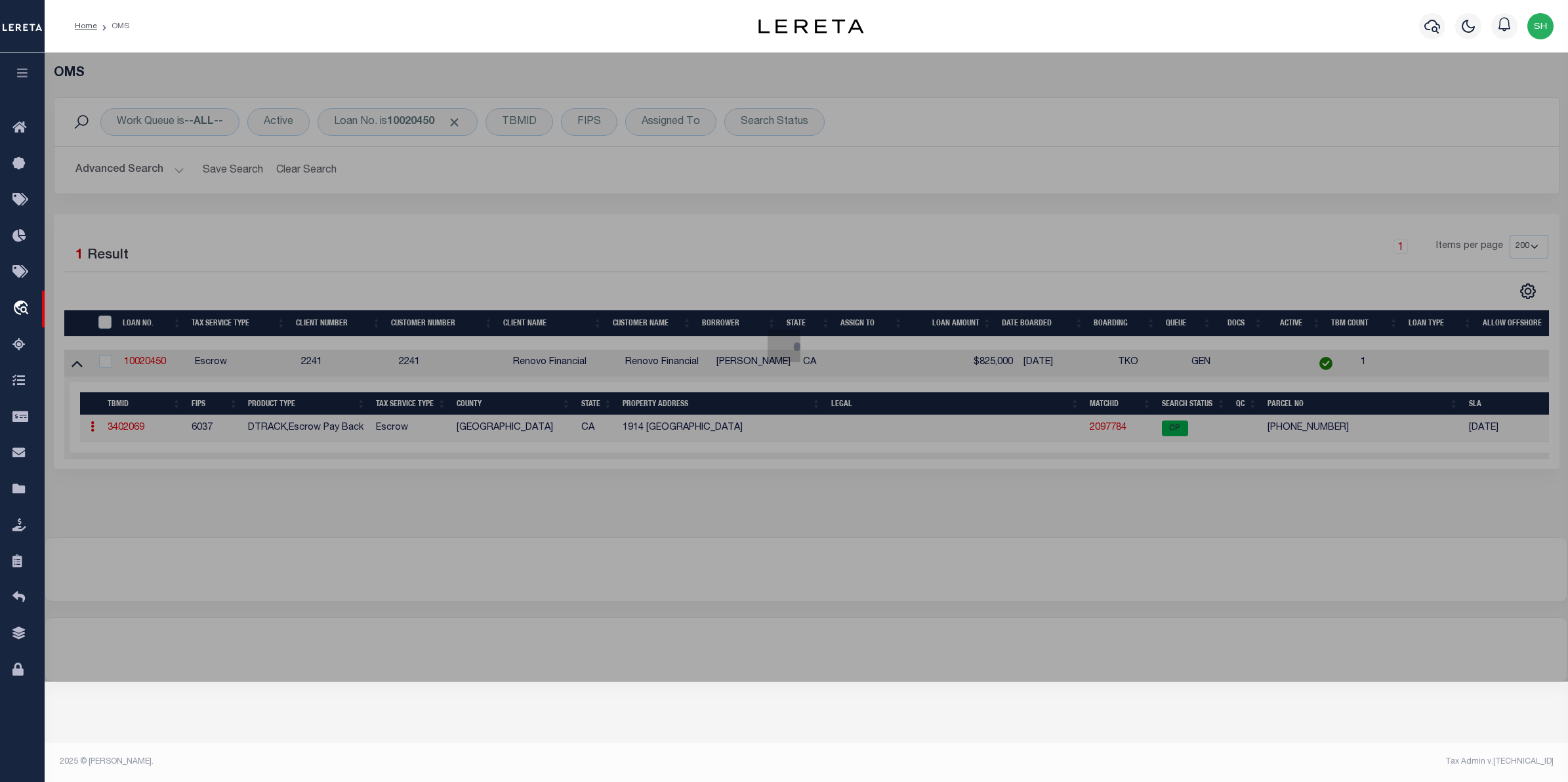
checkbox input "false"
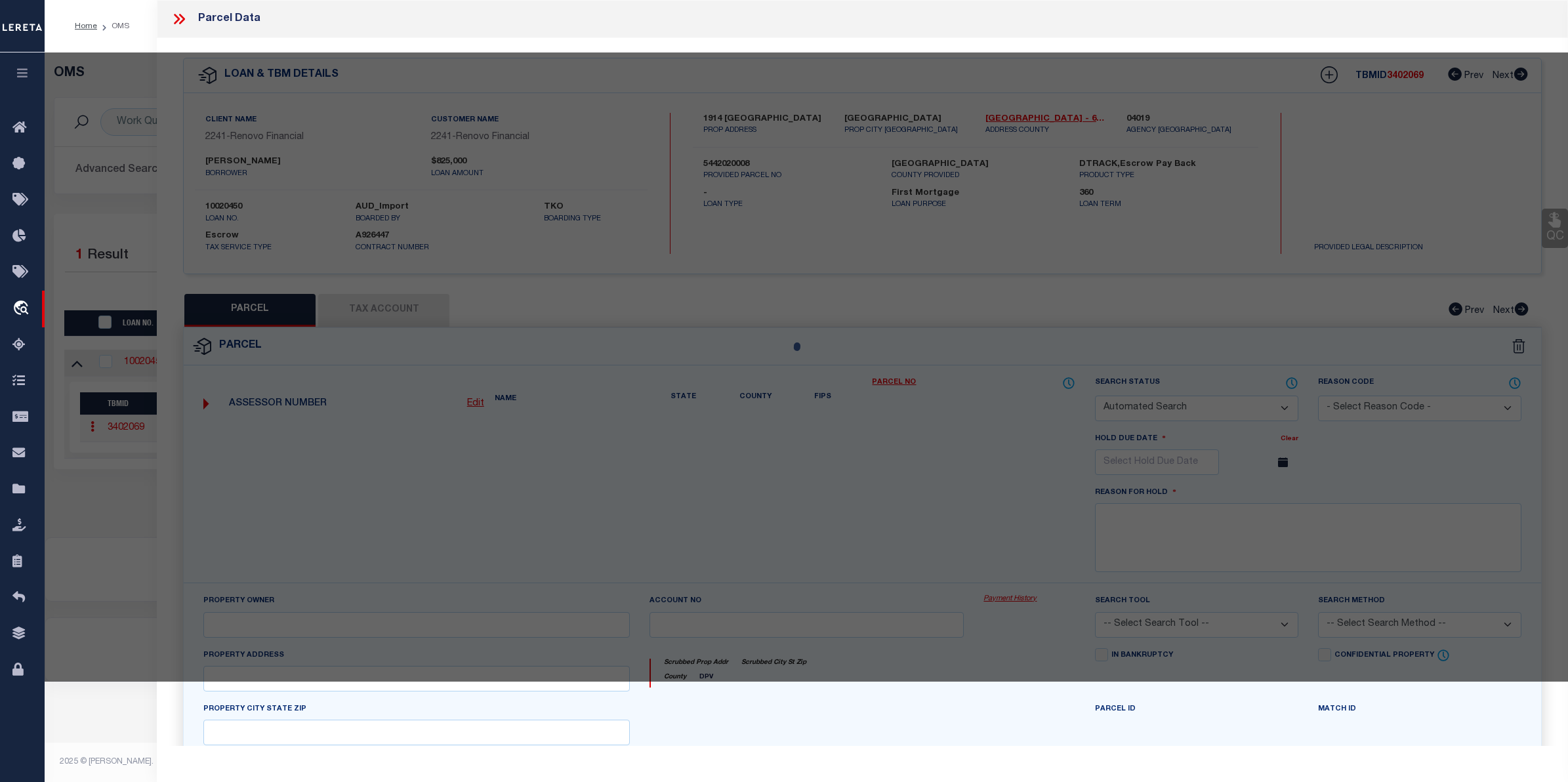
select select "CP"
type input "1914 MELLON AVE"
checkbox input "false"
type textarea "TRACT # 4905 LOT 215"
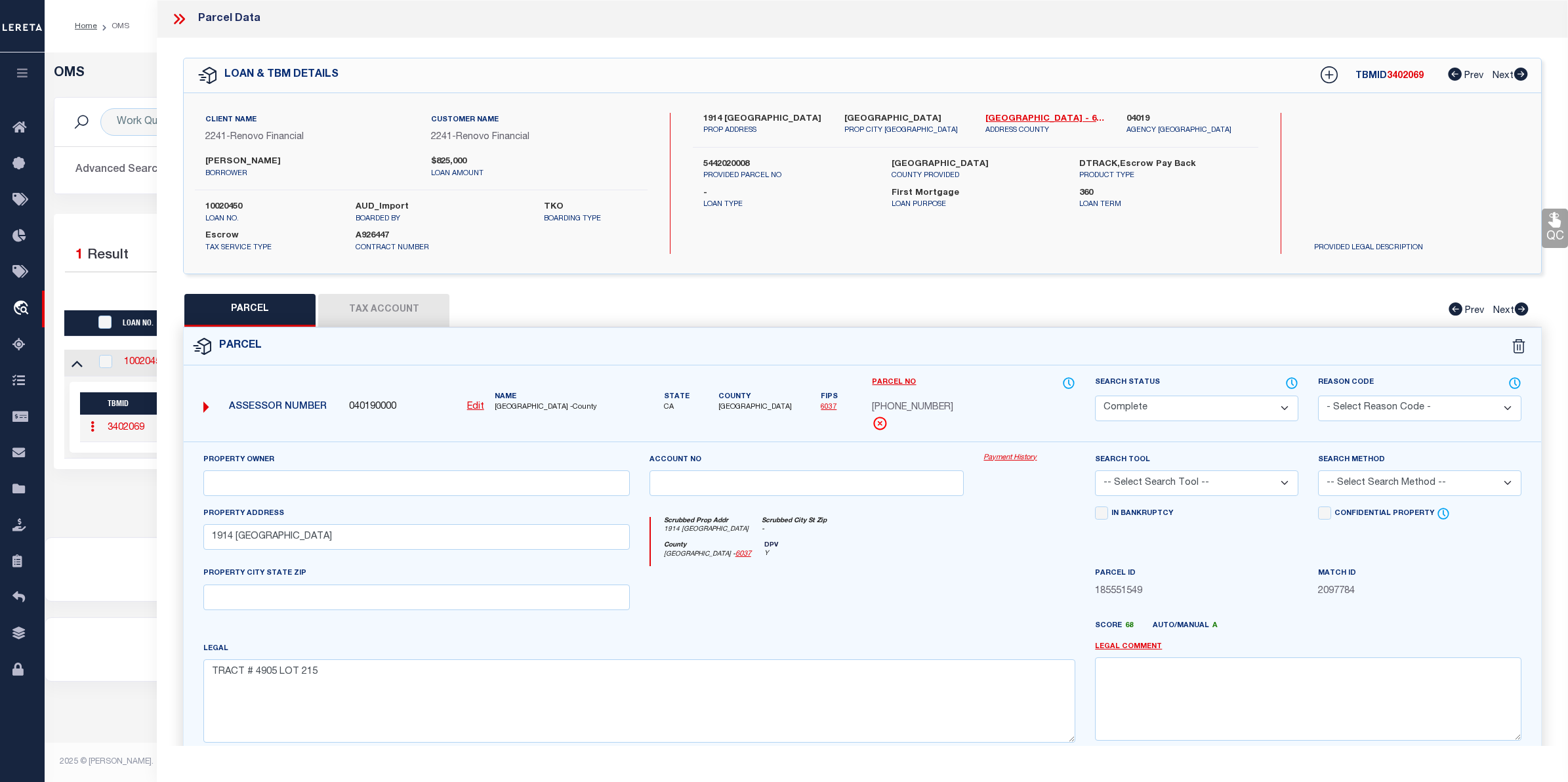
click at [1032, 456] on link "Payment History" at bounding box center [1029, 458] width 92 height 11
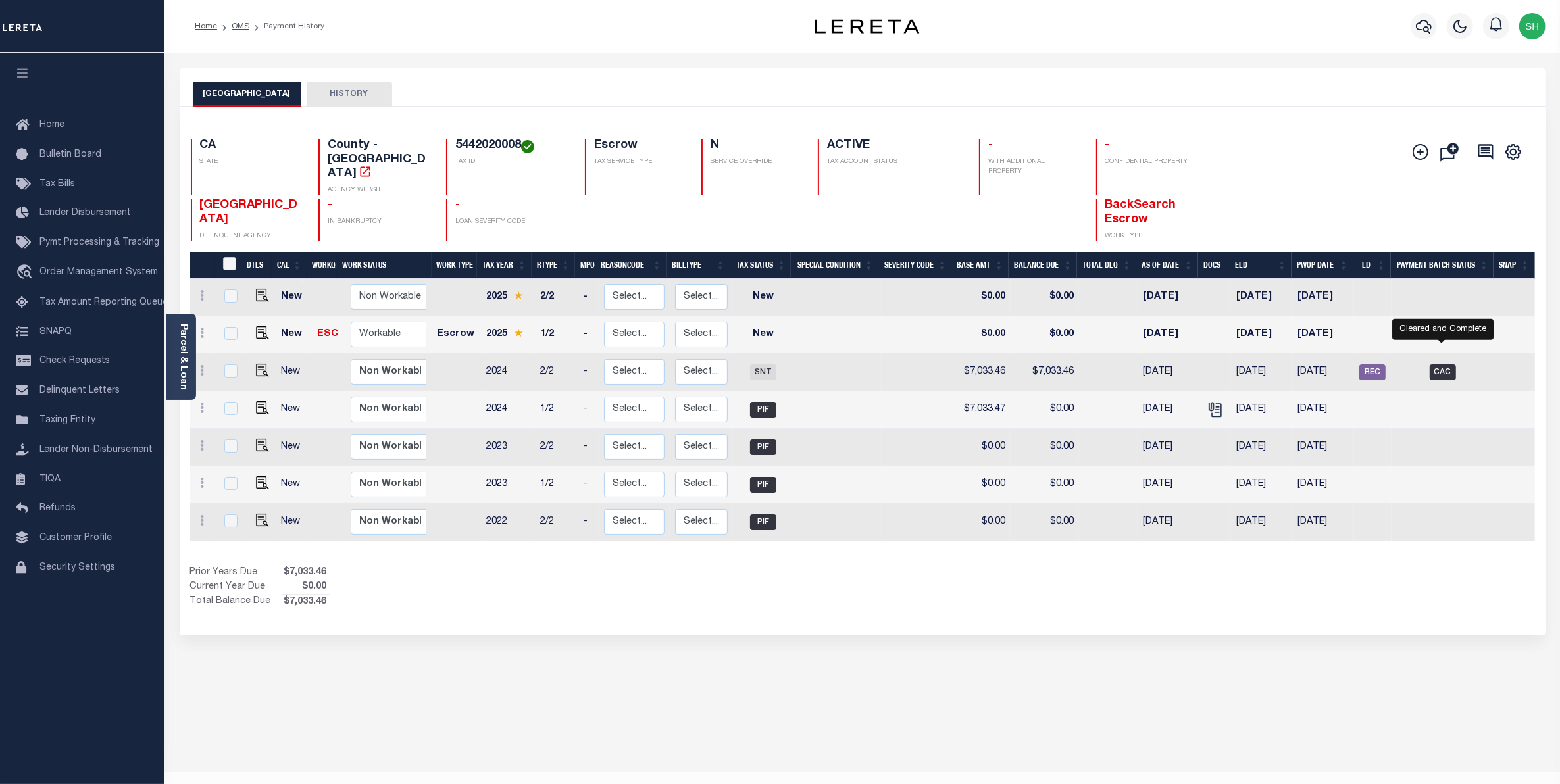
click at [1449, 364] on span "CAC" at bounding box center [1443, 372] width 27 height 16
checkbox input "true"
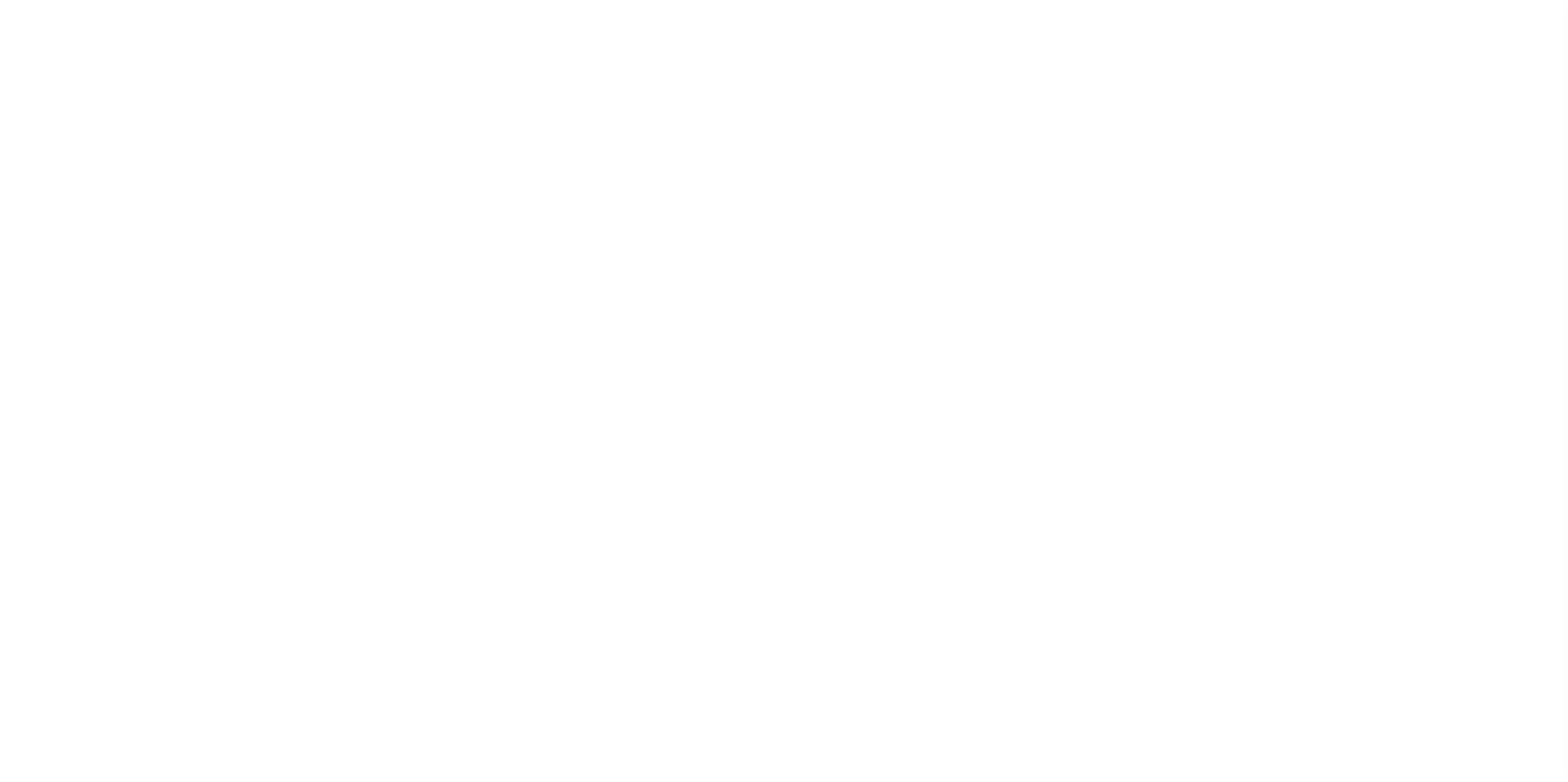
select select "CAC"
select select "TRA"
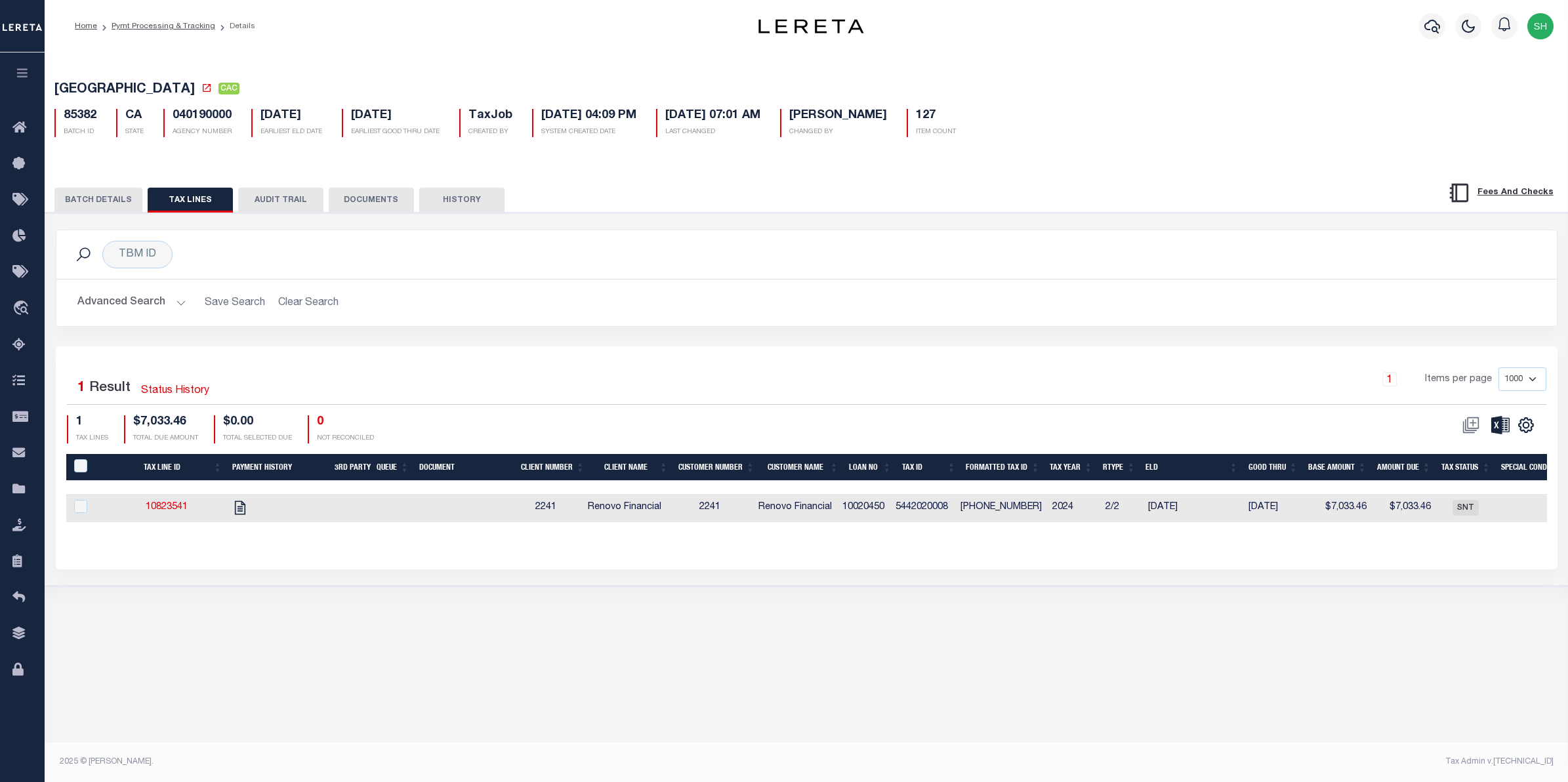
click at [100, 199] on button "BATCH DETAILS" at bounding box center [98, 200] width 88 height 25
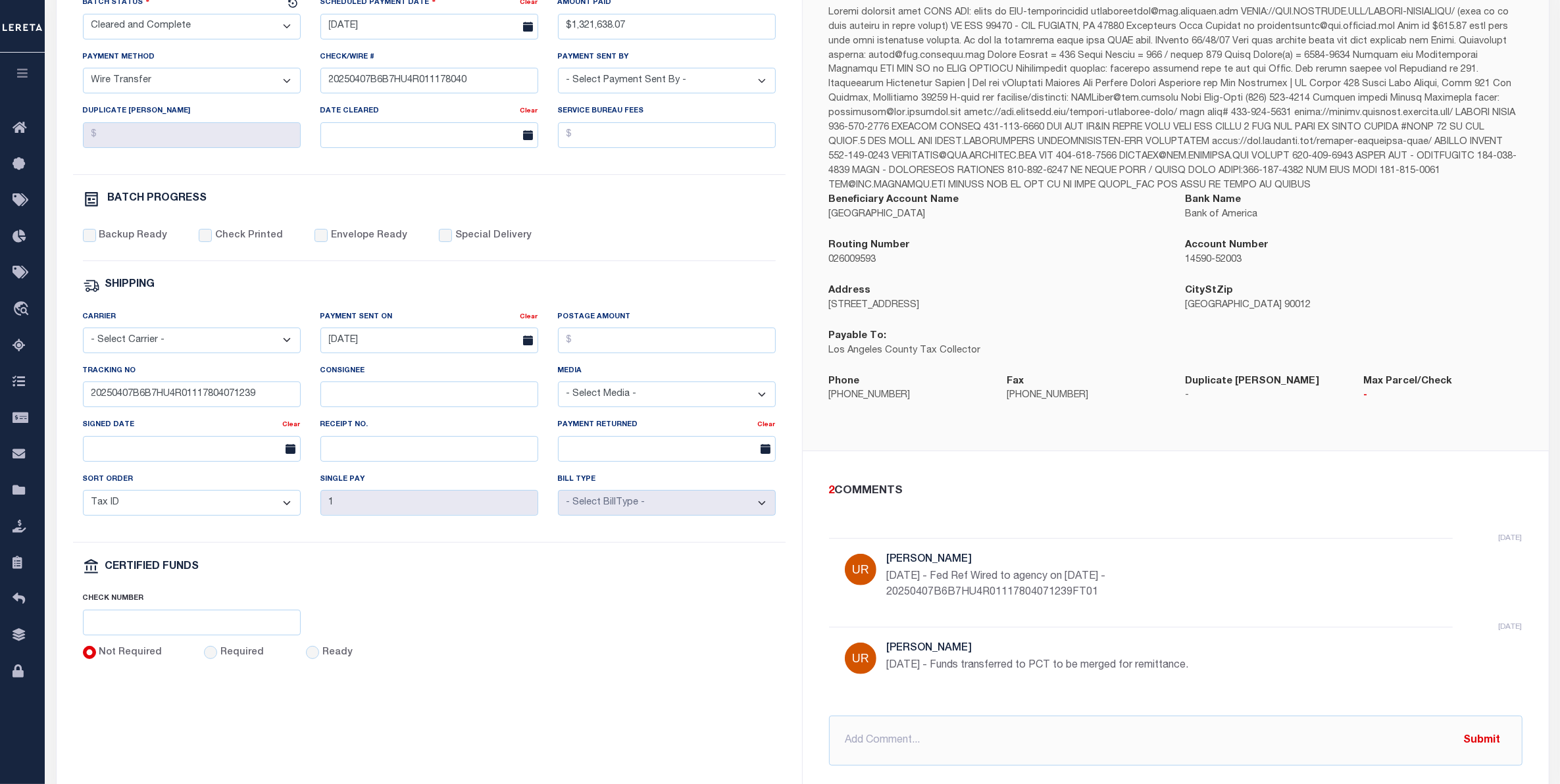
scroll to position [263, 0]
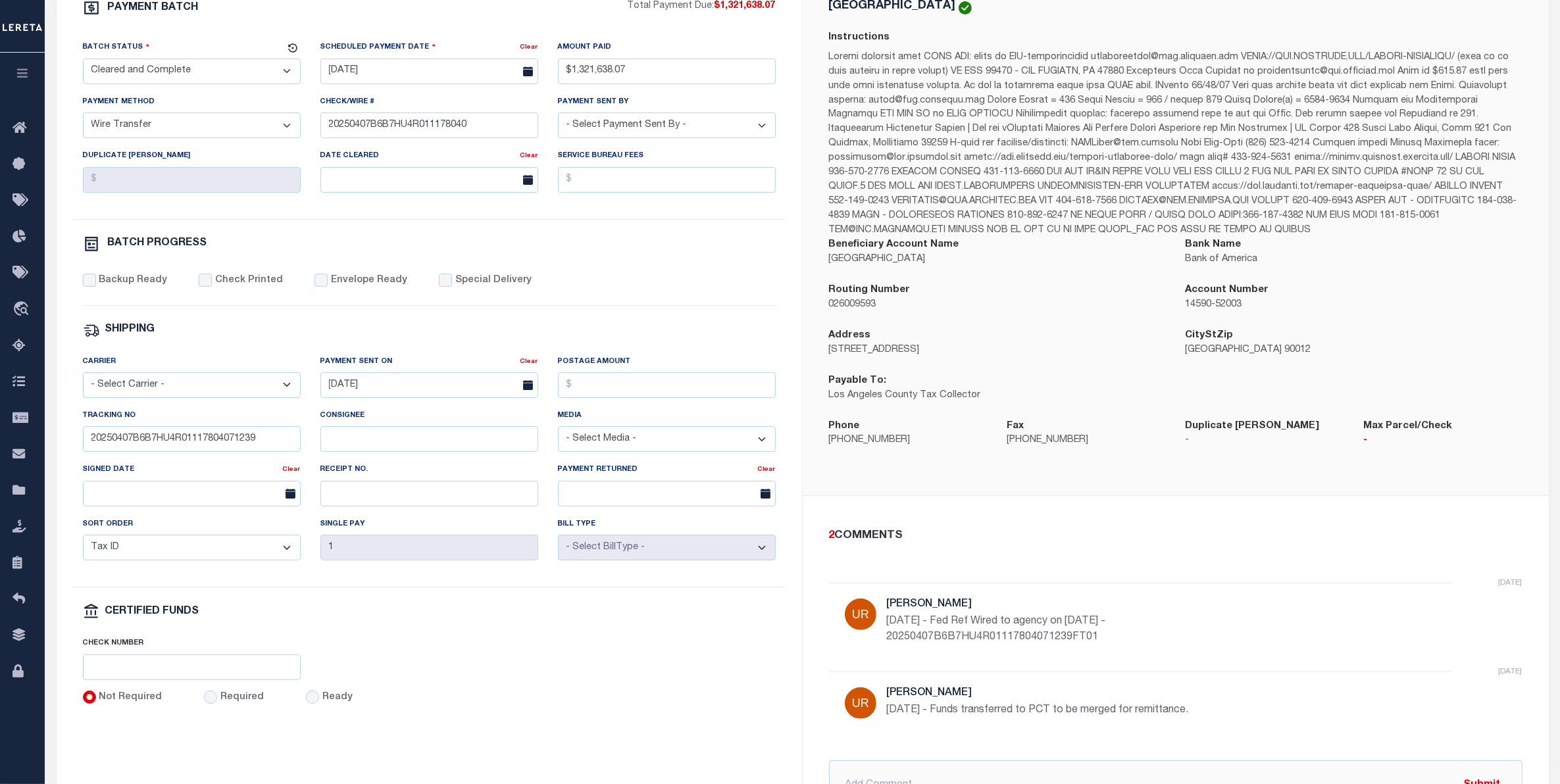
click at [1258, 737] on div "6 months ago Urbina, Matthew 4/1/25 - Funds transferred to PCT to be merged for…" at bounding box center [1175, 708] width 693 height 73
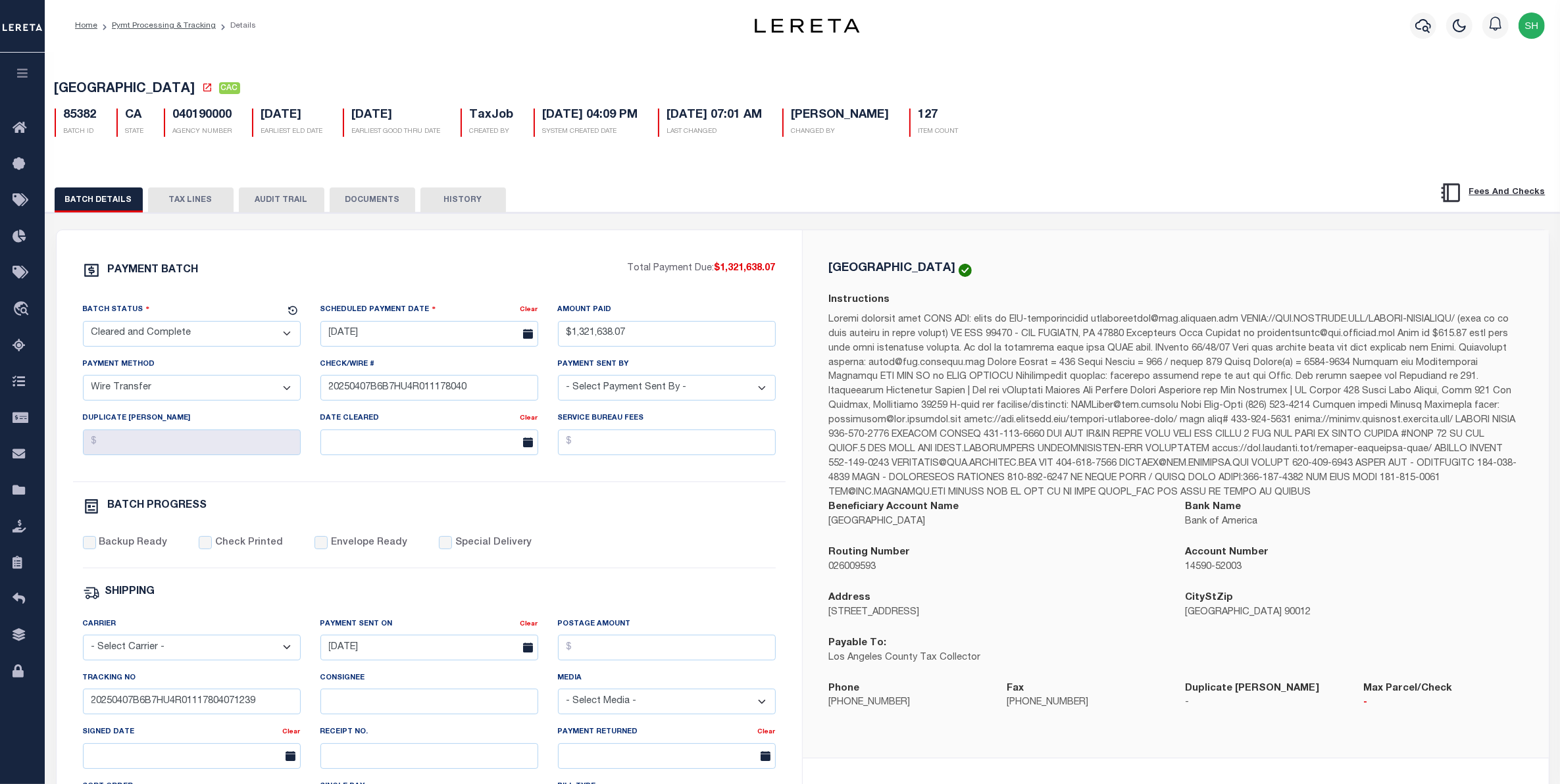
scroll to position [0, 0]
drag, startPoint x: 97, startPoint y: 122, endPoint x: 64, endPoint y: 113, distance: 34.2
click at [64, 113] on div "85382 BATCH ID" at bounding box center [75, 123] width 62 height 28
copy h5 "85382"
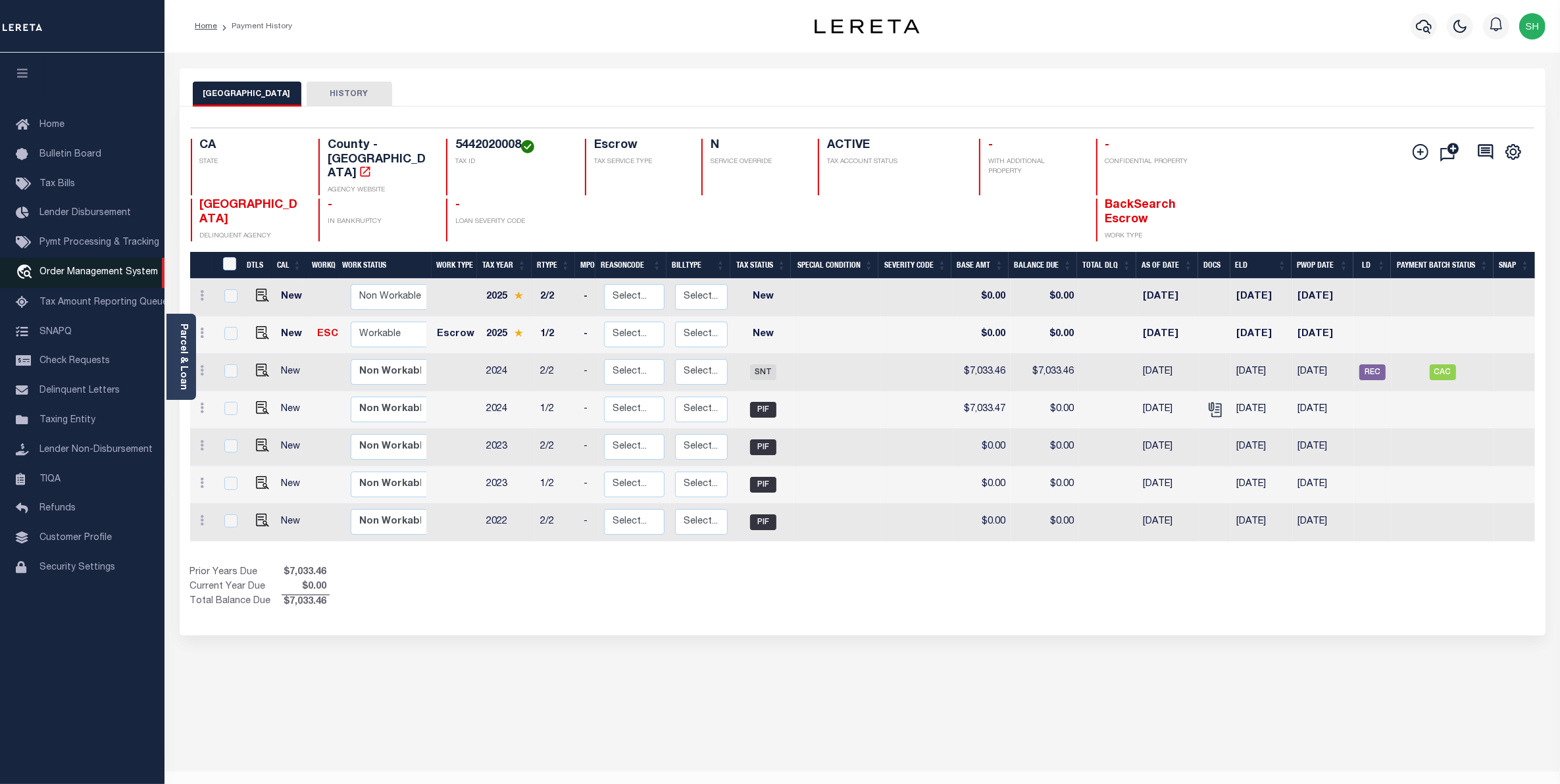
click at [82, 274] on span "Order Management System" at bounding box center [99, 272] width 119 height 9
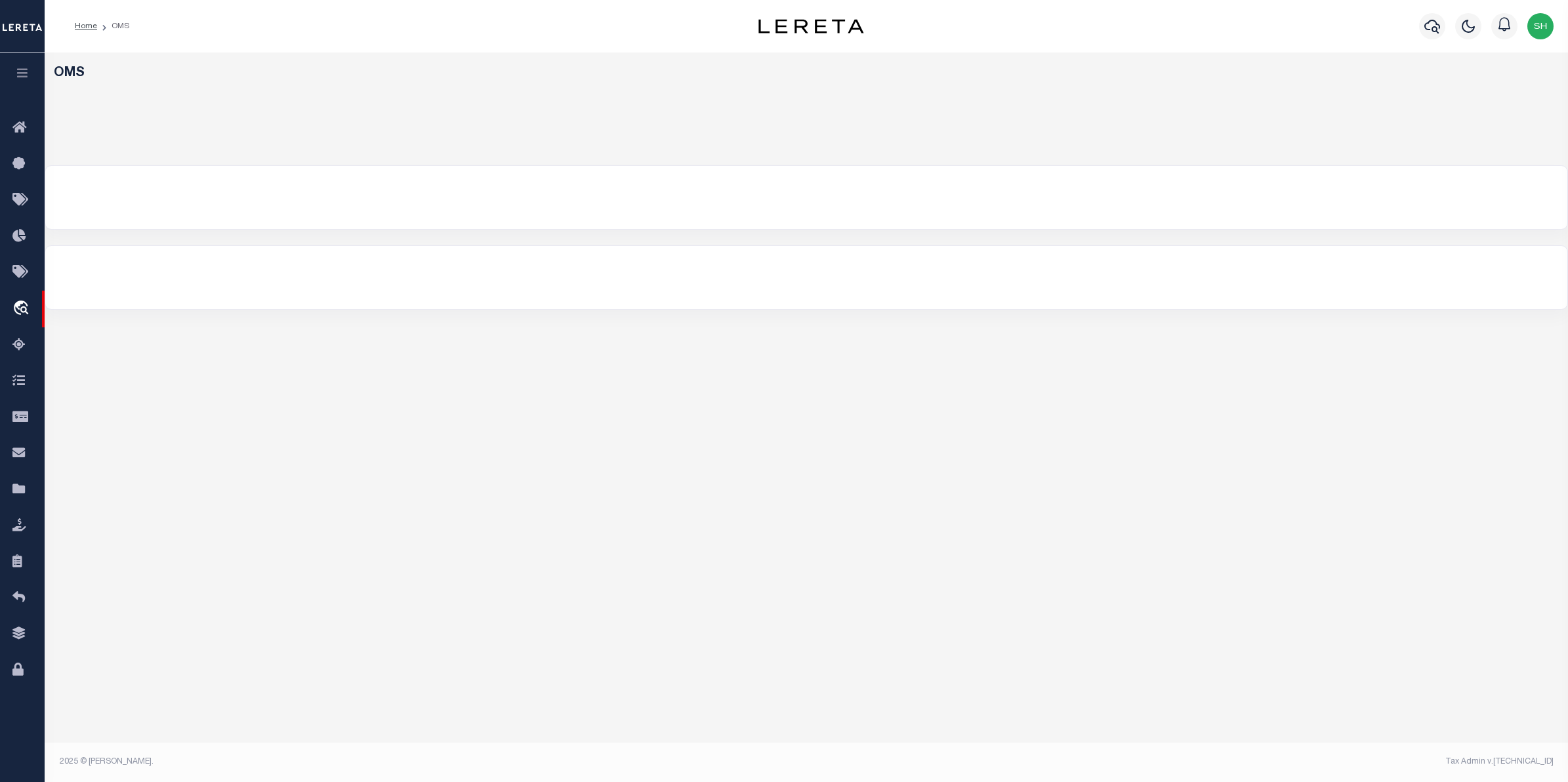
select select "200"
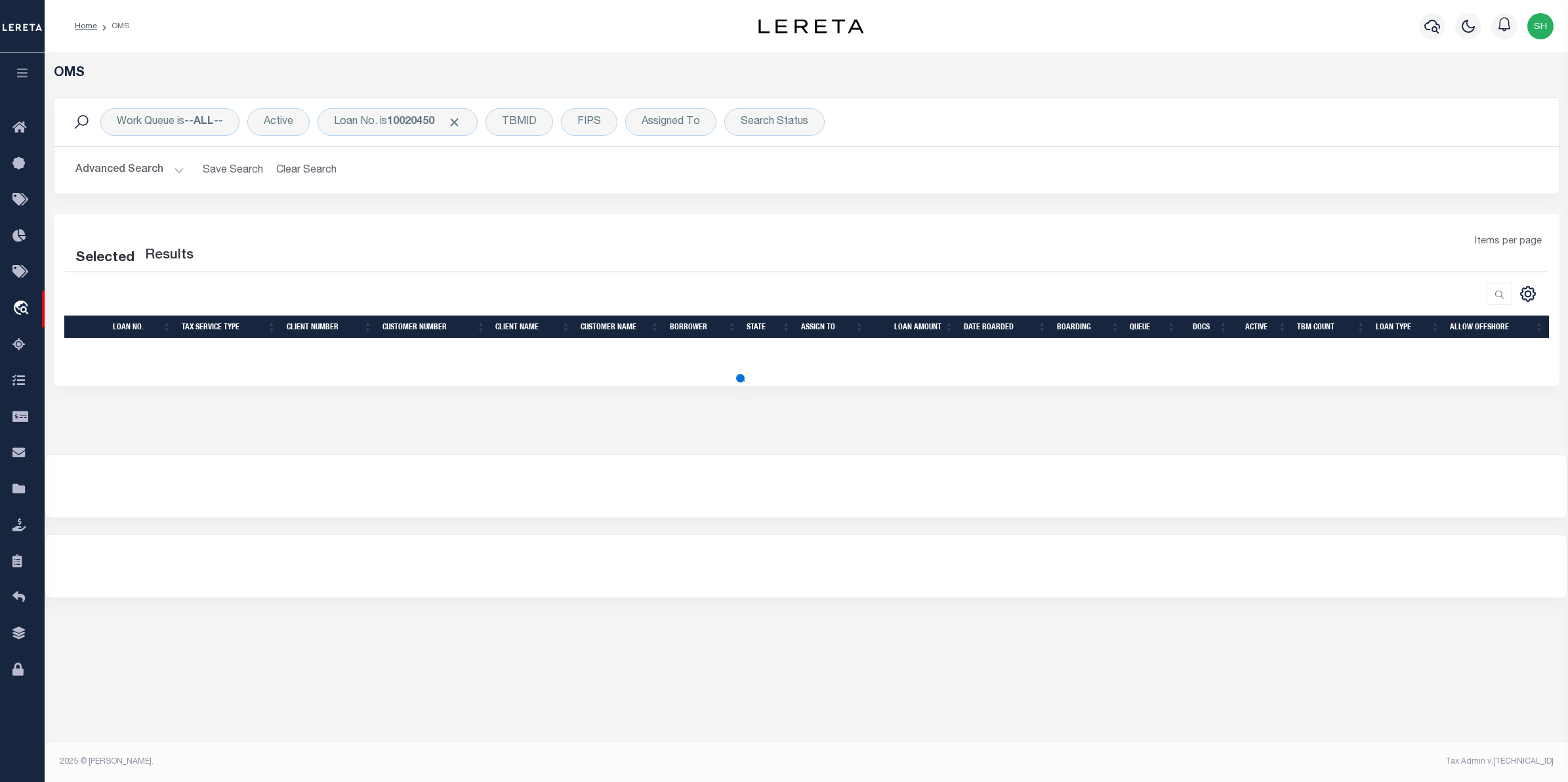
select select "200"
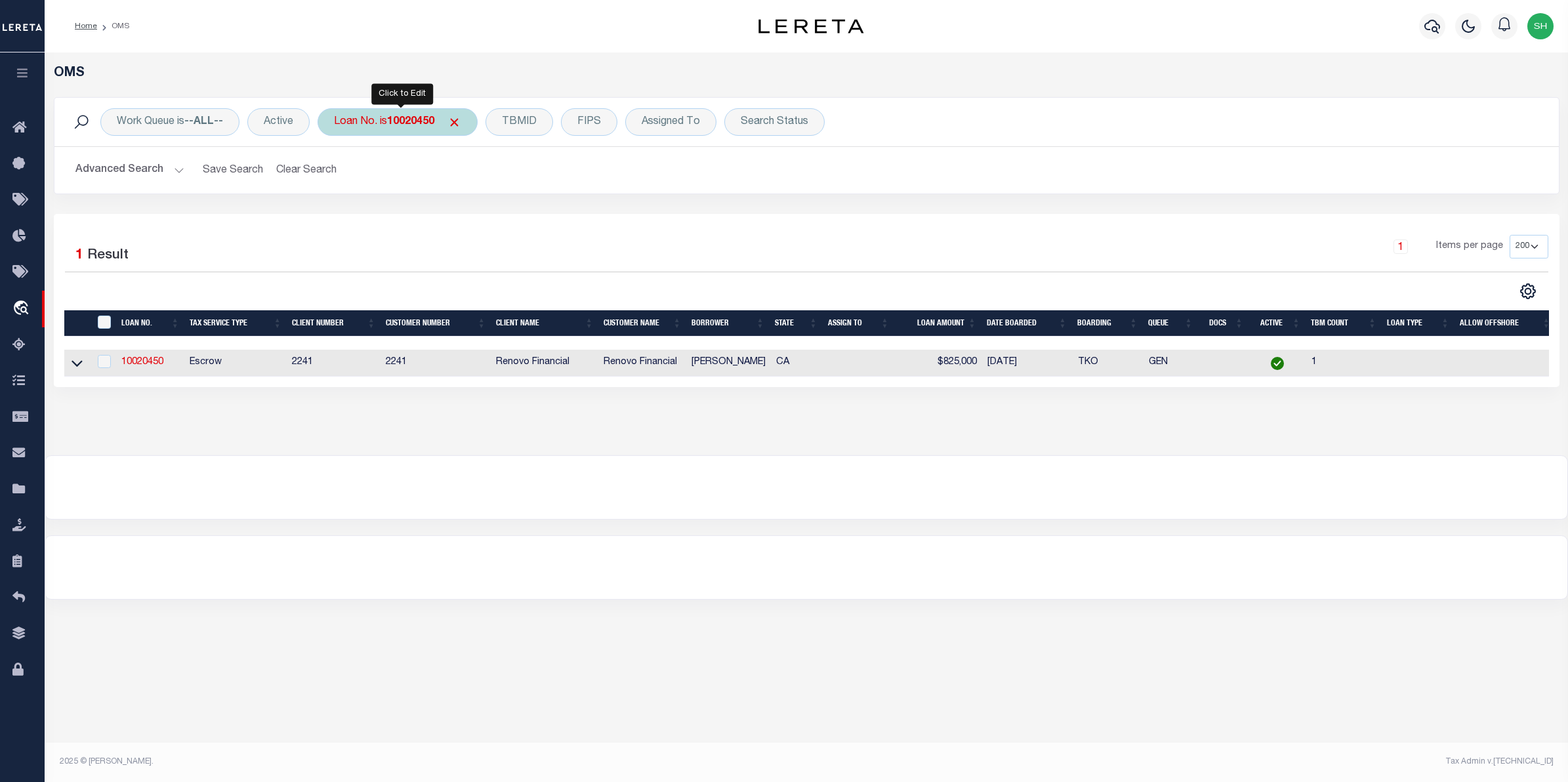
click at [402, 126] on b "10020450" at bounding box center [410, 122] width 47 height 11
type input "25084ND"
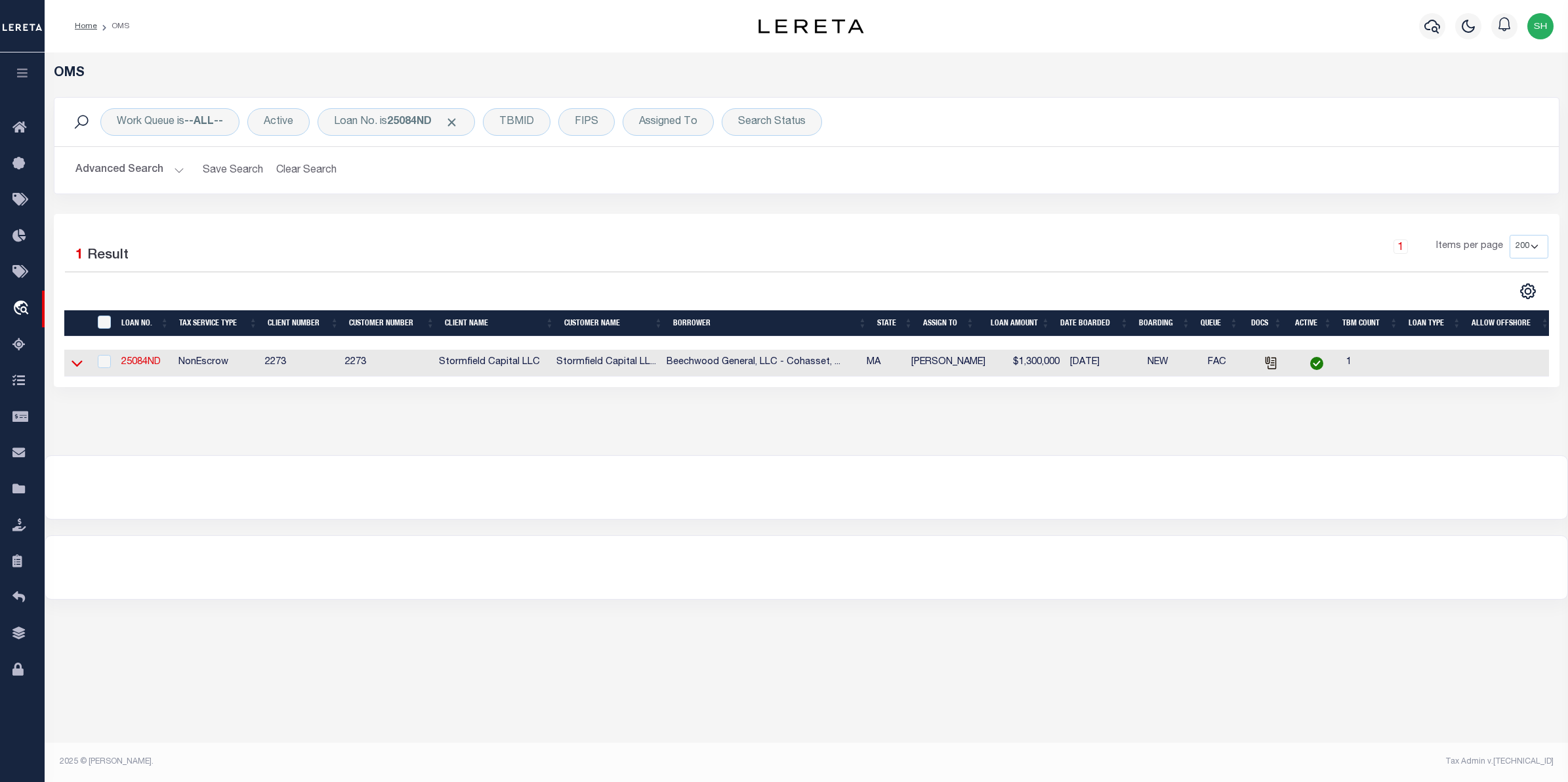
click at [81, 365] on icon at bounding box center [77, 364] width 11 height 7
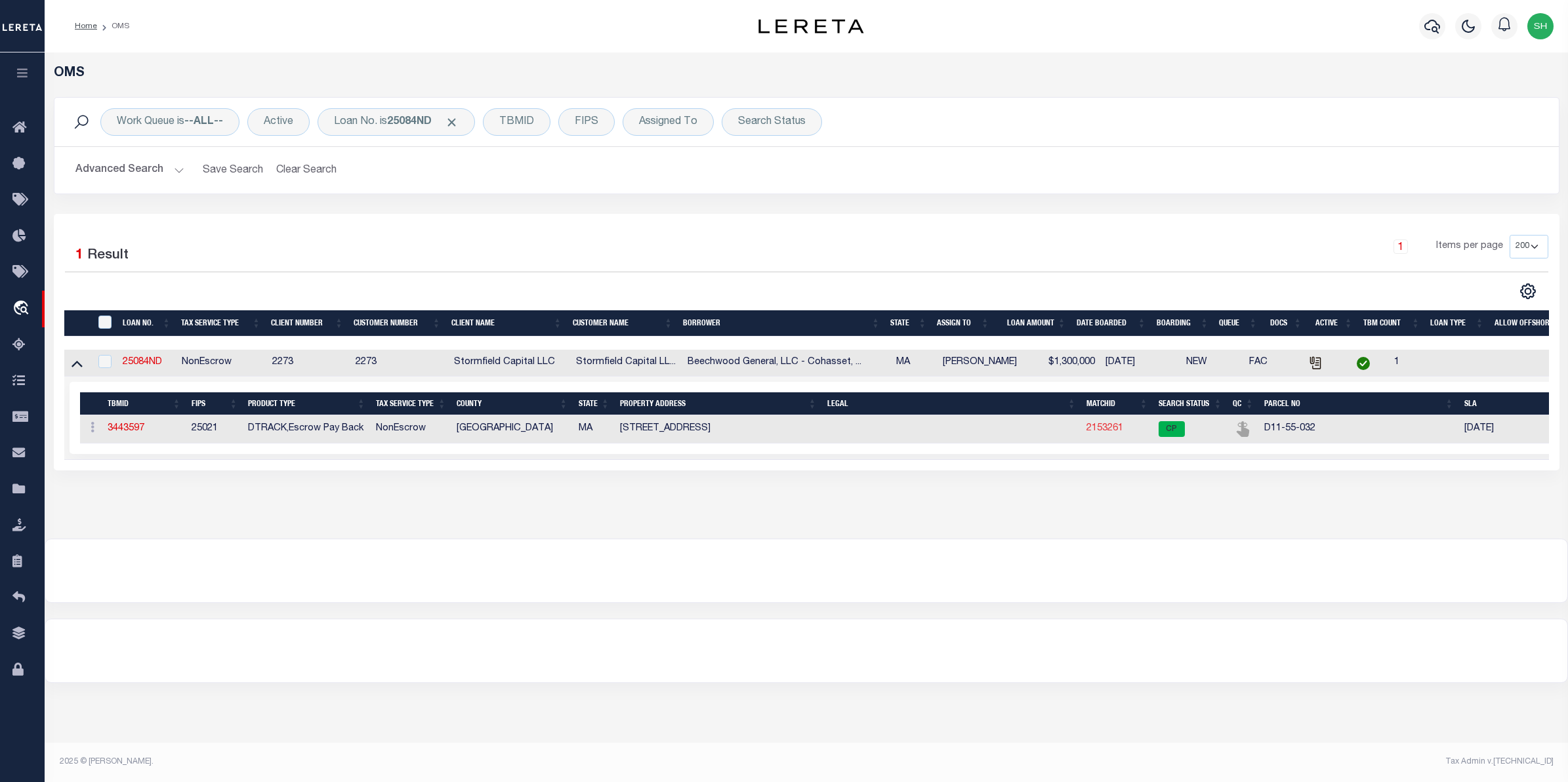
click at [1114, 433] on link "2153261" at bounding box center [1105, 428] width 37 height 9
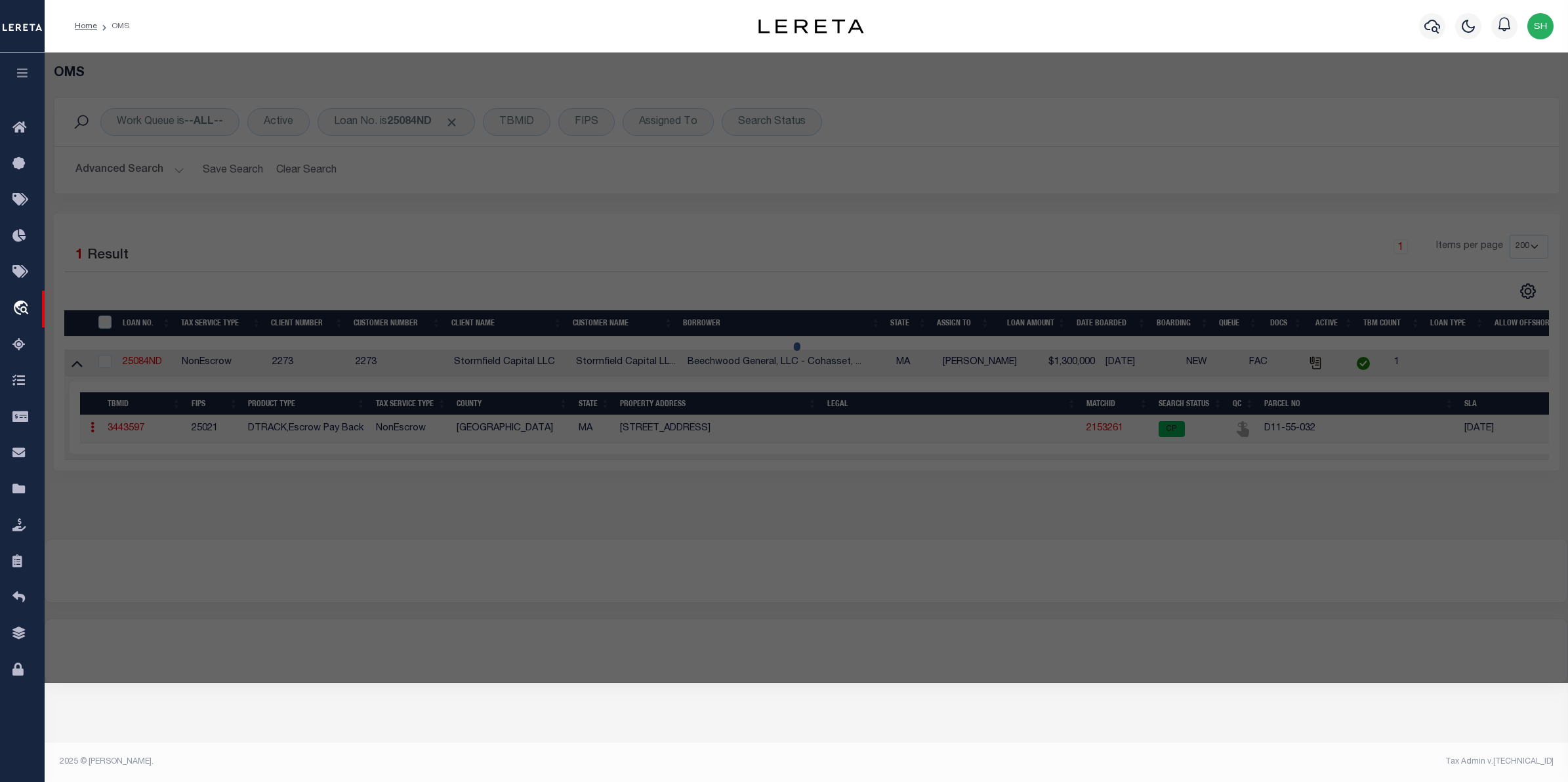
checkbox input "false"
select select "CP"
type input "[PERSON_NAME] & [PERSON_NAME]"
select select "ATL"
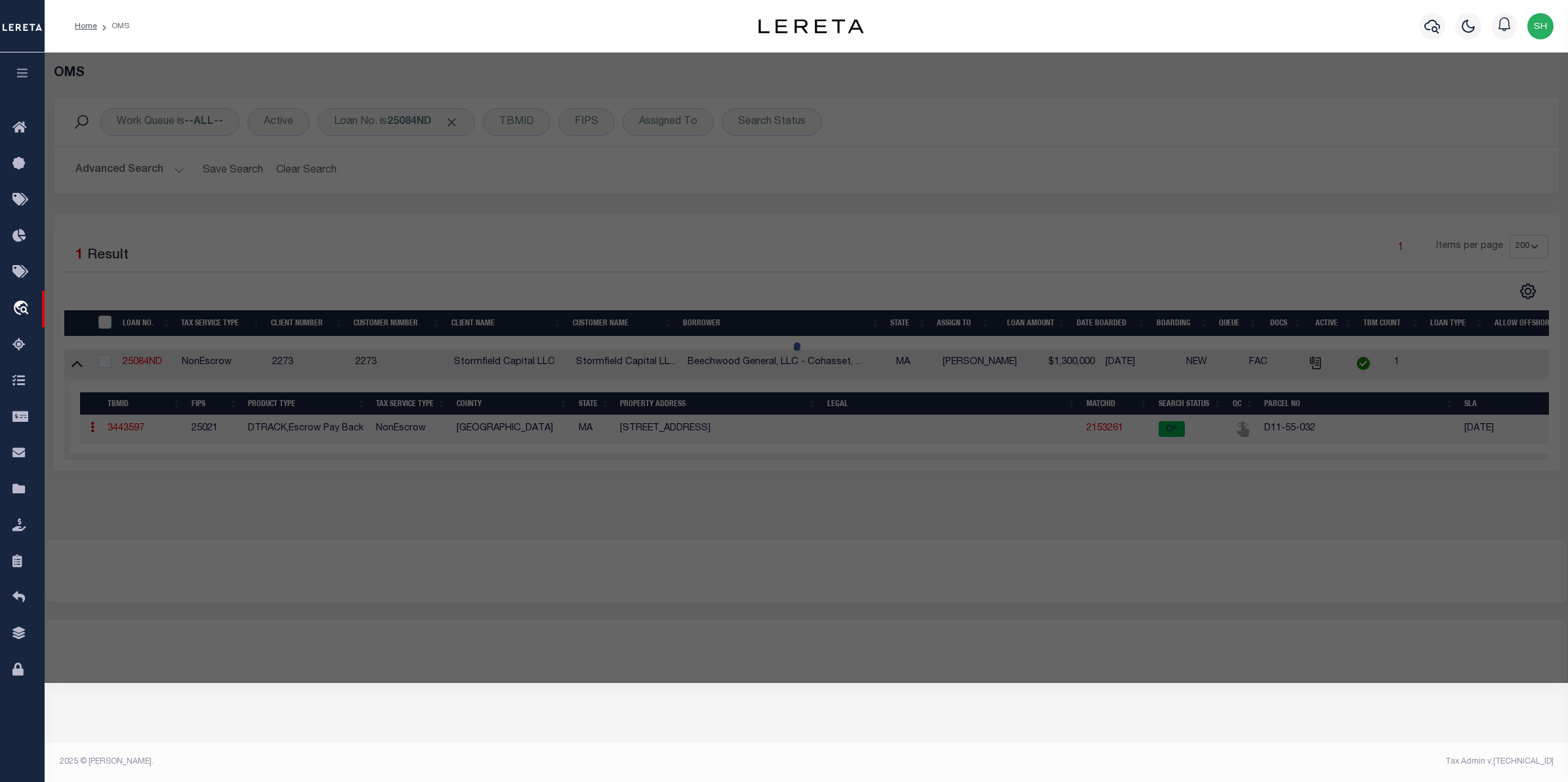
select select "ADD"
type input "[STREET_ADDRESS]"
checkbox input "false"
type input "COHASSET, MA 02025"
type textarea "LOT:32 BLK:55 DIST:65 CITY/MUNI/TWP:COHASSET"
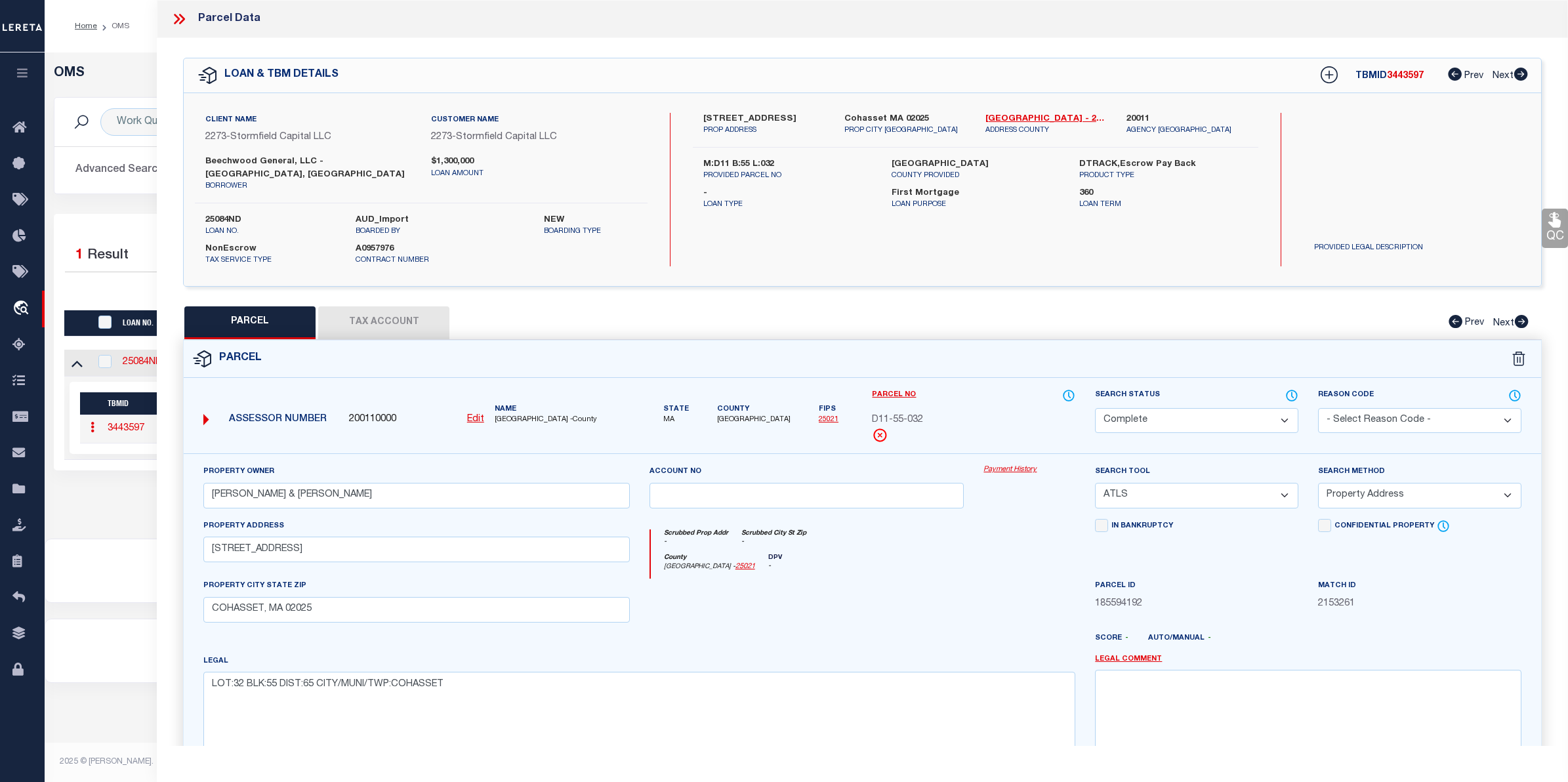
click at [1004, 464] on link "Payment History" at bounding box center [1029, 469] width 92 height 11
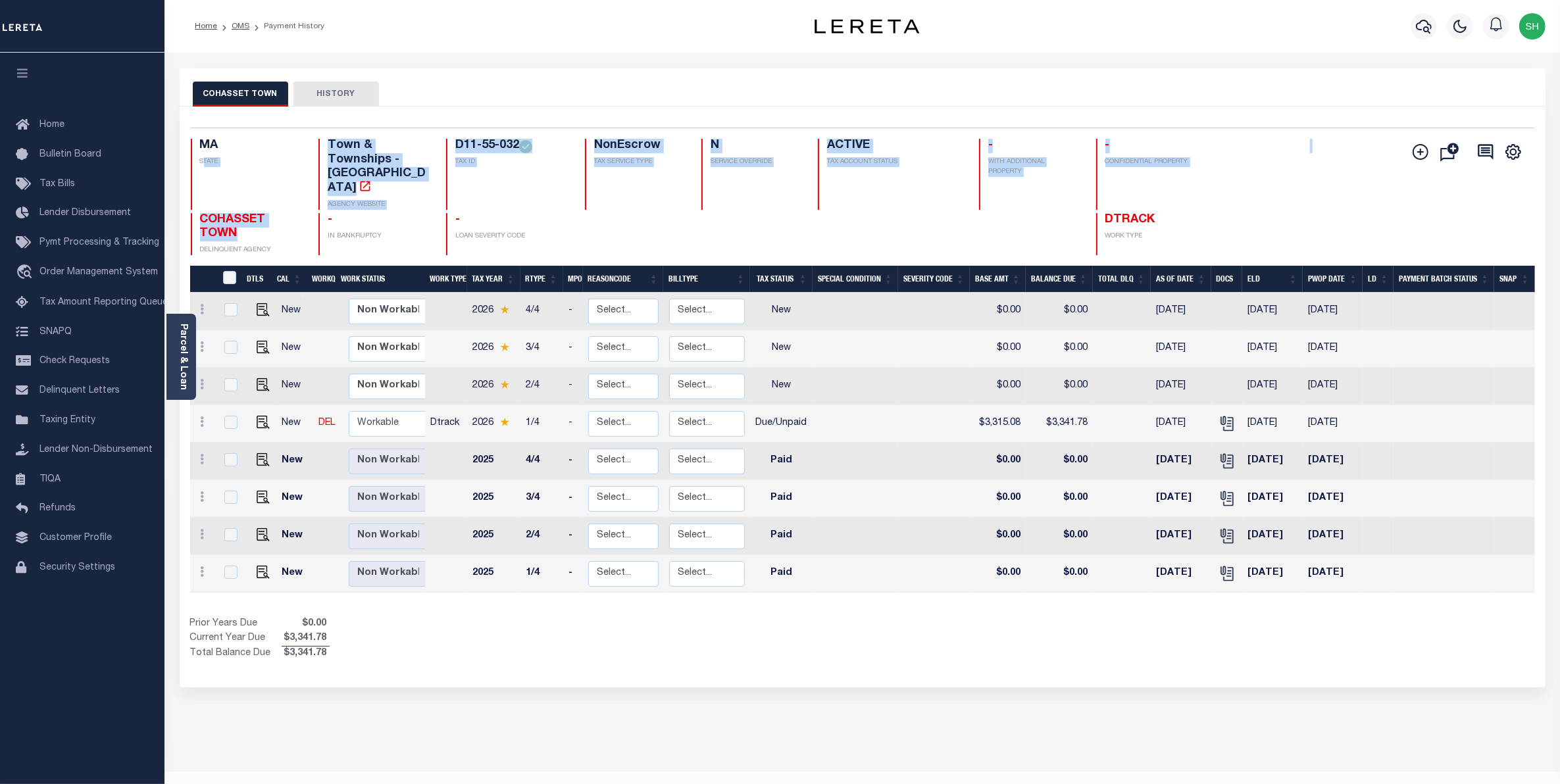
drag, startPoint x: 241, startPoint y: 221, endPoint x: 202, endPoint y: 196, distance: 46.3
click at [202, 196] on div "MA STATE Town & Townships - MA AGENCY WEBSITE D11-55-032 TAX ID NonEscrow TAX S…" at bounding box center [750, 197] width 1120 height 117
click at [499, 186] on div "D11-55-032 TAX ID" at bounding box center [508, 174] width 123 height 71
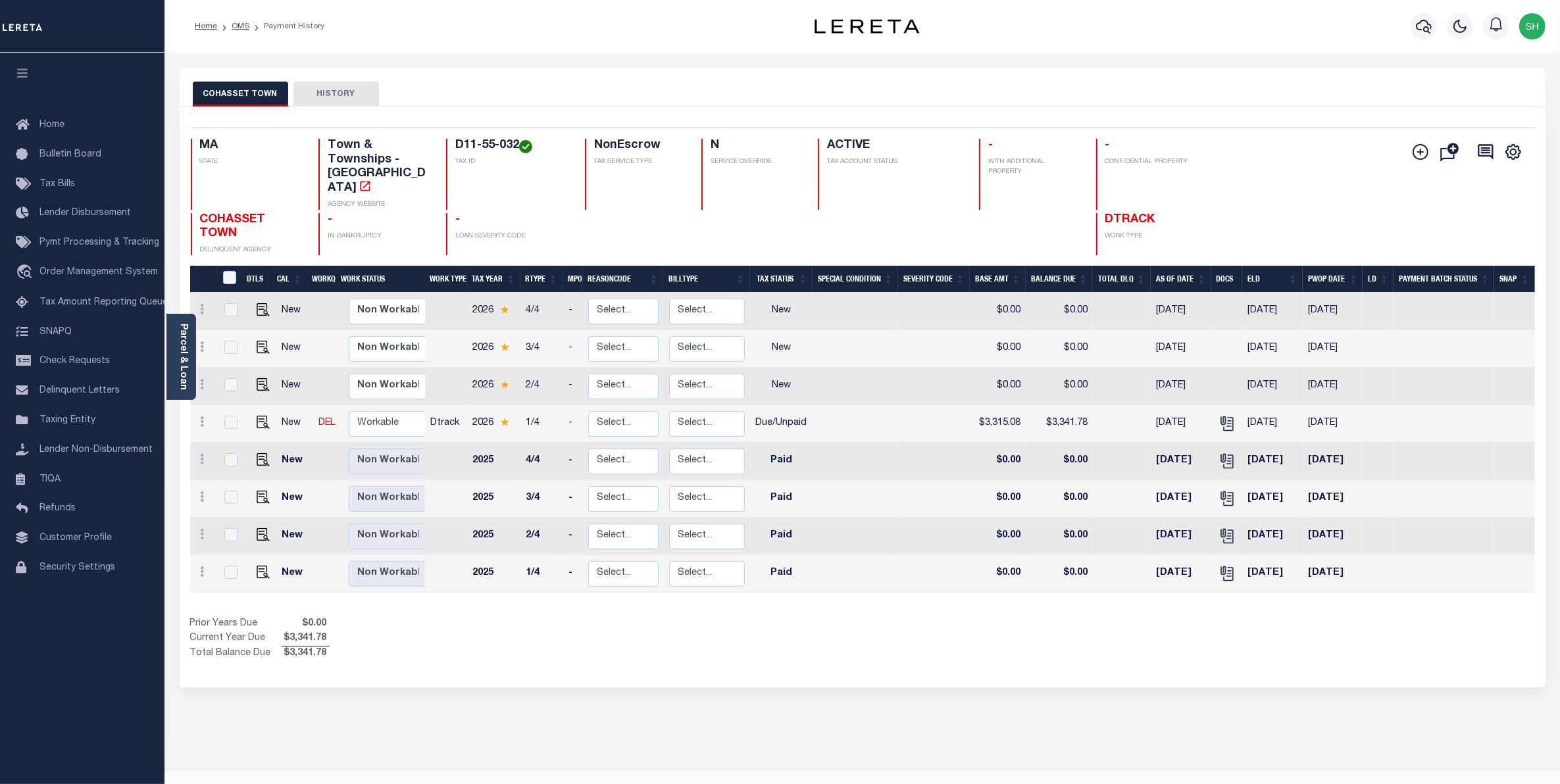
drag, startPoint x: 521, startPoint y: 139, endPoint x: 455, endPoint y: 141, distance: 66.0
click at [455, 141] on h4 "D11-55-032" at bounding box center [512, 146] width 114 height 15
copy h4 "D11-55-032"
click at [173, 340] on div "Parcel & Loan" at bounding box center [181, 357] width 30 height 86
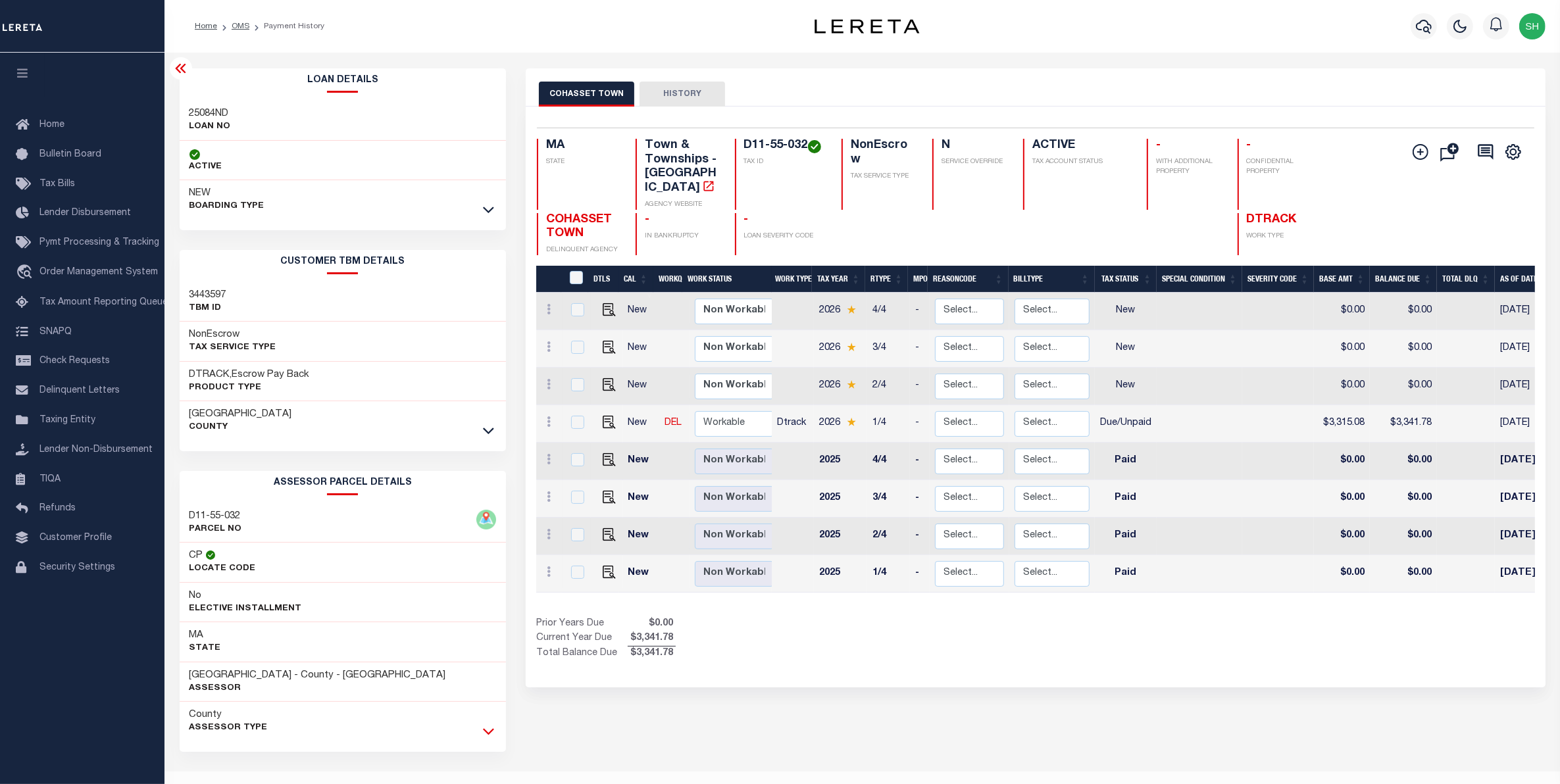
click at [484, 733] on icon at bounding box center [488, 732] width 11 height 7
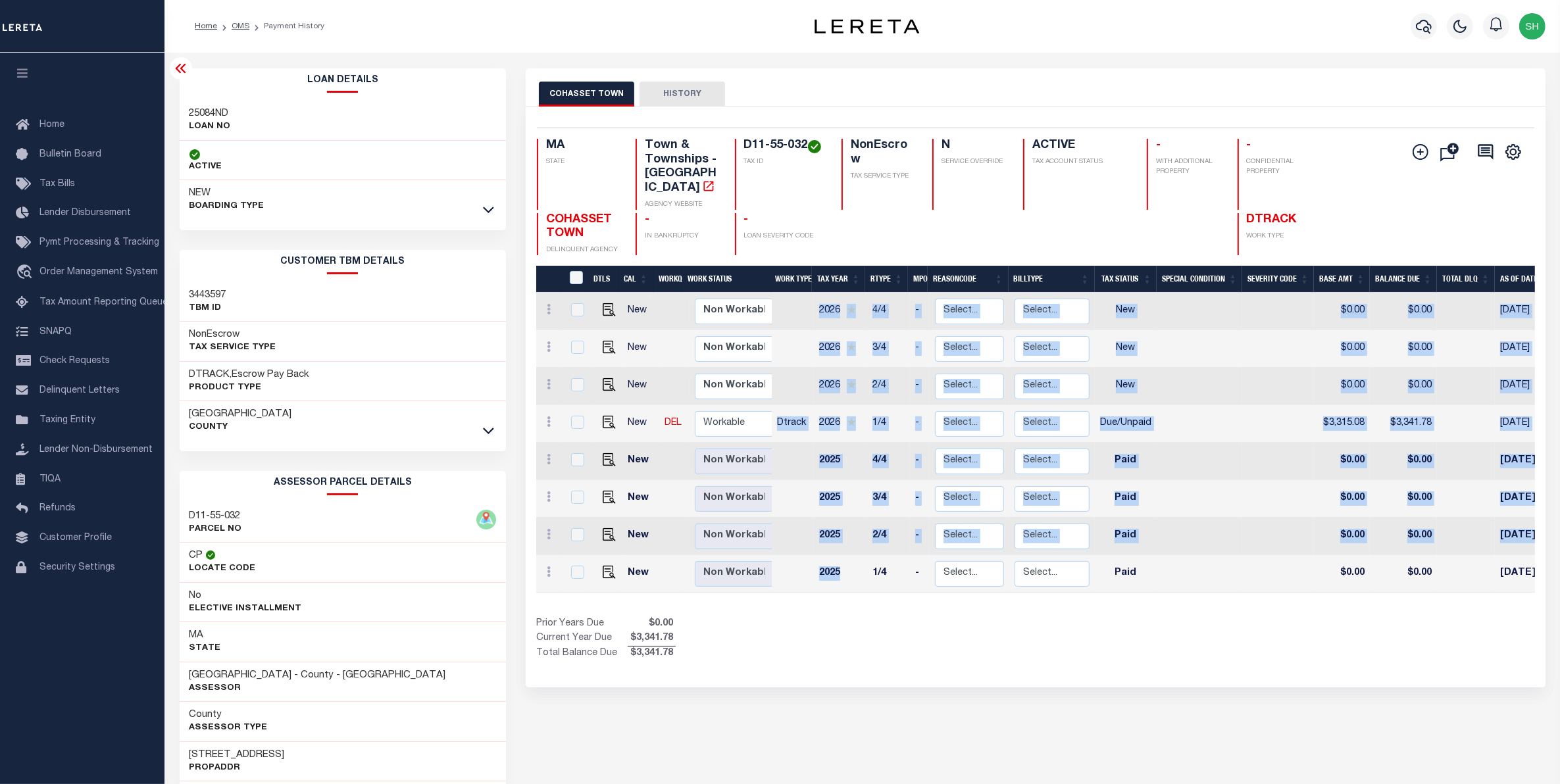
drag, startPoint x: 862, startPoint y: 577, endPoint x: 936, endPoint y: 581, distance: 74.1
click at [936, 581] on div "DTLS CAL WorkQ Work Status Work Type Tax Year RType MPO ReasonCode BillType Tax…" at bounding box center [1036, 443] width 998 height 300
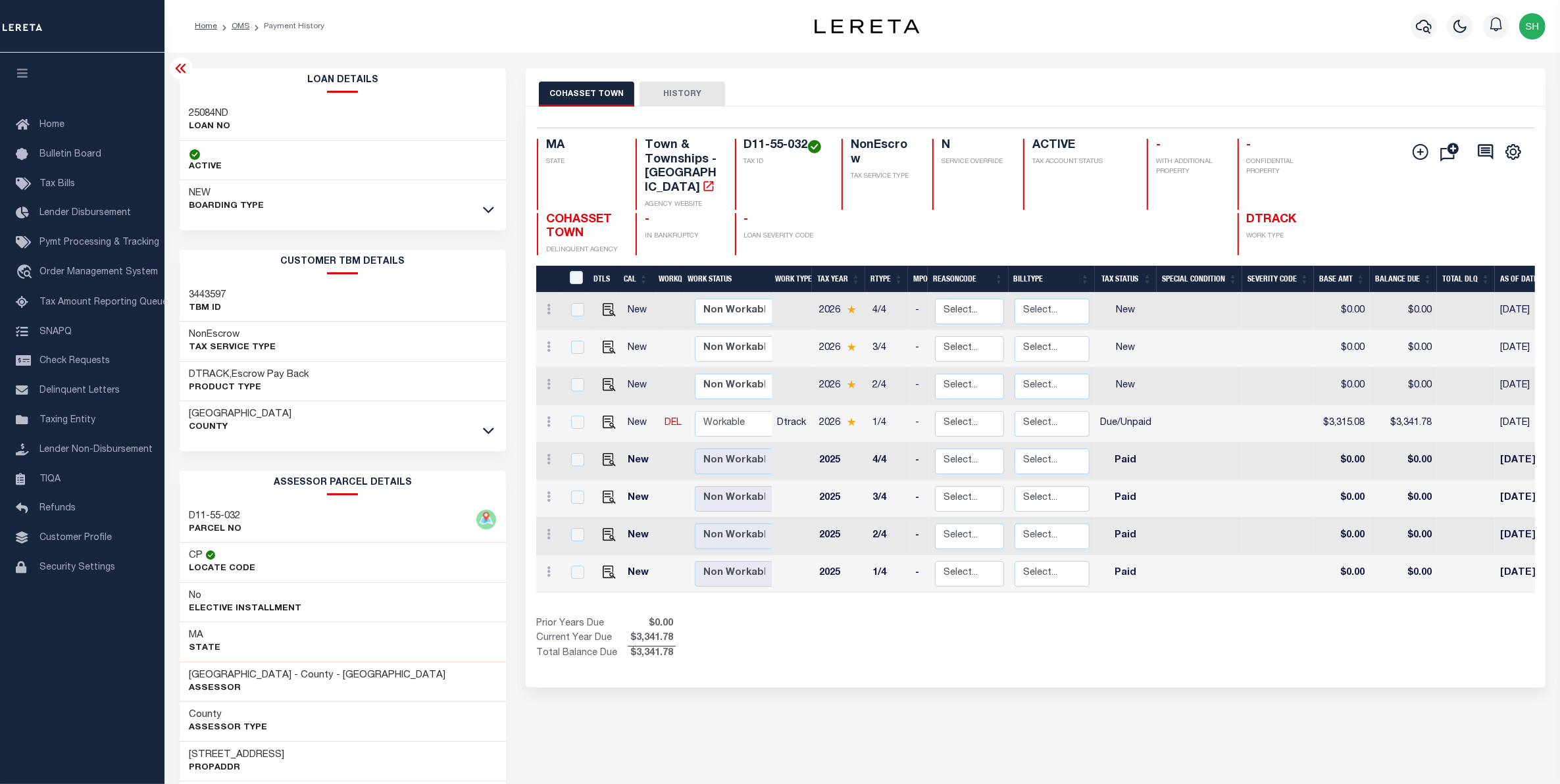
click at [1181, 555] on td at bounding box center [1199, 573] width 86 height 38
checkbox input "true"
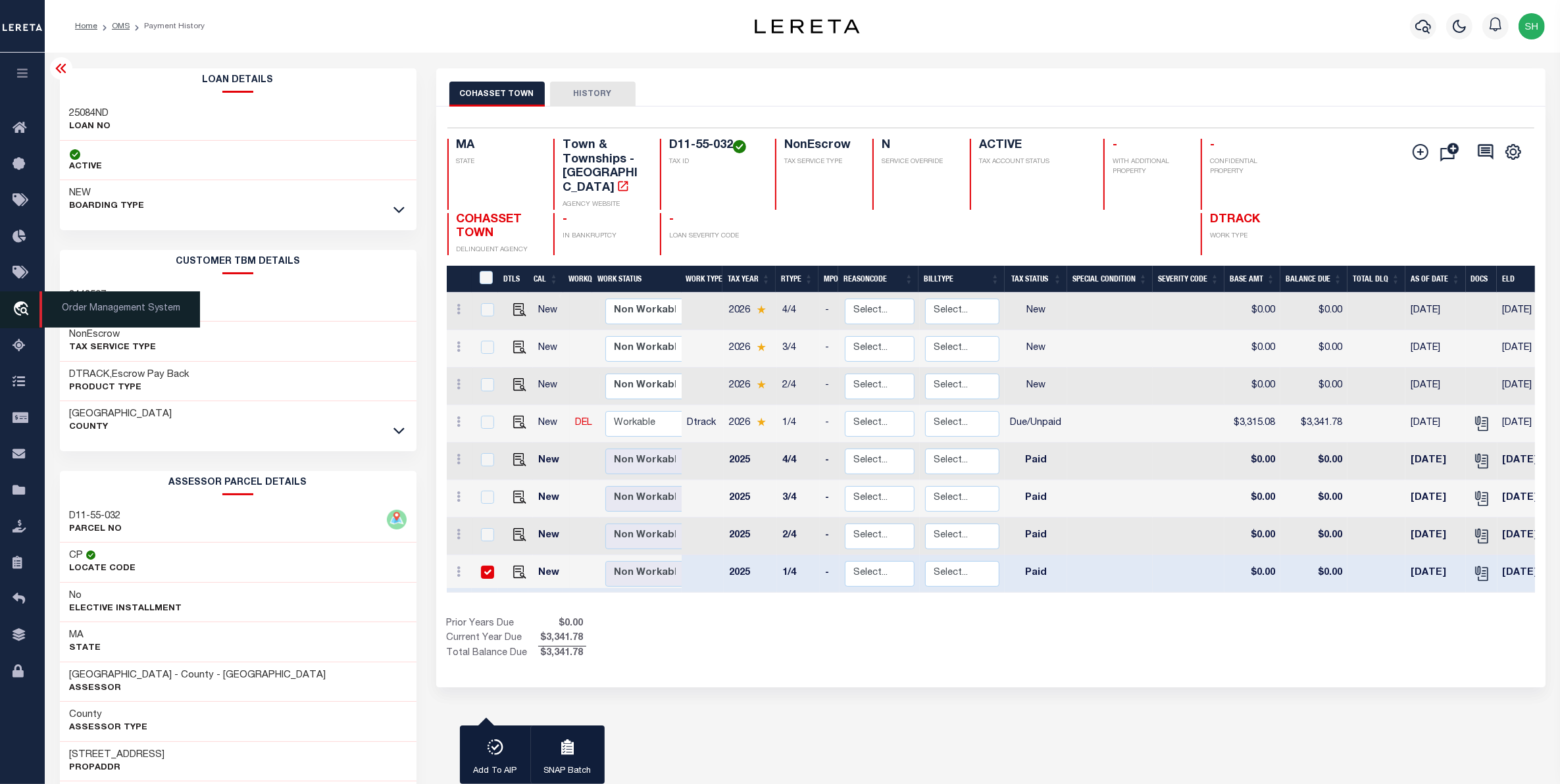
click at [23, 312] on icon "travel_explore" at bounding box center [23, 309] width 21 height 17
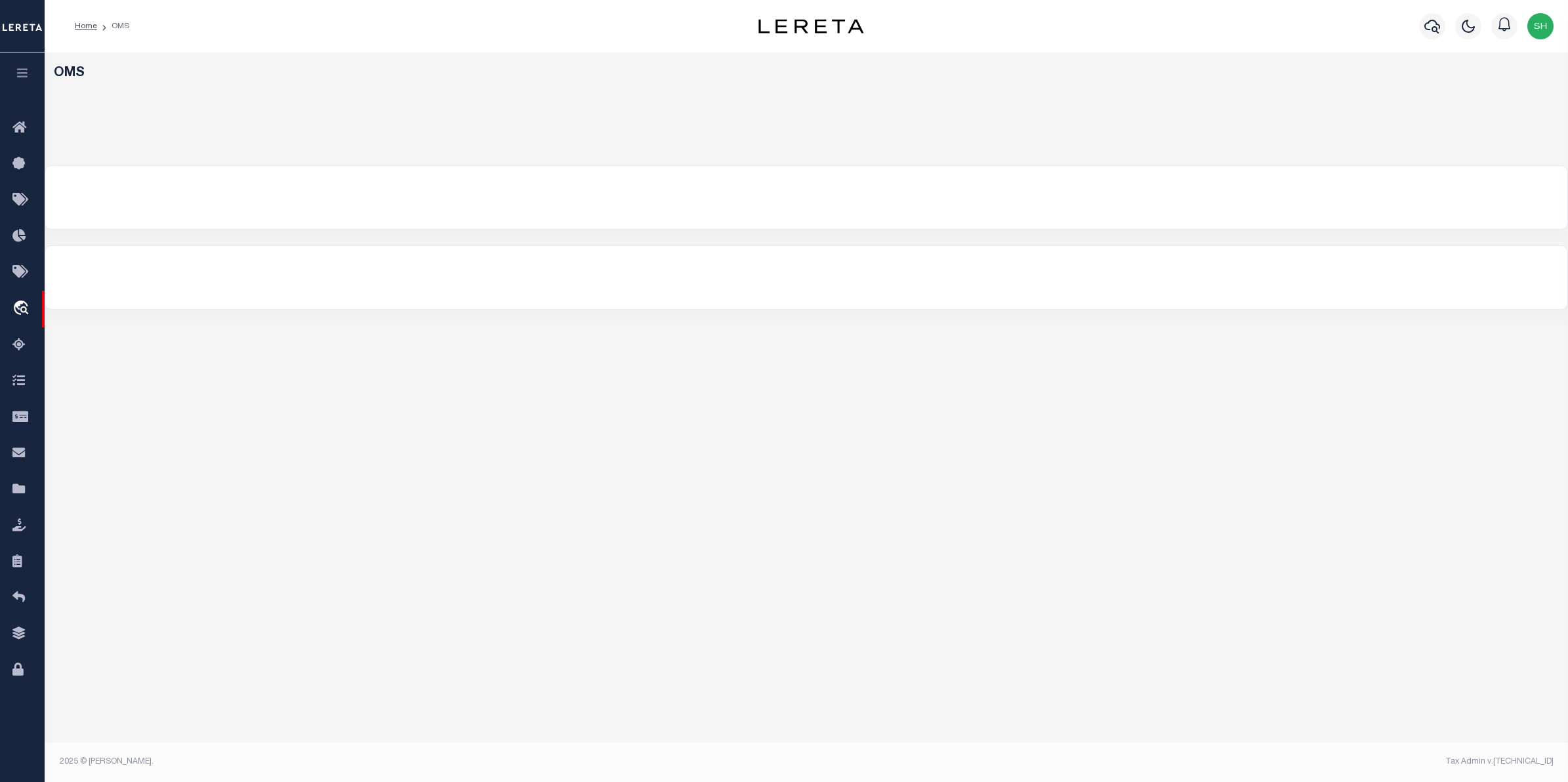
select select "200"
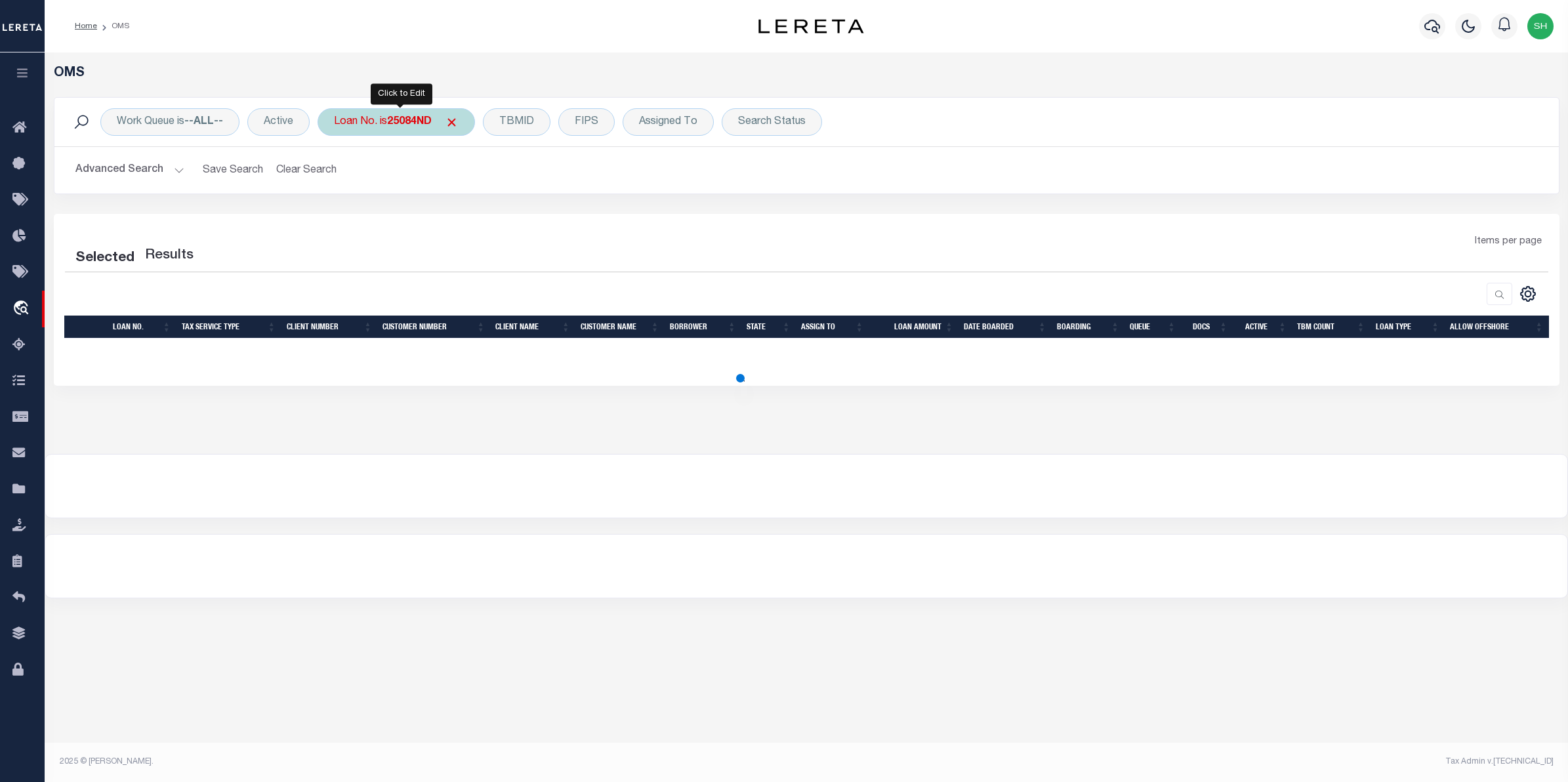
select select "200"
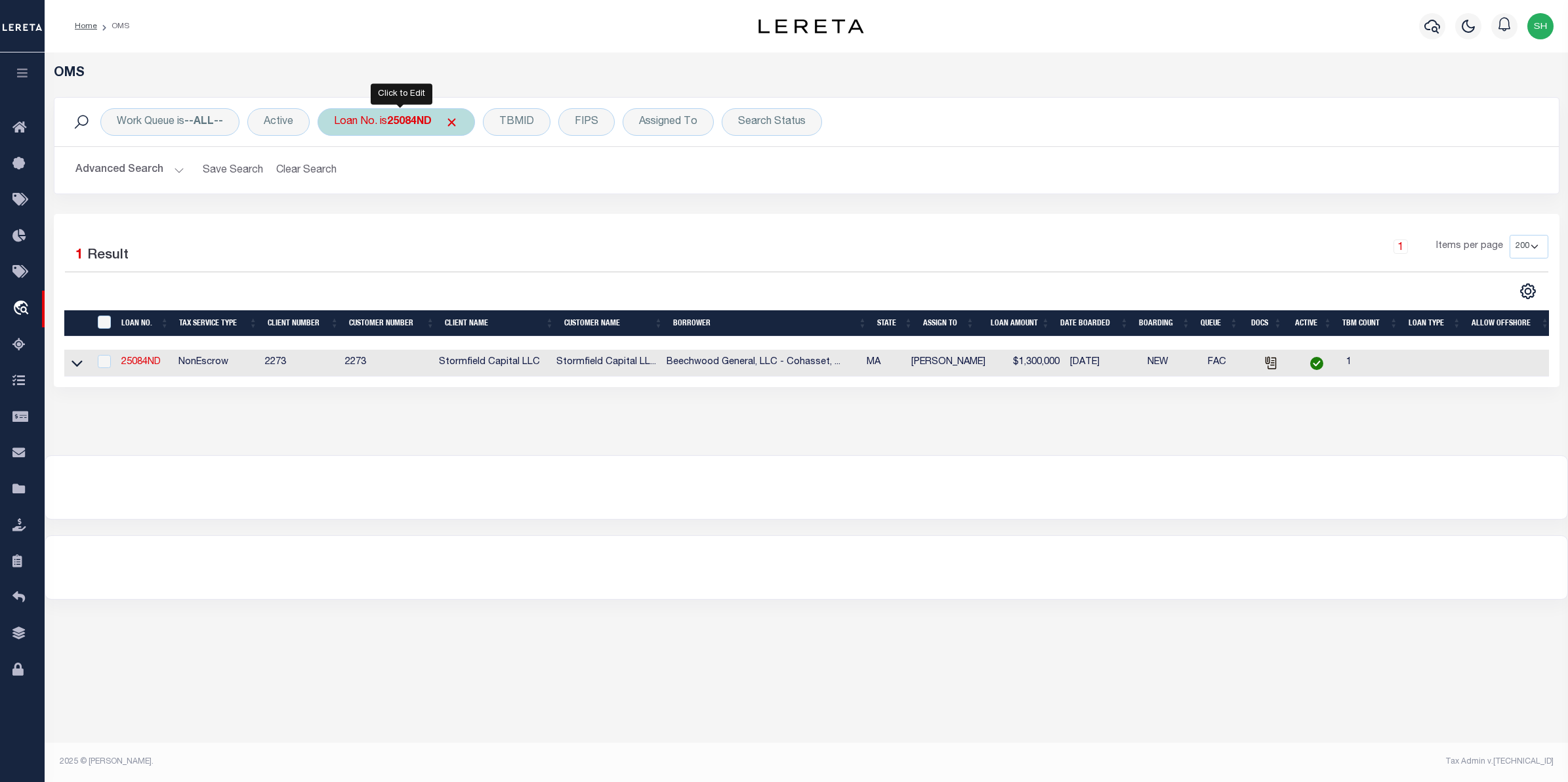
click at [397, 126] on b "25084ND" at bounding box center [409, 122] width 44 height 11
type input "12279"
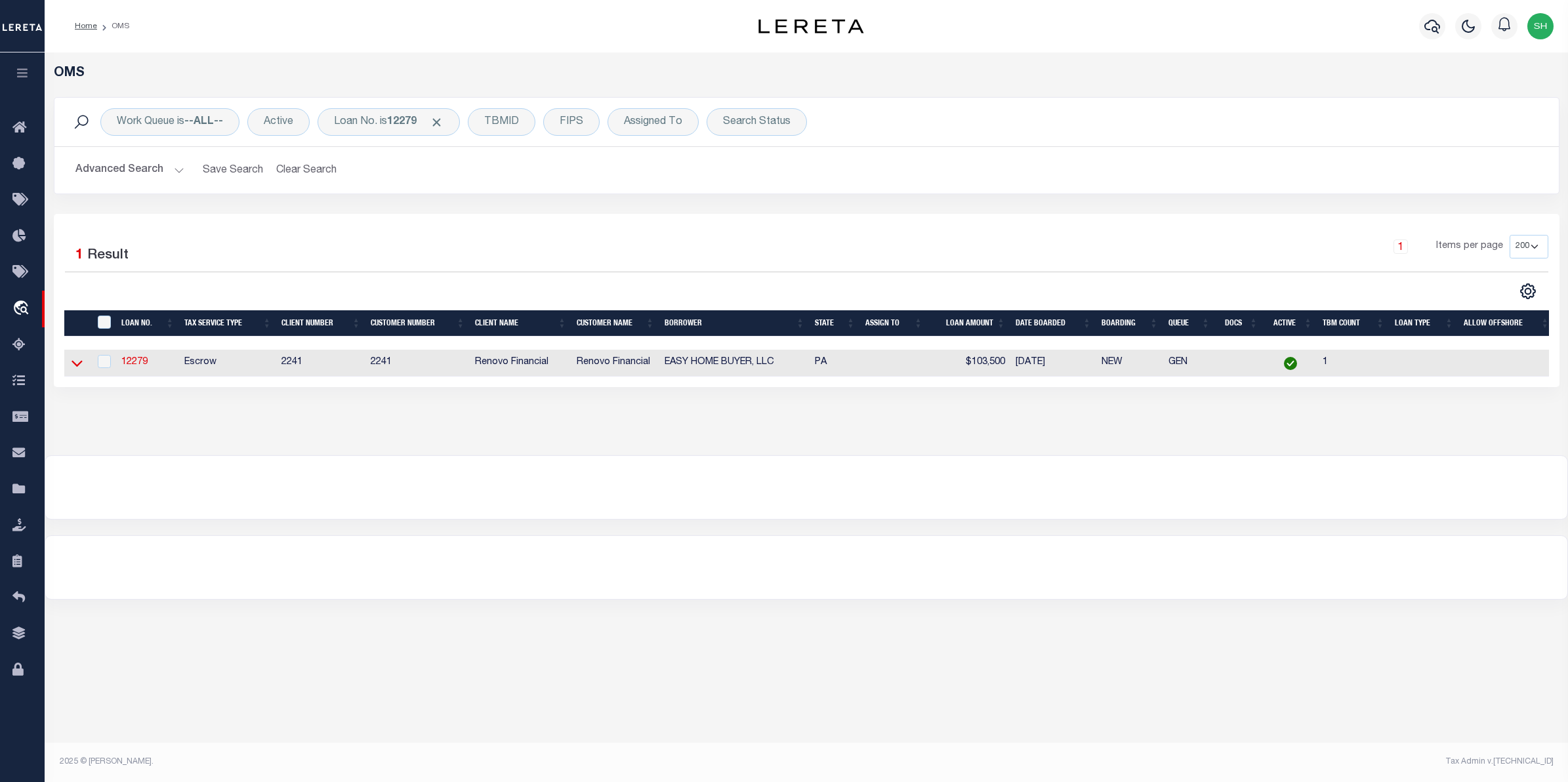
click at [73, 363] on icon at bounding box center [77, 363] width 11 height 14
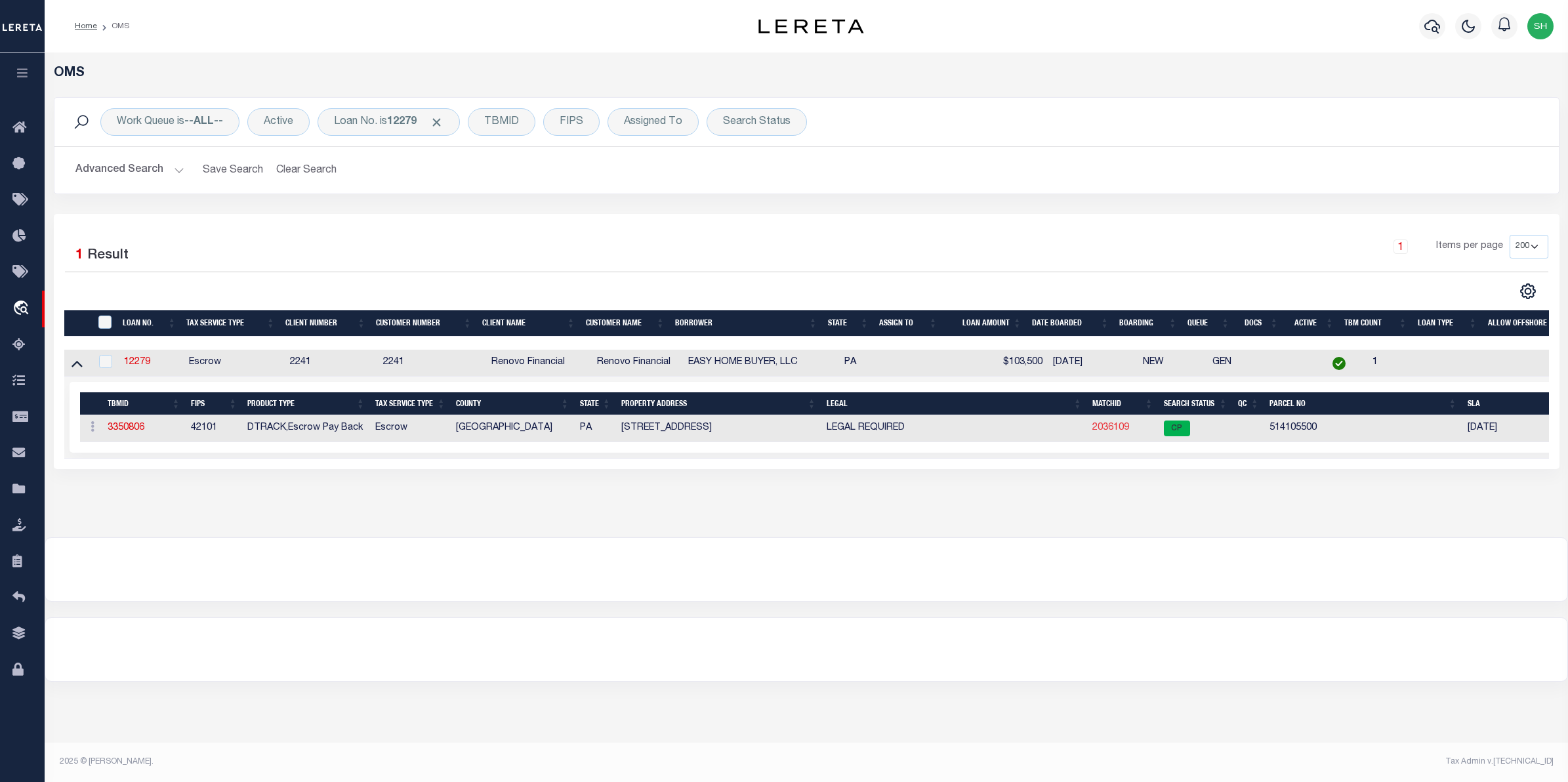
click at [1113, 430] on link "2036109" at bounding box center [1111, 428] width 37 height 9
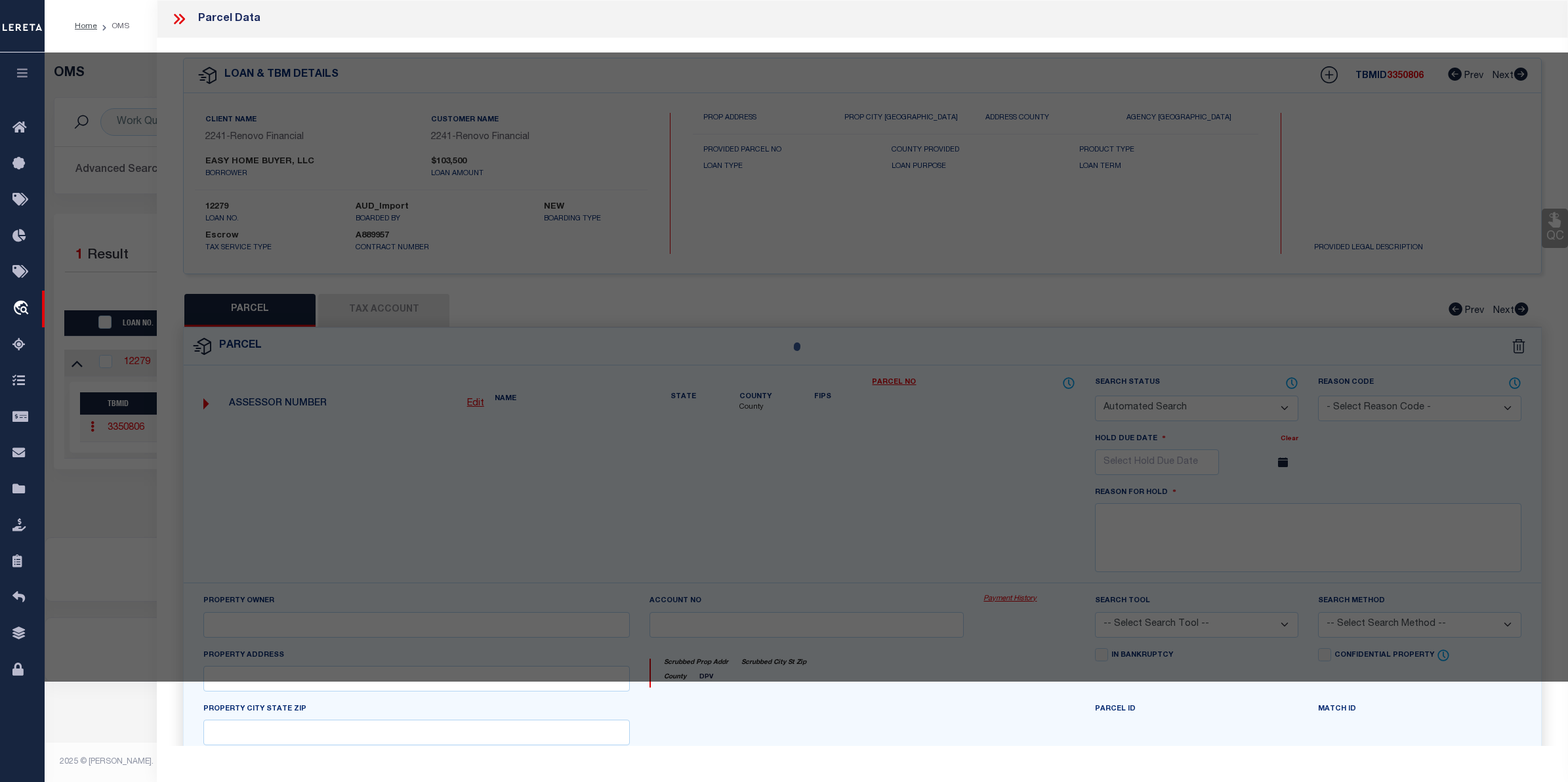
checkbox input "false"
select select "CP"
type input "EASY HOME BUYER LLC"
type input "5634 BELMAR ST"
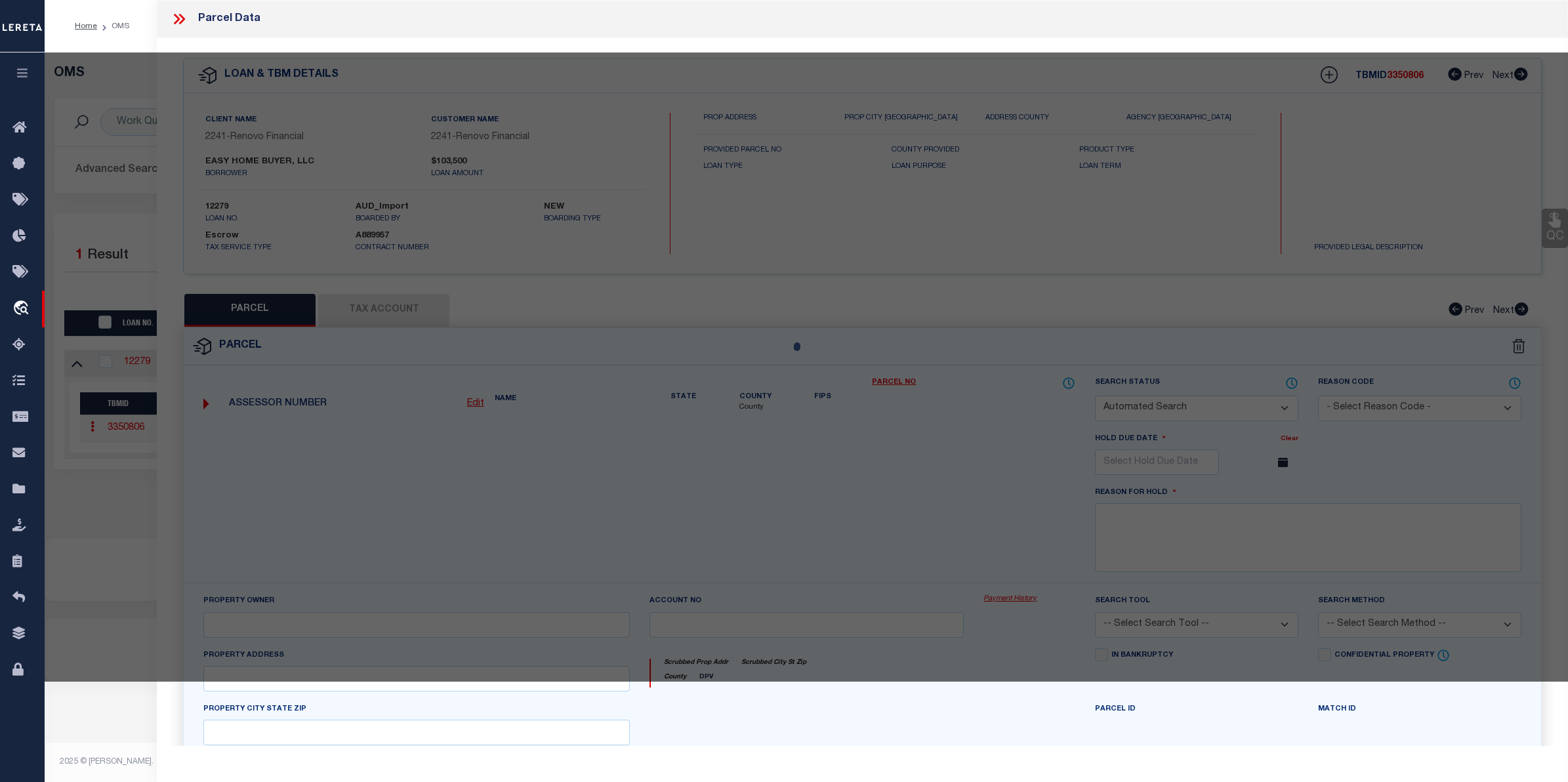
checkbox input "false"
type input "PHILADELPHIA, PA 19143"
type textarea "ROW PORCH FRONT"
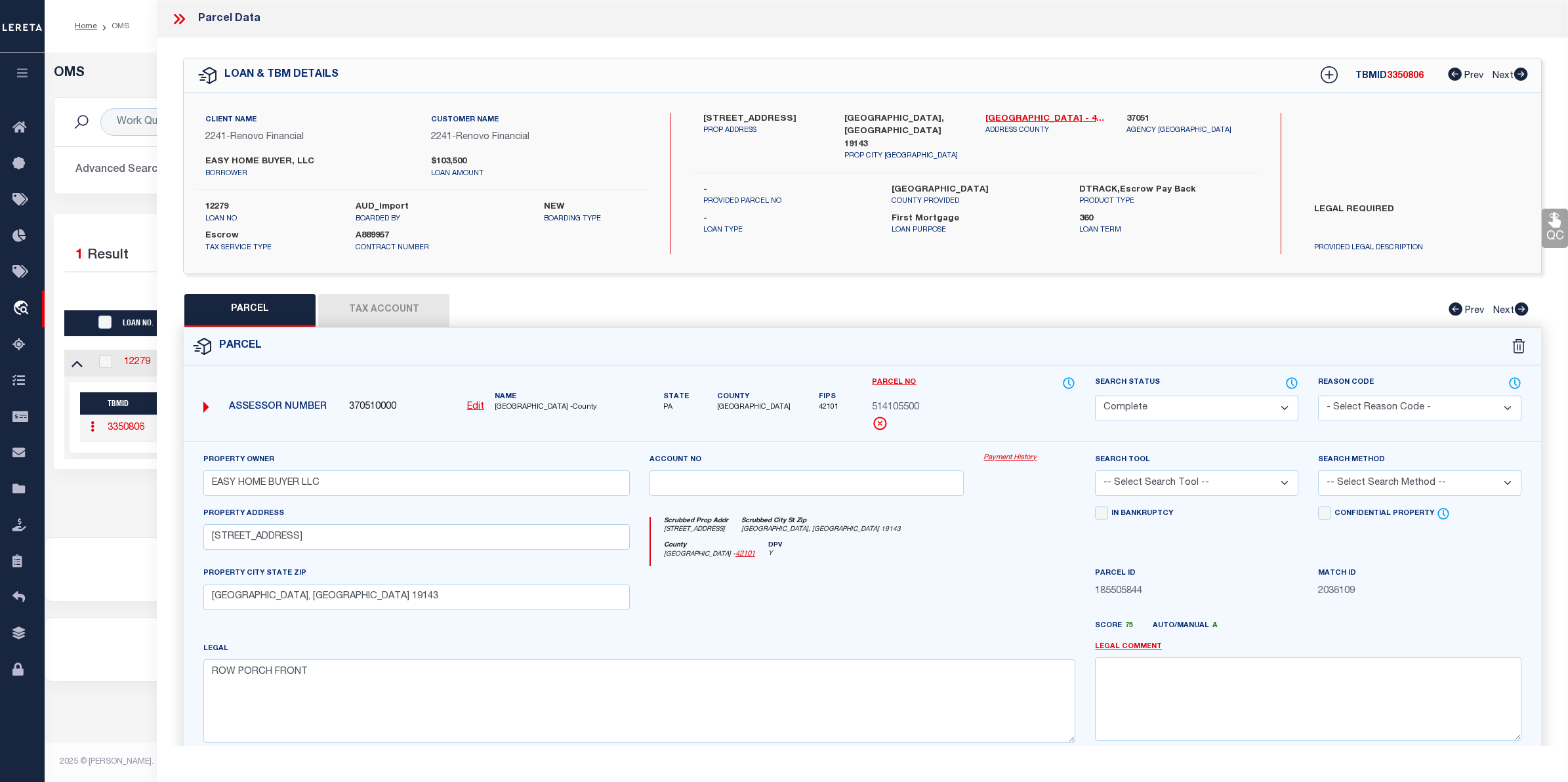
click at [1018, 461] on link "Payment History" at bounding box center [1029, 458] width 92 height 11
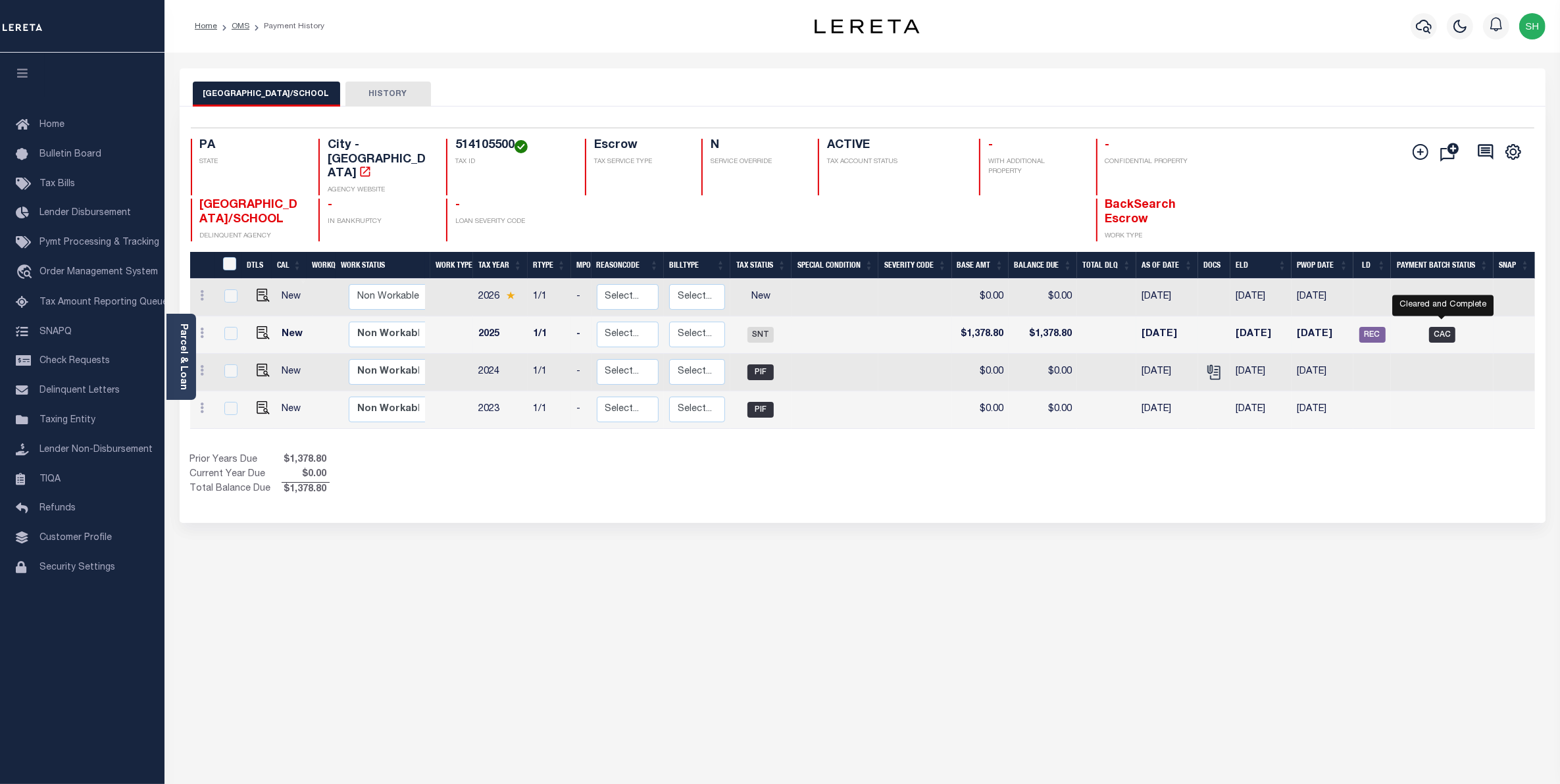
click at [1441, 327] on span "CAC" at bounding box center [1442, 335] width 27 height 16
checkbox input "true"
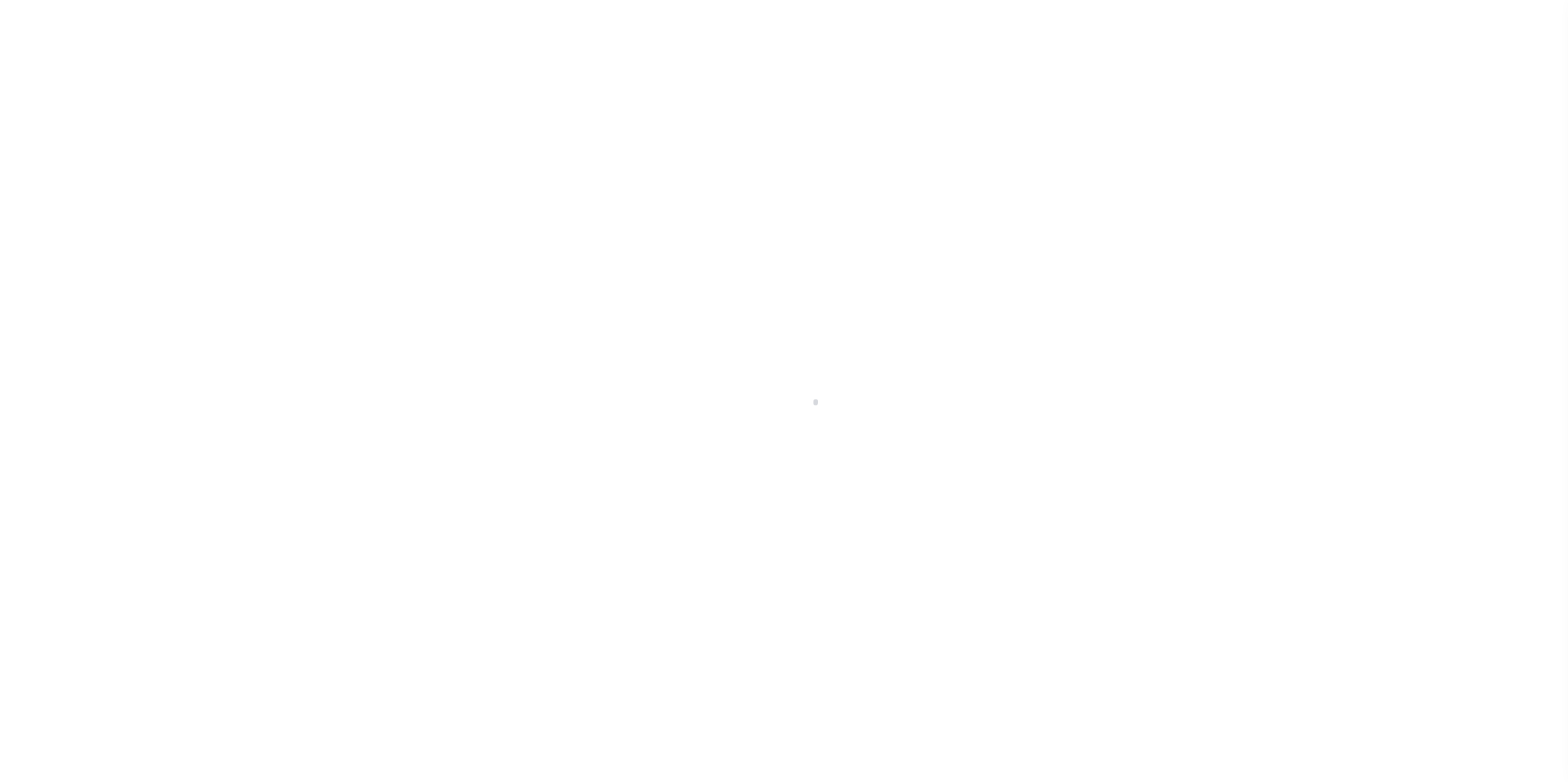
select select "CAC"
select select "CHK"
select select "[PERSON_NAME]"
select select "FDX"
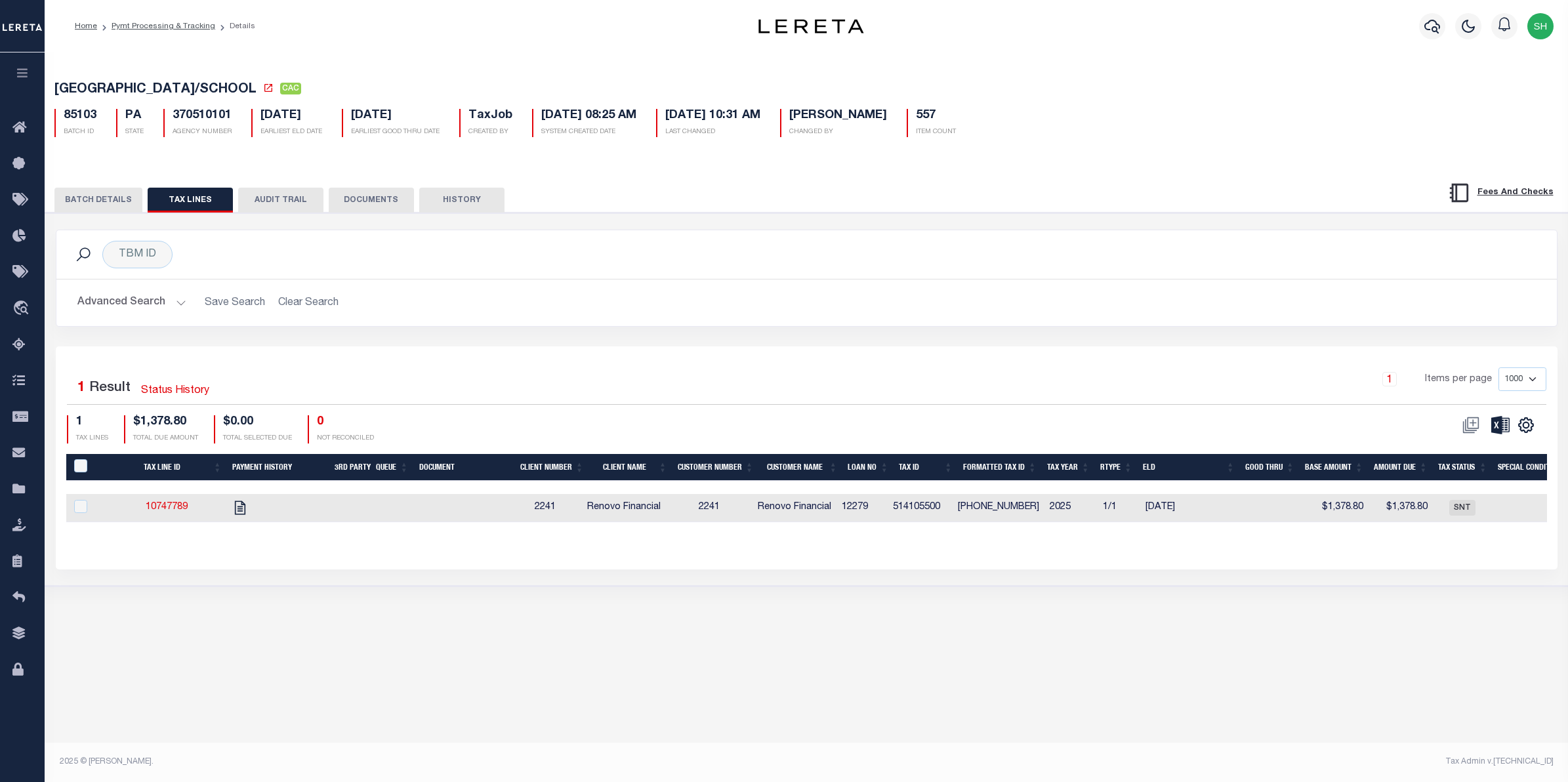
click at [109, 194] on button "BATCH DETAILS" at bounding box center [98, 200] width 88 height 25
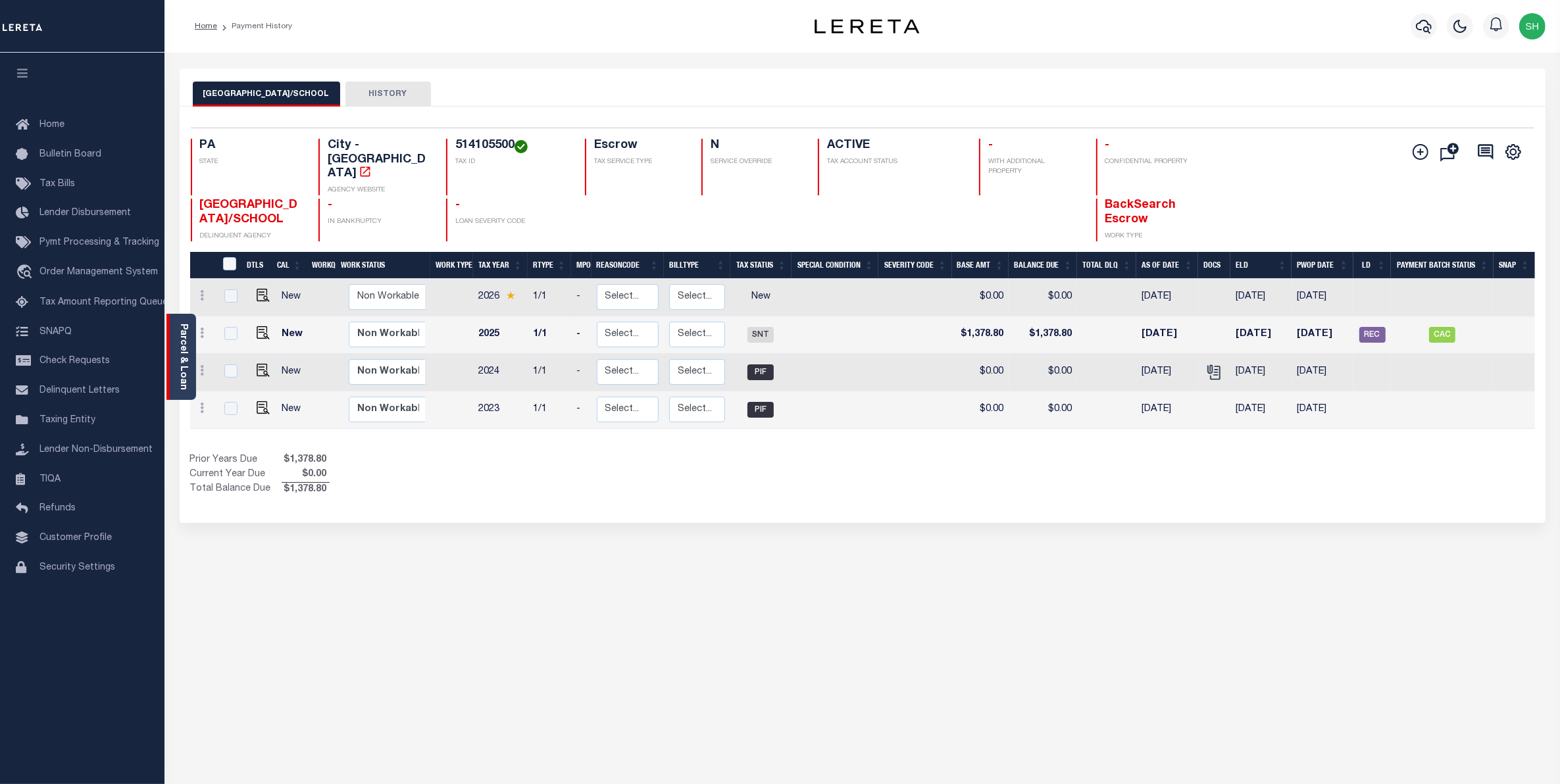
click at [186, 366] on link "Parcel & Loan" at bounding box center [183, 357] width 9 height 66
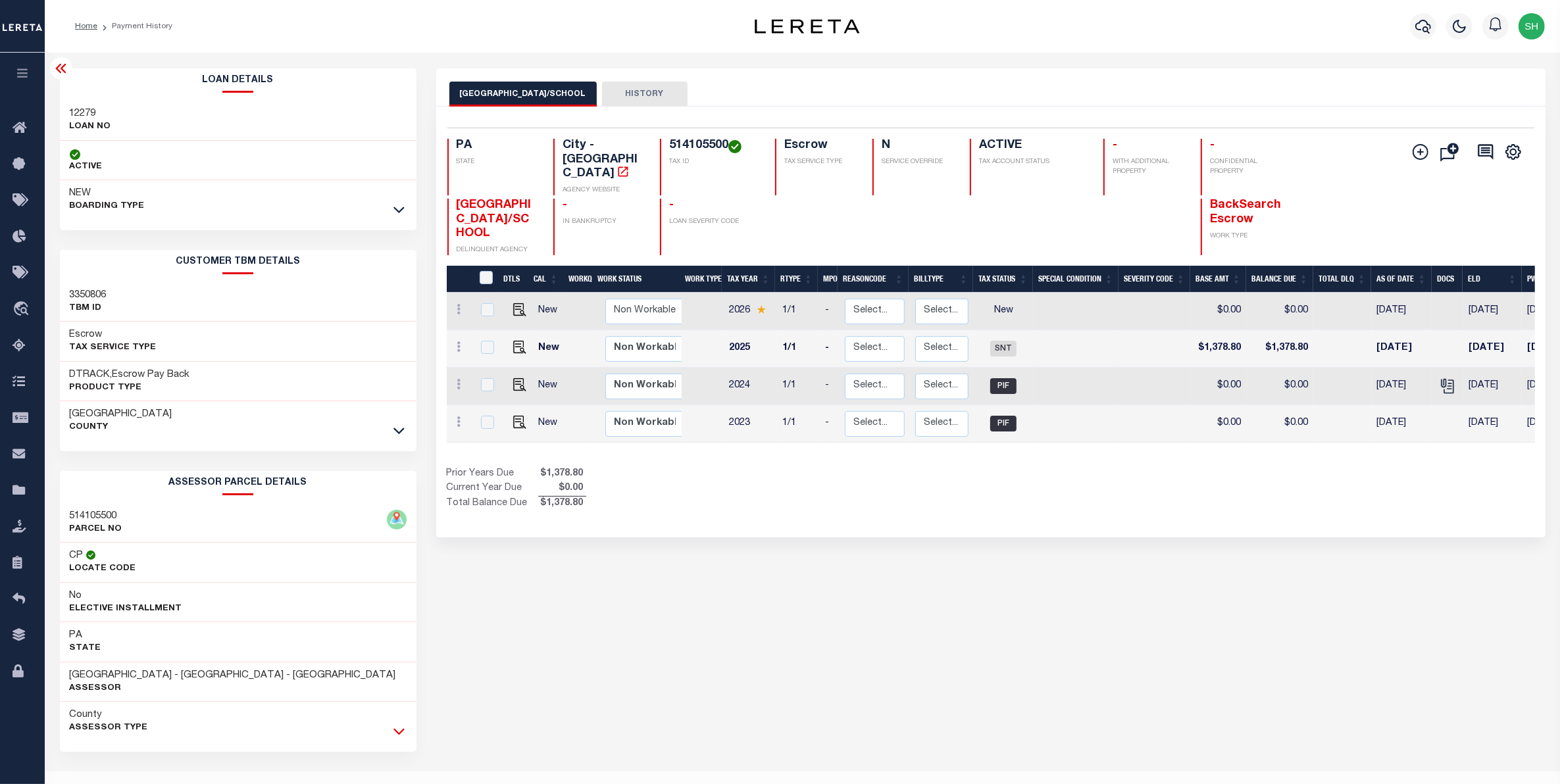
click at [395, 732] on icon at bounding box center [398, 730] width 11 height 14
drag, startPoint x: 123, startPoint y: 757, endPoint x: 68, endPoint y: 754, distance: 55.1
click at [68, 754] on div "[STREET_ADDRESS] PropAddr" at bounding box center [238, 761] width 357 height 40
copy h3 "5634 Belma"
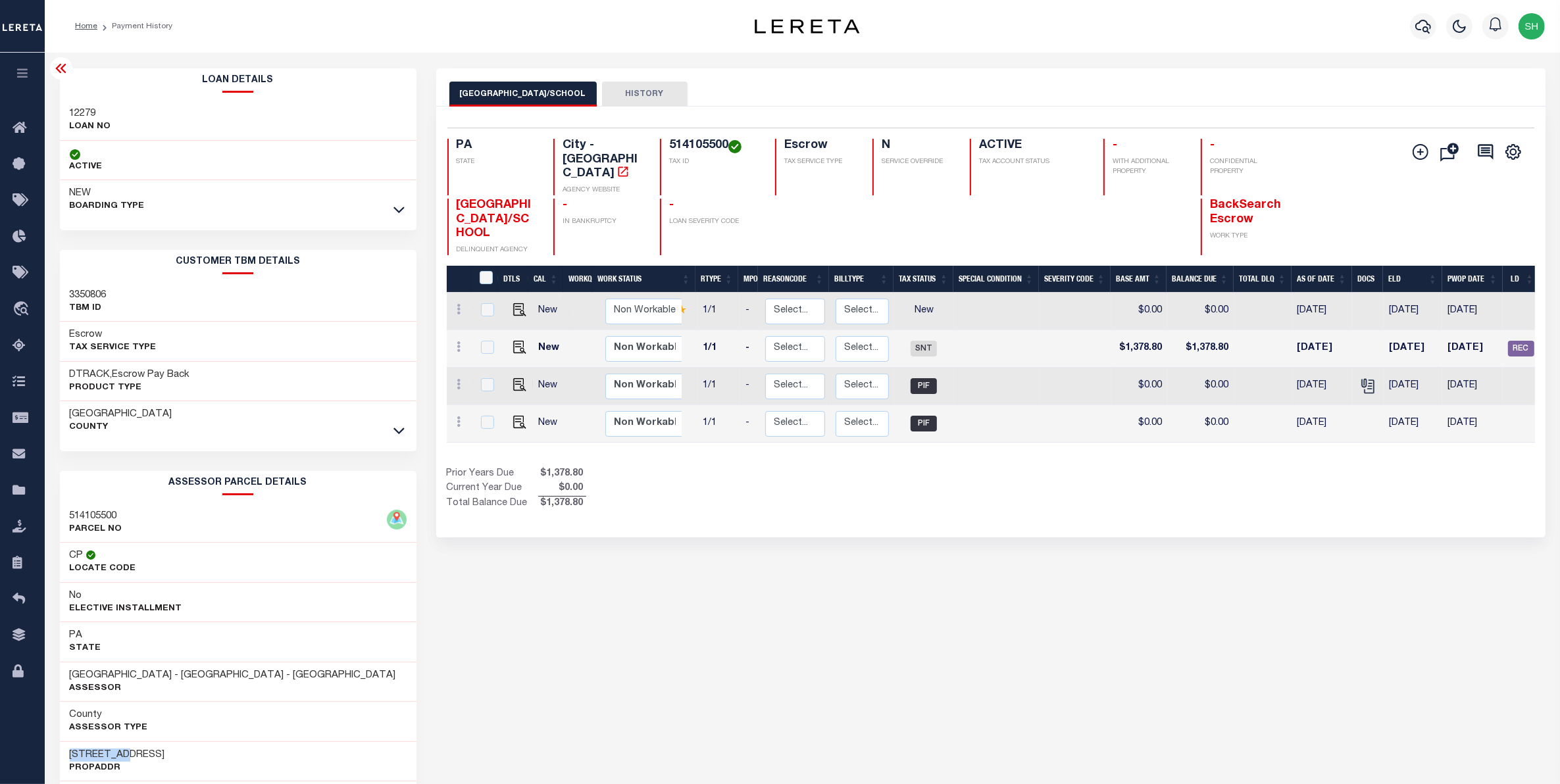
scroll to position [0, 162]
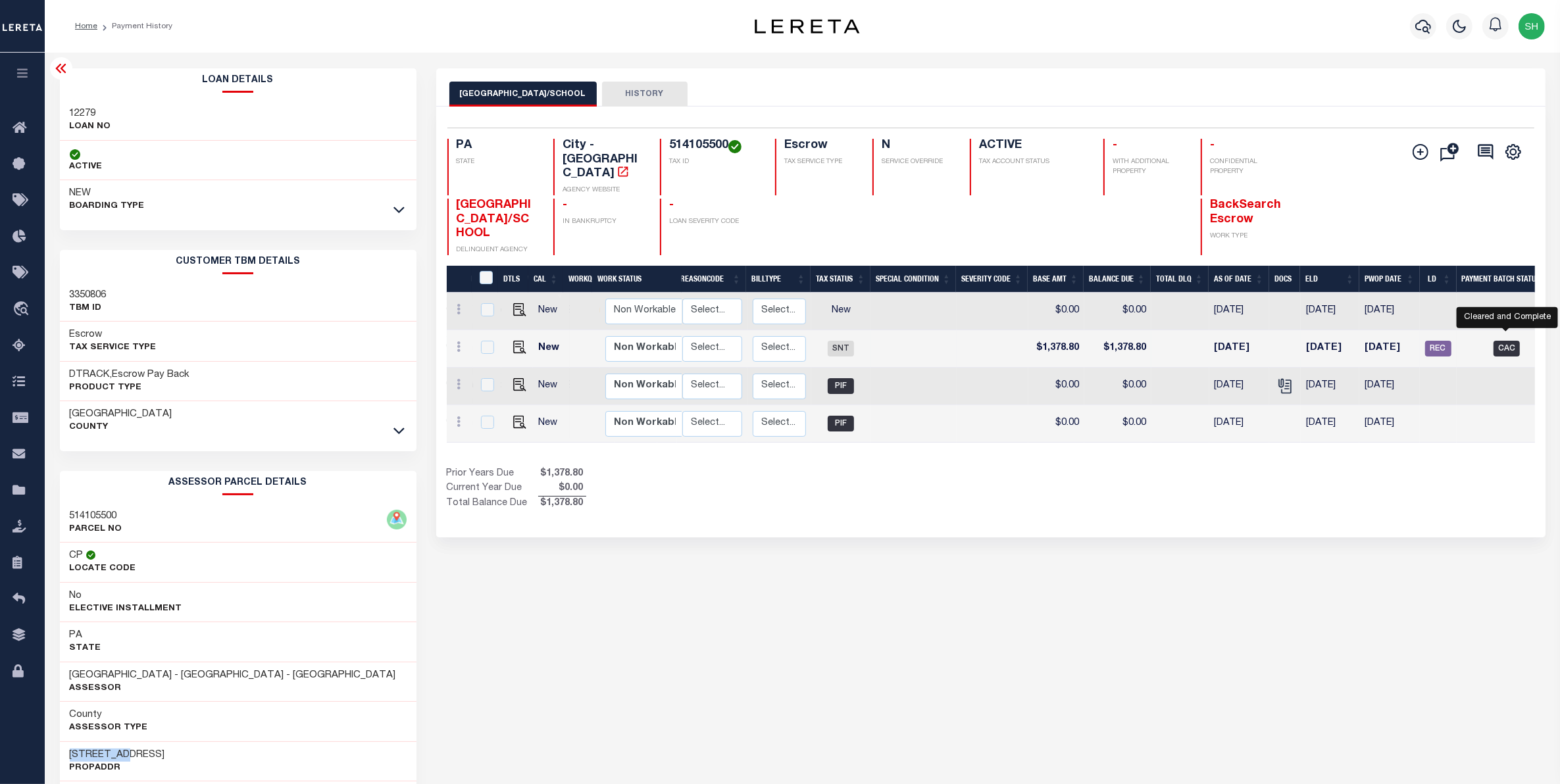
click at [1508, 341] on span "CAC" at bounding box center [1506, 349] width 27 height 16
checkbox input "true"
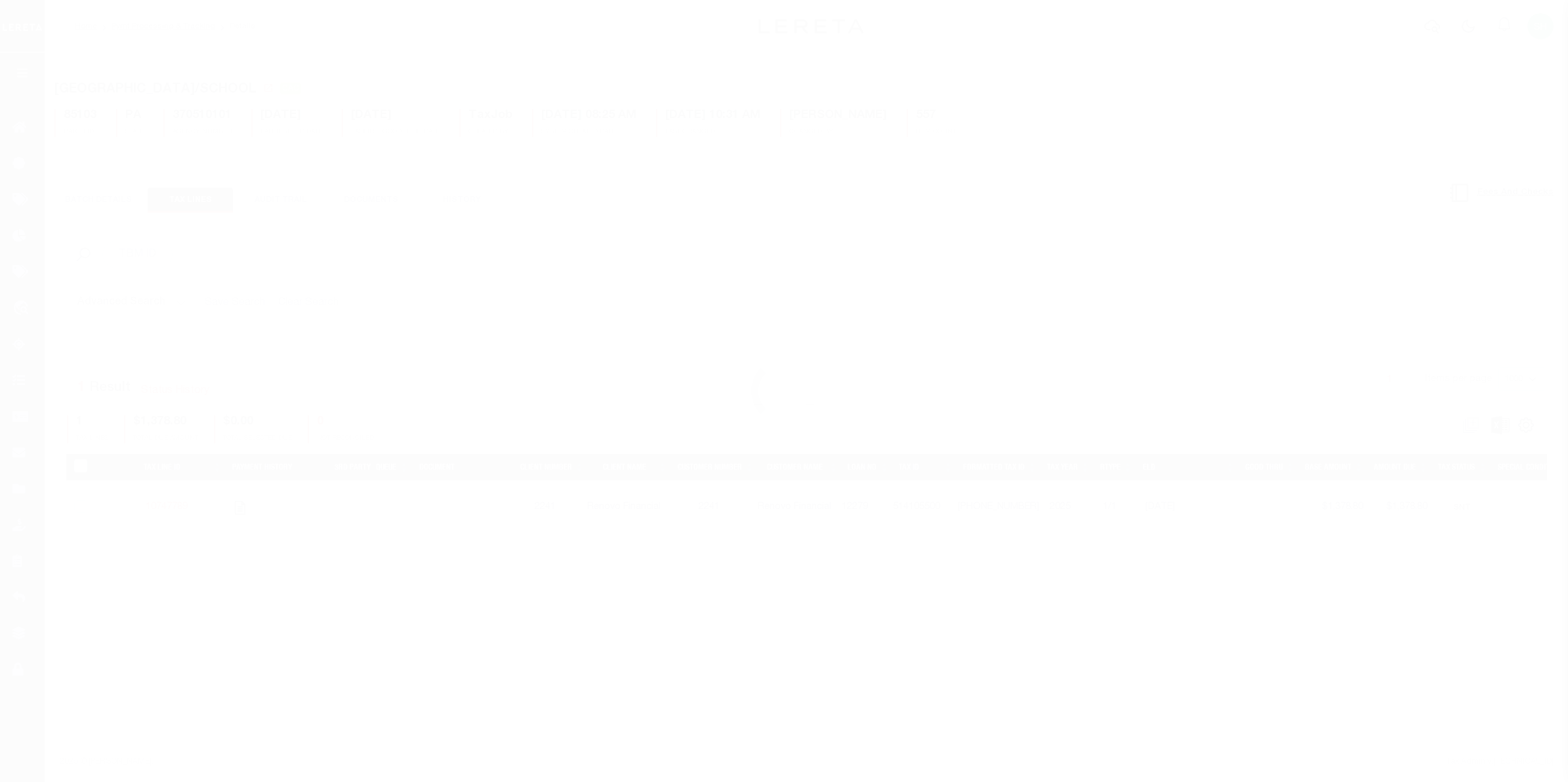
select select "CAC"
select select "CHK"
select select "Little, Audria"
select select "FDX"
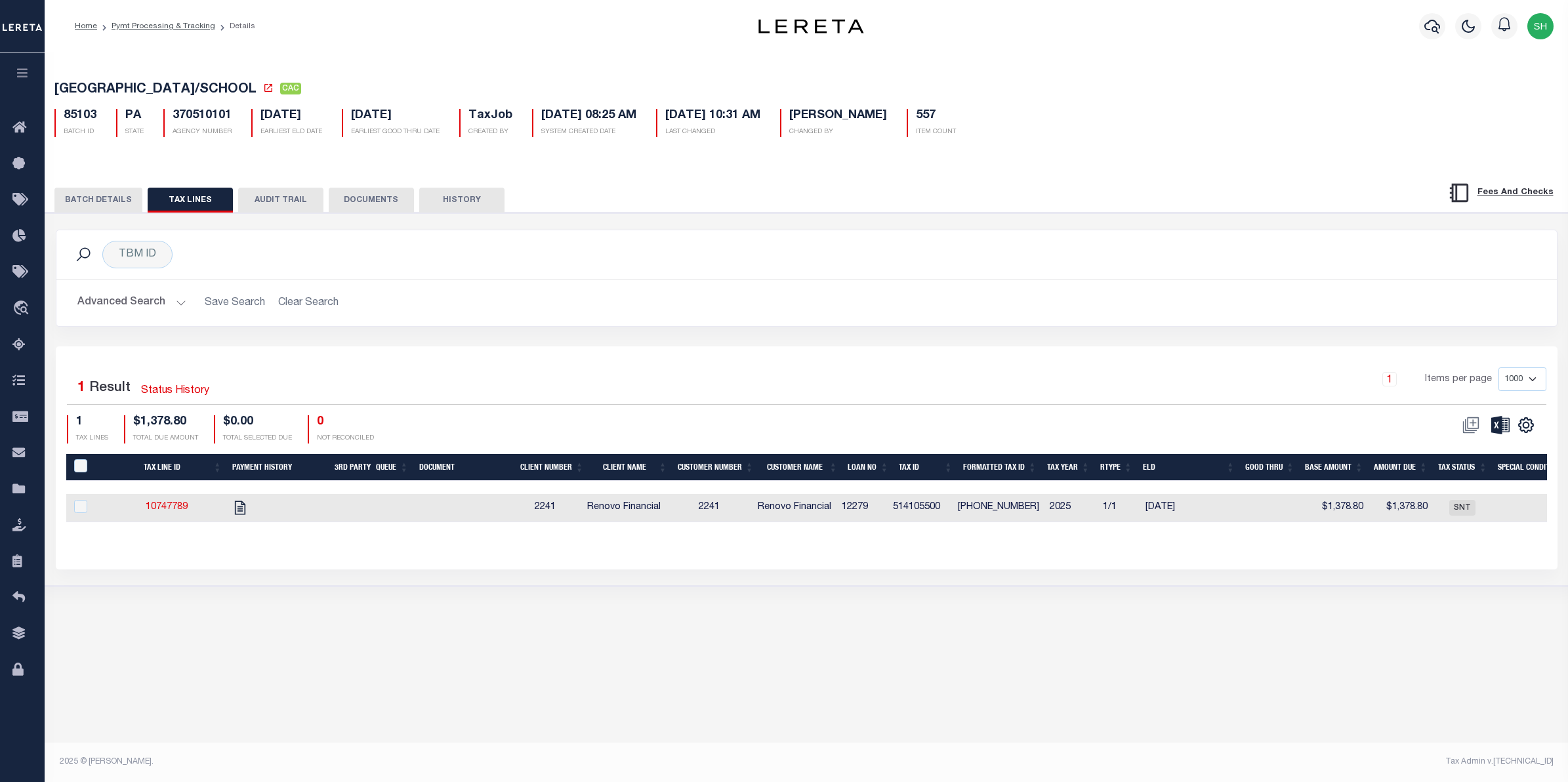
click at [83, 200] on button "BATCH DETAILS" at bounding box center [98, 200] width 88 height 25
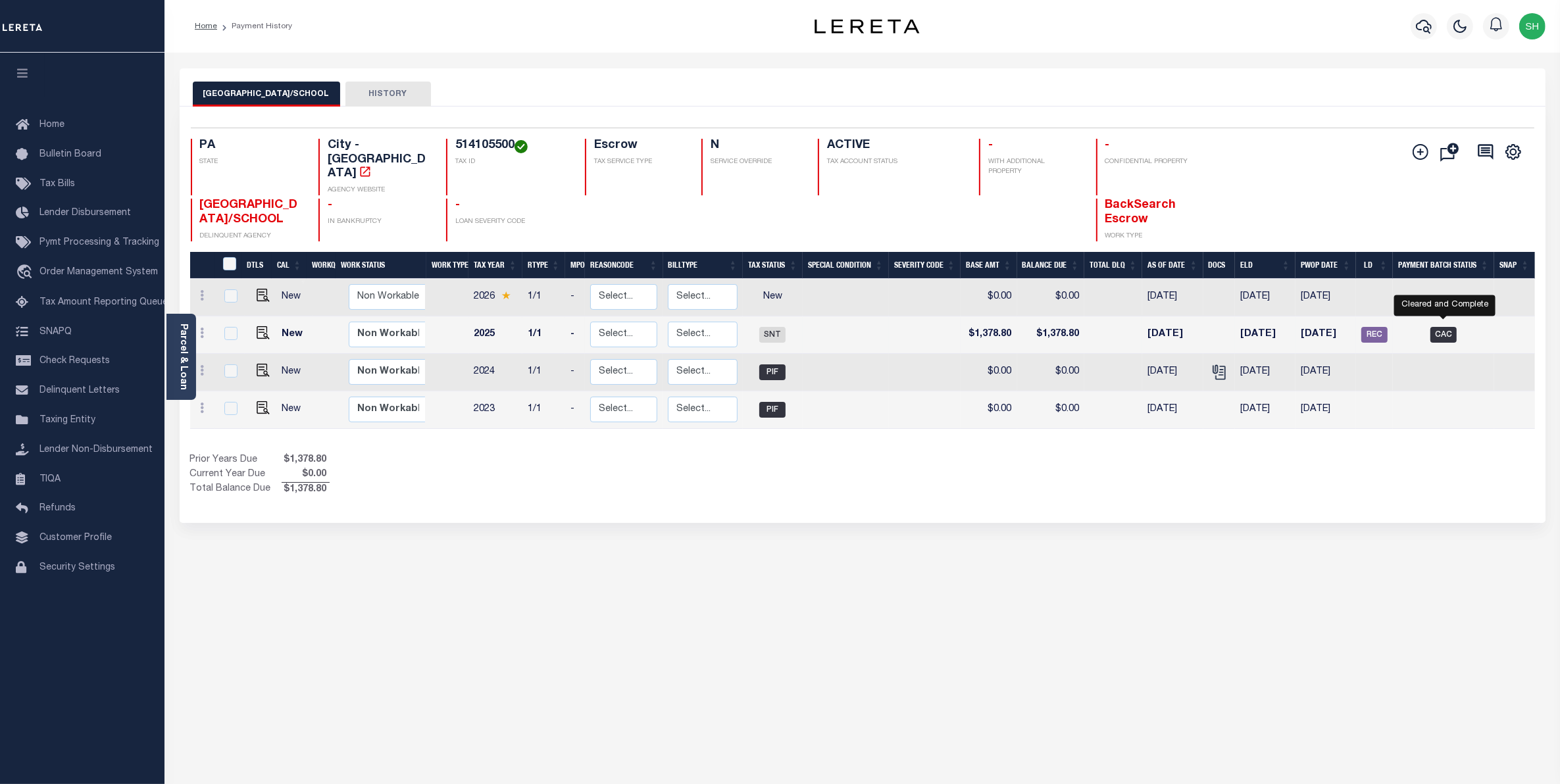
click at [1442, 327] on span "CAC" at bounding box center [1443, 335] width 27 height 16
checkbox input "true"
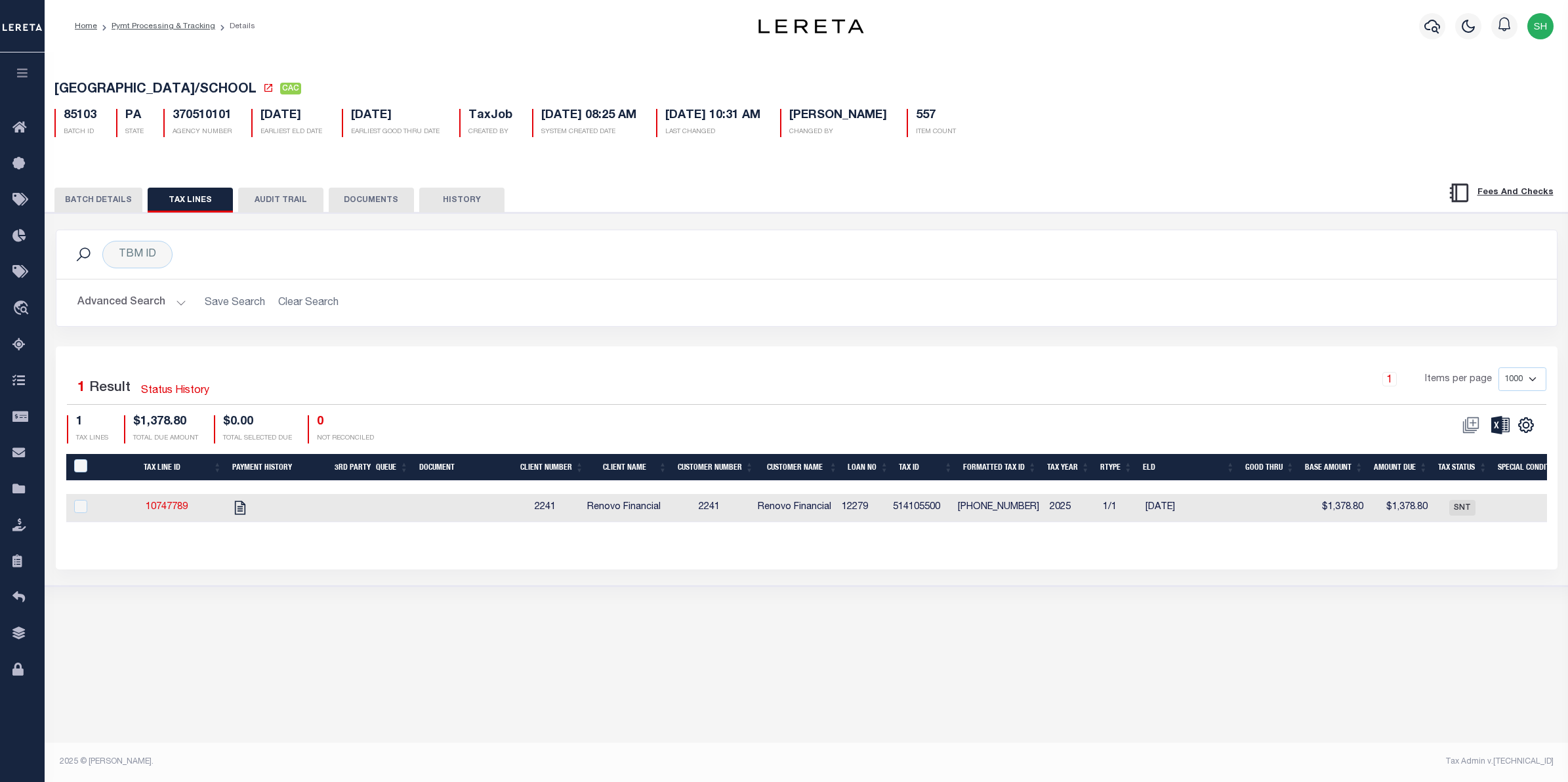
click at [79, 194] on button "BATCH DETAILS" at bounding box center [98, 200] width 88 height 25
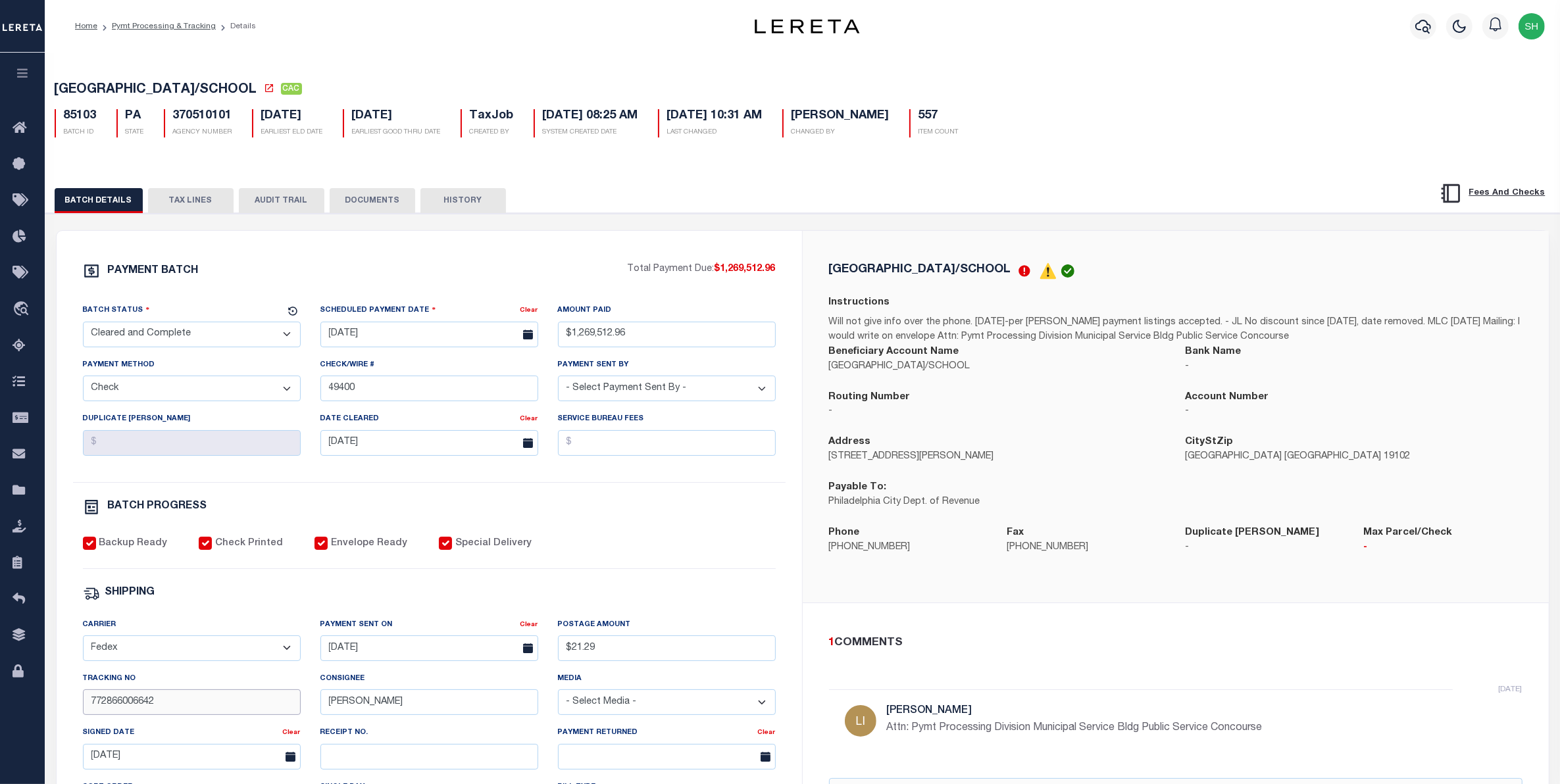
drag, startPoint x: 183, startPoint y: 707, endPoint x: 89, endPoint y: 712, distance: 94.1
click at [89, 712] on input "772866006642" at bounding box center [192, 702] width 217 height 26
click at [15, 304] on icon "travel_explore" at bounding box center [23, 309] width 21 height 17
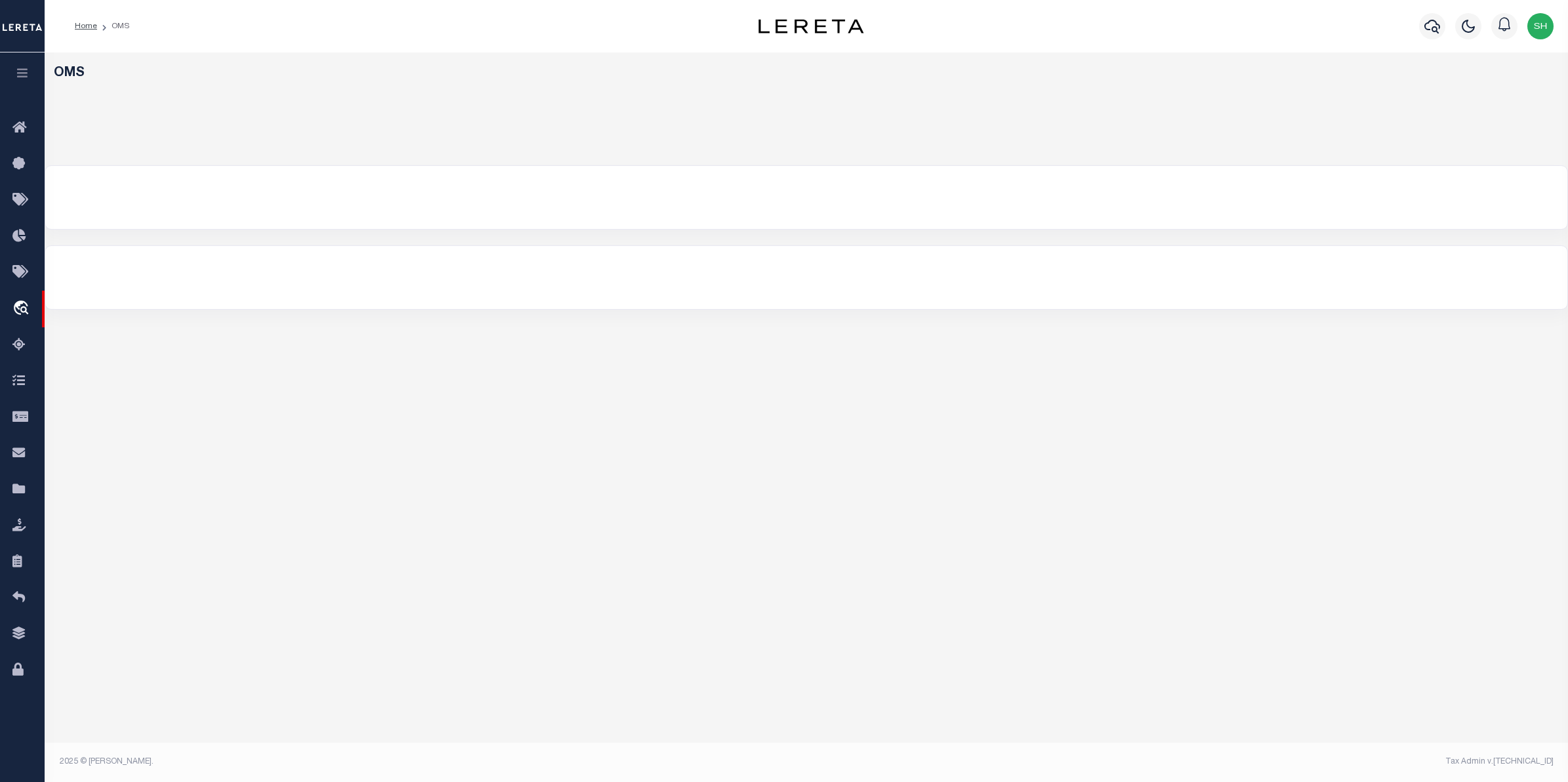
select select "200"
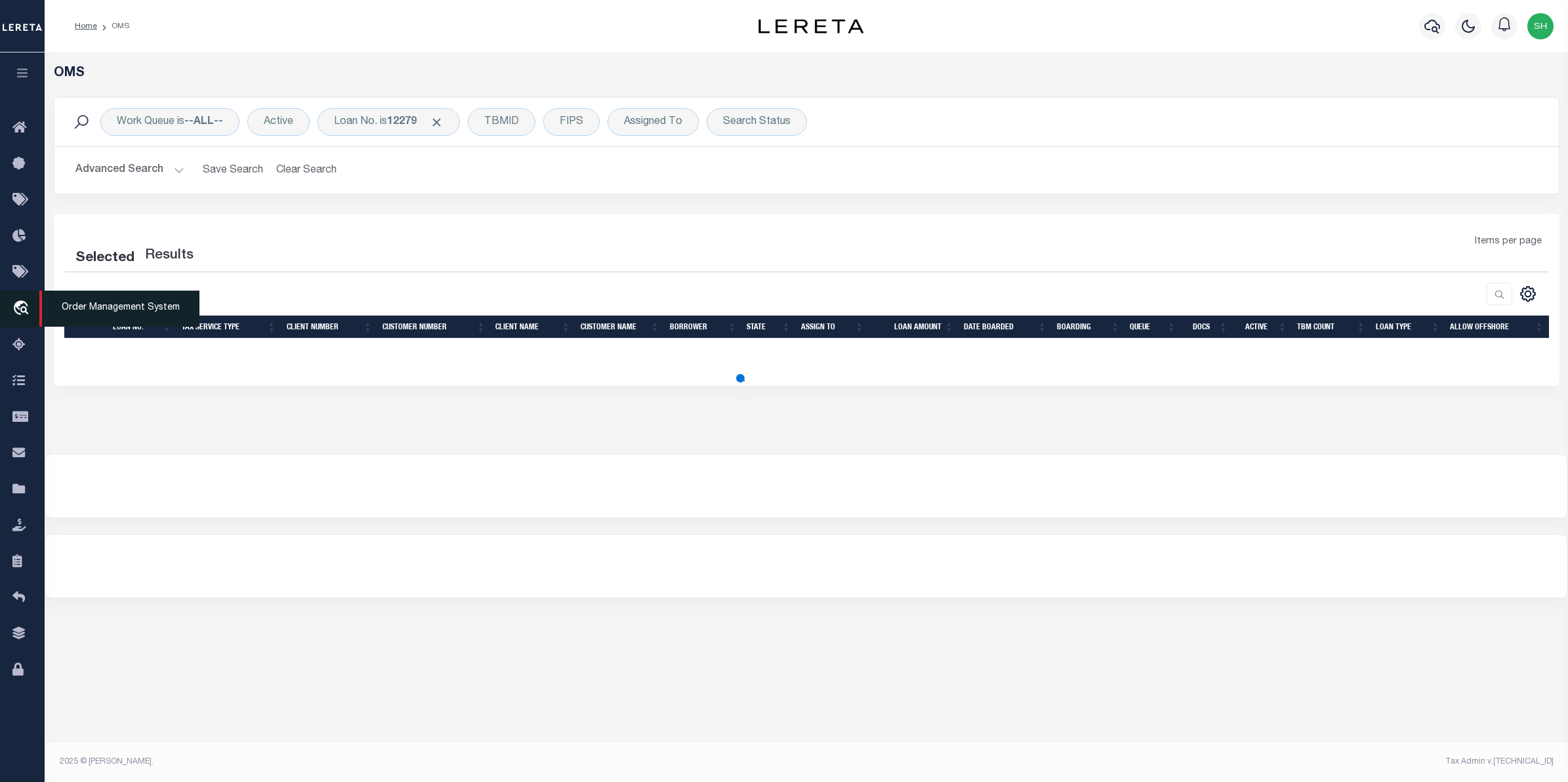
select select "200"
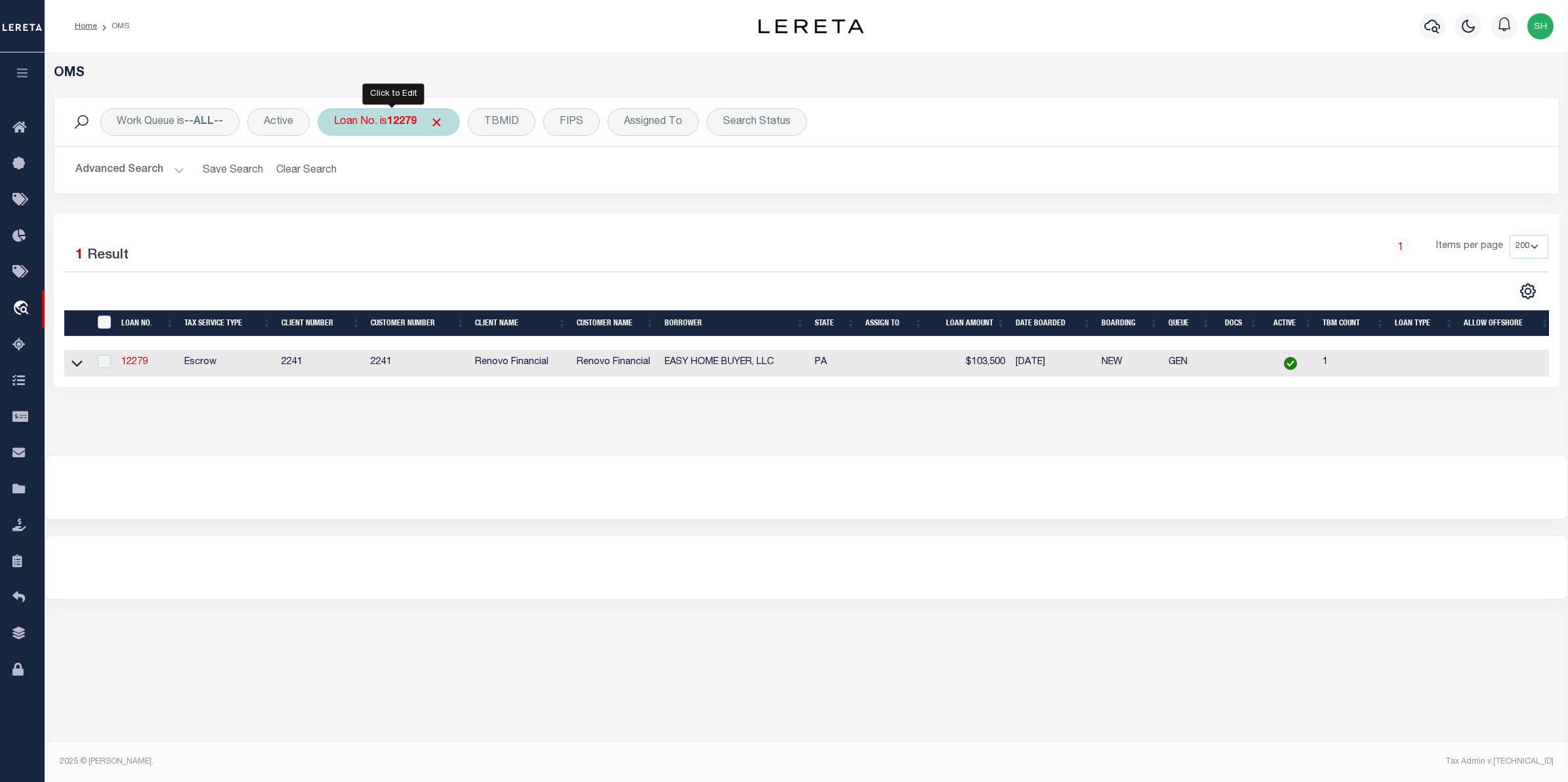
click at [352, 123] on div "Loan No. is 12279" at bounding box center [388, 122] width 142 height 28
type input "133269"
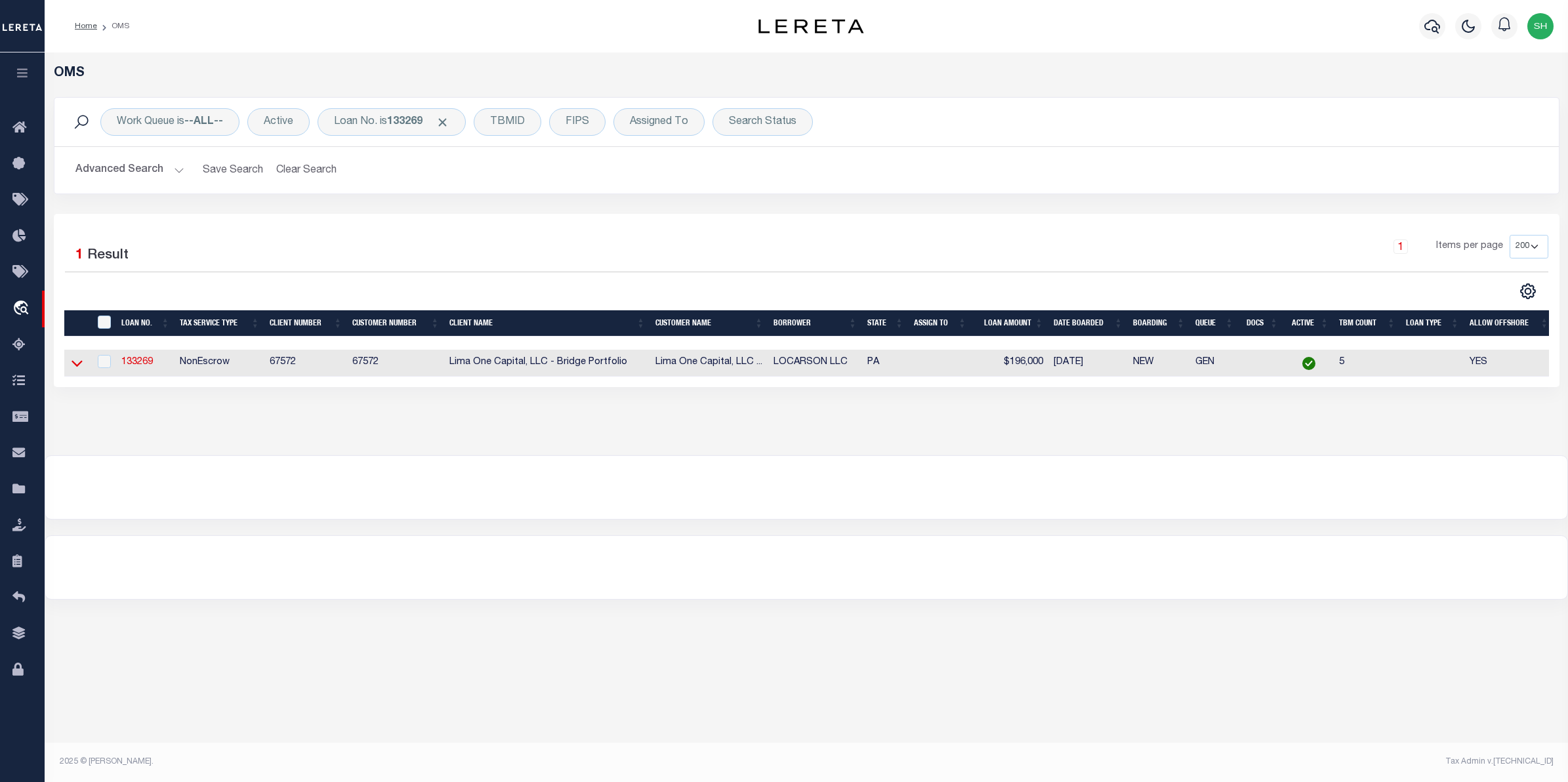
click at [77, 368] on icon at bounding box center [77, 363] width 11 height 14
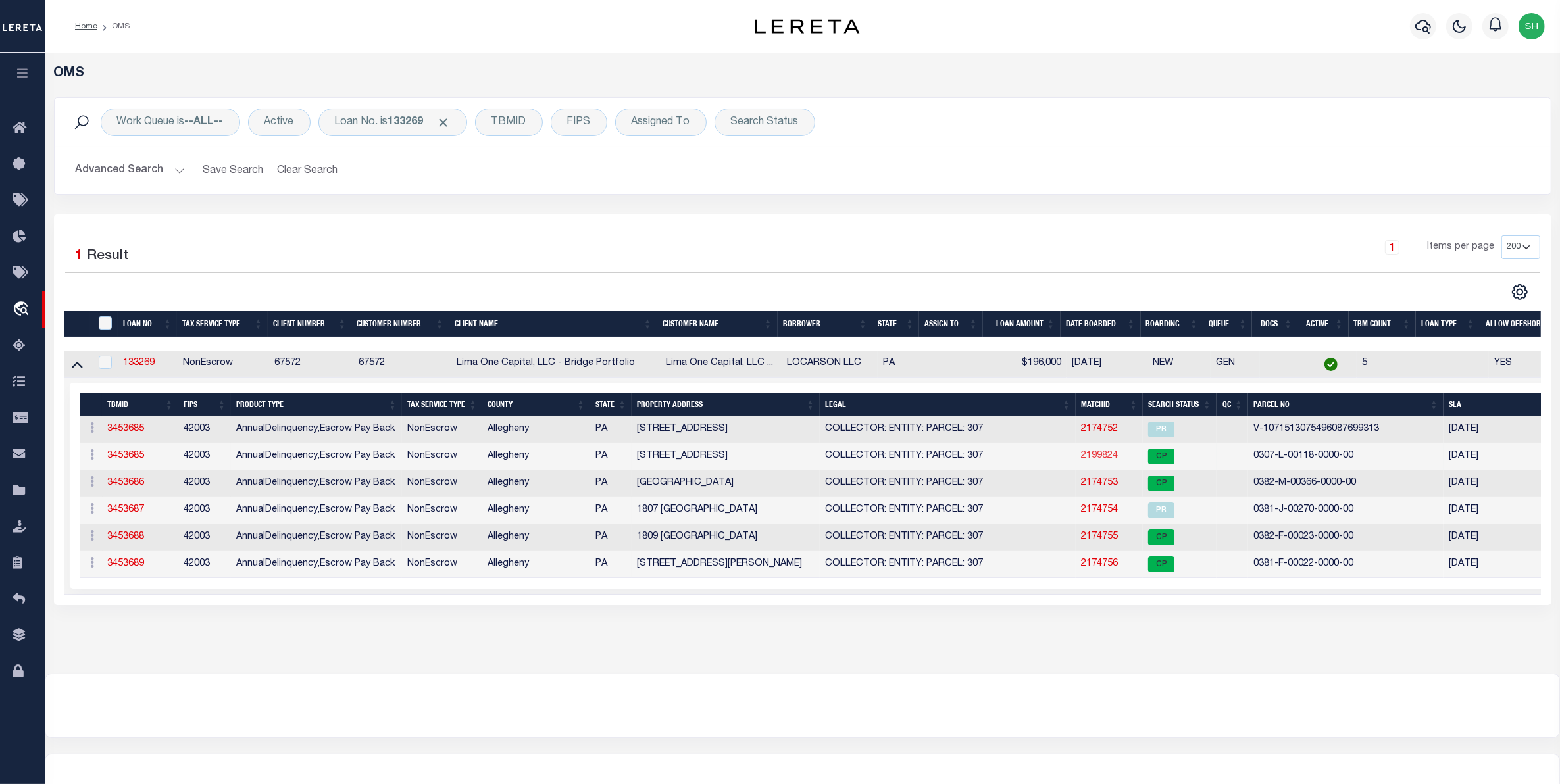
click at [1103, 457] on link "2199824" at bounding box center [1099, 456] width 37 height 9
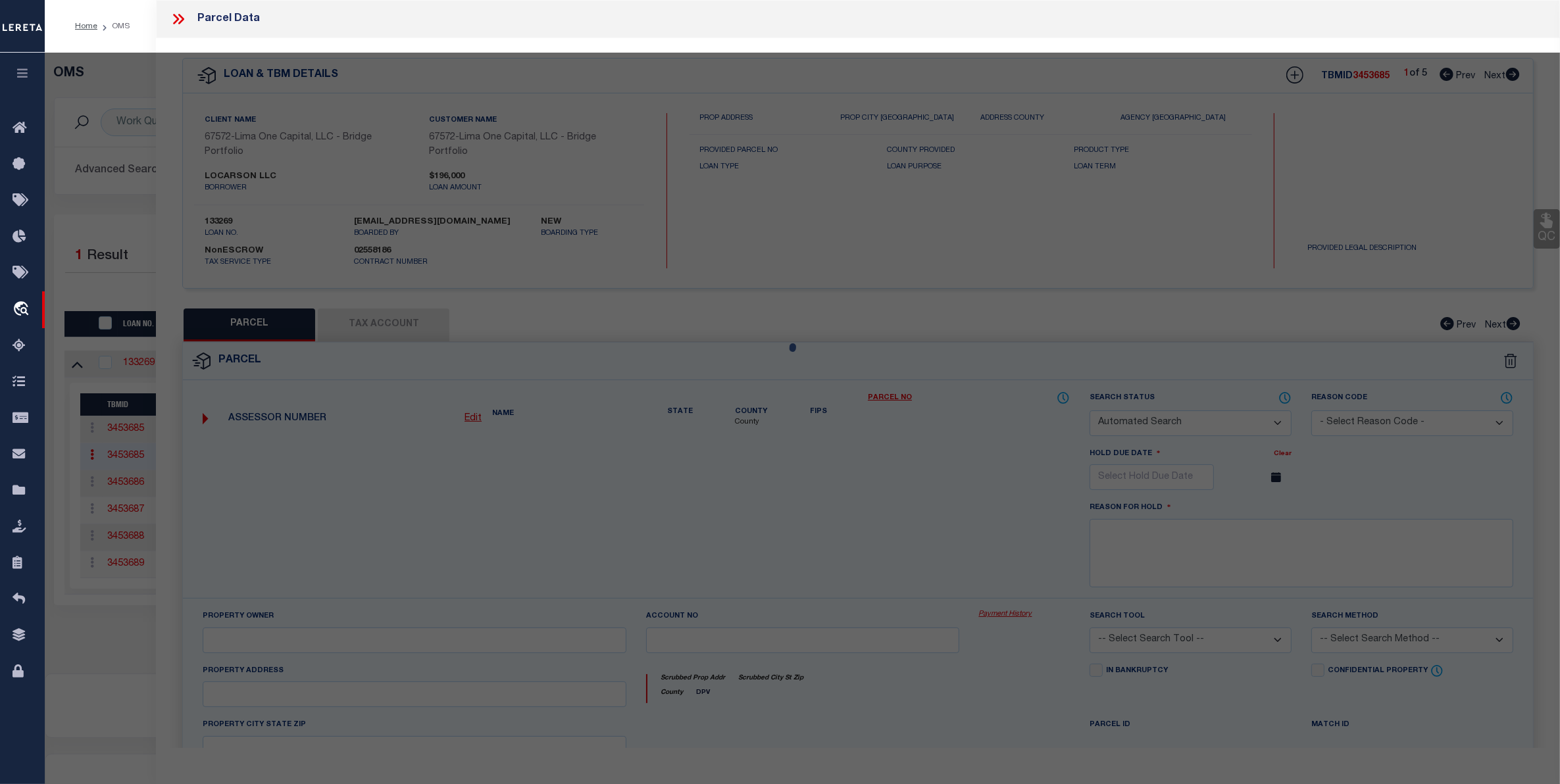
checkbox input "false"
select select "CP"
type input "LOCARSON LLC"
select select "AGW"
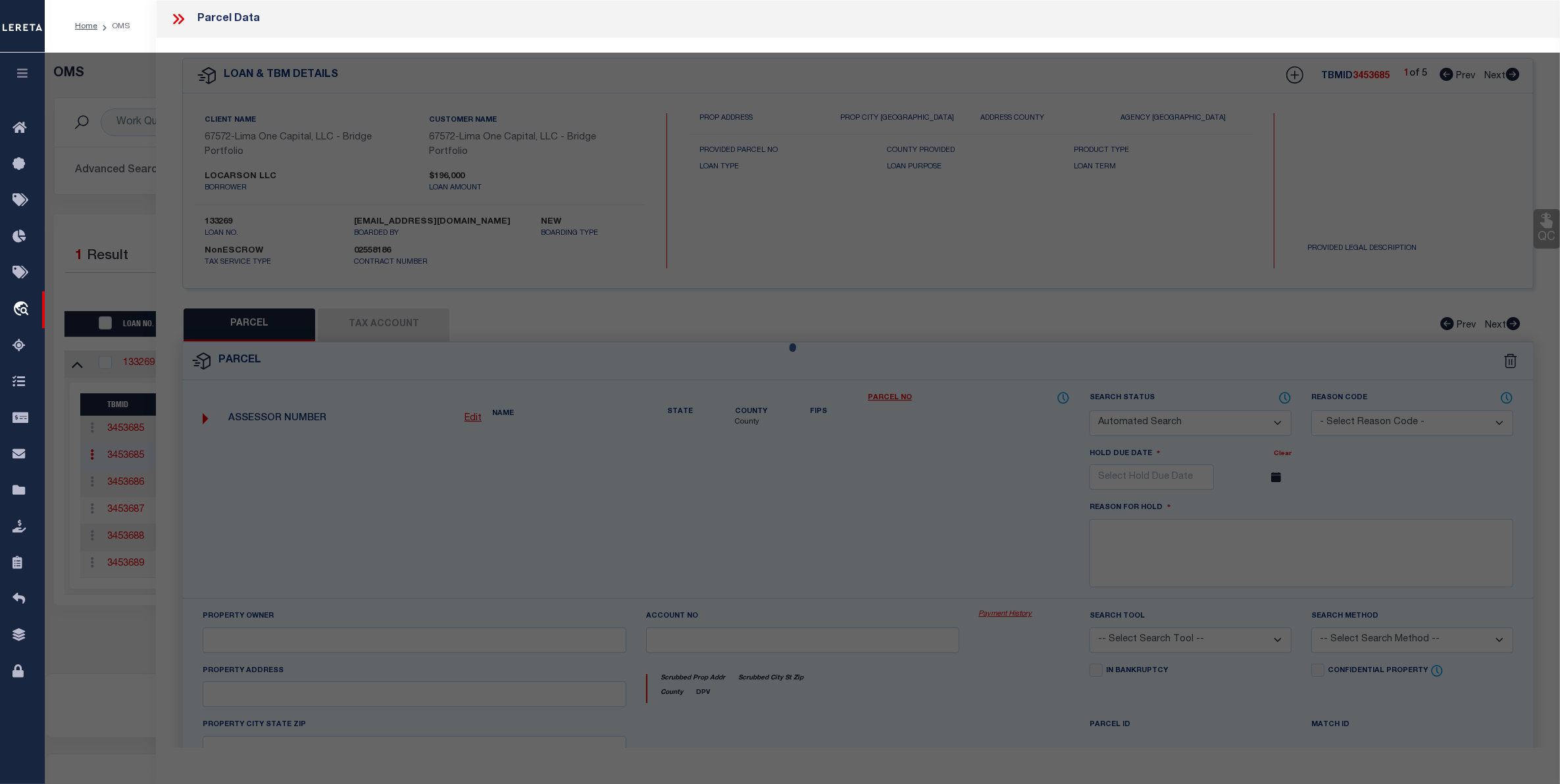
select select "ADD"
type input "714 UNION AVE MC"
type input "KEESPORT, PA 15132"
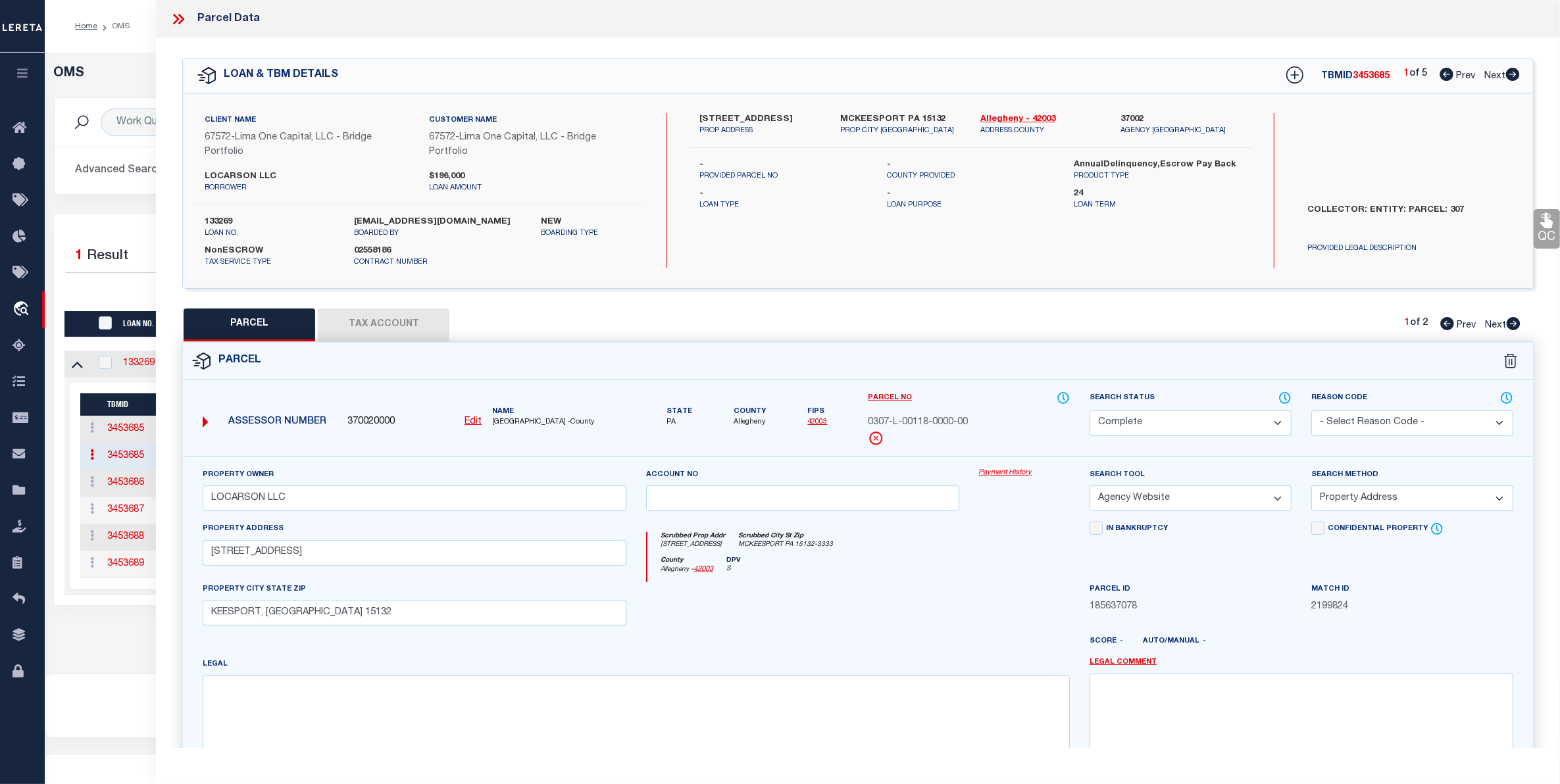
click at [992, 476] on link "Payment History" at bounding box center [1024, 473] width 91 height 11
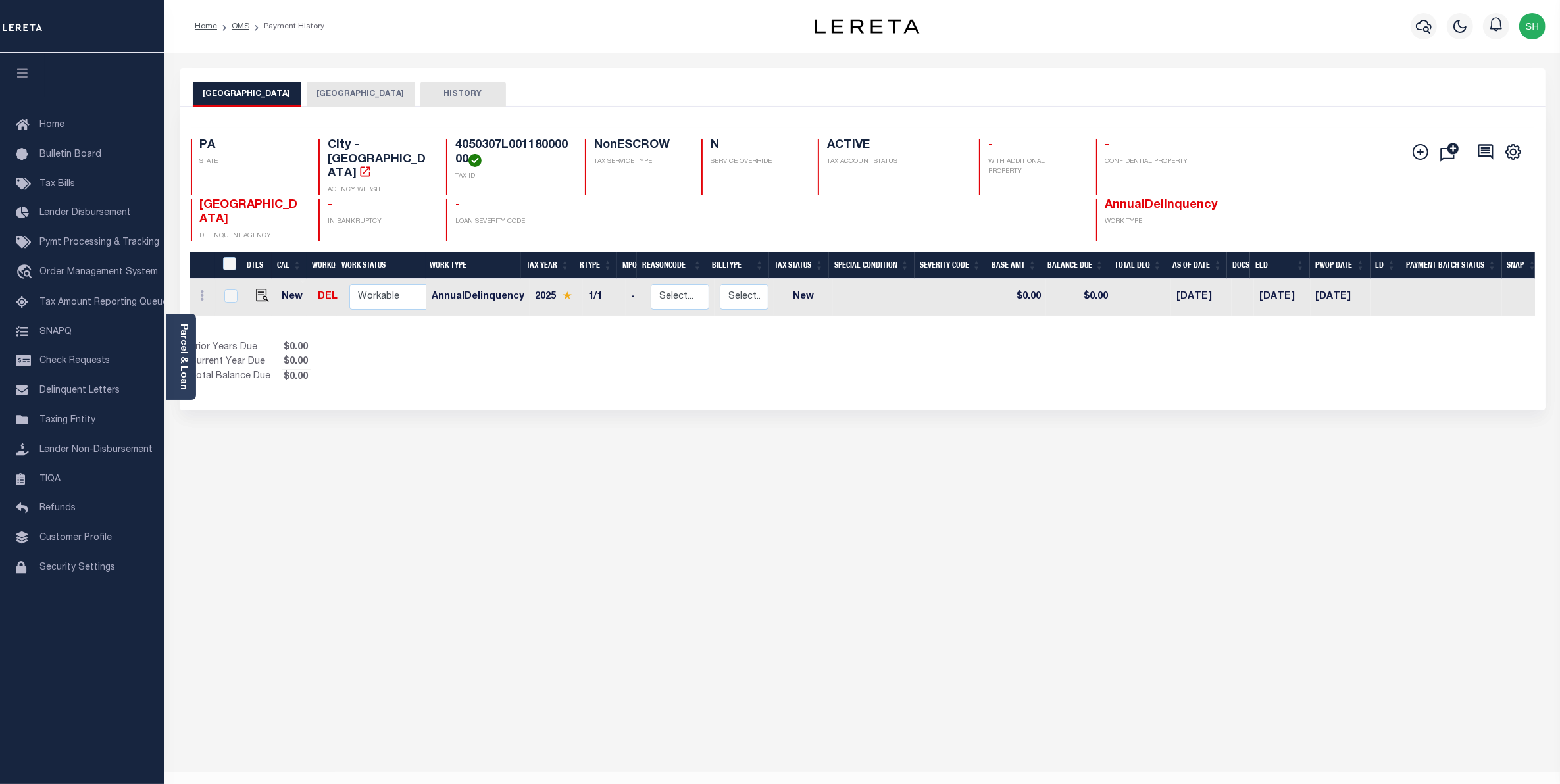
click at [353, 94] on button "[GEOGRAPHIC_DATA]" at bounding box center [361, 94] width 109 height 25
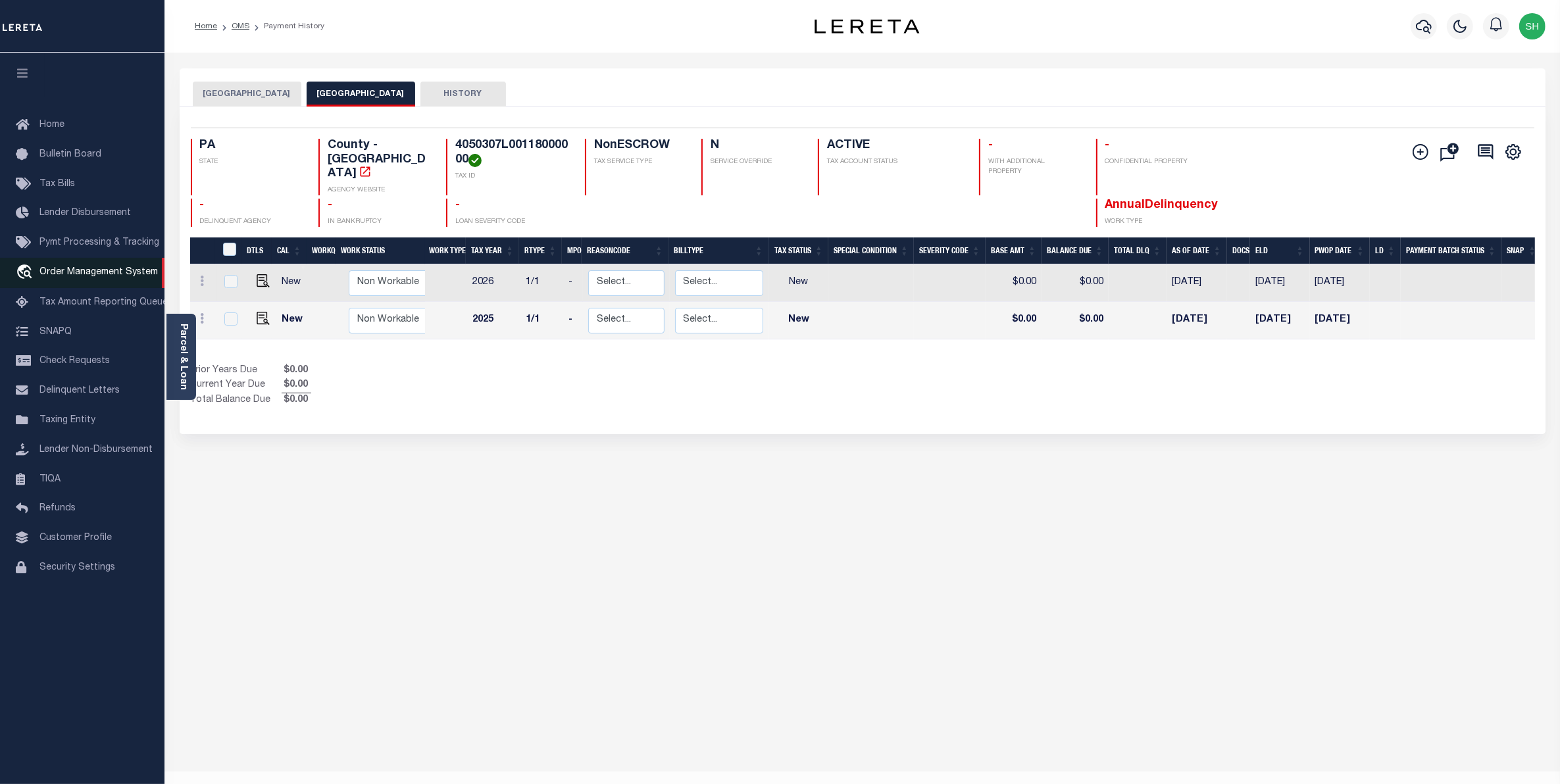
click at [86, 277] on span "Order Management System" at bounding box center [99, 272] width 119 height 9
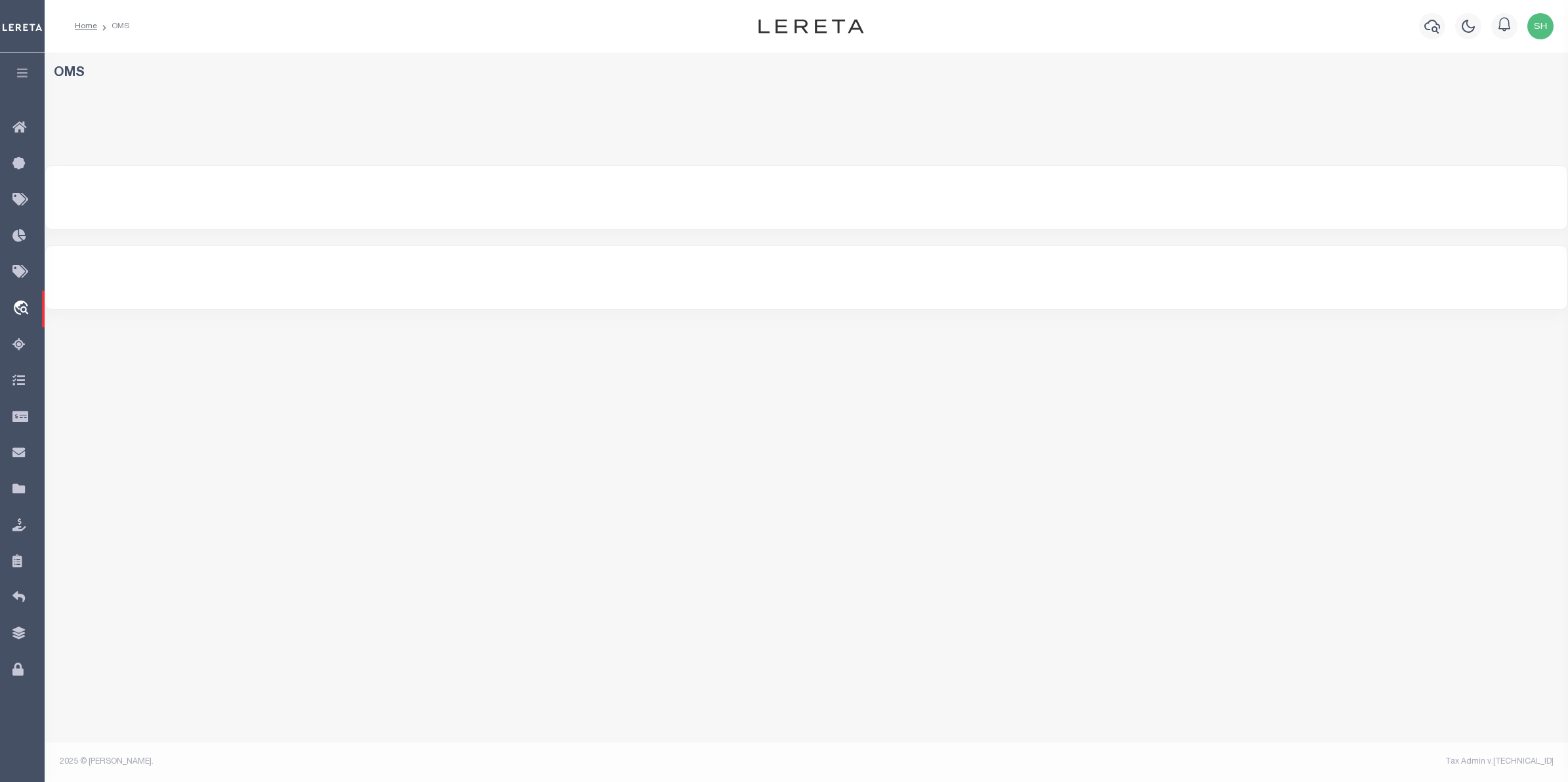
select select "200"
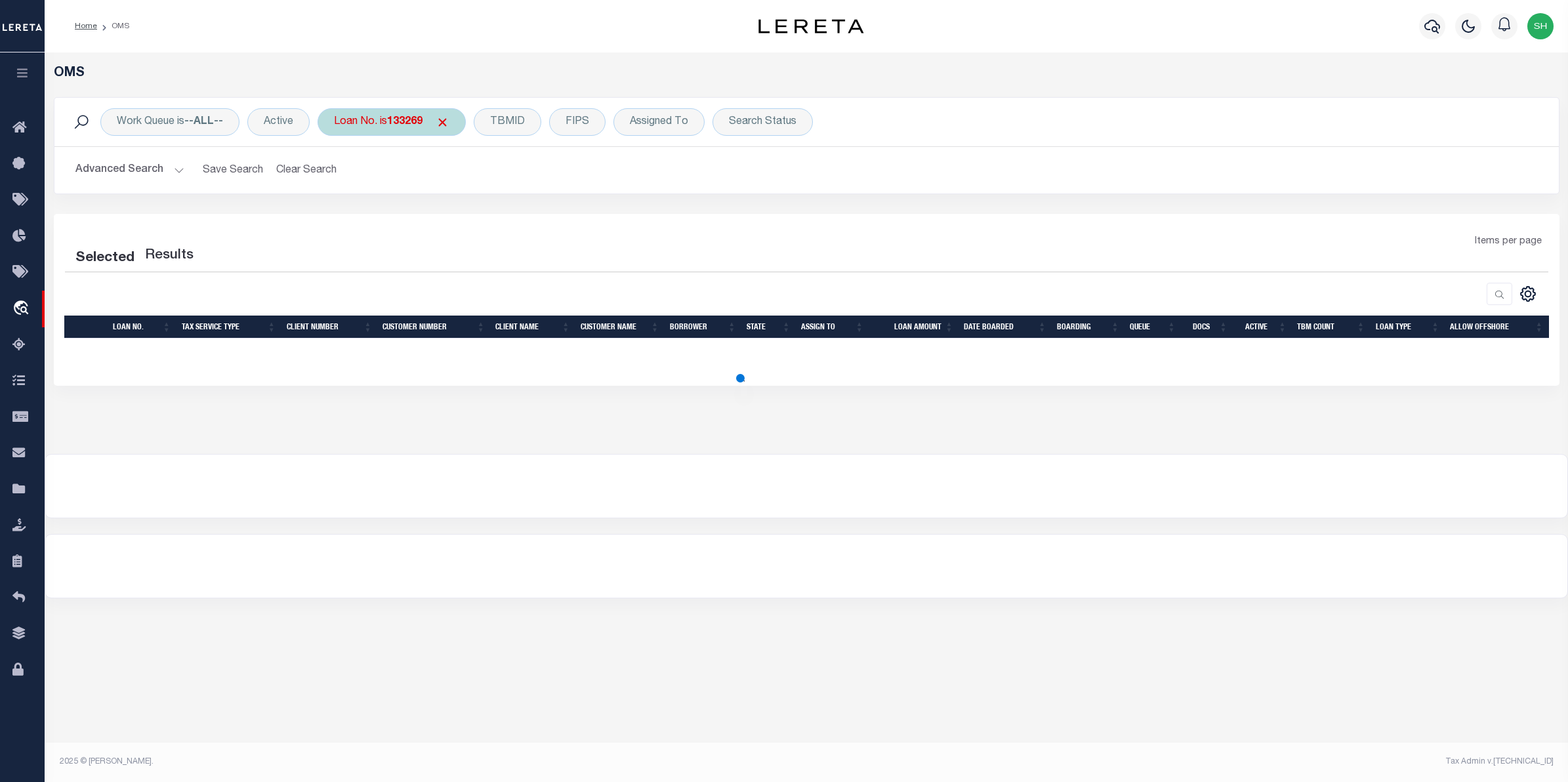
select select "200"
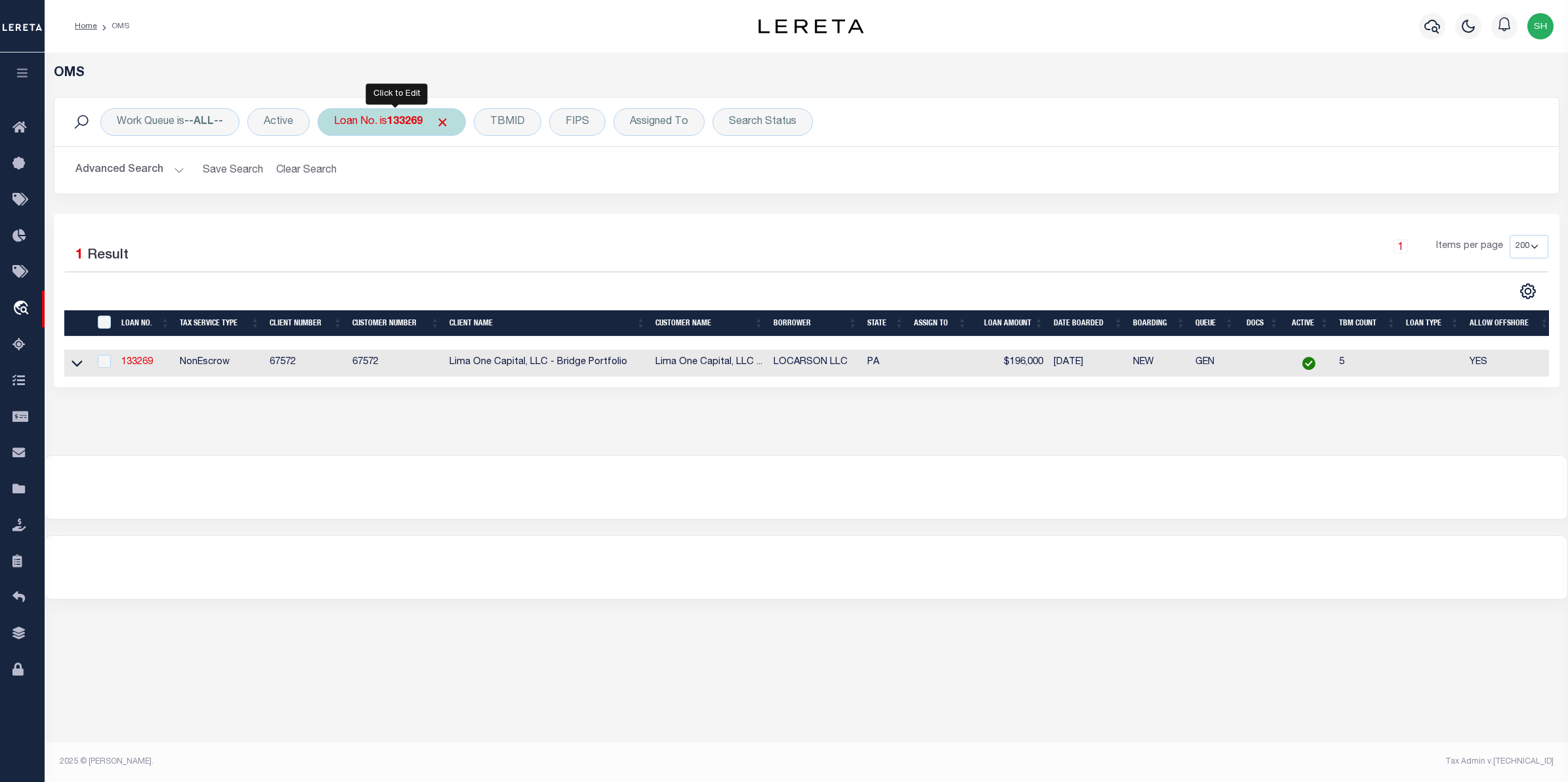
click at [429, 124] on div "Loan No. is 133269" at bounding box center [392, 122] width 148 height 28
type input "40011152"
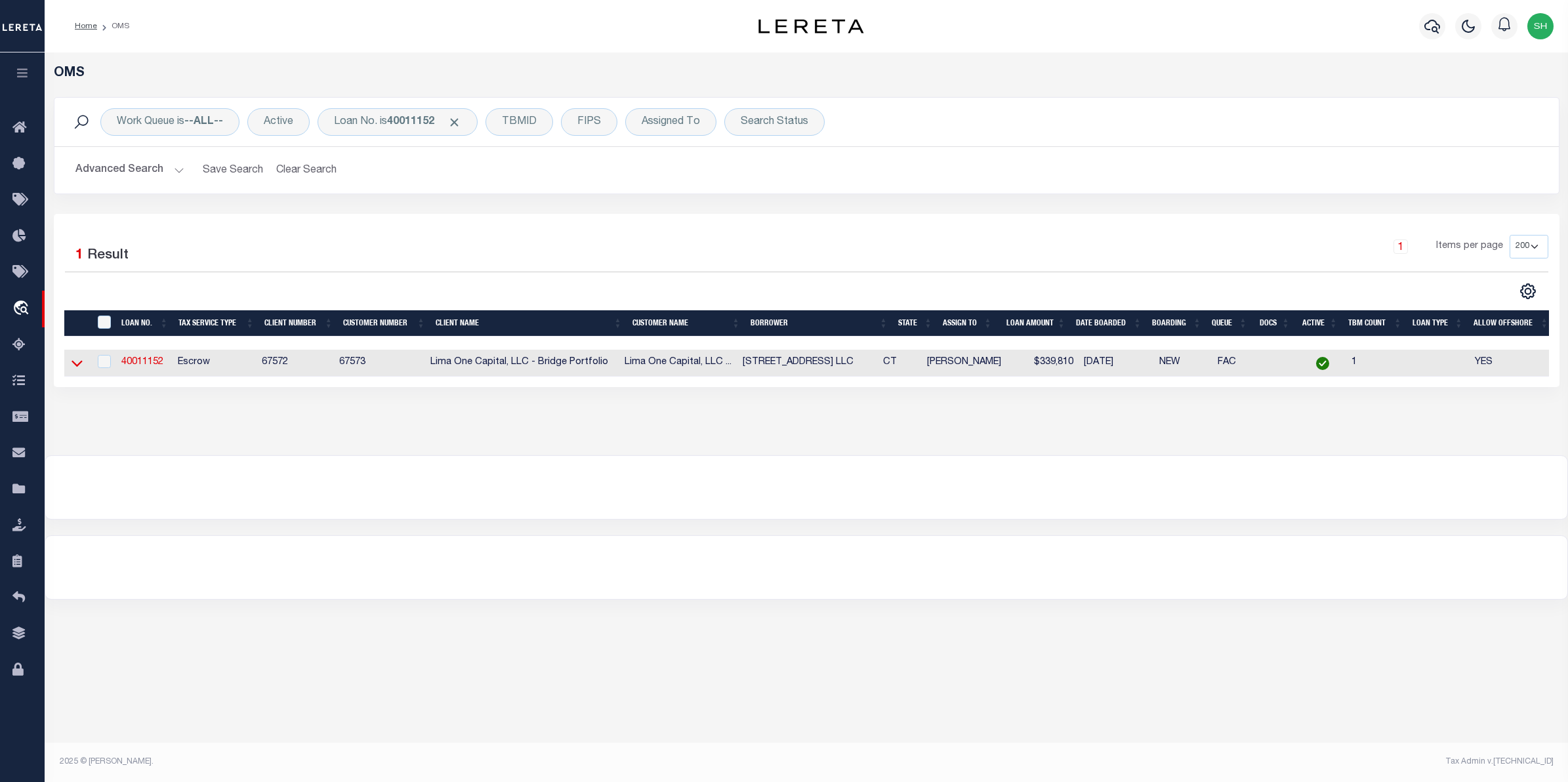
click at [82, 370] on icon at bounding box center [77, 363] width 11 height 14
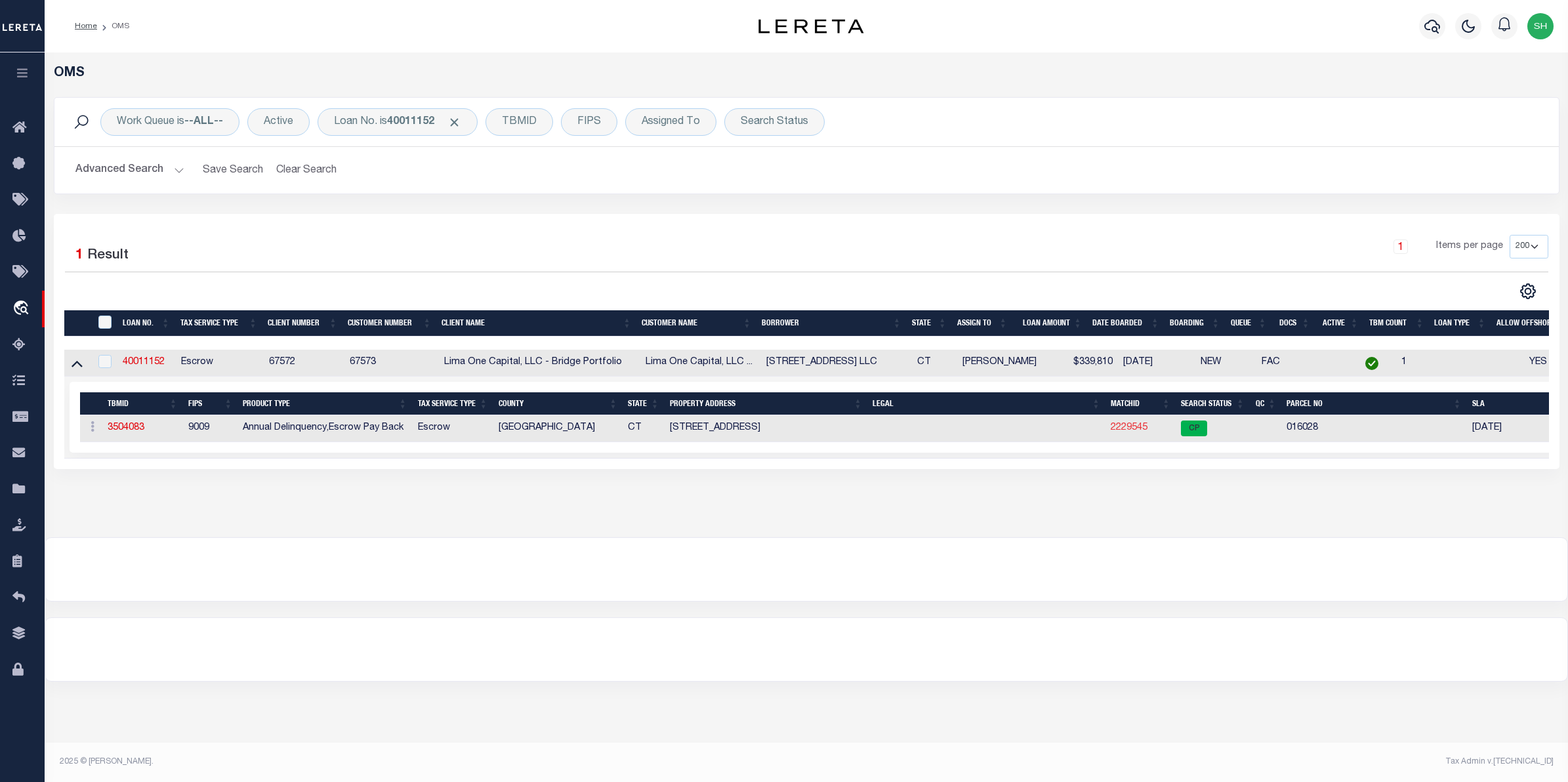
click at [1126, 432] on link "2229545" at bounding box center [1130, 428] width 37 height 9
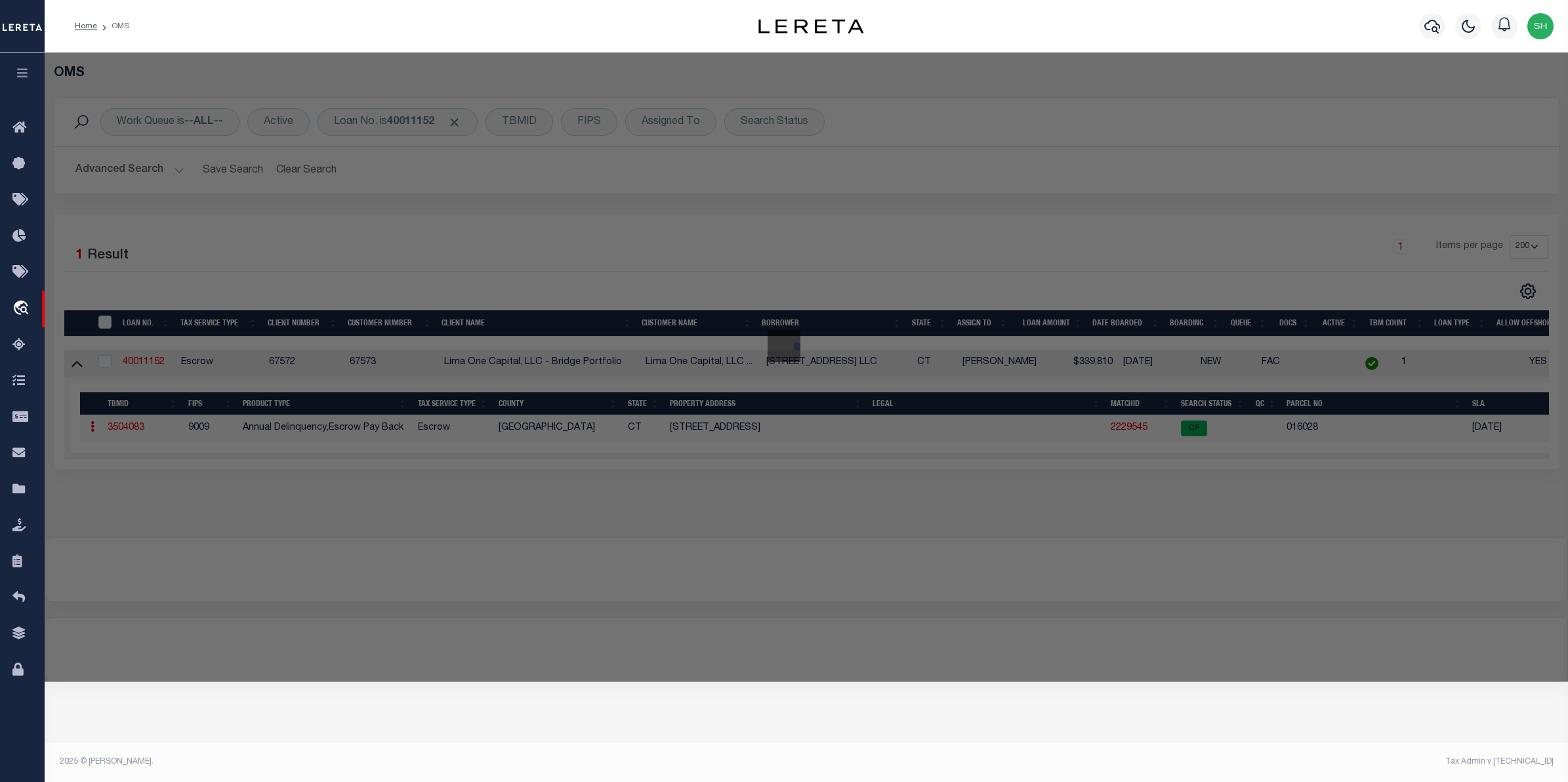
checkbox input "false"
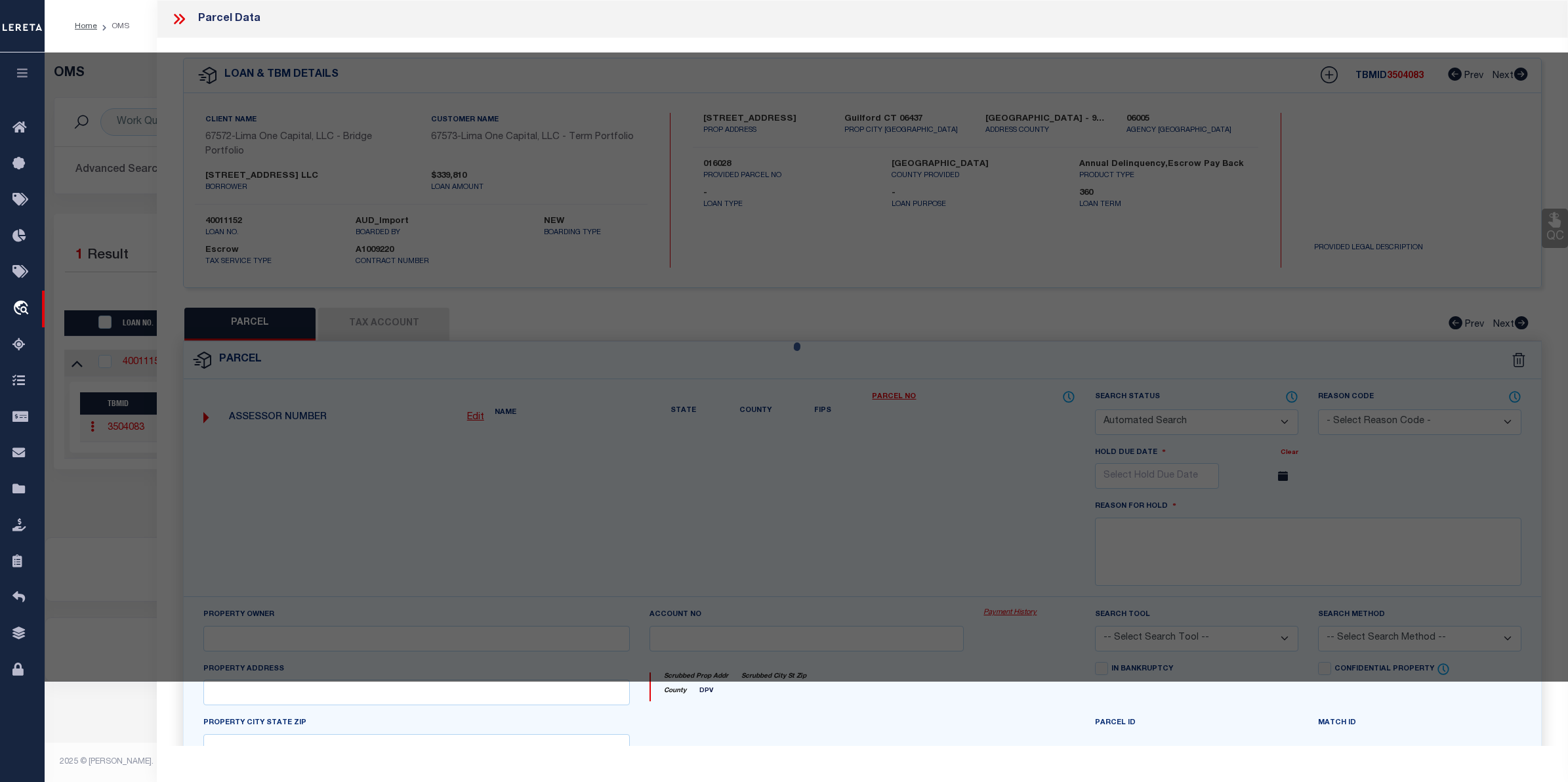
select select "CP"
type input "[STREET_ADDRESS] LLC"
select select "AGW"
select select
type input "[STREET_ADDRESS]"
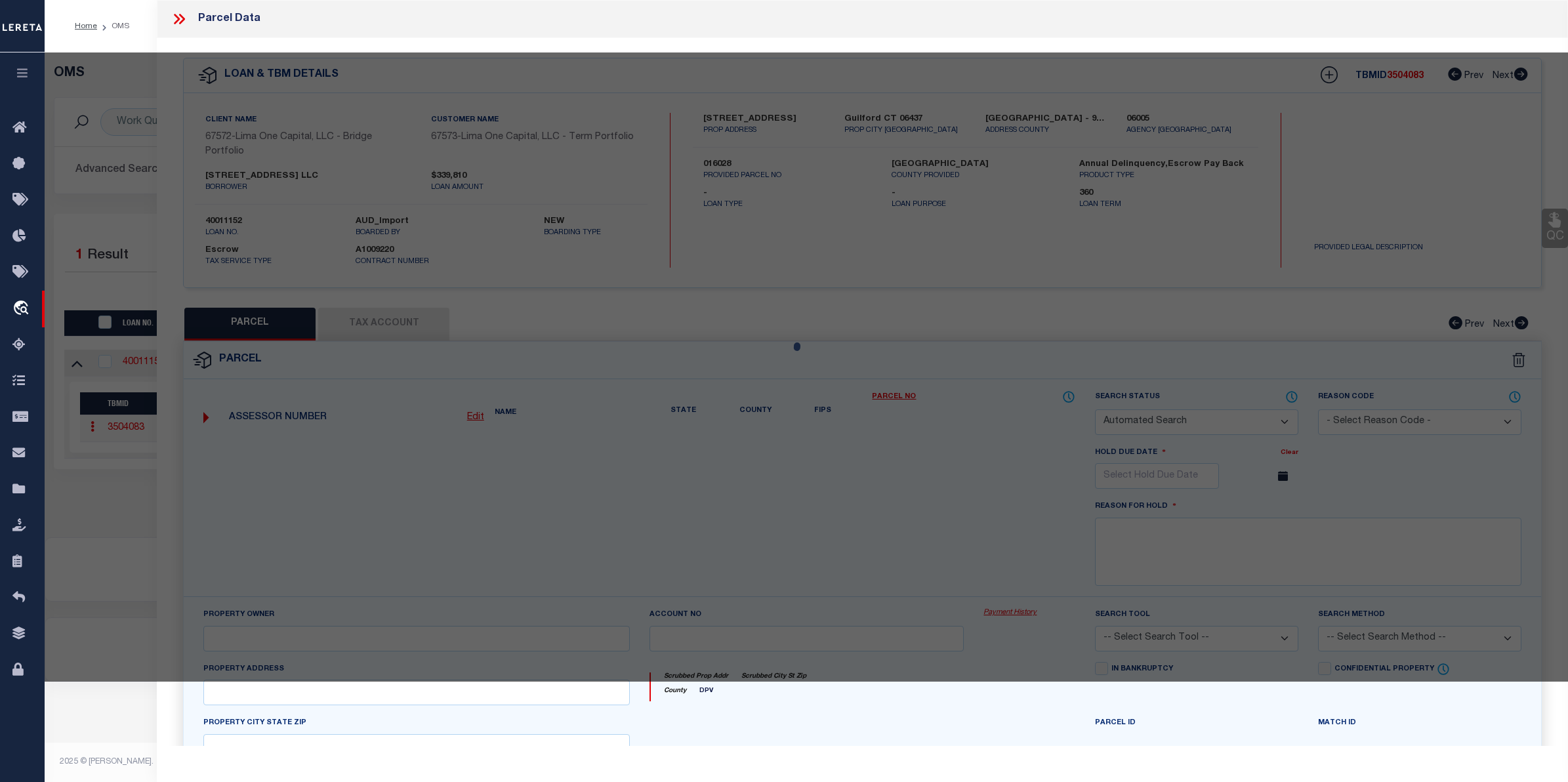
type input "Guilford CT 06437"
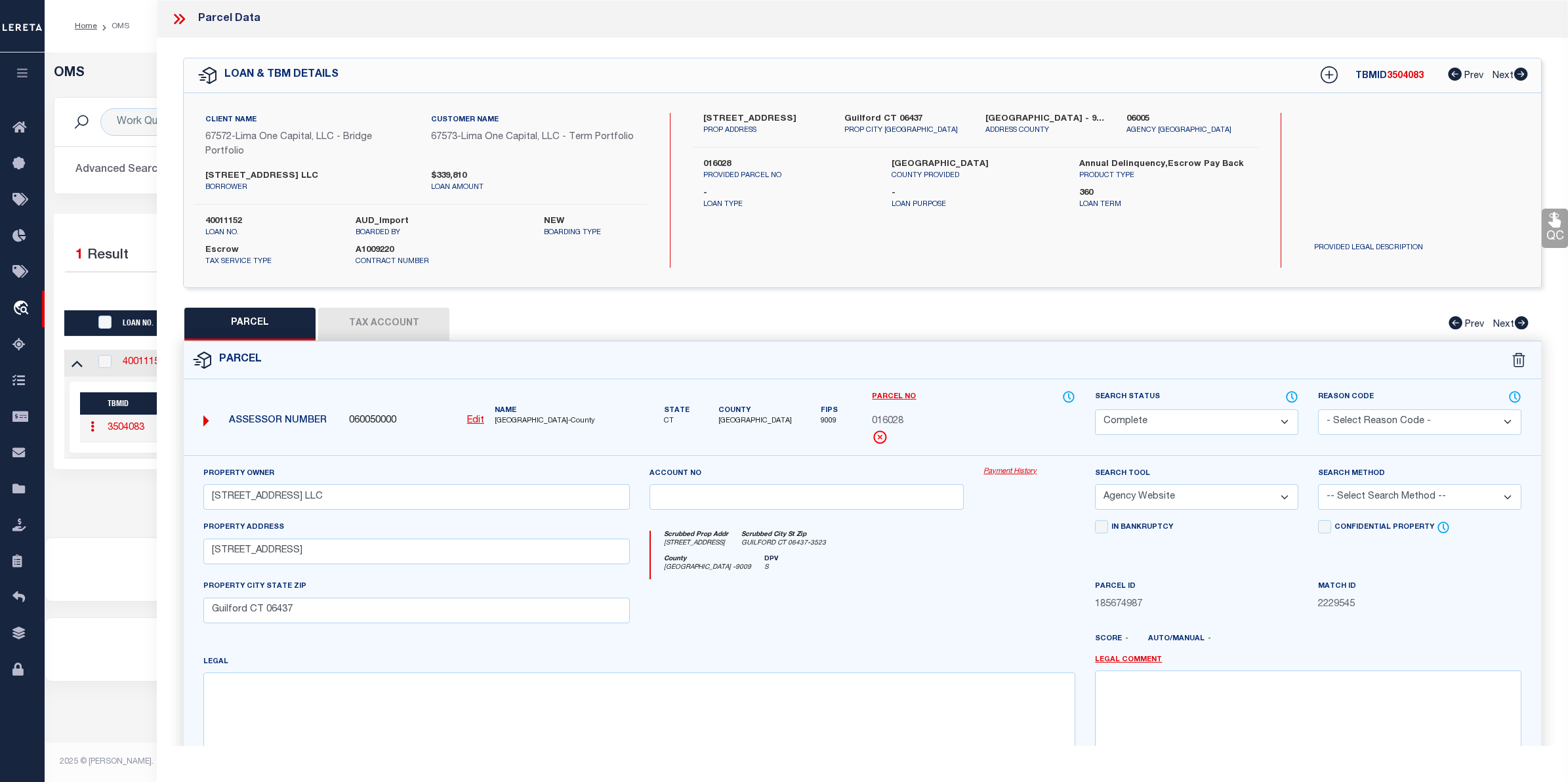
click at [998, 474] on link "Payment History" at bounding box center [1029, 471] width 92 height 11
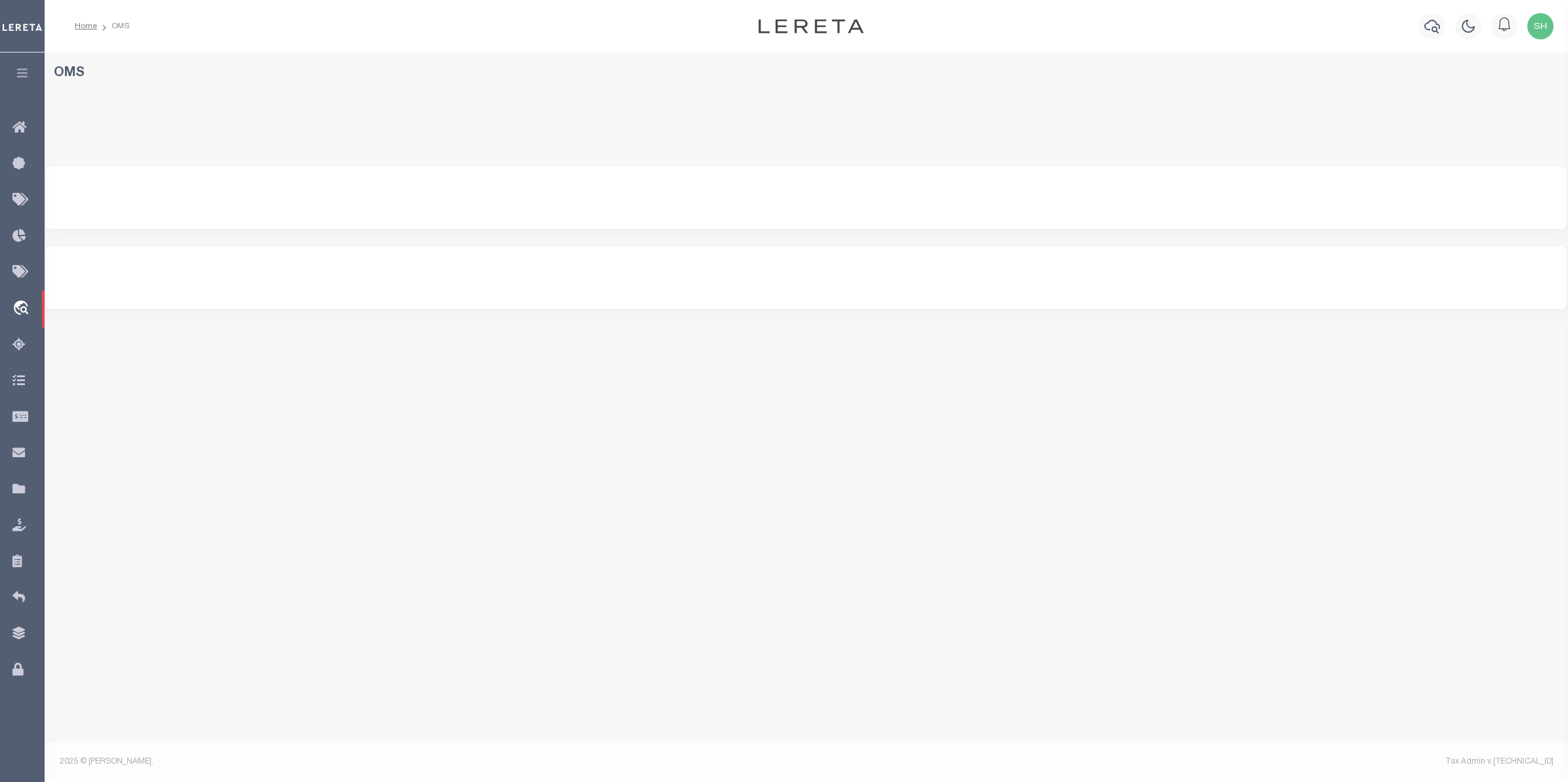
select select "200"
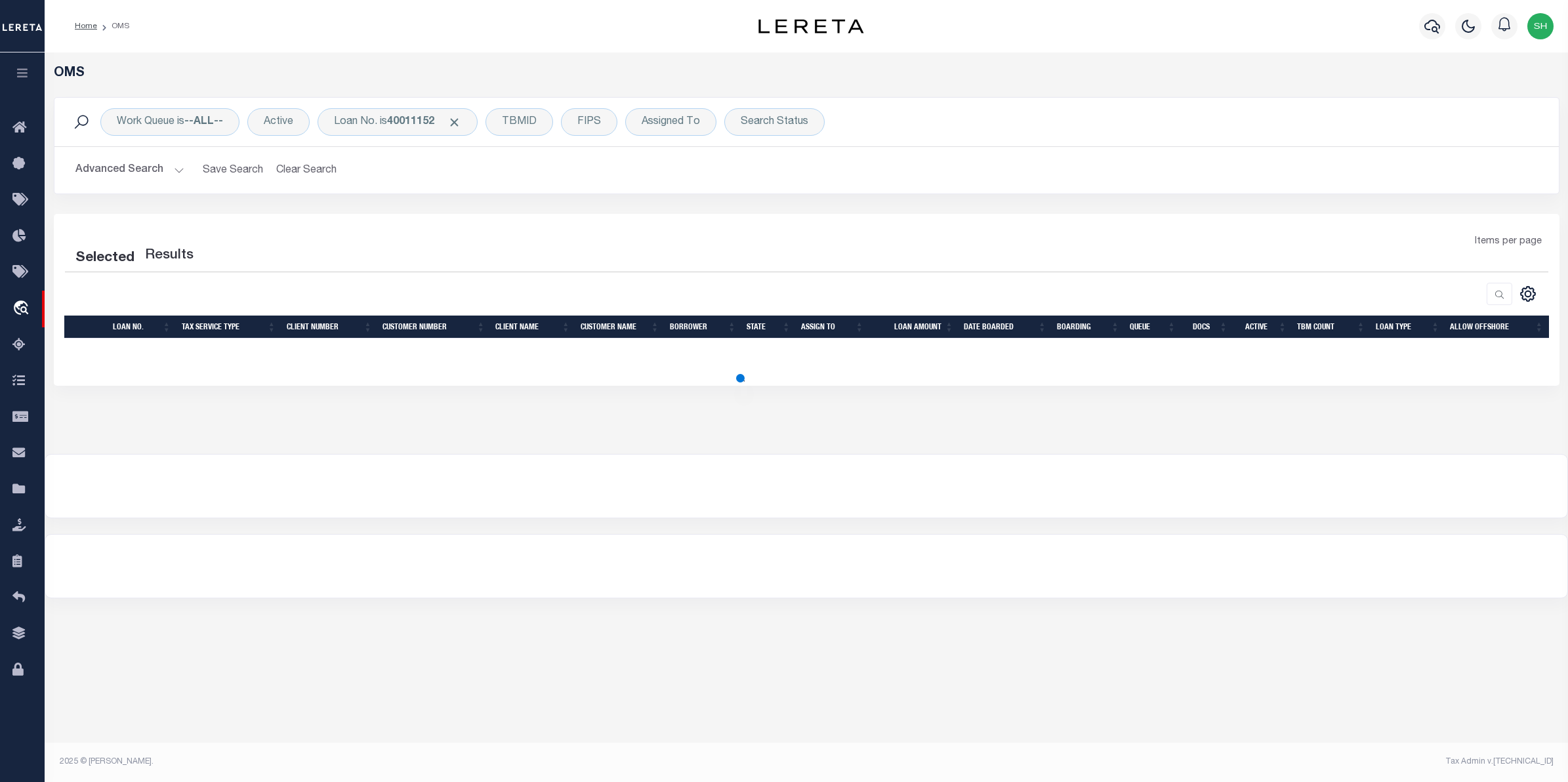
select select "200"
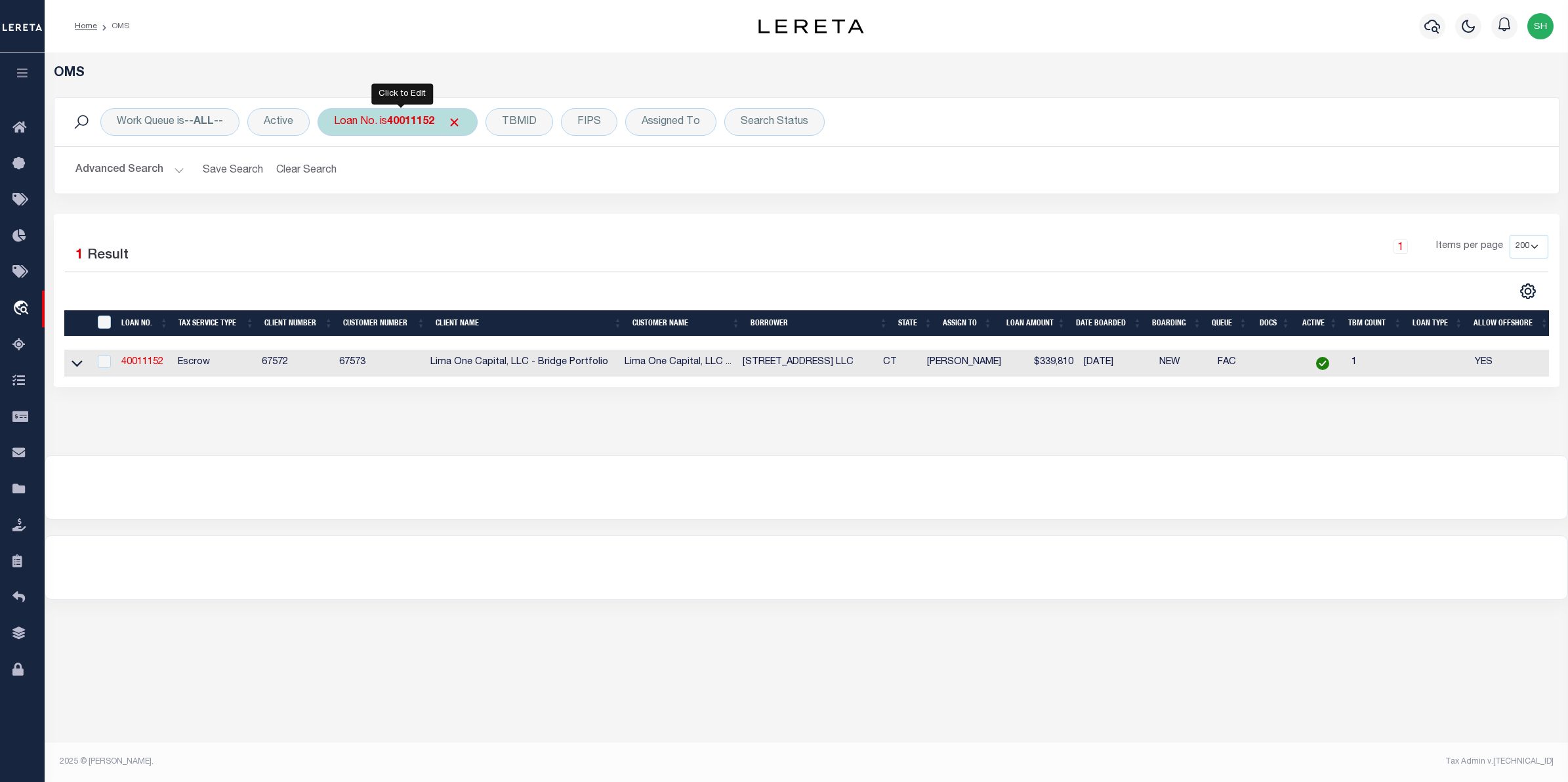
click at [378, 117] on div "Loan No. is 40011152" at bounding box center [397, 122] width 160 height 28
type input "175000194"
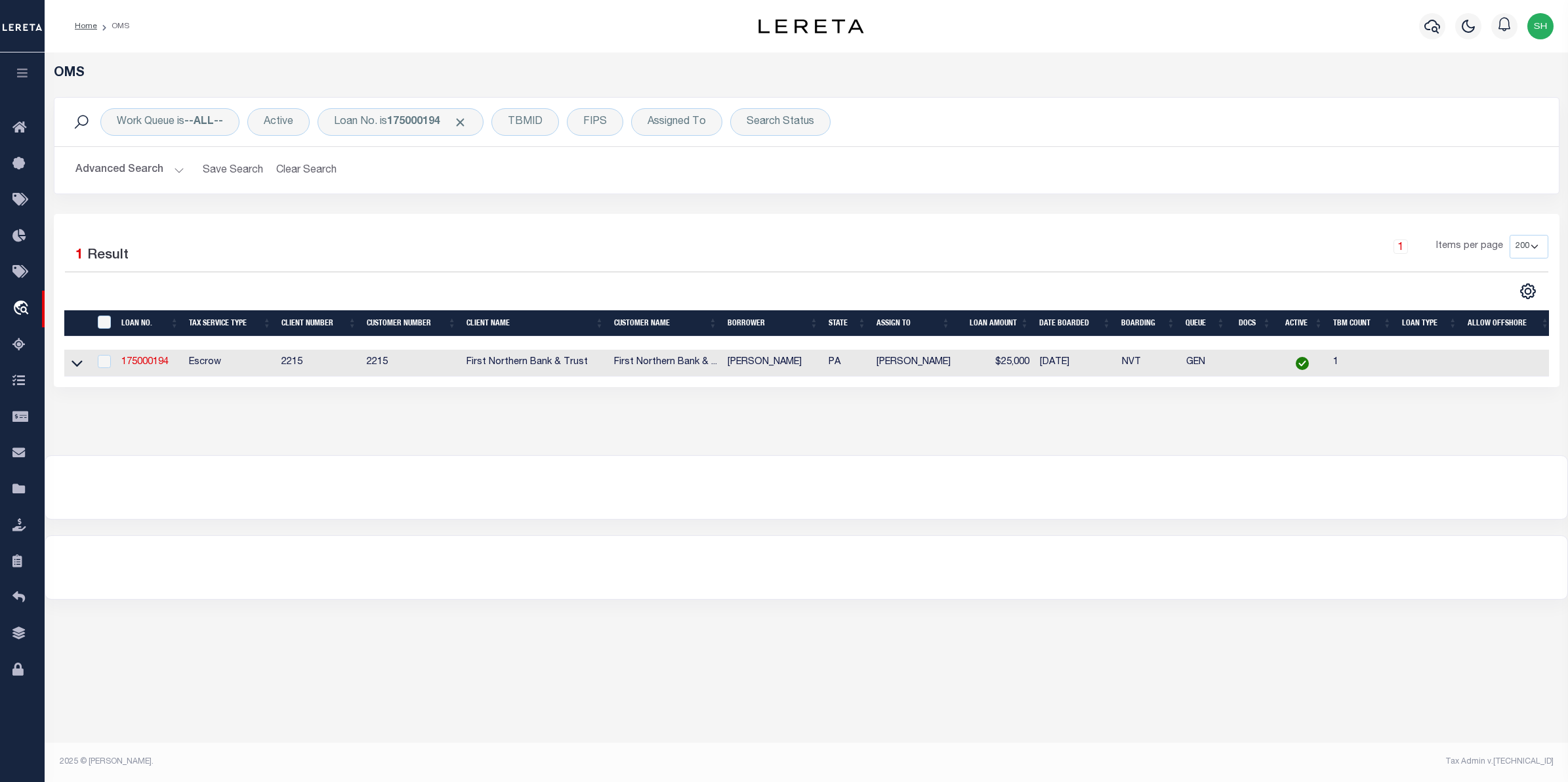
click at [83, 366] on link at bounding box center [77, 362] width 15 height 9
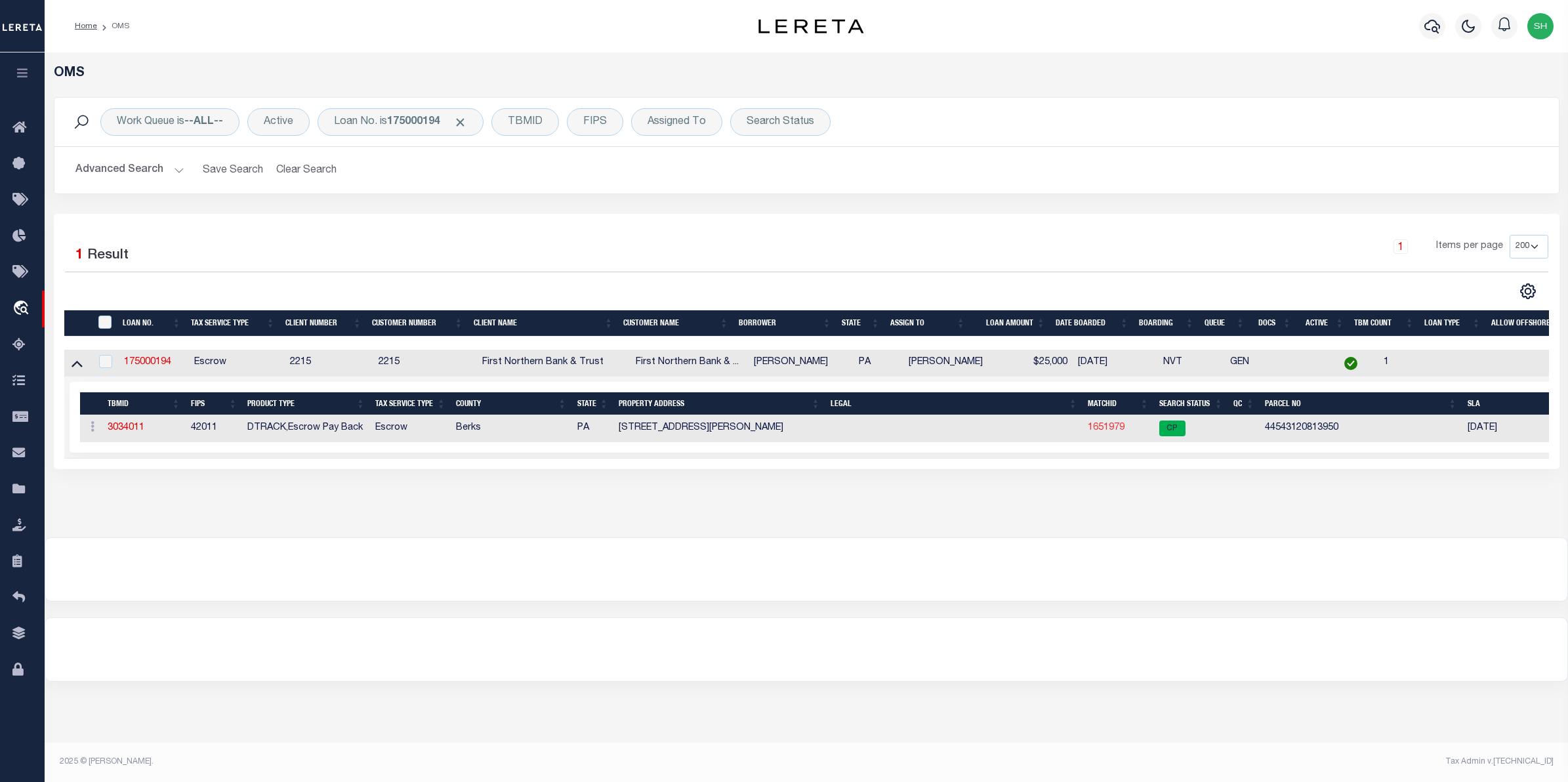
click at [1094, 432] on link "1651979" at bounding box center [1106, 428] width 37 height 9
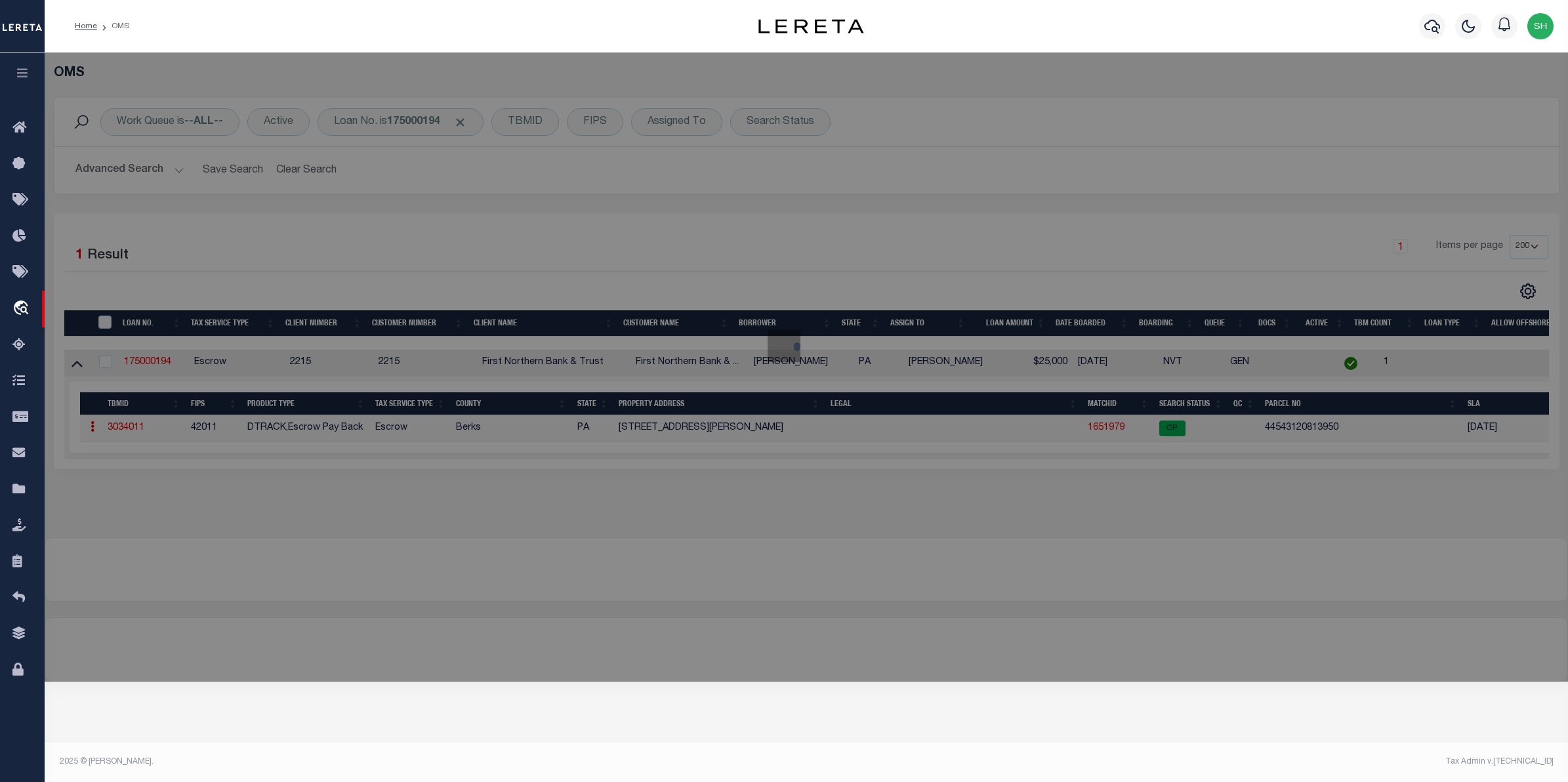
select select "AS"
select select
checkbox input "false"
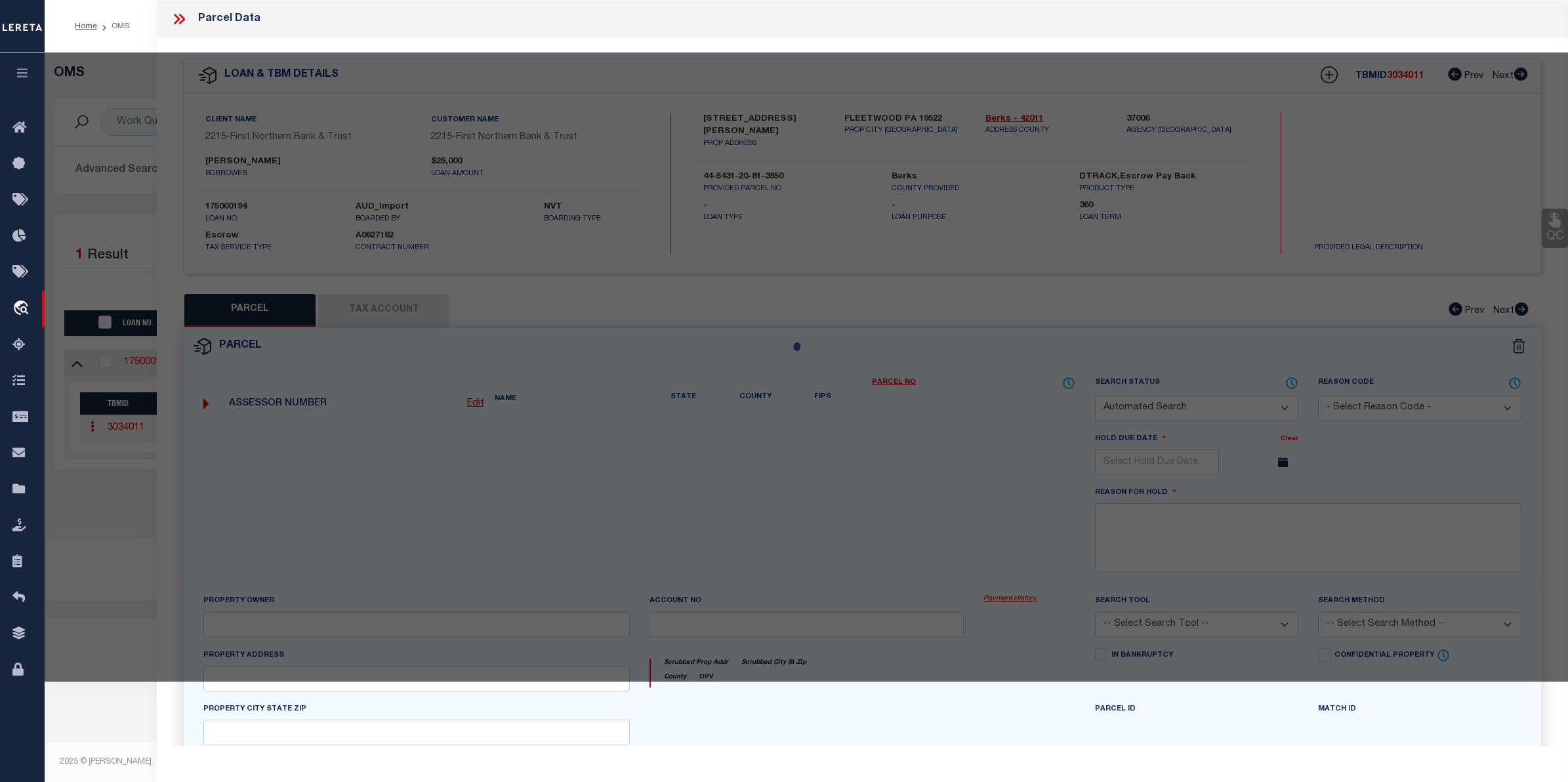
select select "CP"
type input "NORMAN JAMES M"
select select
type input "10 W JACKSON ST"
checkbox input "false"
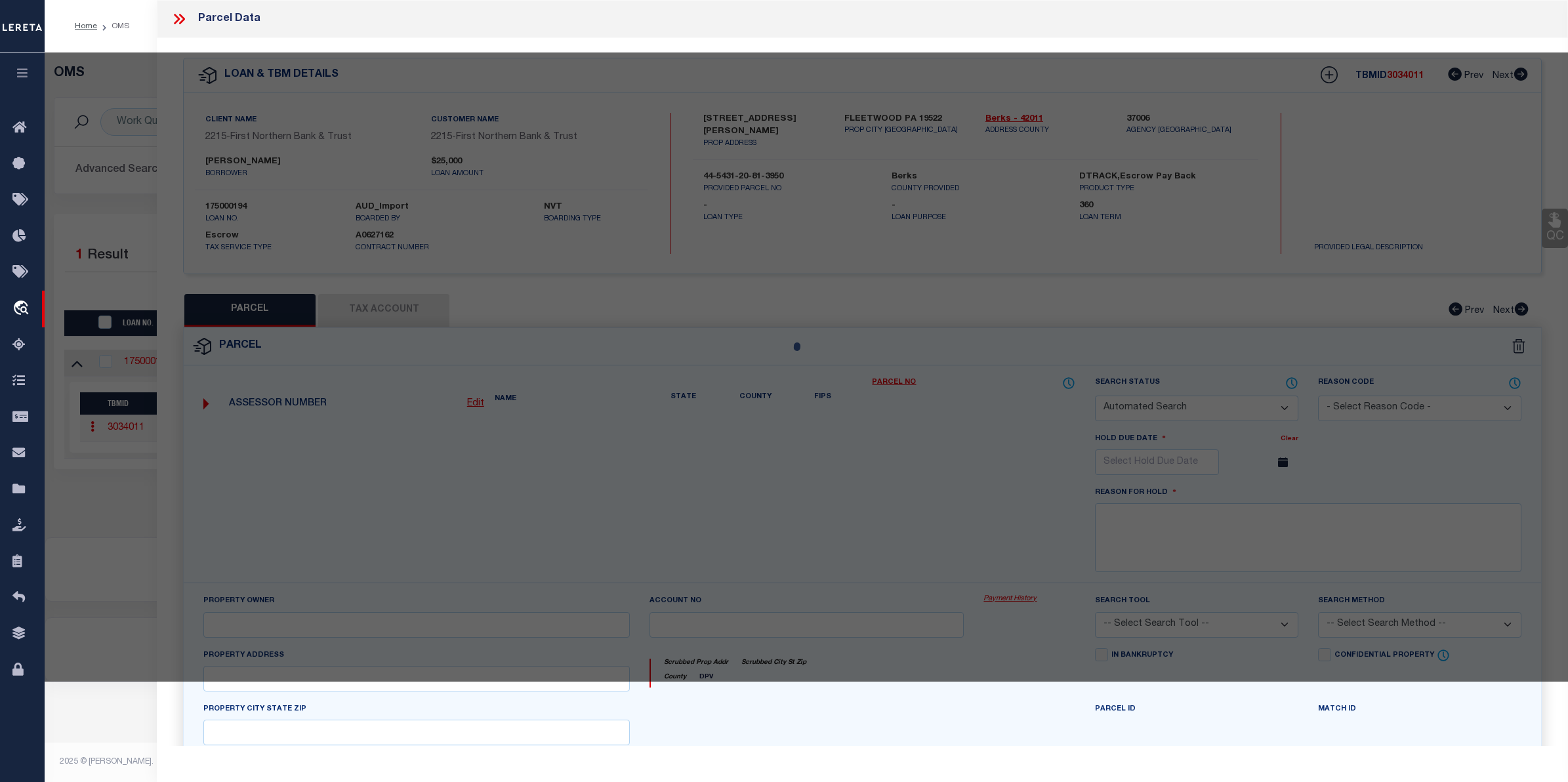
type input "PA"
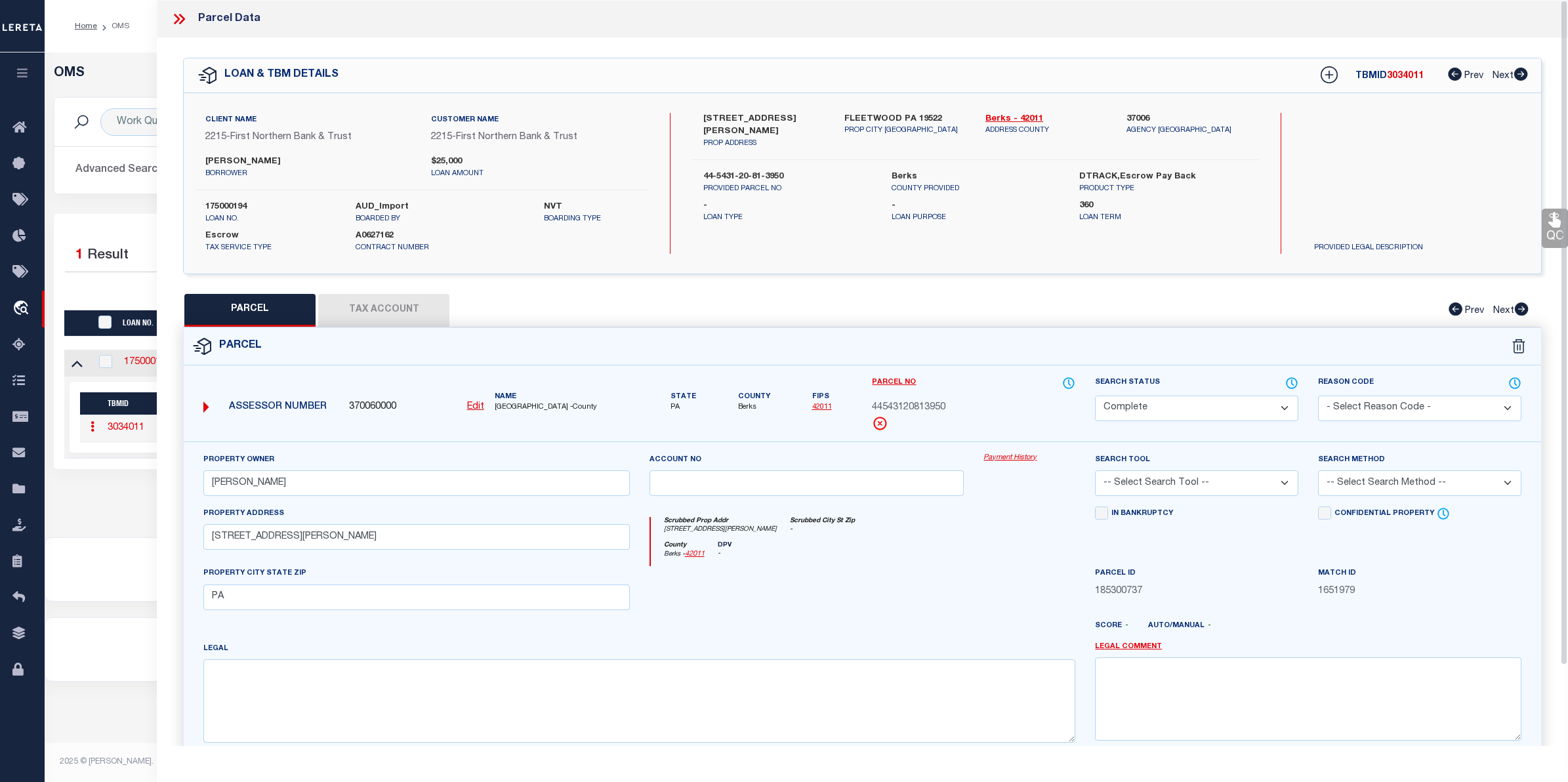
click at [991, 454] on link "Payment History" at bounding box center [1029, 458] width 92 height 11
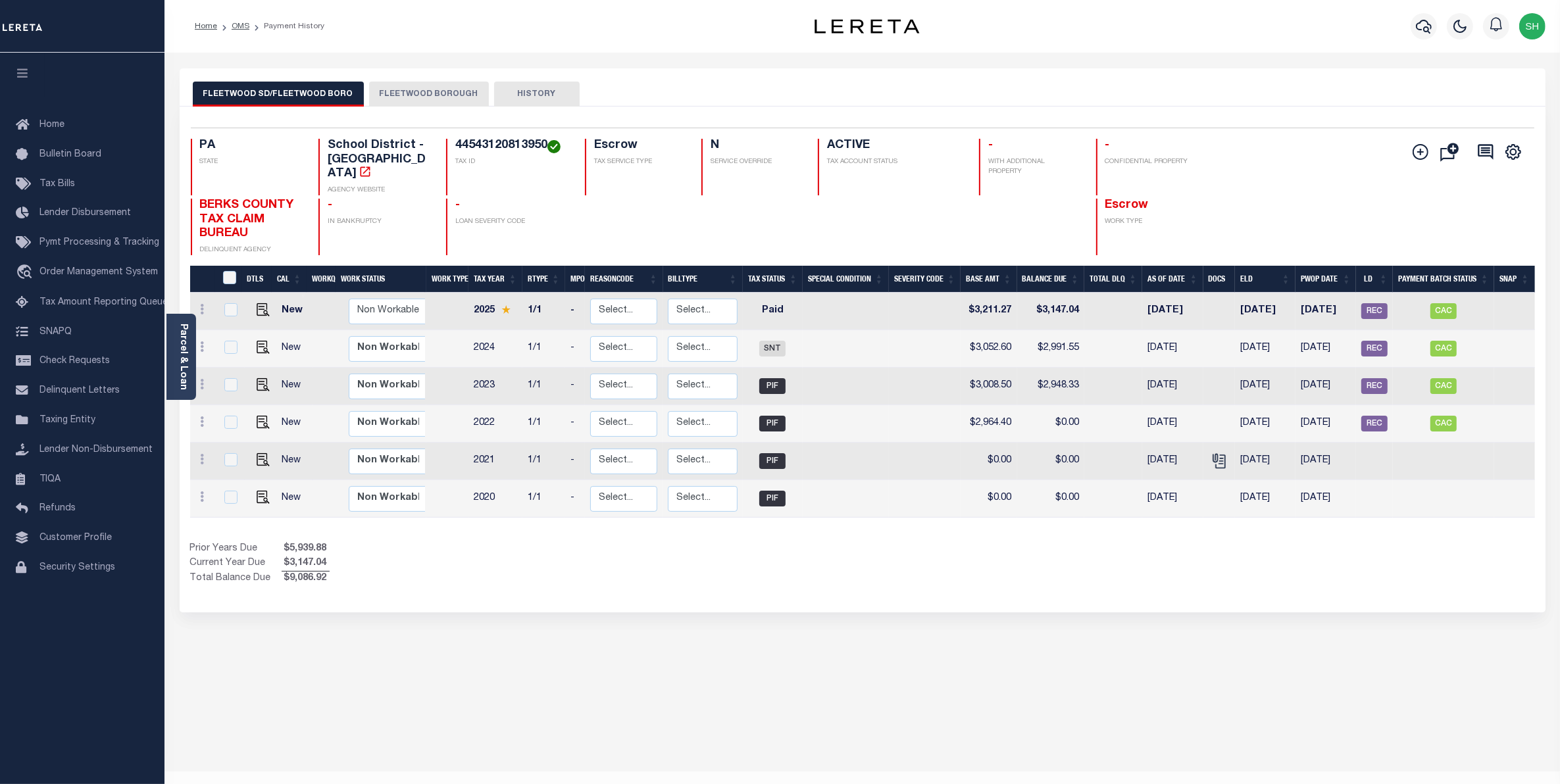
click at [442, 95] on button "FLEETWOOD BOROUGH" at bounding box center [429, 94] width 120 height 25
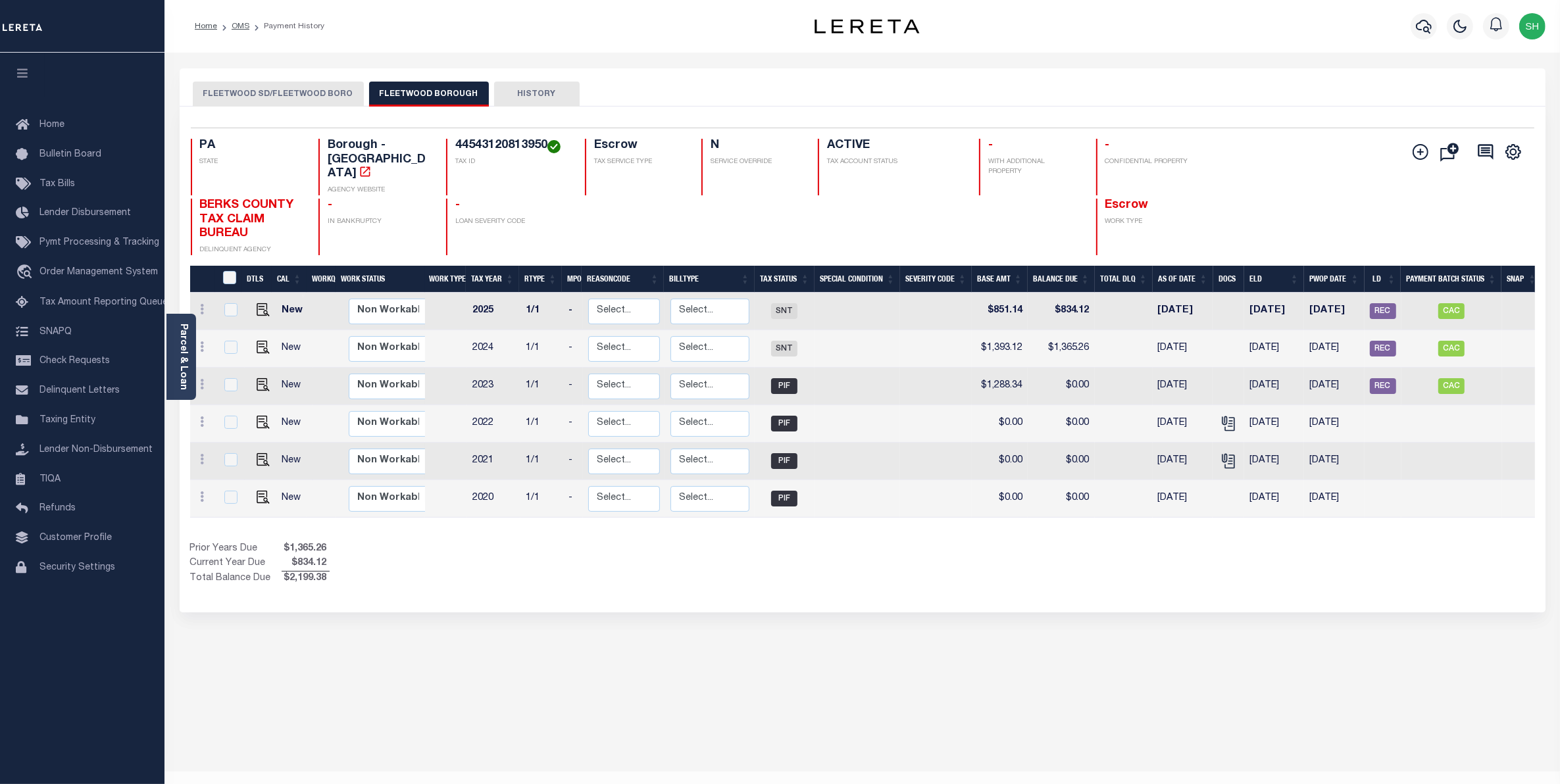
click at [230, 96] on button "FLEETWOOD SD/FLEETWOOD BORO" at bounding box center [278, 94] width 171 height 25
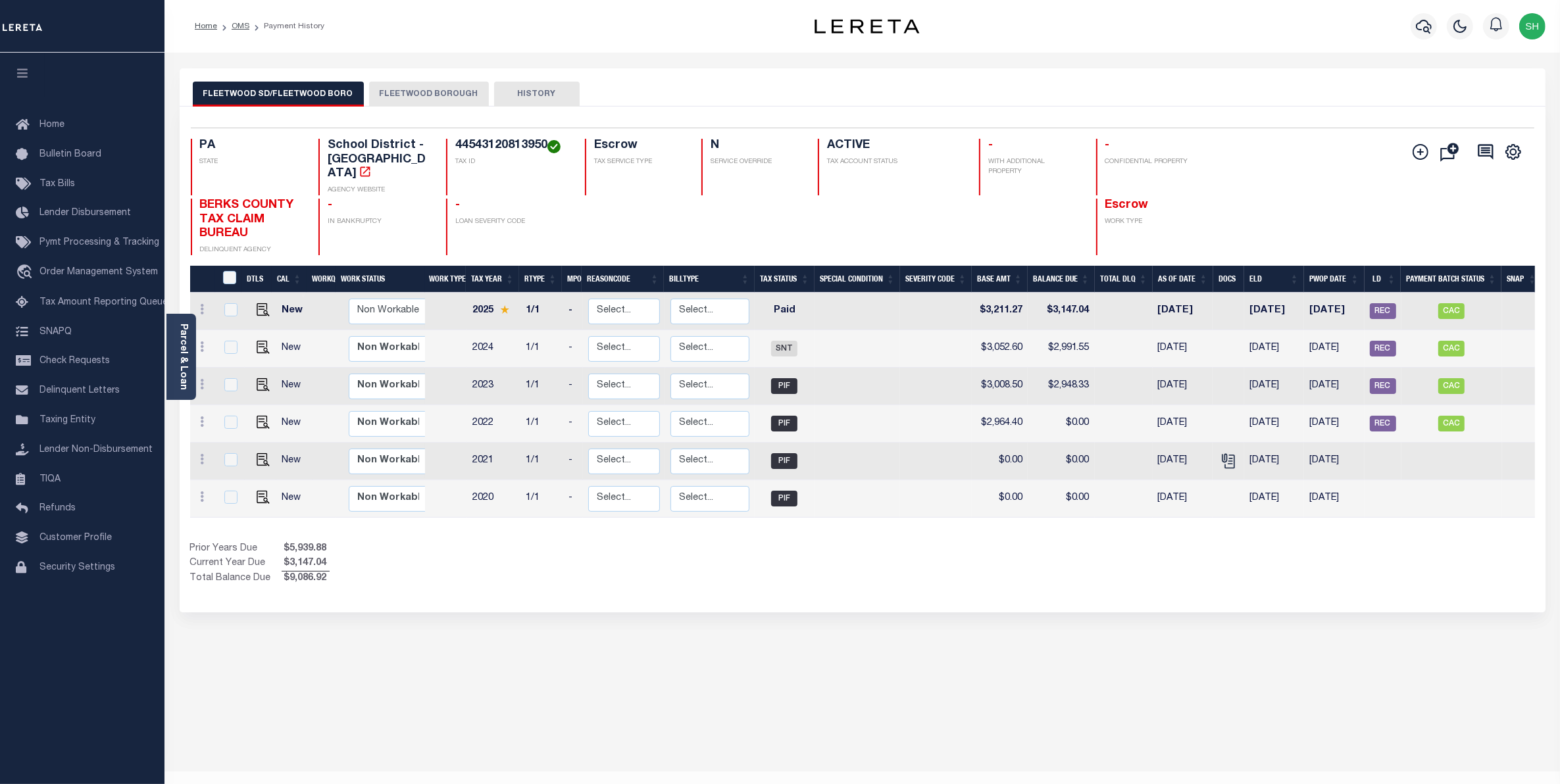
click at [843, 730] on div "FLEETWOOD SD/FLEETWOOD BORO FLEETWOOD BOROUGH HISTORY Selected 6" at bounding box center [863, 439] width 1386 height 742
click at [99, 275] on span "Order Management System" at bounding box center [99, 272] width 119 height 9
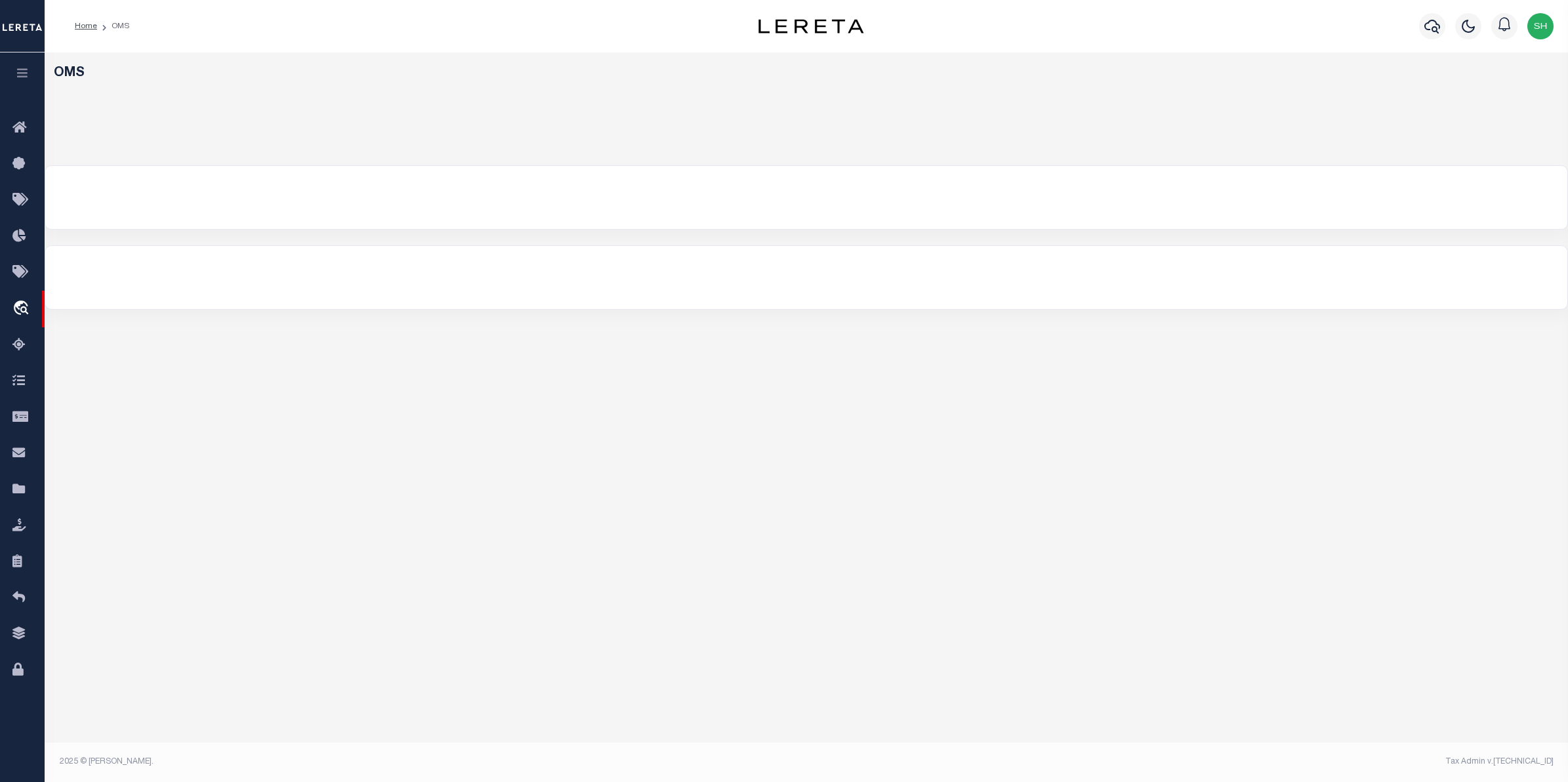
select select "200"
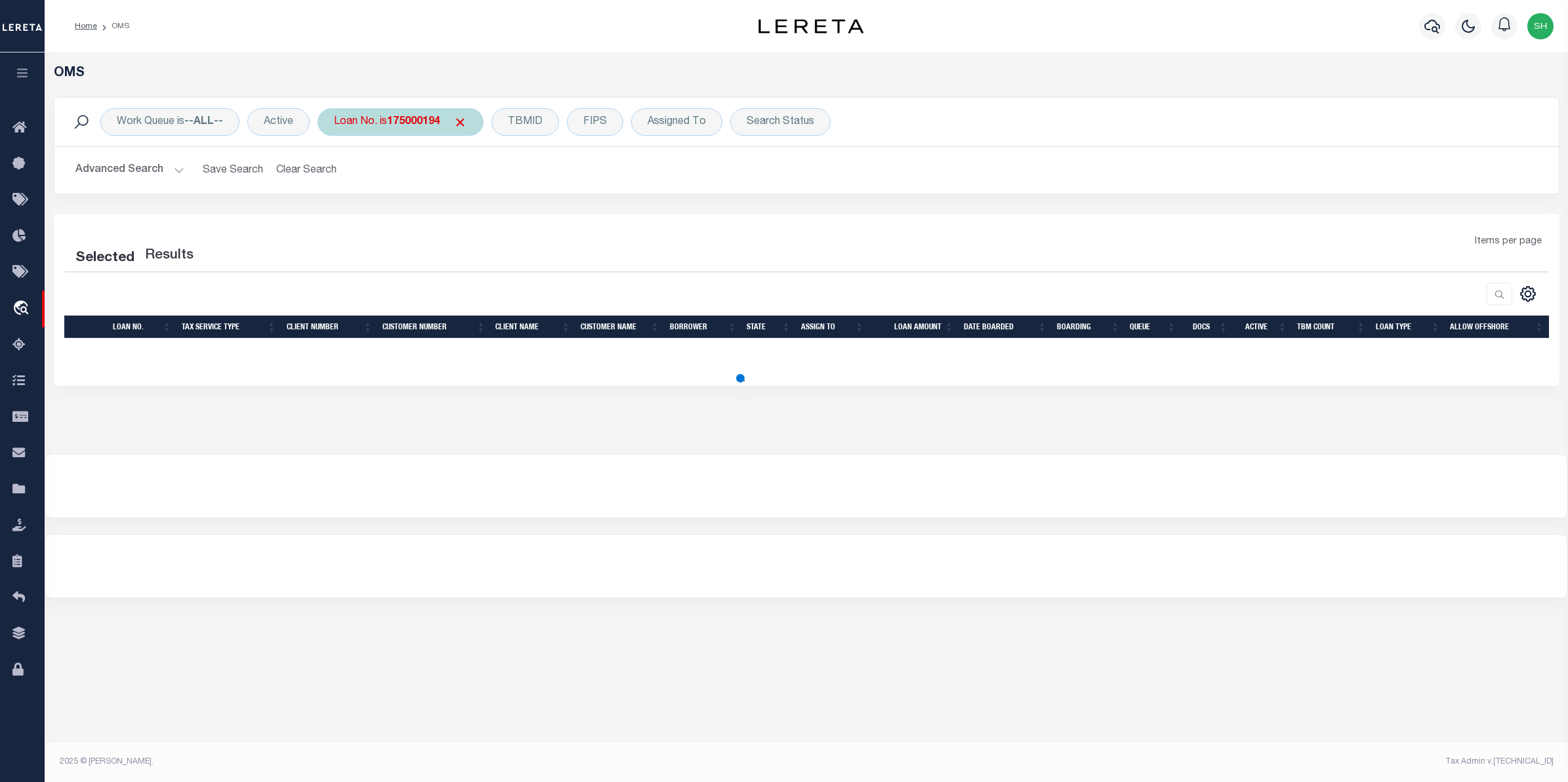
select select "200"
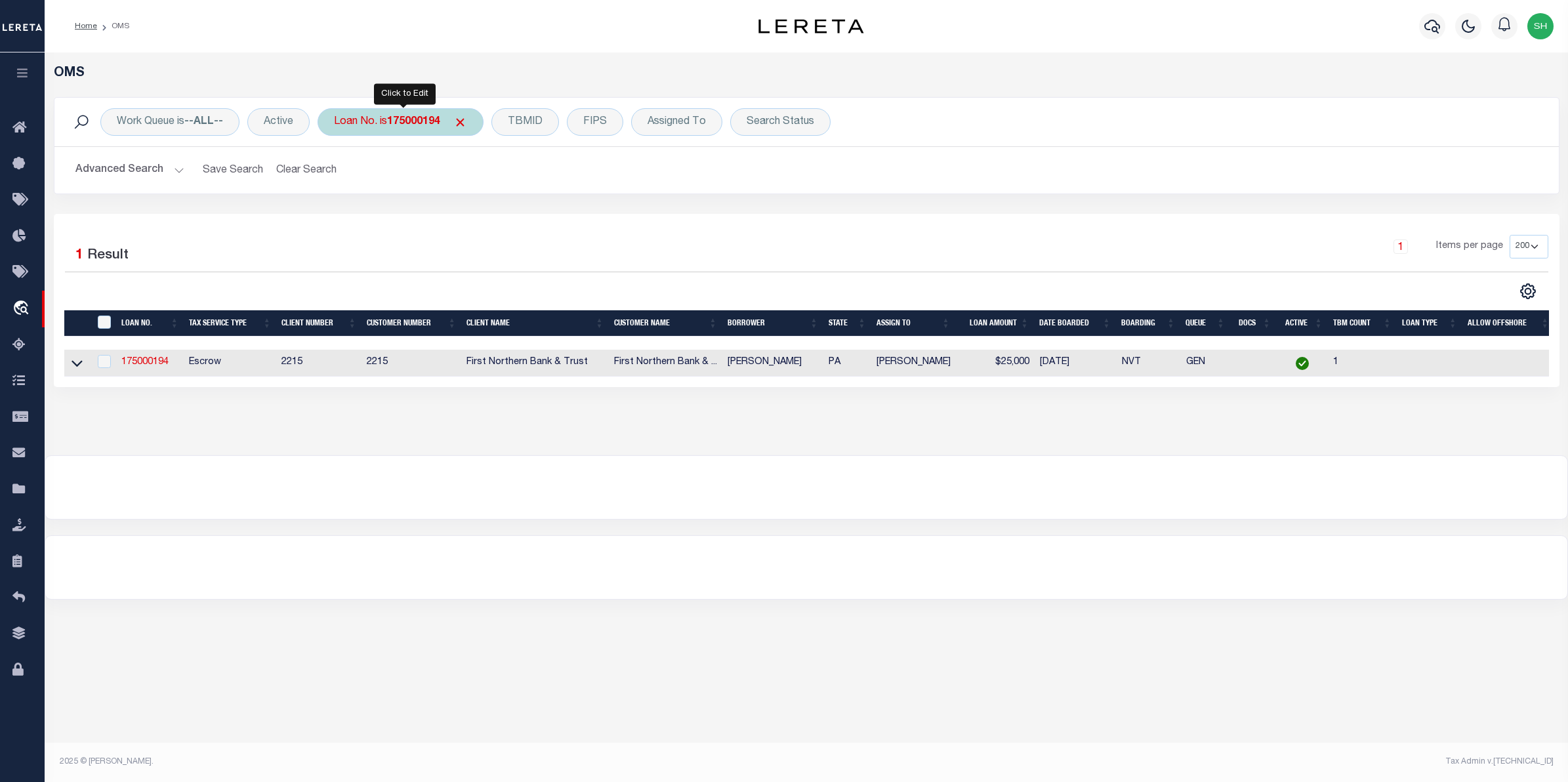
click at [430, 125] on b "175000194" at bounding box center [413, 122] width 53 height 11
type input "23220ND"
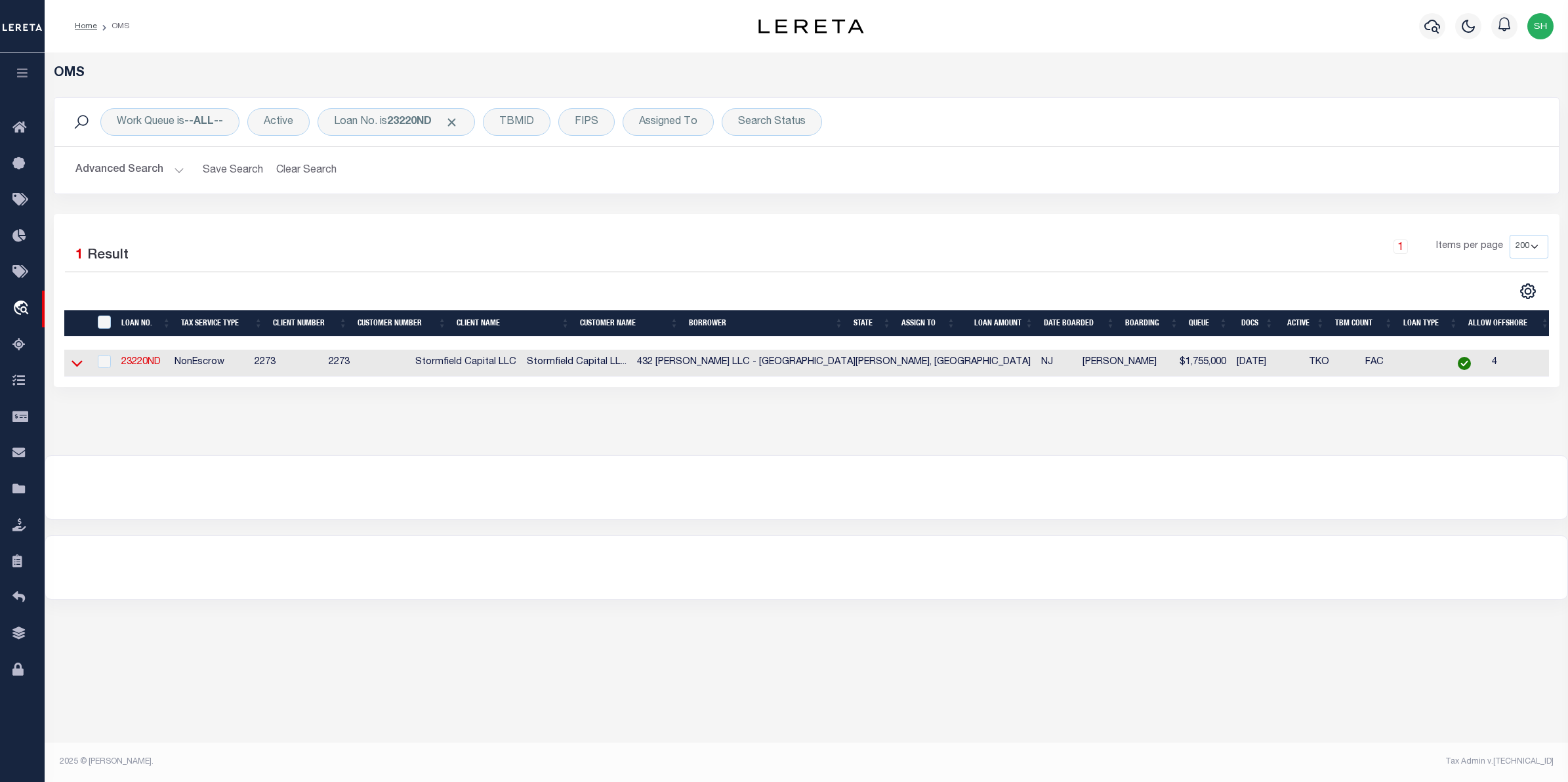
click at [80, 363] on icon at bounding box center [77, 363] width 11 height 14
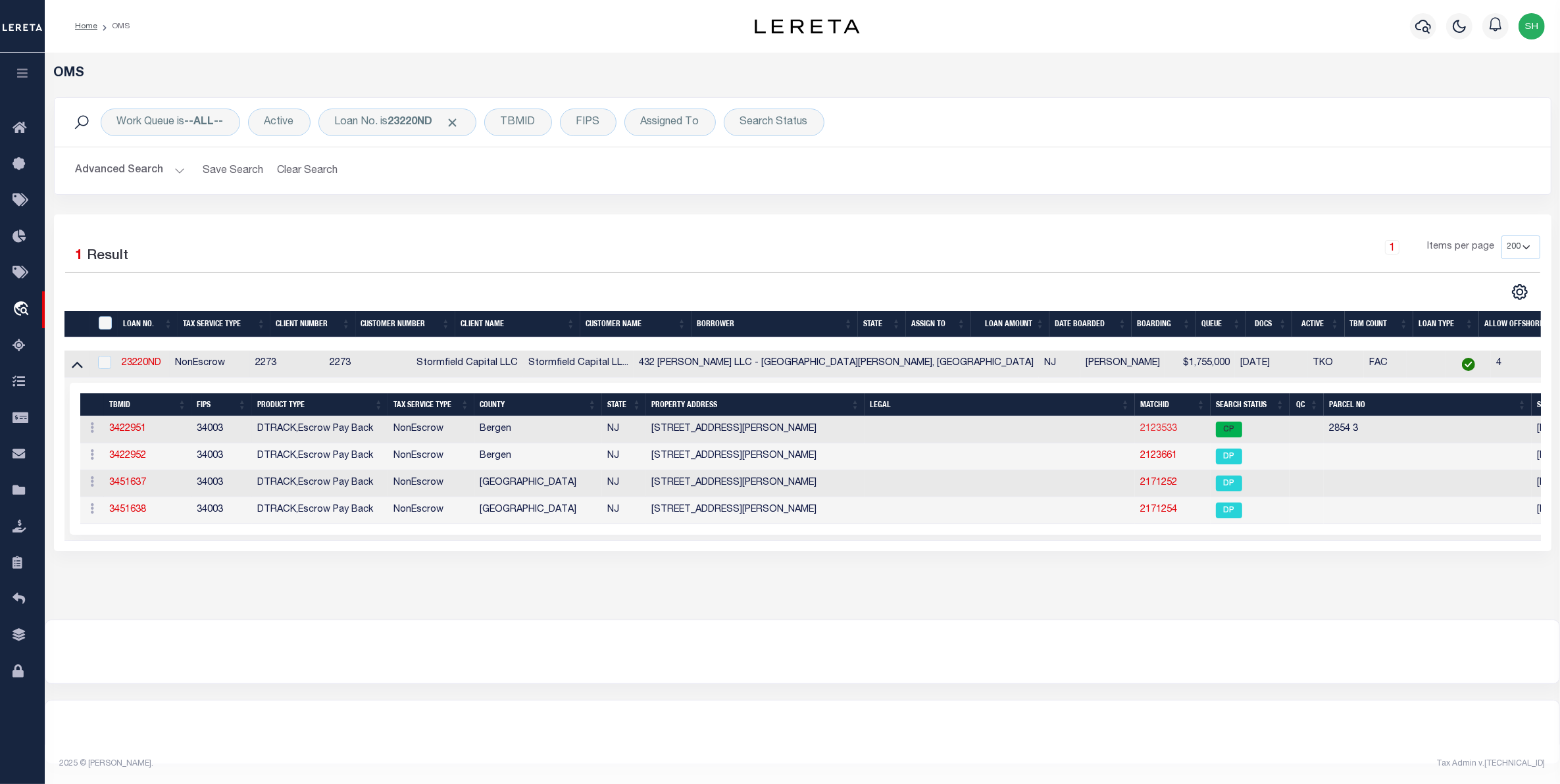
click at [1140, 429] on link "2123533" at bounding box center [1158, 429] width 37 height 9
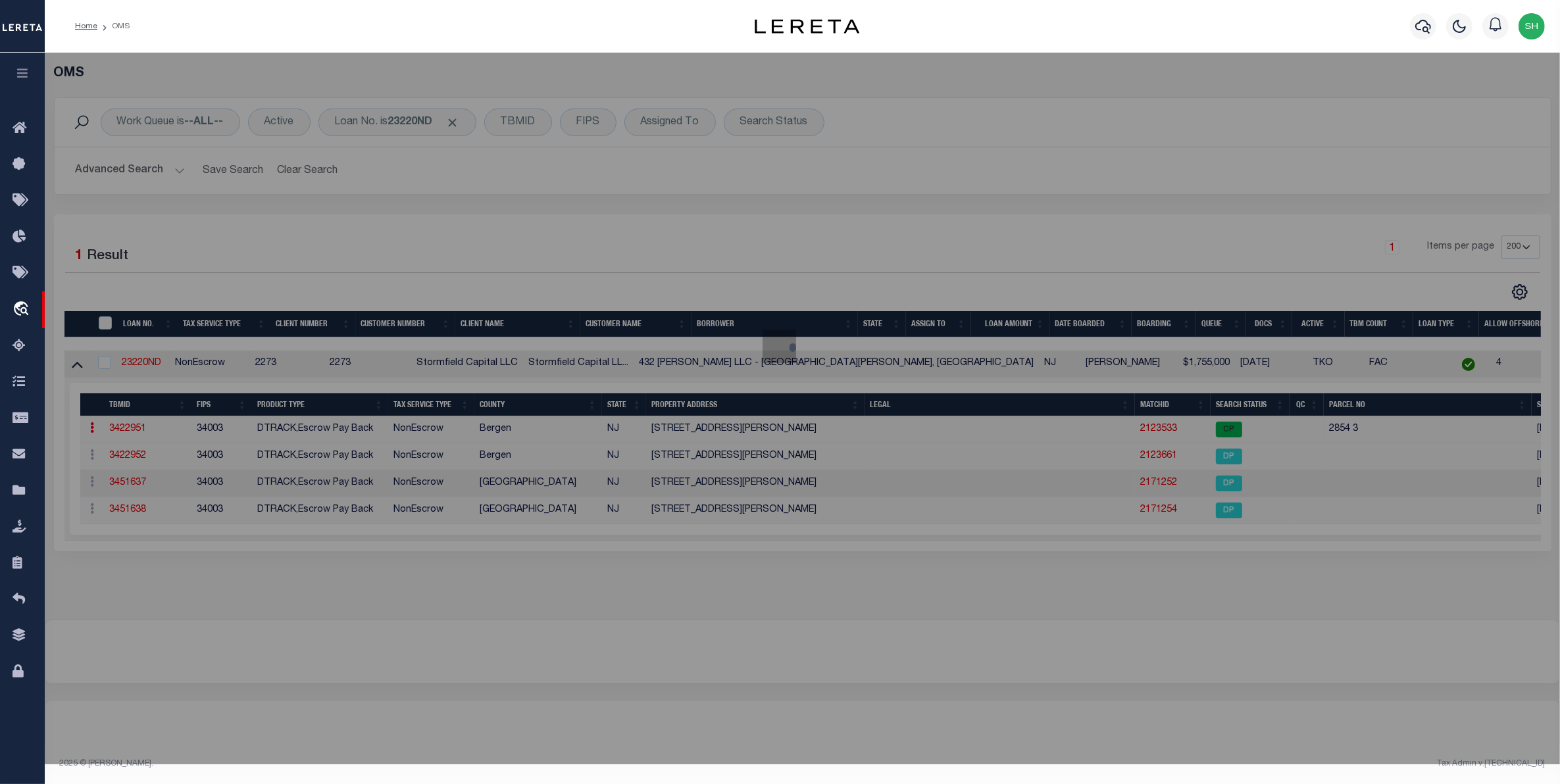
checkbox input "false"
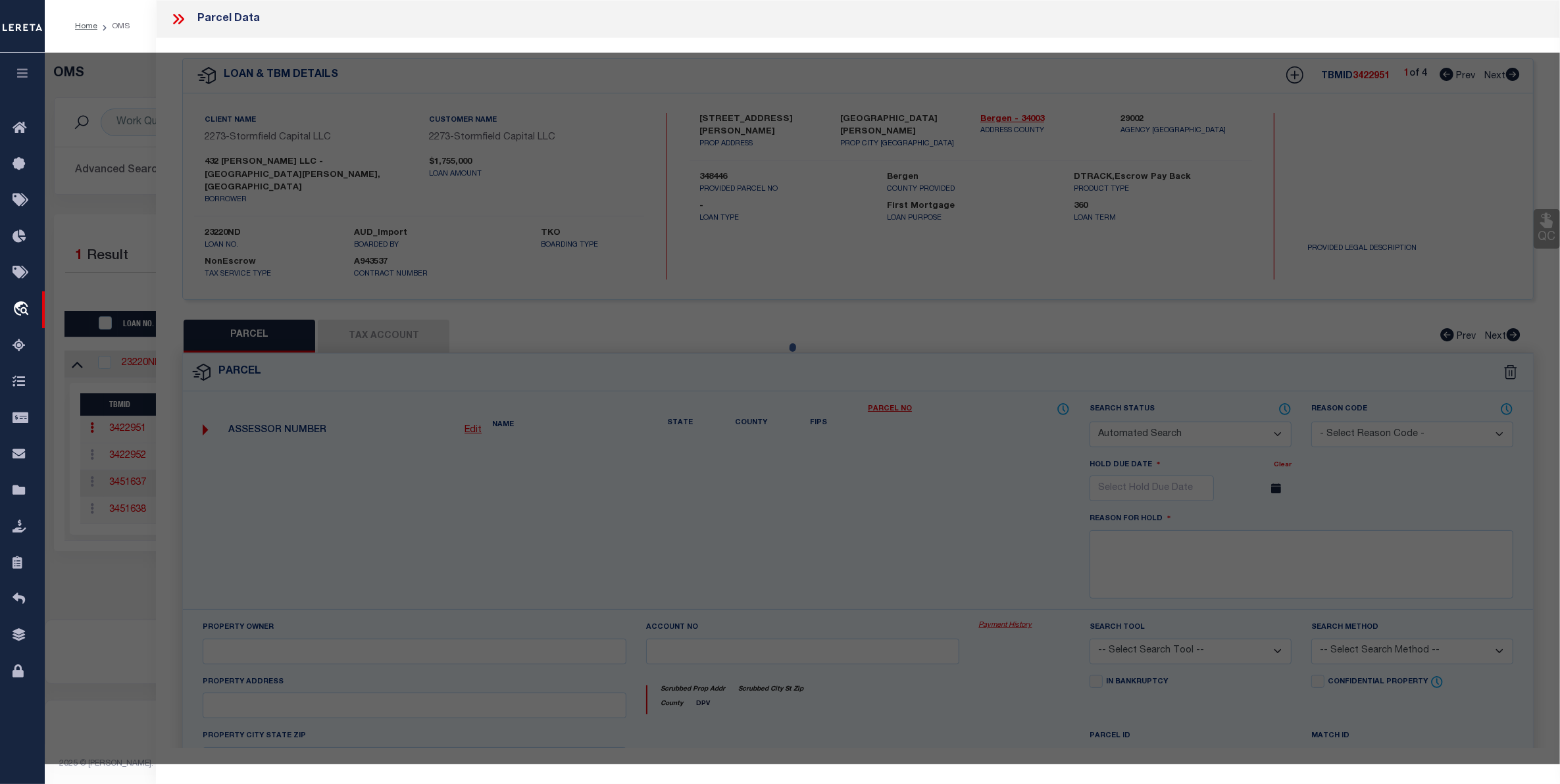
select select "CP"
type input "432 [PERSON_NAME], LLC"
select select "AGW"
select select
type input "[STREET_ADDRESS][PERSON_NAME]"
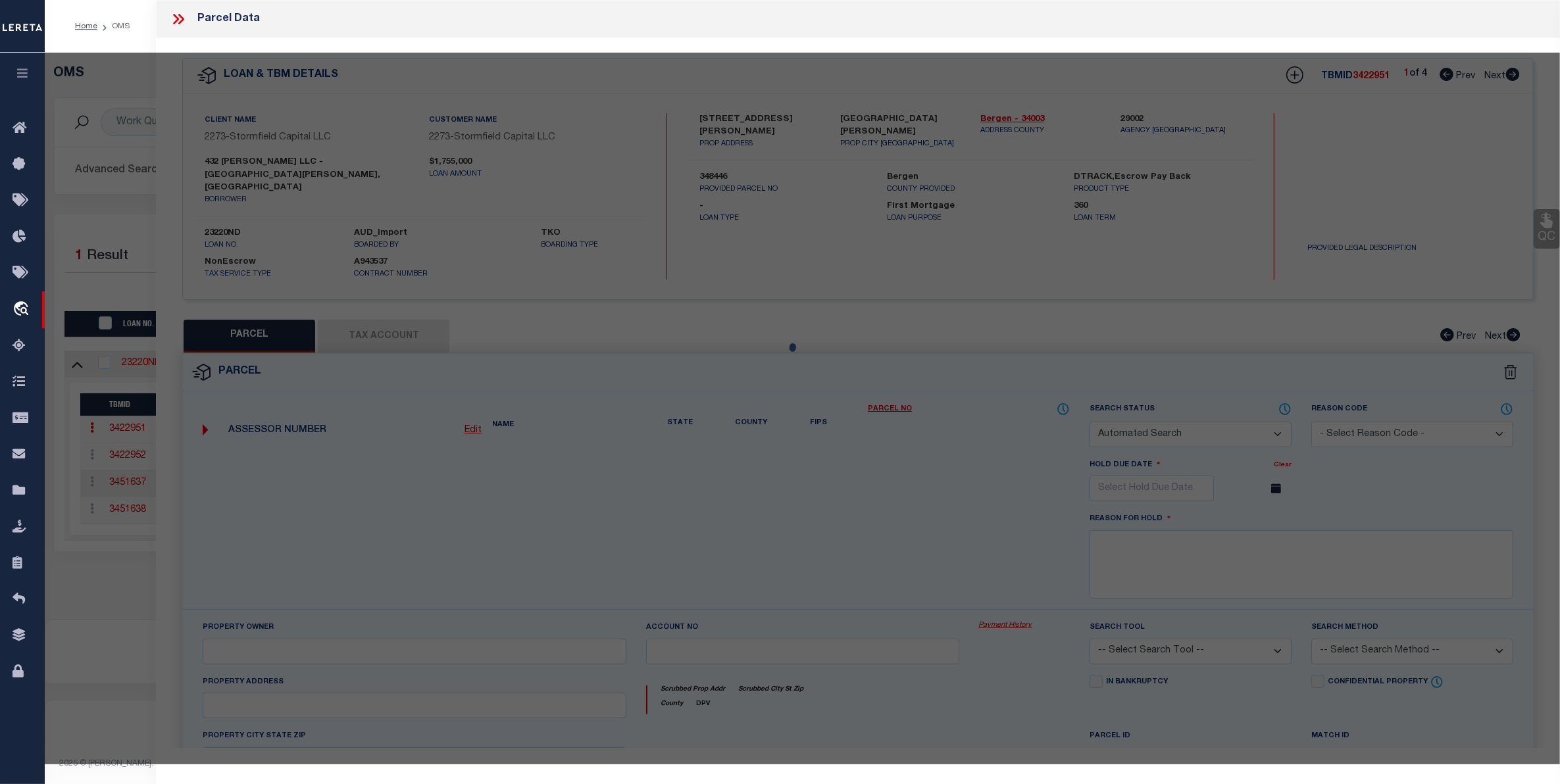
checkbox input "false"
type input "[GEOGRAPHIC_DATA][PERSON_NAME]"
type textarea "60X100 ACRES: 0.138 LOT: 3 BLOCK: 2854"
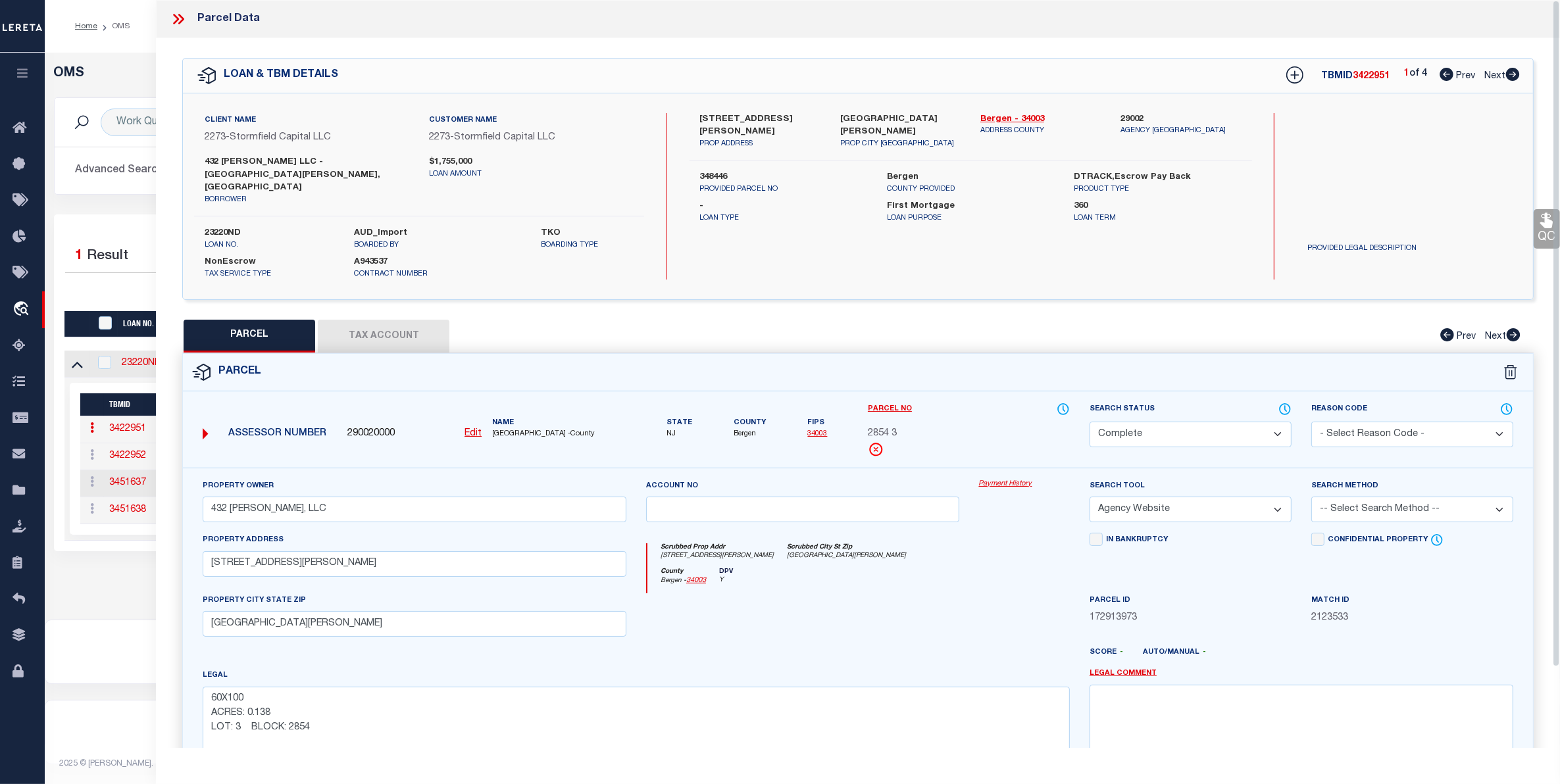
click at [1031, 478] on link "Payment History" at bounding box center [1024, 484] width 91 height 11
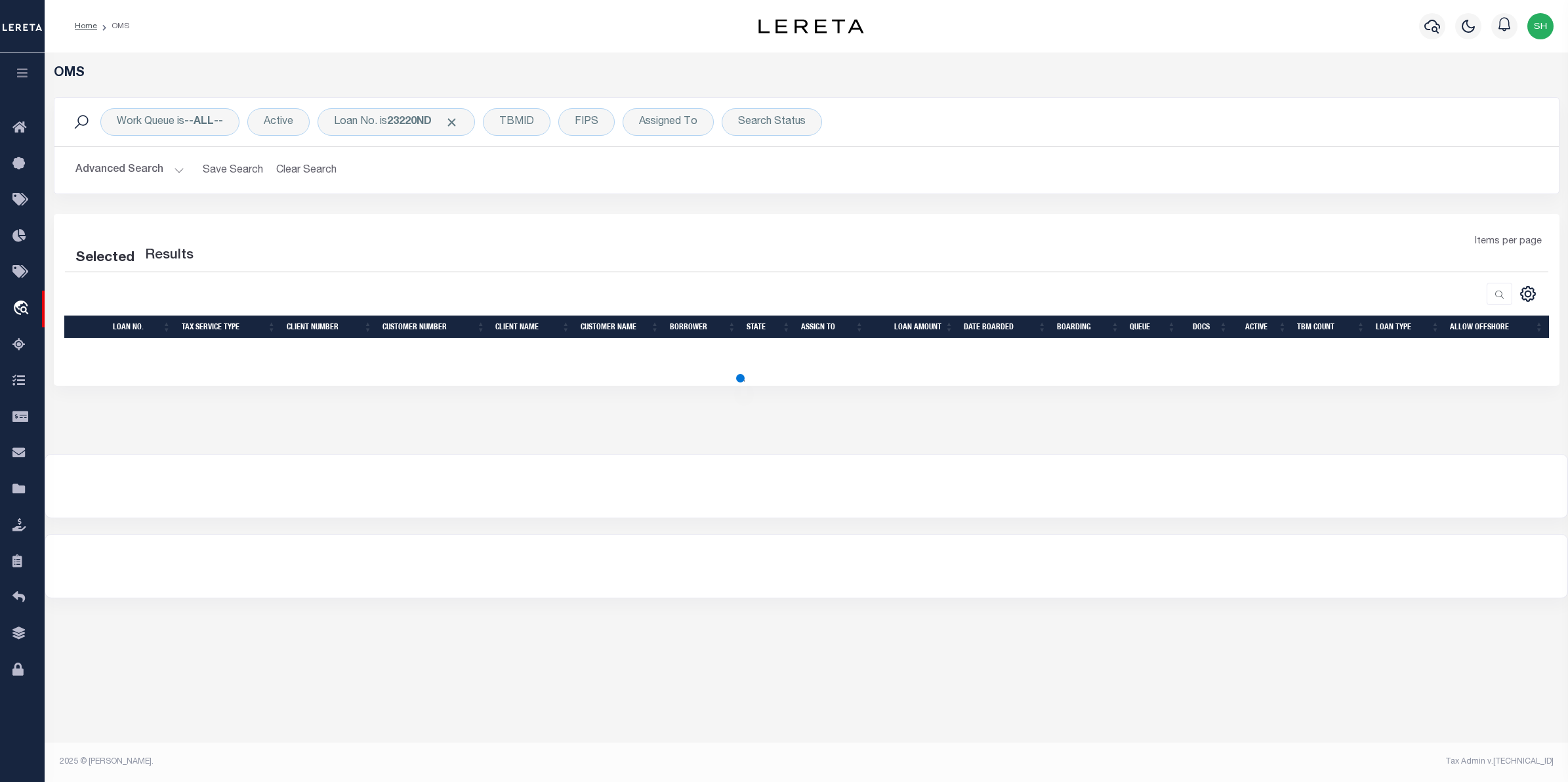
select select "200"
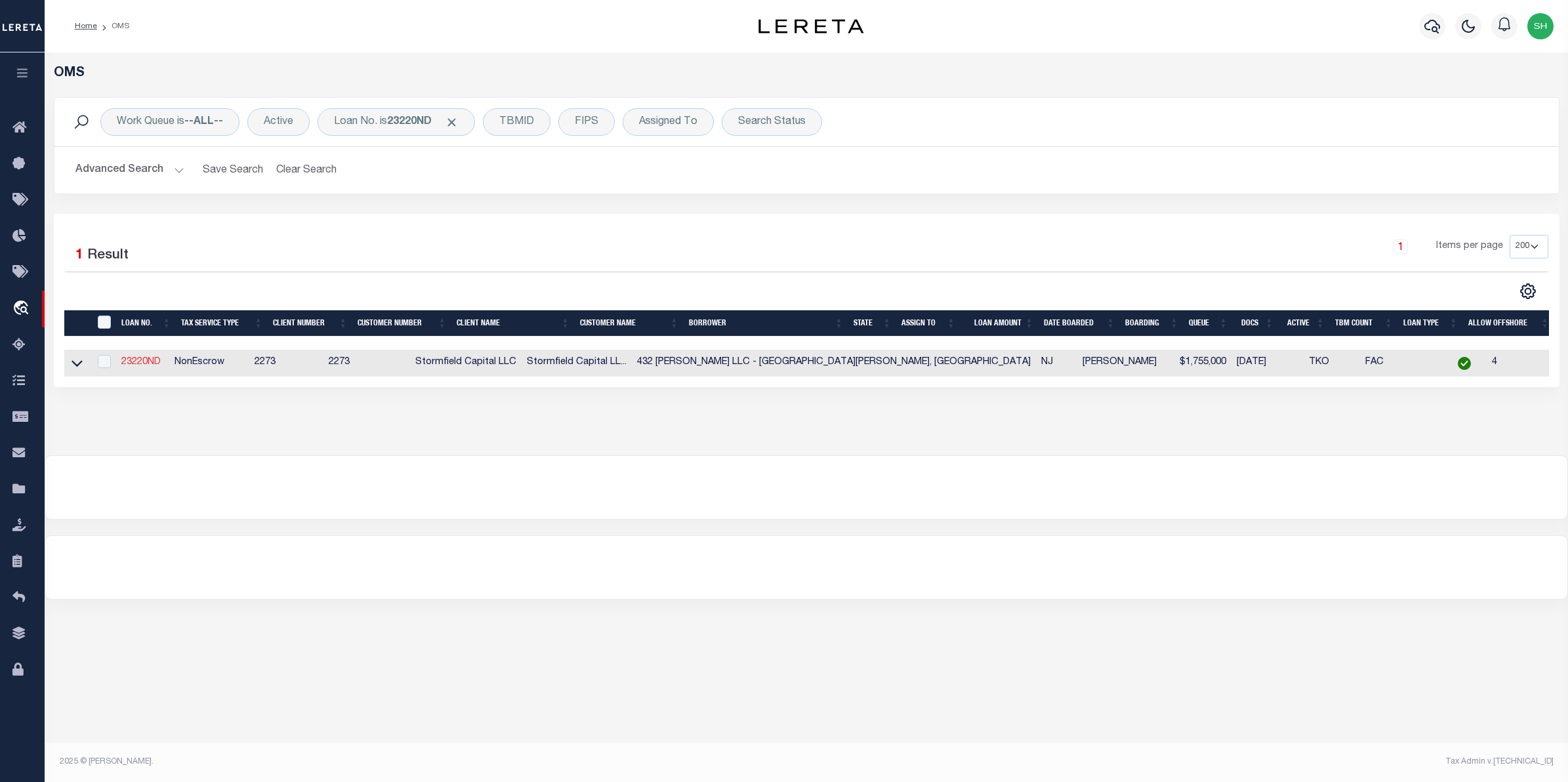
click at [131, 361] on link "23220ND" at bounding box center [142, 362] width 40 height 9
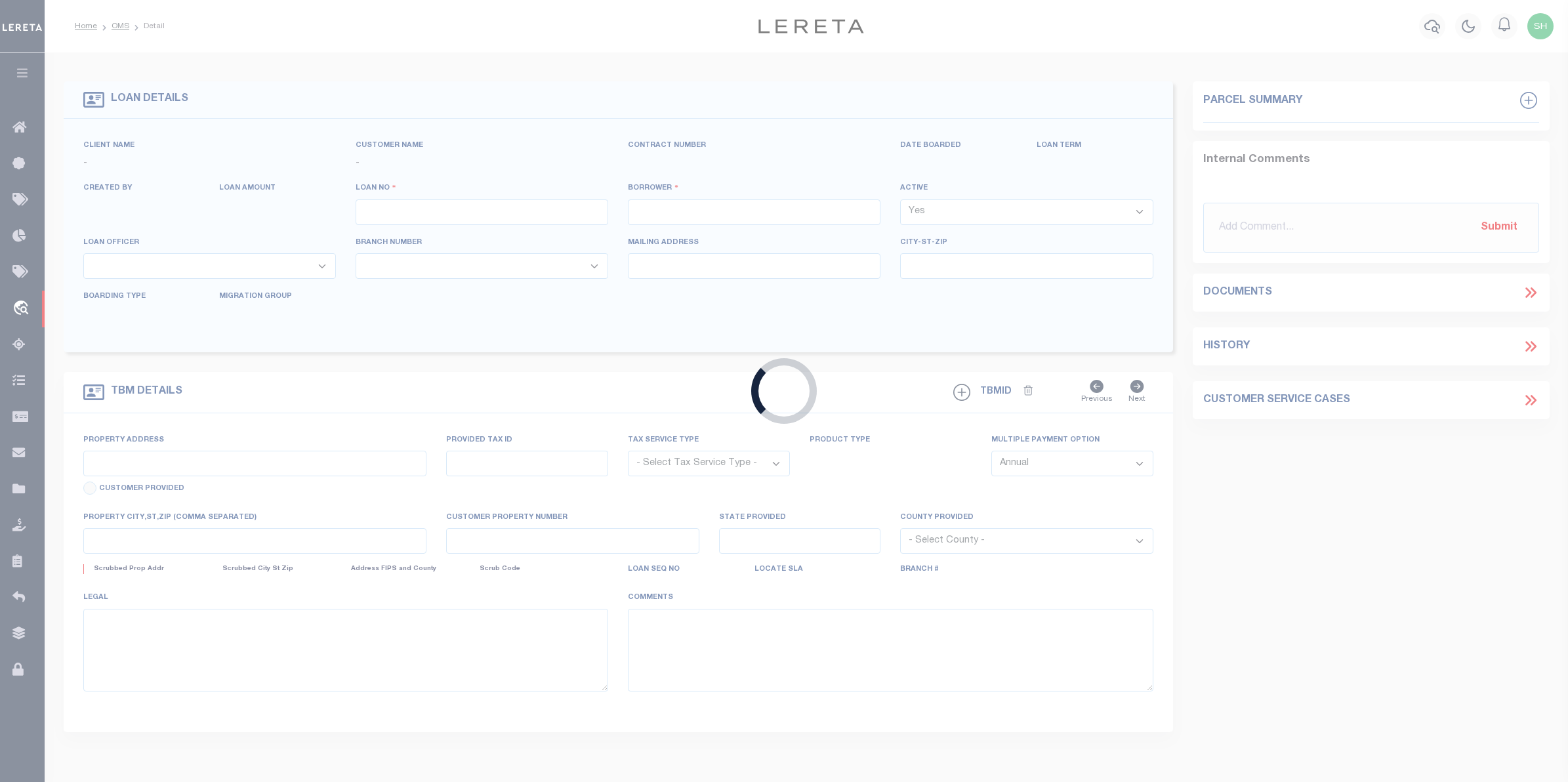
type input "23220ND"
type input "432 [PERSON_NAME] LLC - [GEOGRAPHIC_DATA][PERSON_NAME], [GEOGRAPHIC_DATA]"
select select
type input "[STREET_ADDRESS]"
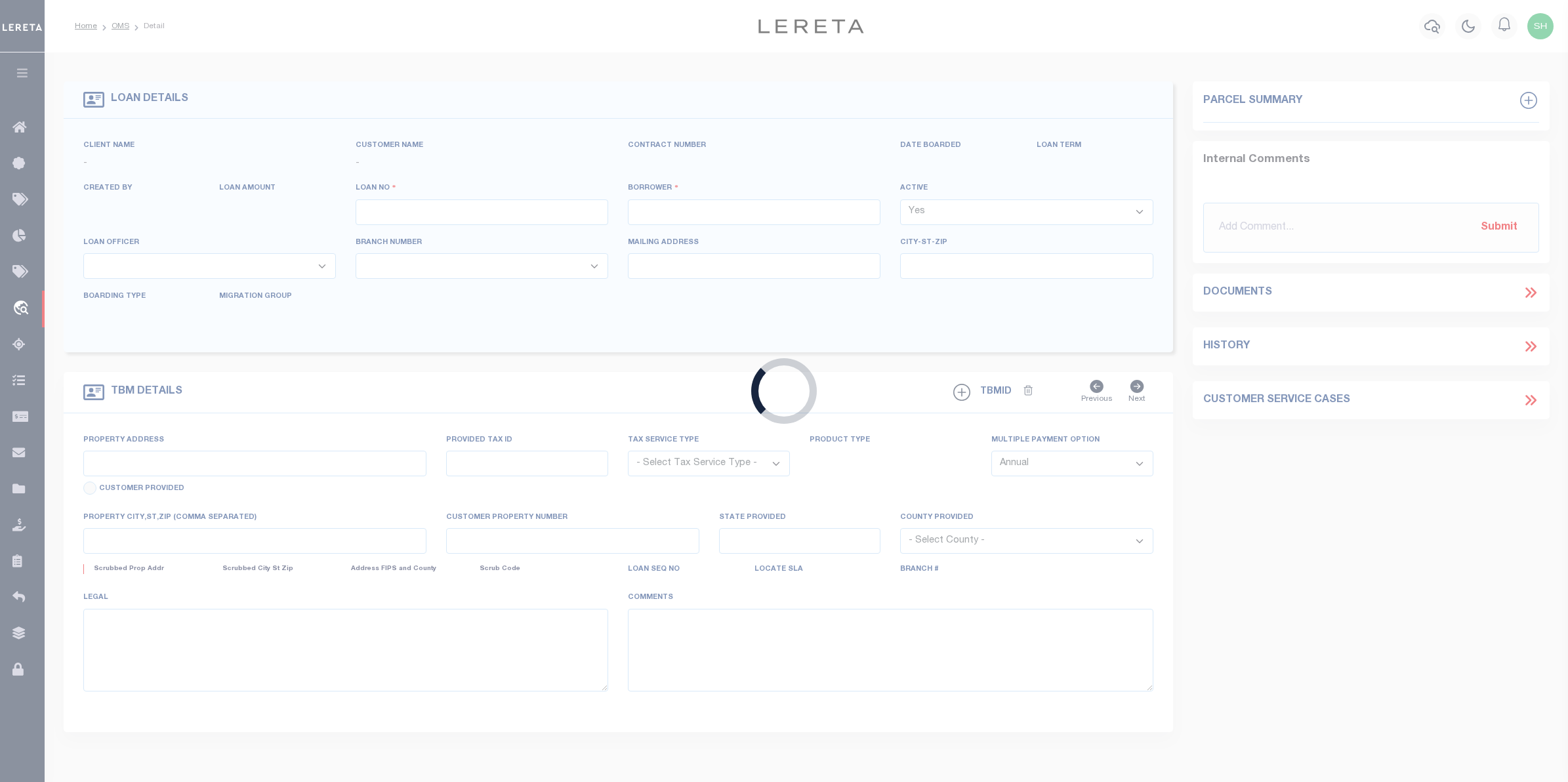
select select "10"
select select "NonEscrow"
type input "[STREET_ADDRESS][PERSON_NAME]"
type input "348446"
select select
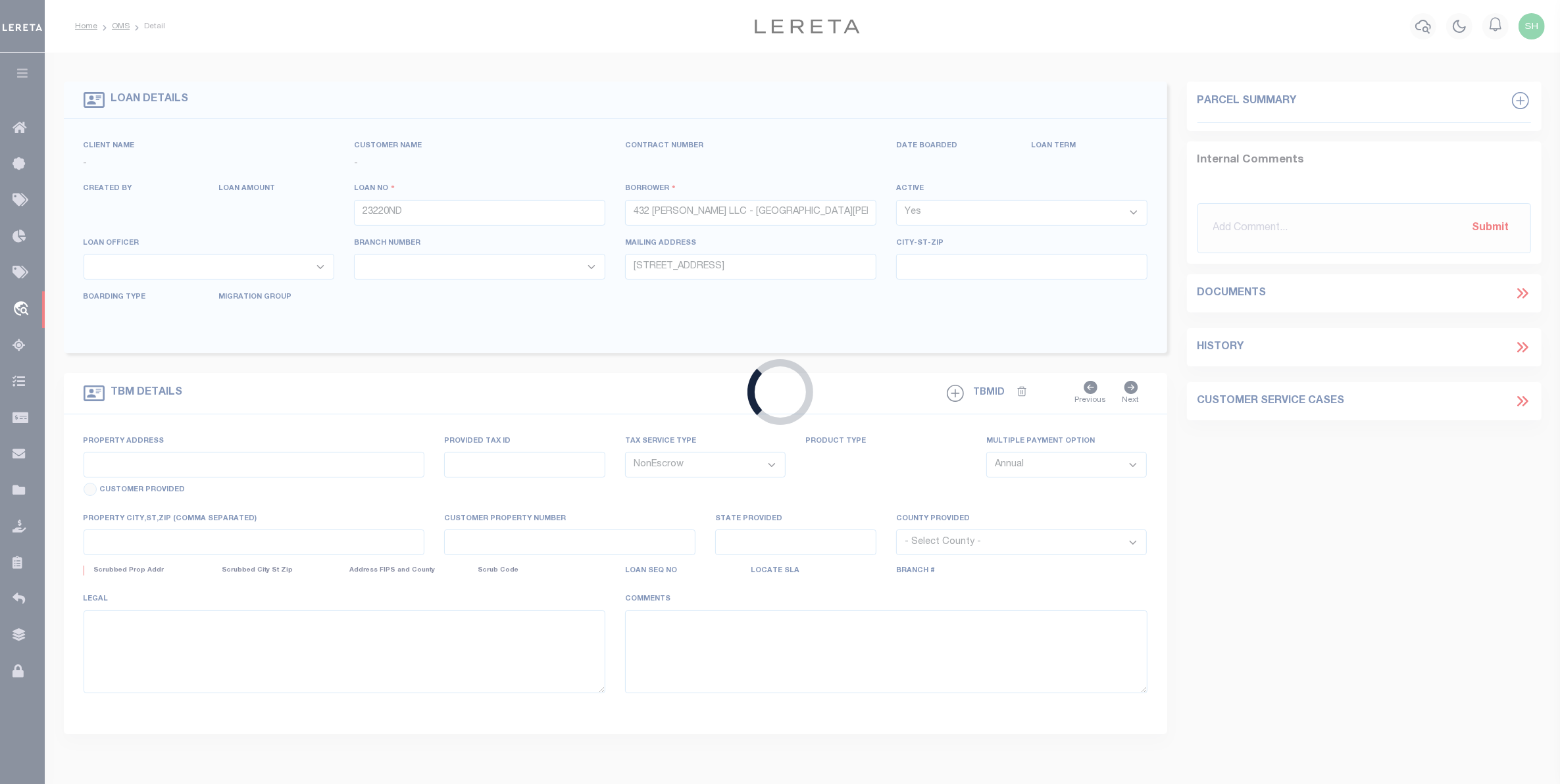
type input "[GEOGRAPHIC_DATA][PERSON_NAME]"
type input "NJ"
select select
select select "84866"
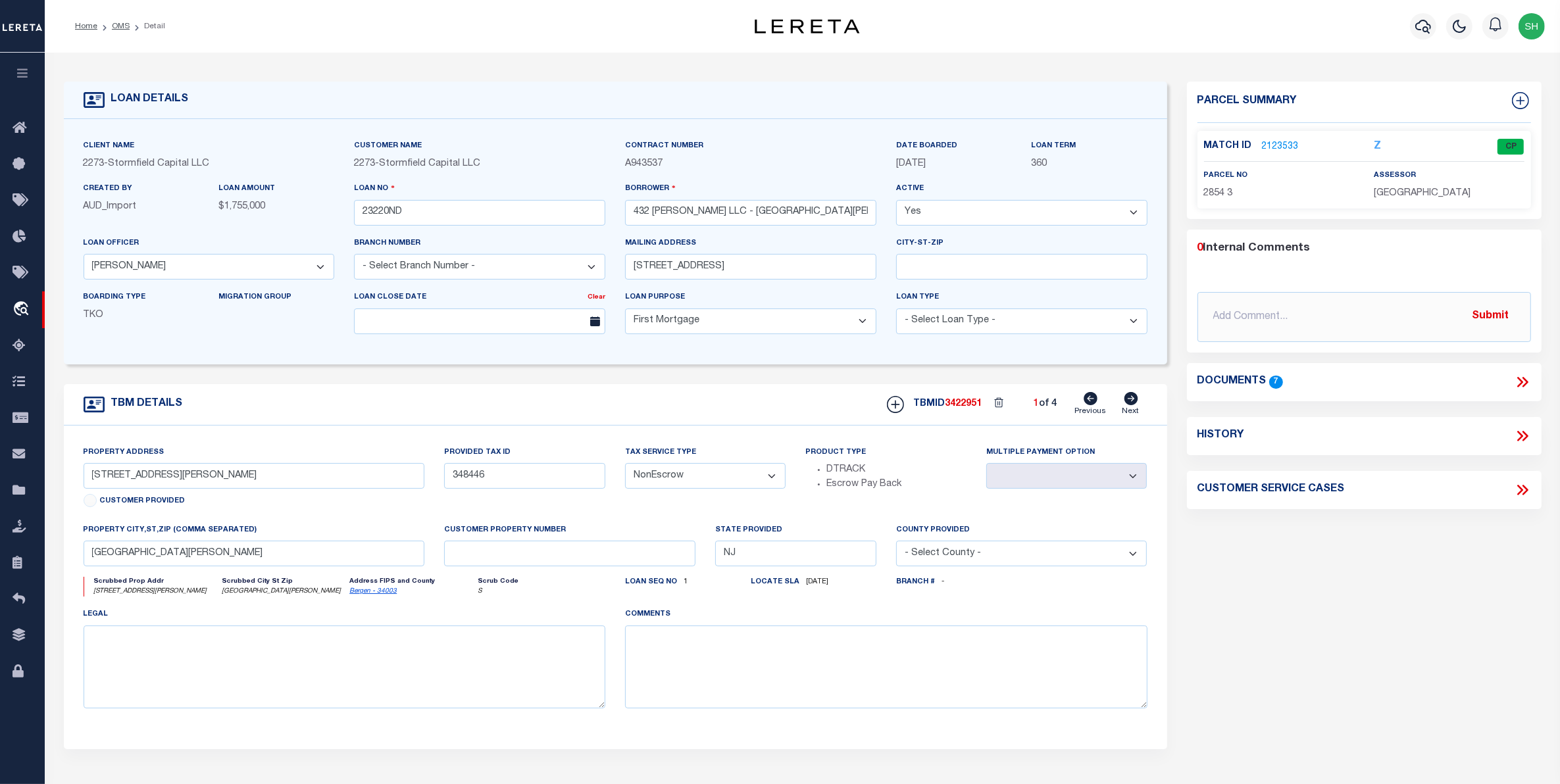
click at [1276, 142] on link "2123533" at bounding box center [1280, 146] width 37 height 14
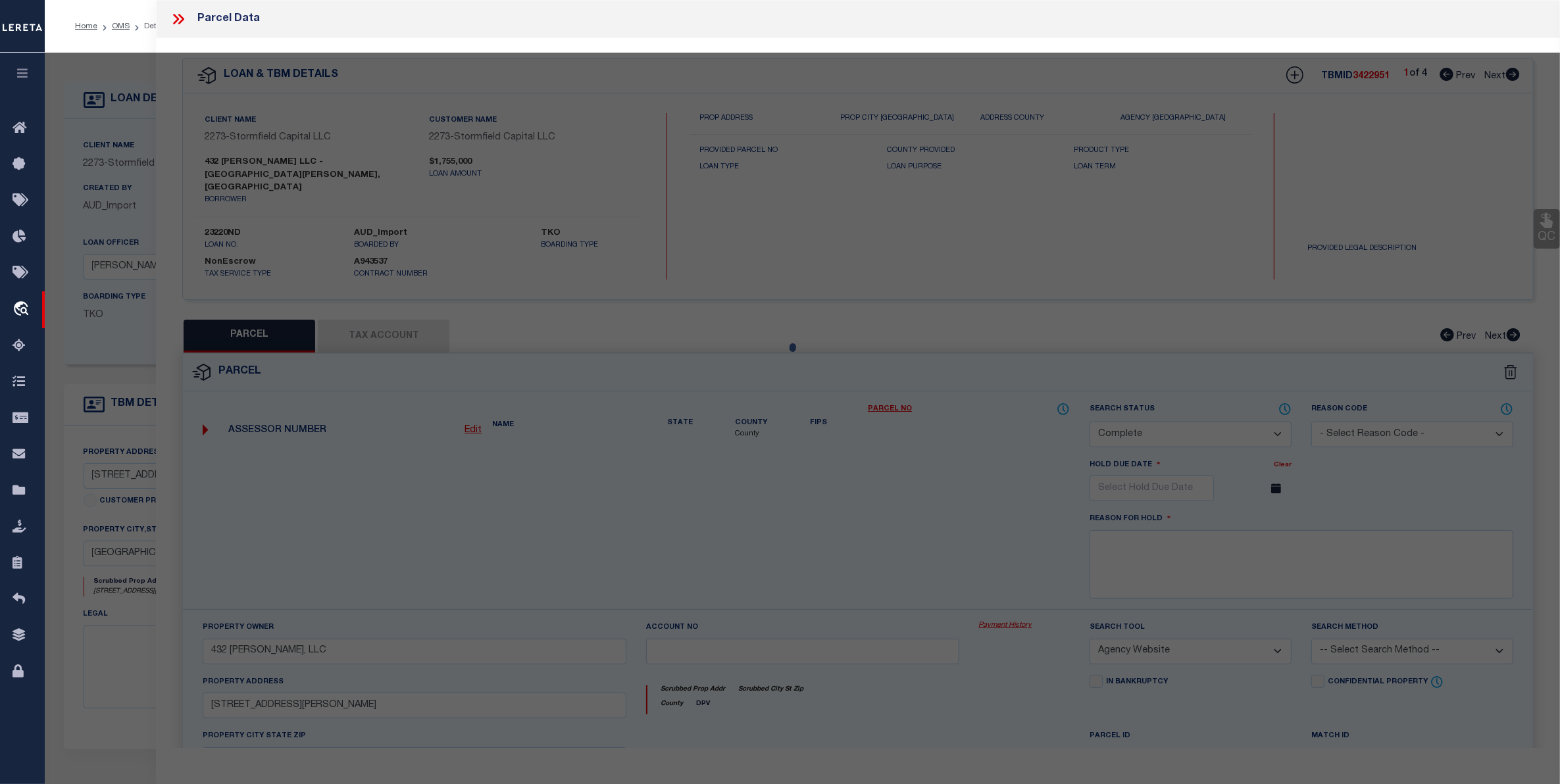
select select "AS"
select select
checkbox input "false"
select select "CP"
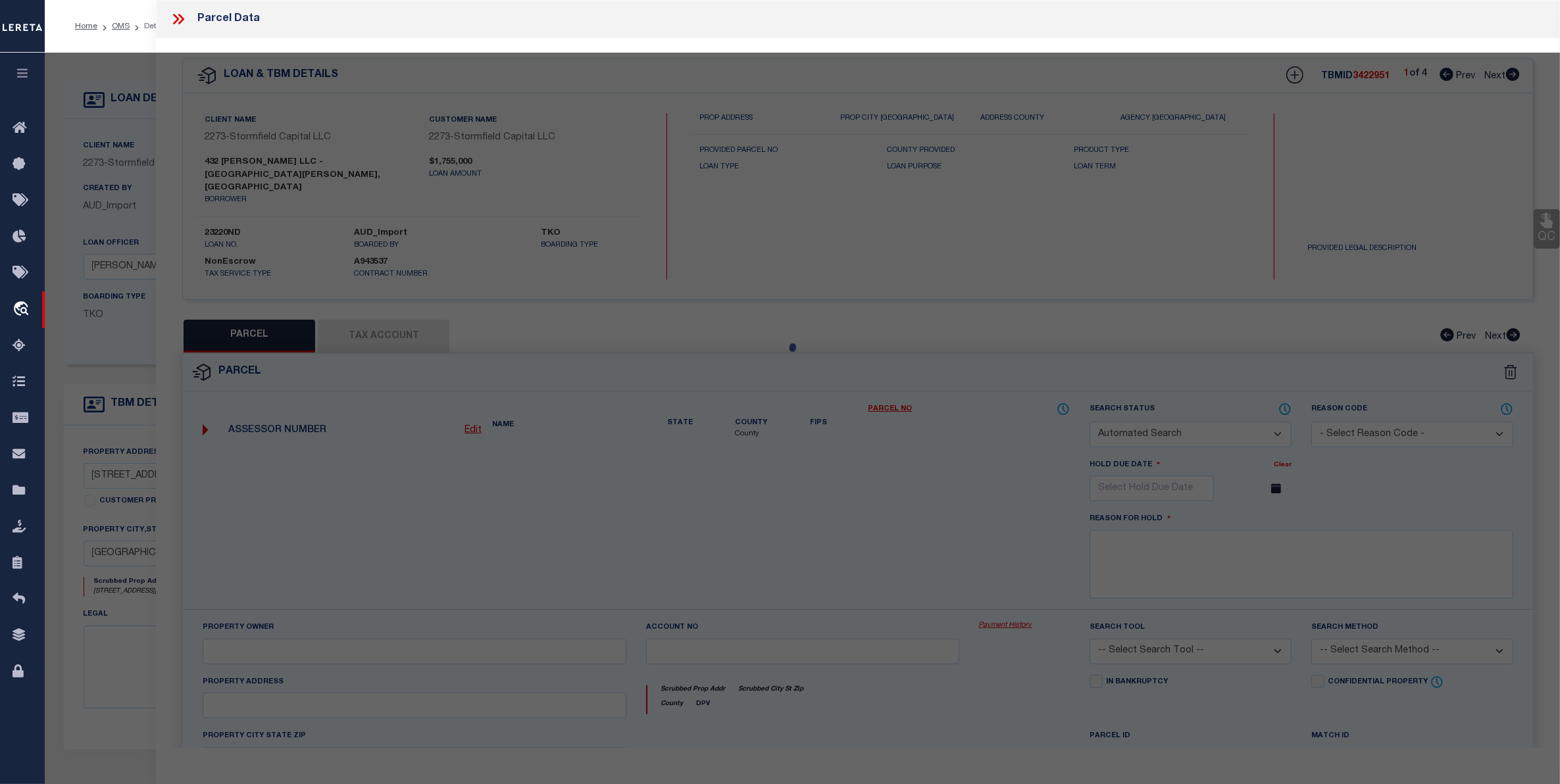
type input "432 STILLWELL, LLC"
select select "AGW"
select select
type input "432 STILLWELL AVE."
checkbox input "false"
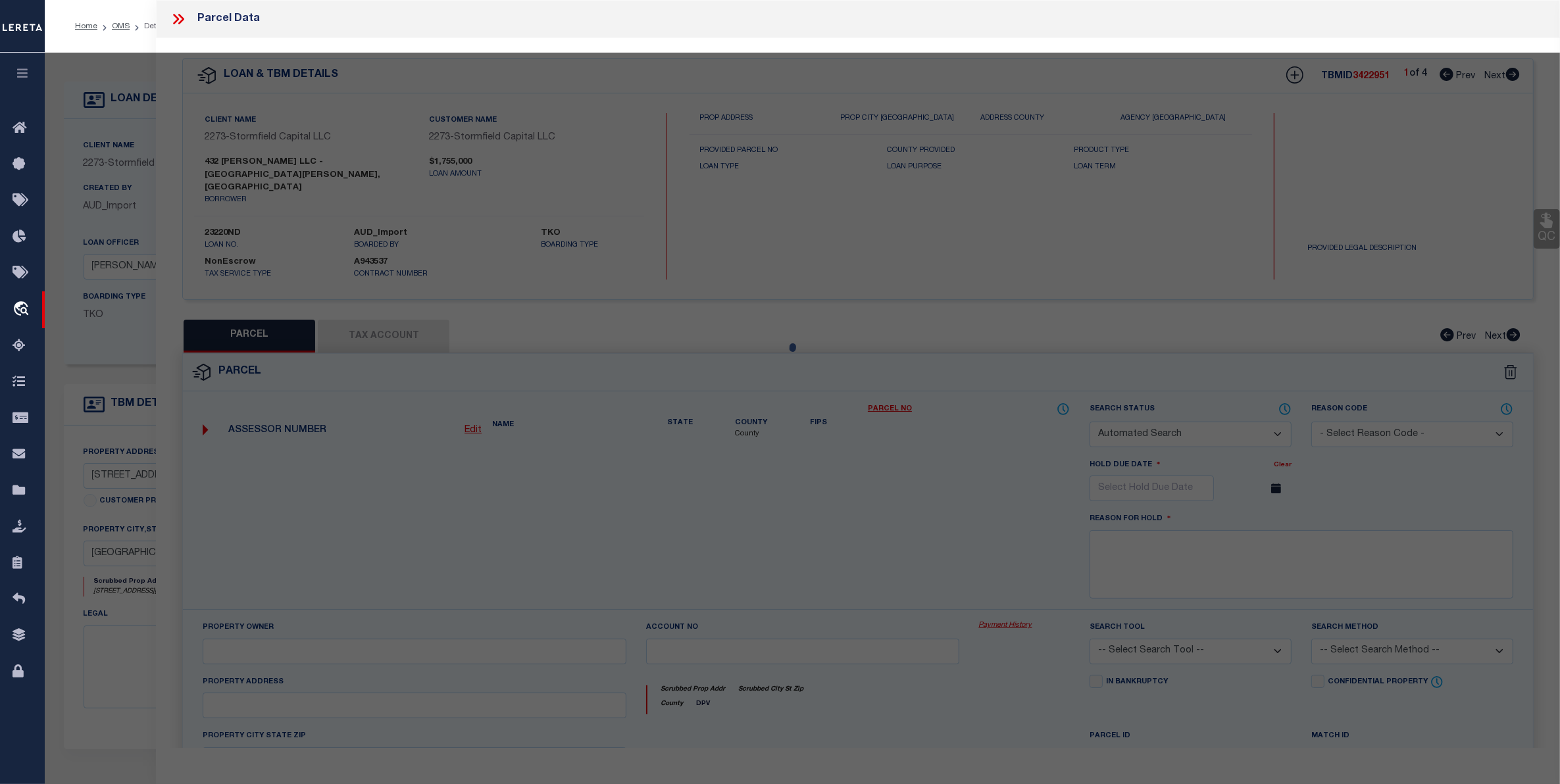
type input "[GEOGRAPHIC_DATA][PERSON_NAME]"
type textarea "60X100 ACRES: 0.138 LOT: 3 BLOCK: 2854"
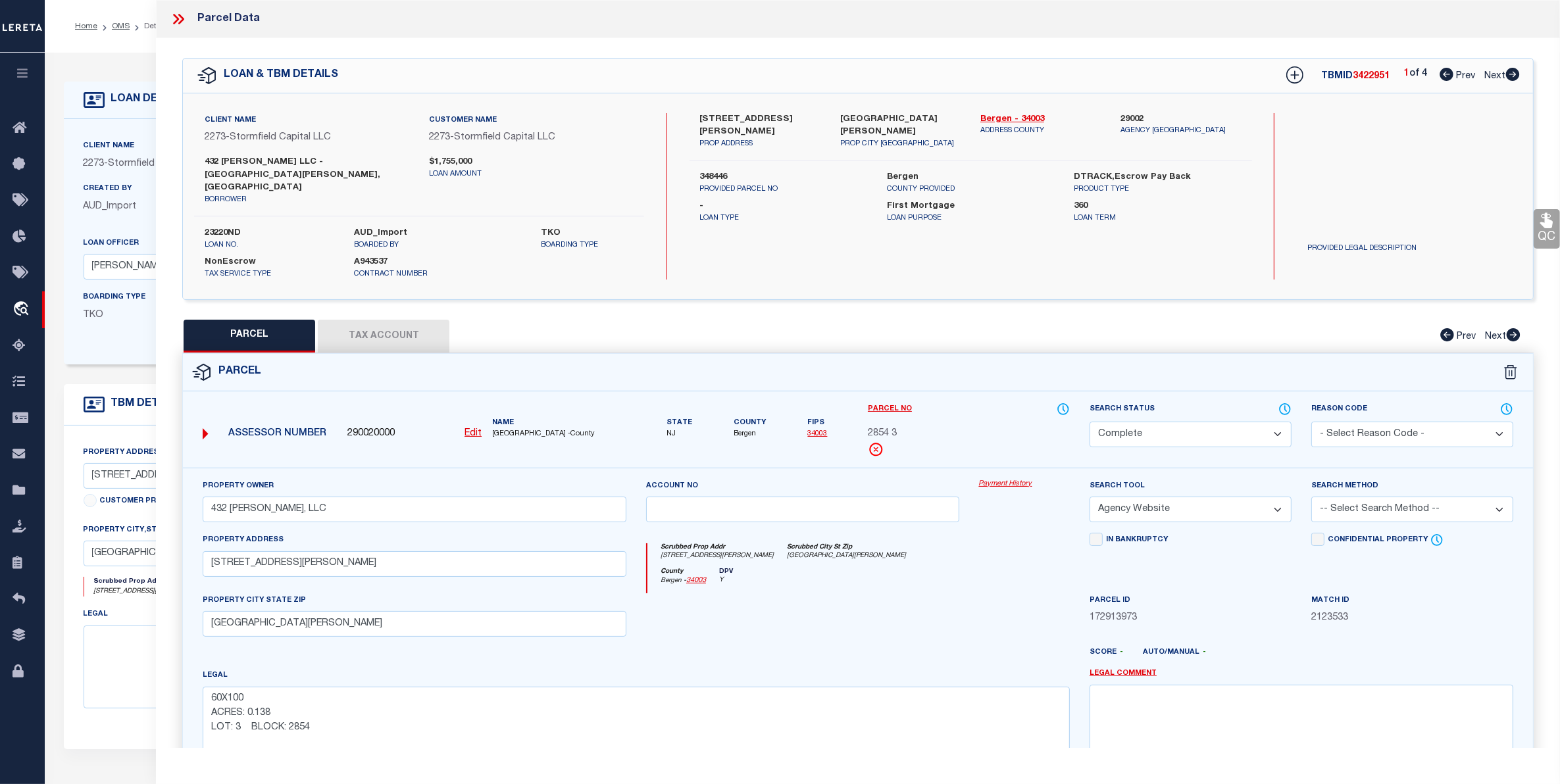
click at [1006, 478] on link "Payment History" at bounding box center [1024, 484] width 91 height 11
